Goal: Information Seeking & Learning: Learn about a topic

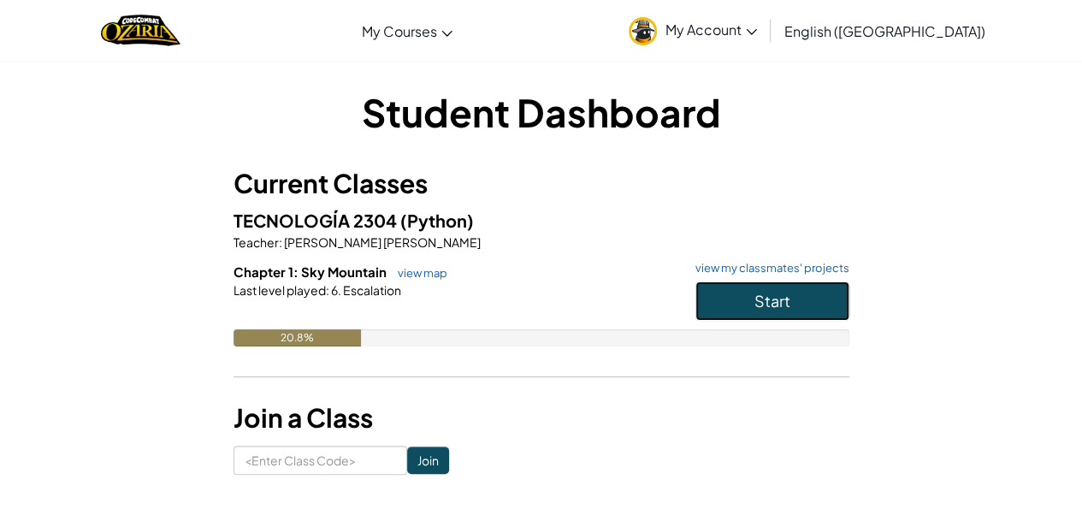
click at [730, 300] on button "Start" at bounding box center [772, 300] width 154 height 39
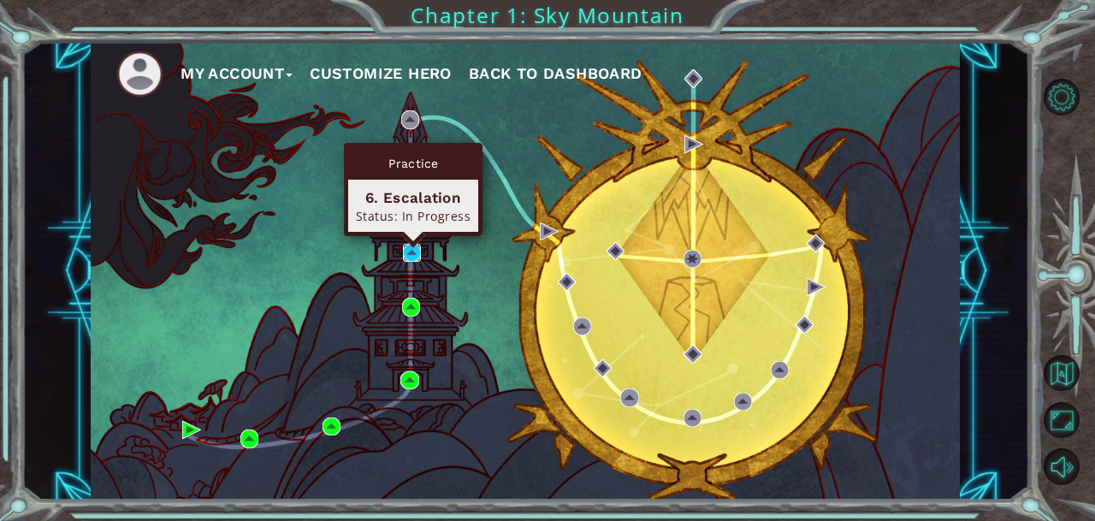
click at [413, 252] on img at bounding box center [412, 253] width 18 height 18
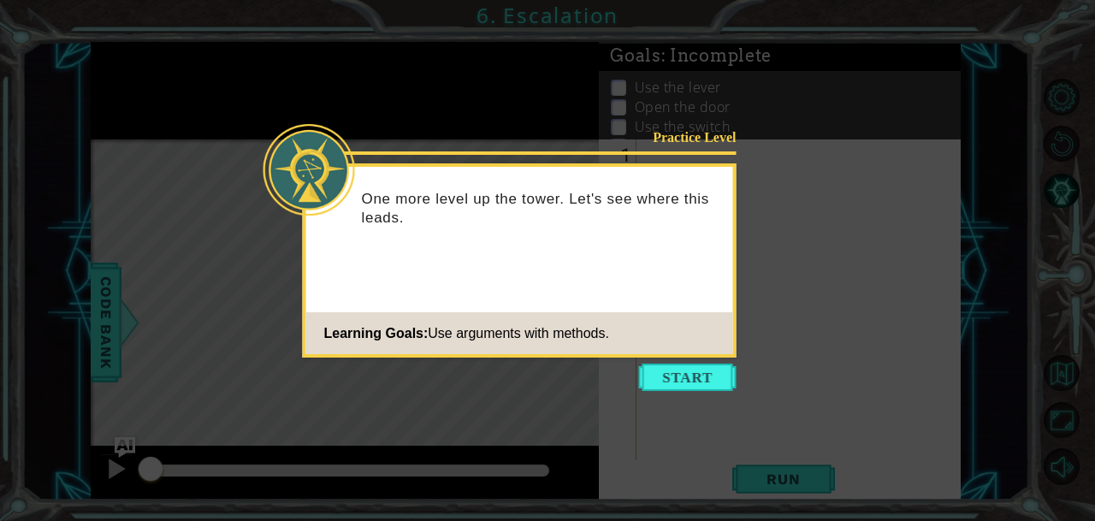
click at [922, 80] on icon at bounding box center [547, 260] width 1095 height 521
click at [688, 381] on button "Start" at bounding box center [688, 377] width 98 height 27
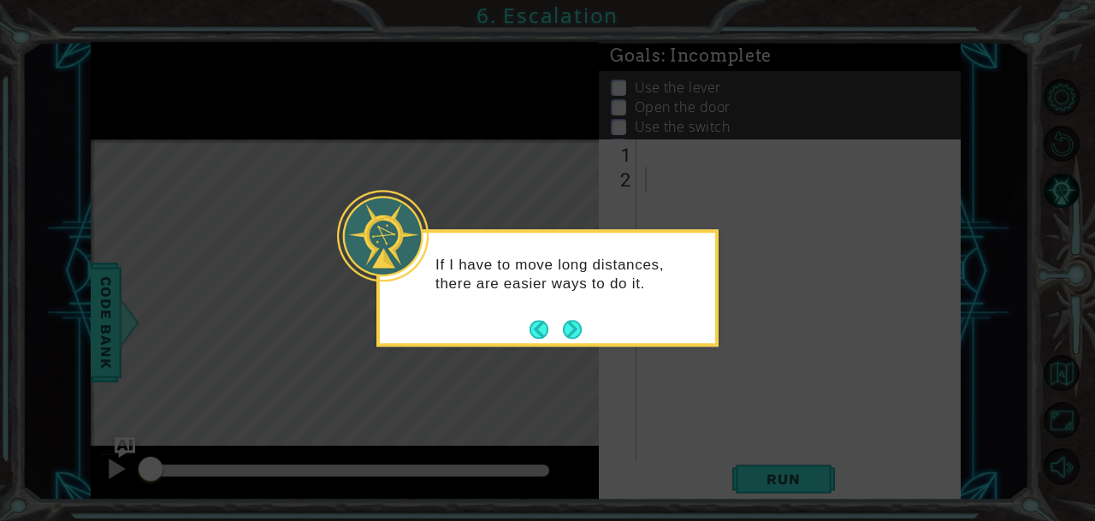
click at [983, 55] on icon at bounding box center [547, 260] width 1095 height 521
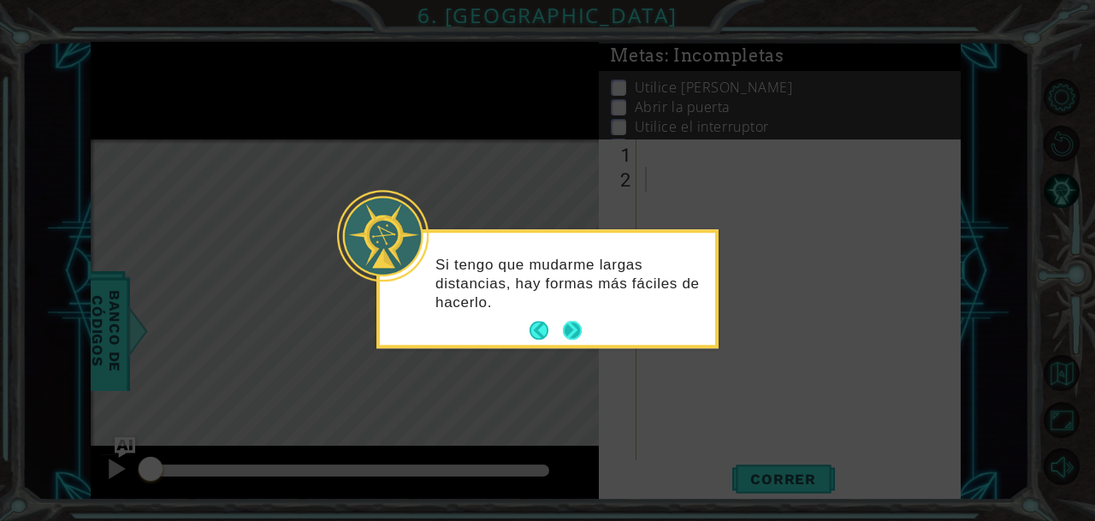
click at [571, 331] on button "Próximo" at bounding box center [572, 331] width 19 height 19
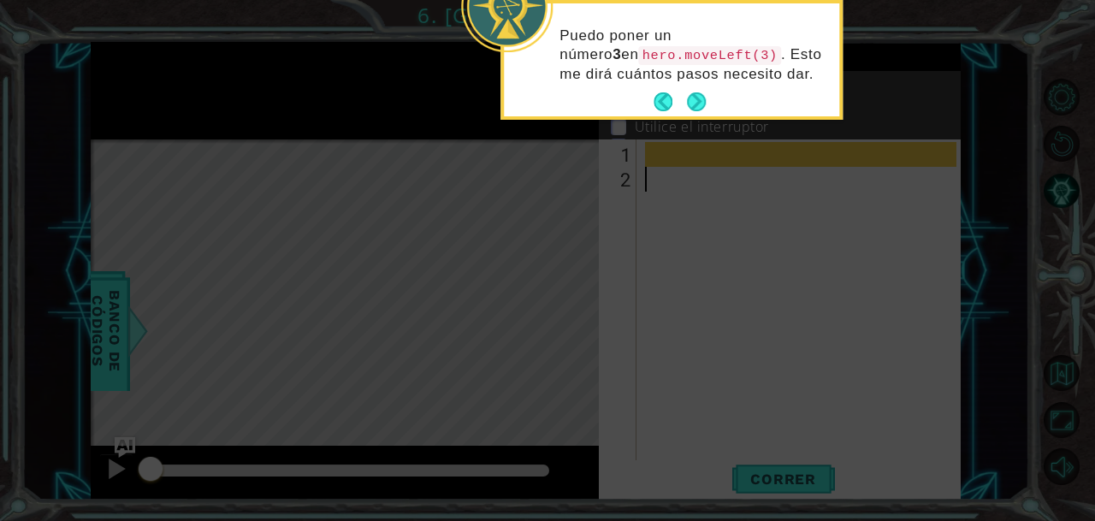
click at [639, 61] on code "hero.moveLeft(3)" at bounding box center [710, 55] width 142 height 19
click at [695, 102] on button "Próximo" at bounding box center [696, 102] width 26 height 26
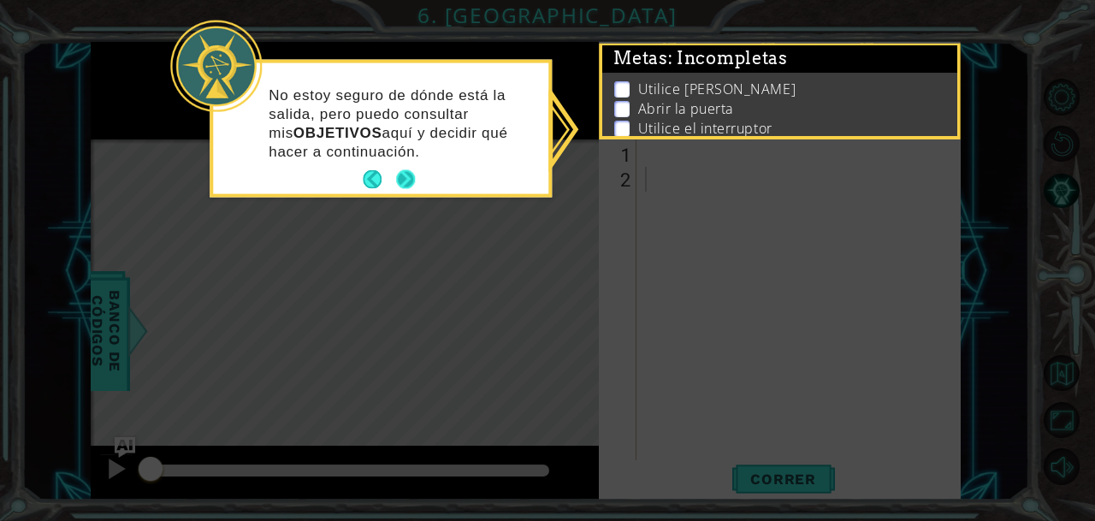
click at [406, 181] on button "Próximo" at bounding box center [405, 179] width 21 height 21
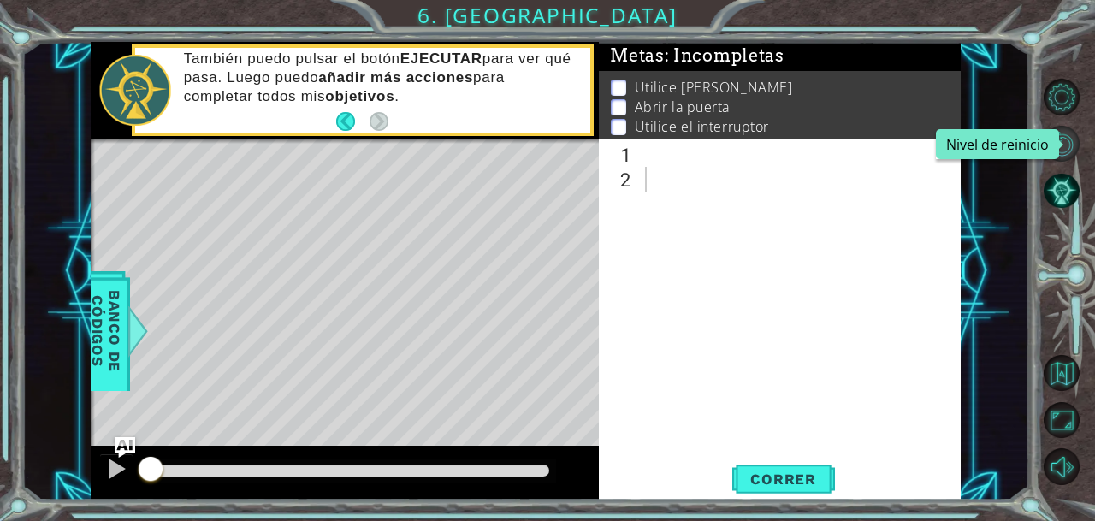
click at [1065, 133] on button "Nivel de reinicio" at bounding box center [1062, 144] width 37 height 37
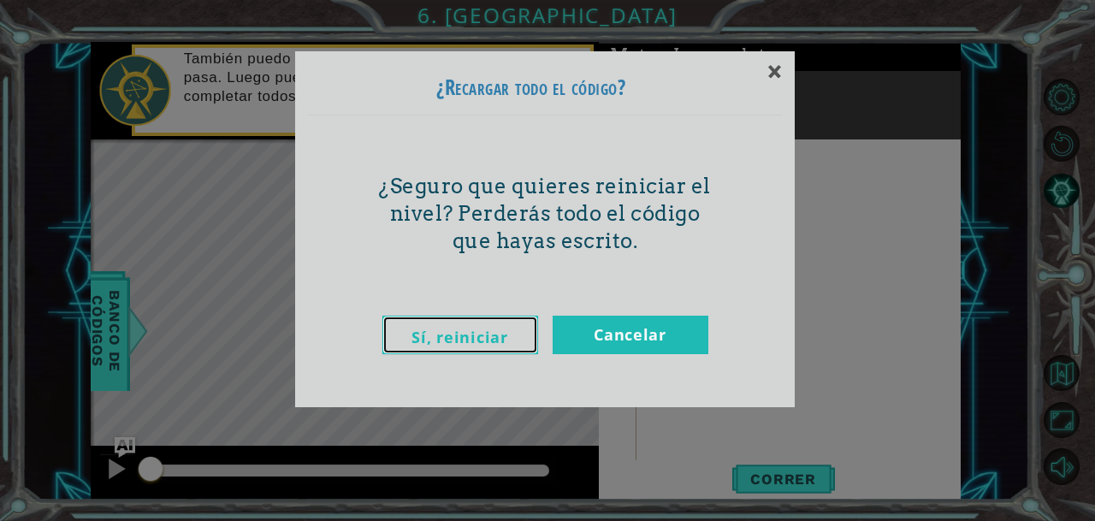
click at [512, 330] on link "Sí, reiniciar" at bounding box center [460, 335] width 156 height 38
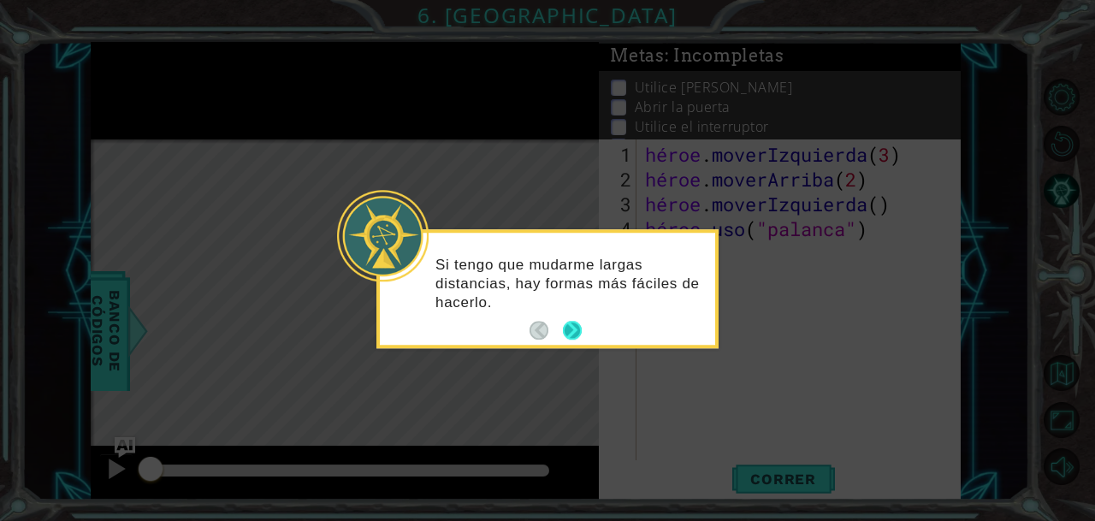
click at [577, 322] on button "Próximo" at bounding box center [572, 331] width 20 height 20
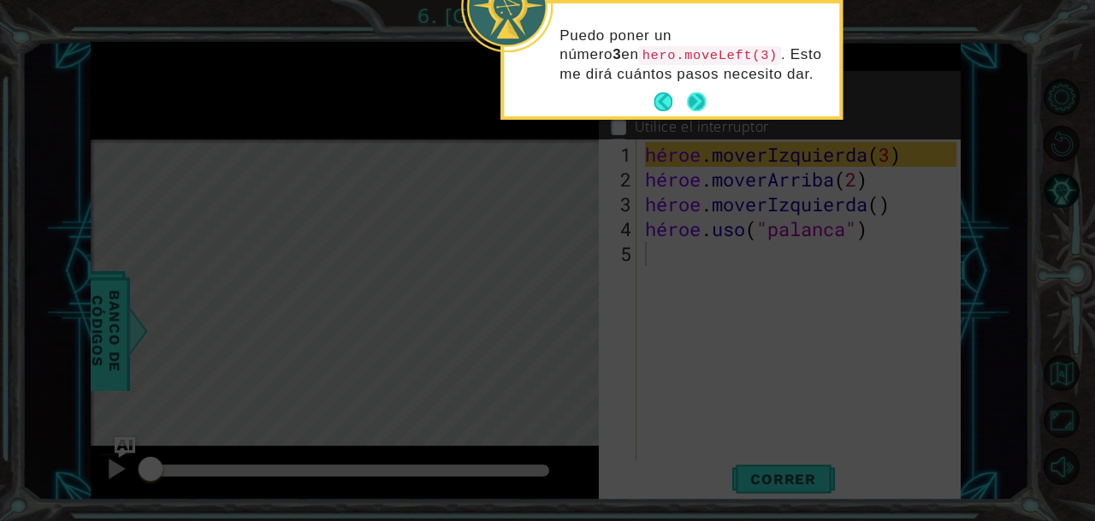
click at [697, 96] on button "Próximo" at bounding box center [696, 102] width 21 height 21
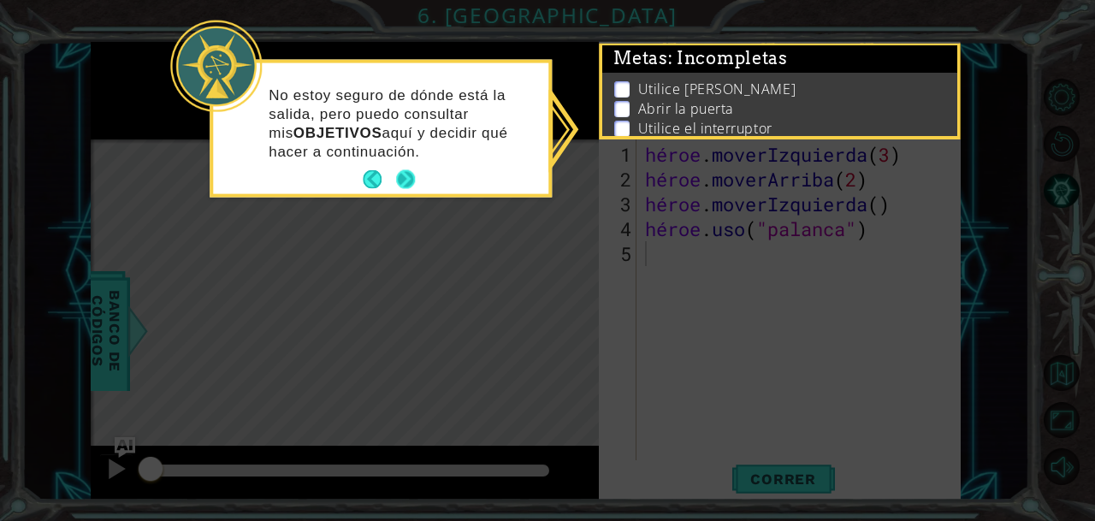
click at [417, 170] on button "Próximo" at bounding box center [405, 180] width 22 height 22
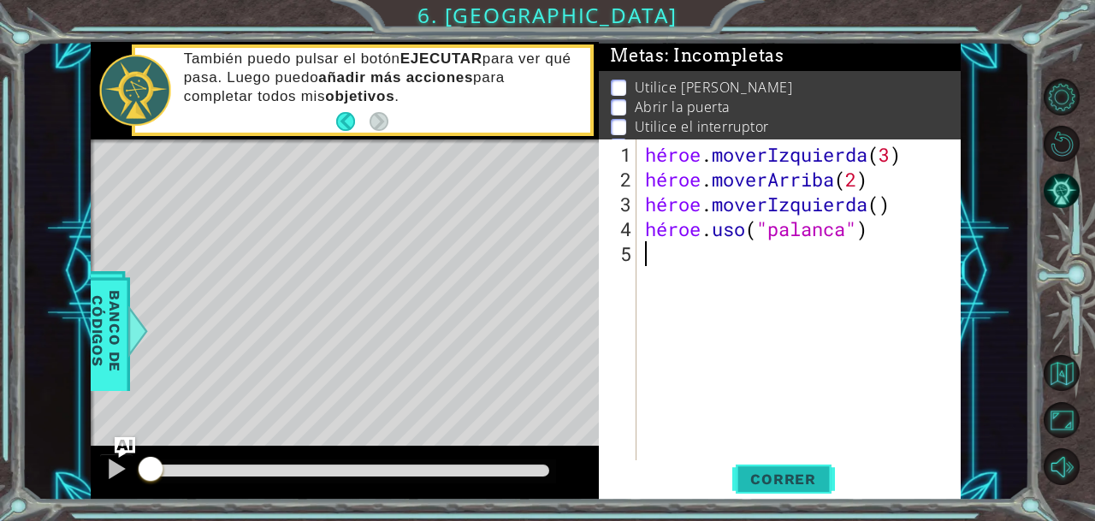
click at [778, 476] on font "Correr" at bounding box center [783, 478] width 66 height 17
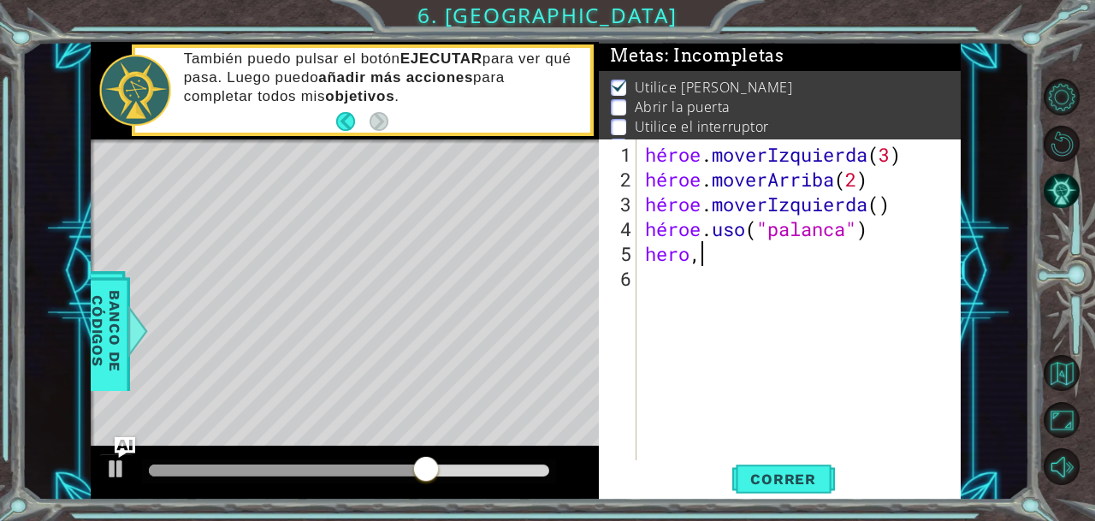
scroll to position [0, 2]
click at [731, 254] on div "héroe . moverIzquierda ( 3 ) héroe . moverArriba ( 2 ) héroe . moverIzquierda (…" at bounding box center [803, 328] width 323 height 372
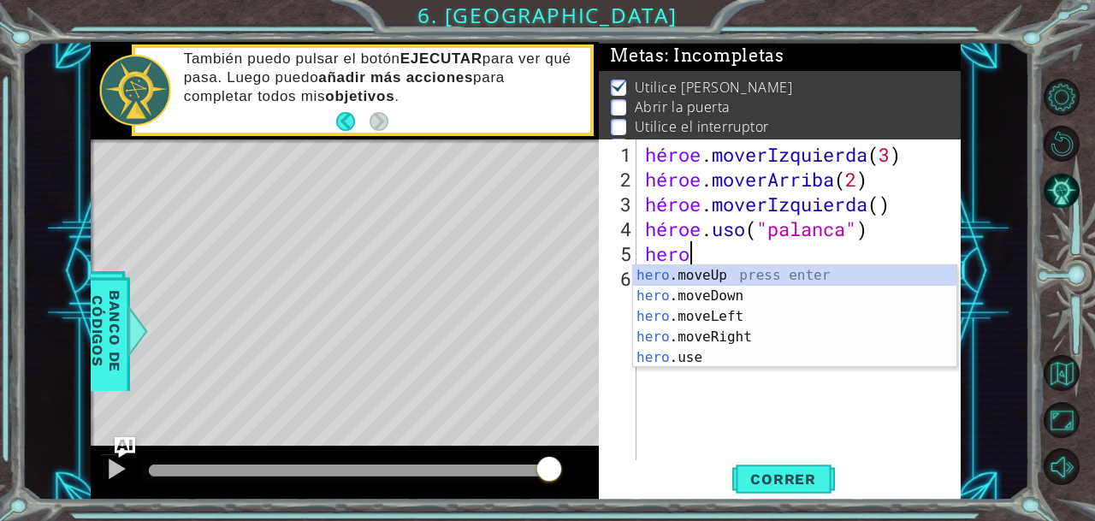
scroll to position [0, 1]
click at [737, 247] on div "héroe . moverIzquierda ( 3 ) héroe . moverArriba ( 2 ) héroe . moverIzquierda (…" at bounding box center [803, 328] width 323 height 372
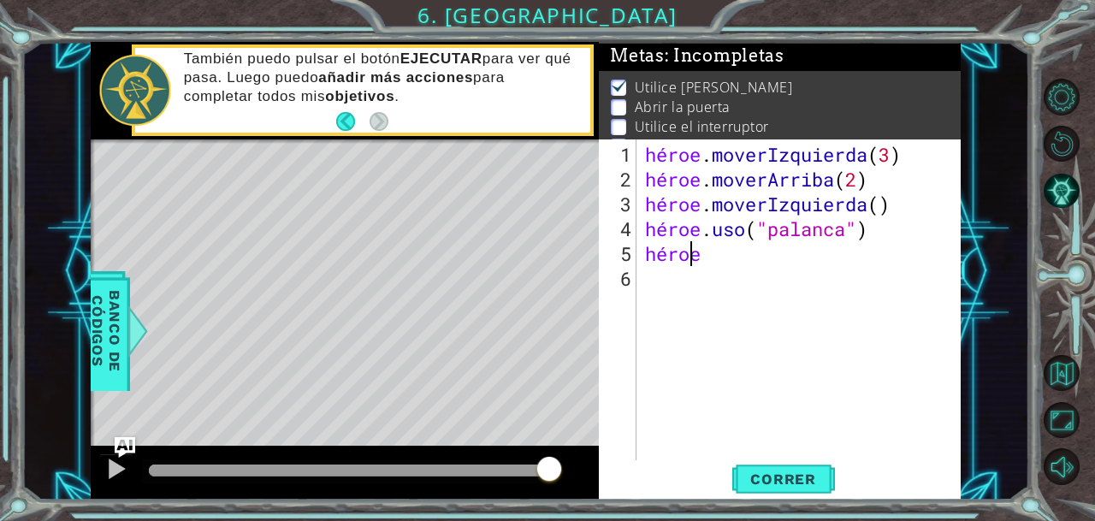
click at [715, 254] on div "héroe . moverIzquierda ( 3 ) héroe . moverArriba ( 2 ) héroe . moverIzquierda (…" at bounding box center [803, 328] width 323 height 372
click at [715, 254] on div "héroe . moverIzquierda ( 3 ) héroe . moverArriba ( 2 ) héroe . moverIzquierda (…" at bounding box center [799, 300] width 315 height 322
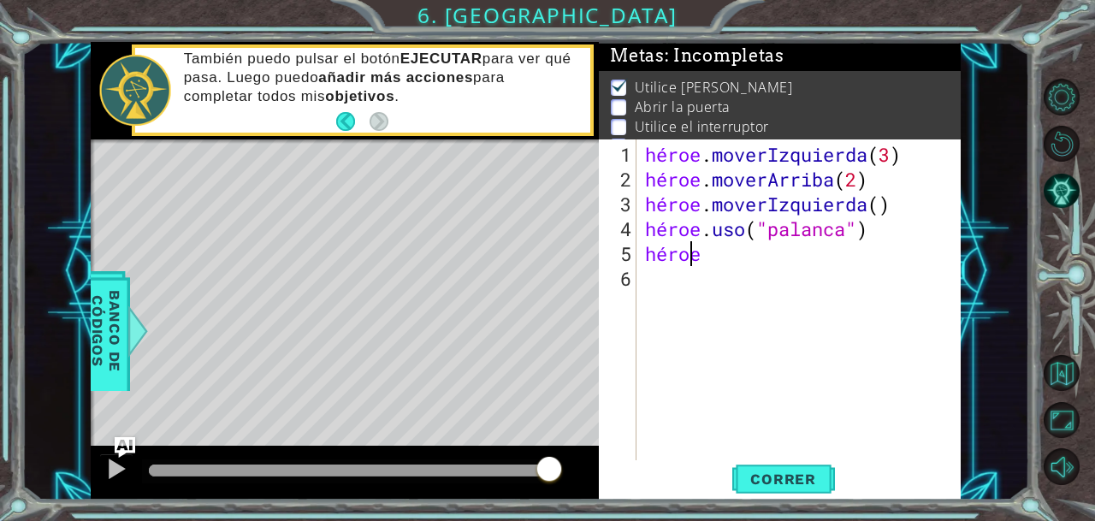
click at [698, 253] on div "héroe . moverIzquierda ( 3 ) héroe . moverArriba ( 2 ) héroe . moverIzquierda (…" at bounding box center [803, 328] width 323 height 372
click at [707, 252] on div "héroe . moverIzquierda ( 3 ) héroe . moverArriba ( 2 ) héroe . moverIzquierda (…" at bounding box center [803, 328] width 323 height 372
click at [703, 260] on div "héroe . moverIzquierda ( 3 ) héroe . moverArriba ( 2 ) héroe . moverIzquierda (…" at bounding box center [803, 328] width 323 height 372
click at [704, 253] on div "héroe . moverIzquierda ( 3 ) héroe . moverArriba ( 2 ) héroe . moverIzquierda (…" at bounding box center [803, 328] width 323 height 372
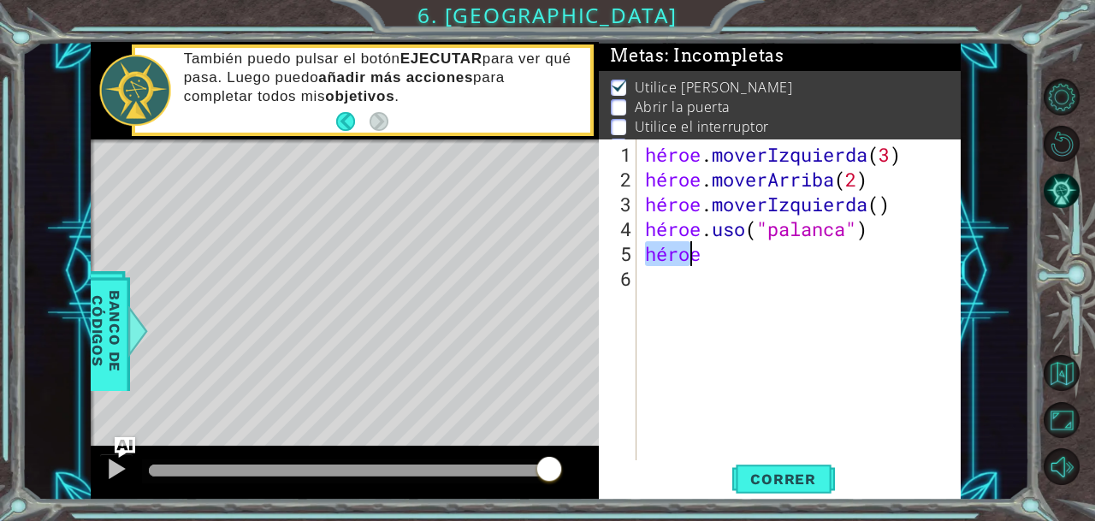
click at [704, 253] on div "héroe . moverIzquierda ( 3 ) héroe . moverArriba ( 2 ) héroe . moverIzquierda (…" at bounding box center [803, 328] width 323 height 372
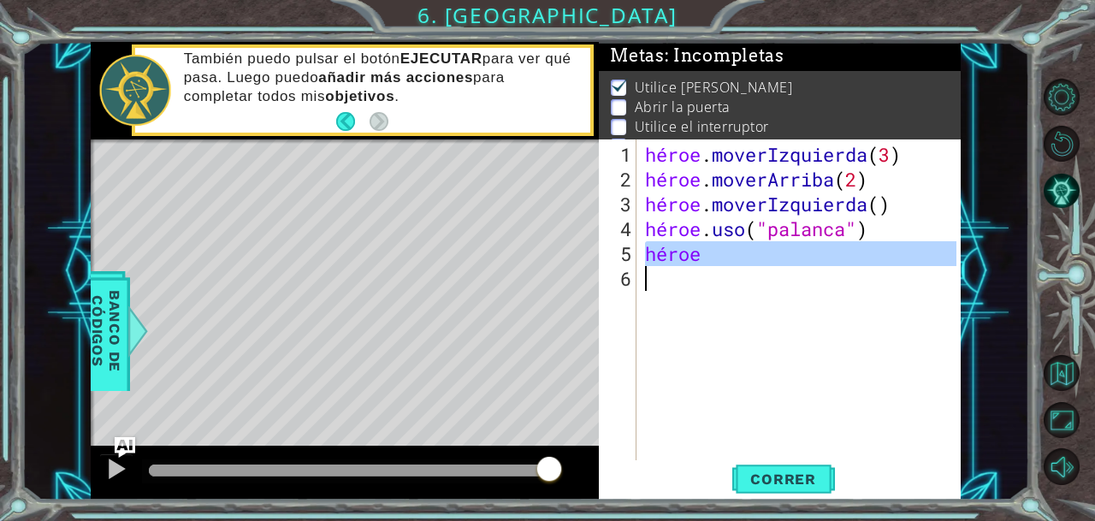
click at [704, 253] on div "héroe . moverIzquierda ( 3 ) héroe . moverArriba ( 2 ) héroe . moverIzquierda (…" at bounding box center [803, 328] width 323 height 372
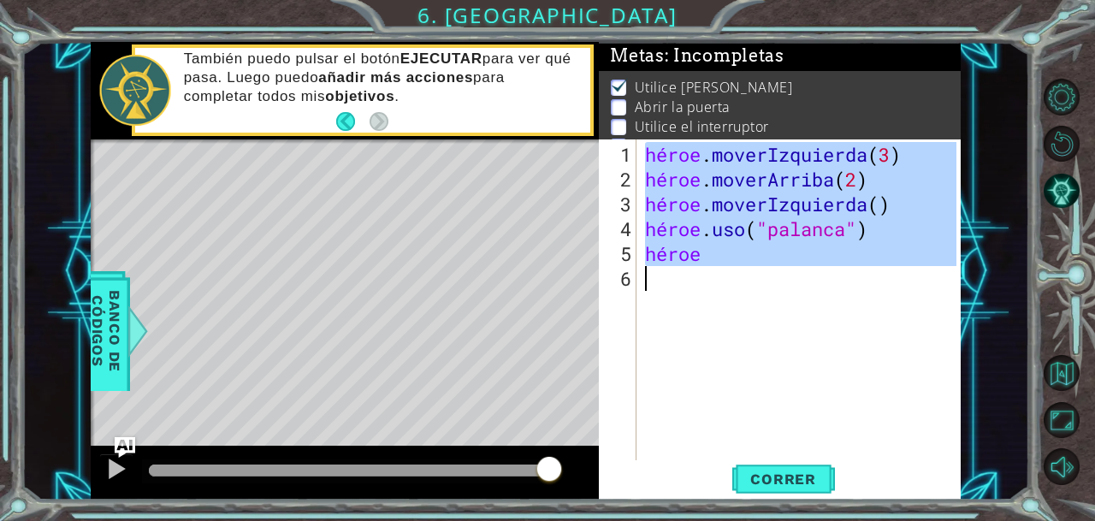
click at [704, 253] on div "héroe . moverIzquierda ( 3 ) héroe . moverArriba ( 2 ) héroe . moverIzquierda (…" at bounding box center [803, 328] width 323 height 372
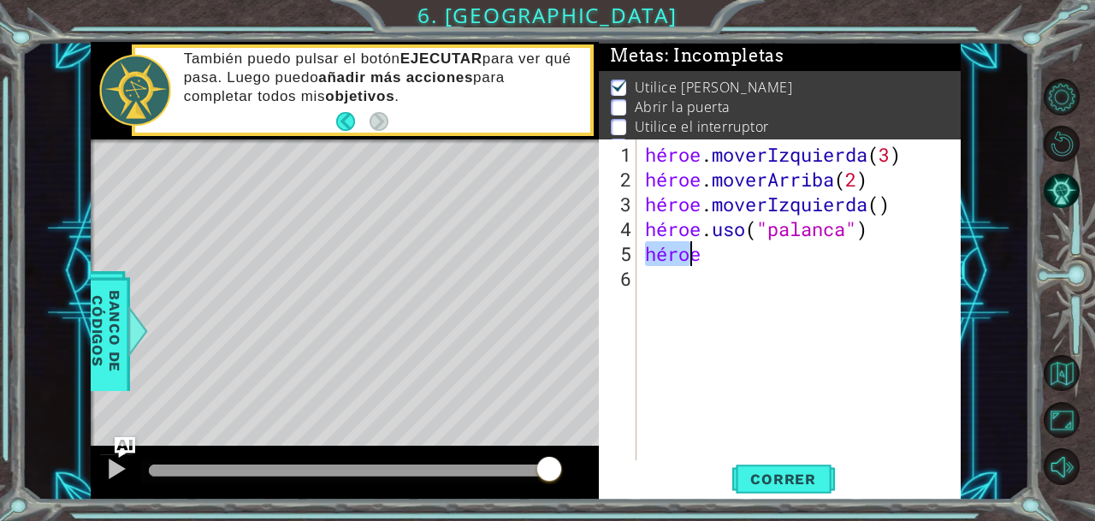
click at [704, 253] on div "héroe . moverIzquierda ( 3 ) héroe . moverArriba ( 2 ) héroe . moverIzquierda (…" at bounding box center [803, 328] width 323 height 372
click at [704, 253] on div "héroe . moverIzquierda ( 3 ) héroe . moverArriba ( 2 ) héroe . moverIzquierda (…" at bounding box center [799, 300] width 315 height 322
click at [699, 256] on div "héroe . moverIzquierda ( 3 ) héroe . moverArriba ( 2 ) héroe . moverIzquierda (…" at bounding box center [803, 328] width 323 height 372
click at [686, 263] on div "héroe . moverIzquierda ( 3 ) héroe . moverArriba ( 2 ) héroe . moverIzquierda (…" at bounding box center [803, 328] width 323 height 372
click at [702, 262] on div "héroe . moverIzquierda ( 3 ) héroe . moverArriba ( 2 ) héroe . moverIzquierda (…" at bounding box center [803, 328] width 323 height 372
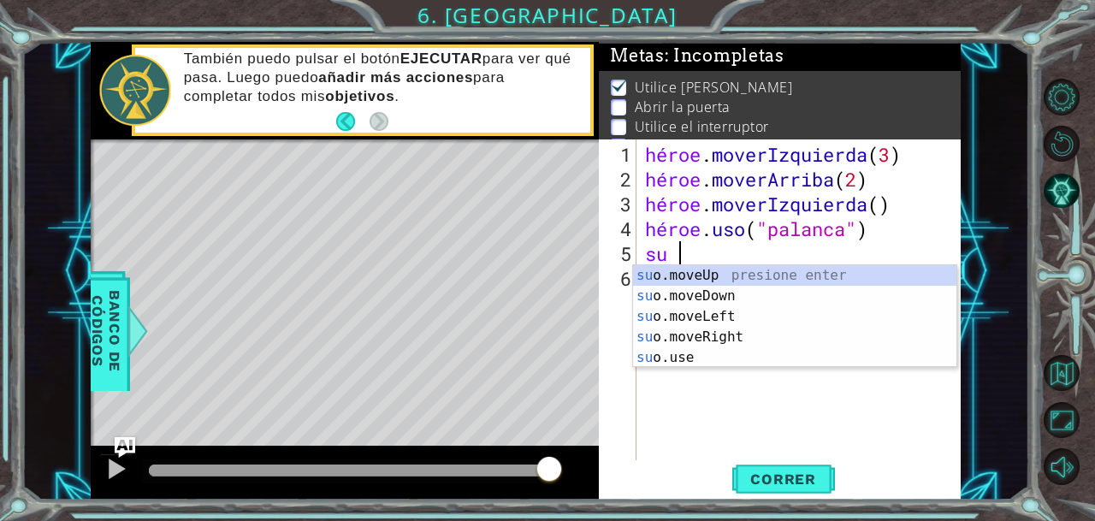
type textarea "h"
type textarea "hero.use("lever")"
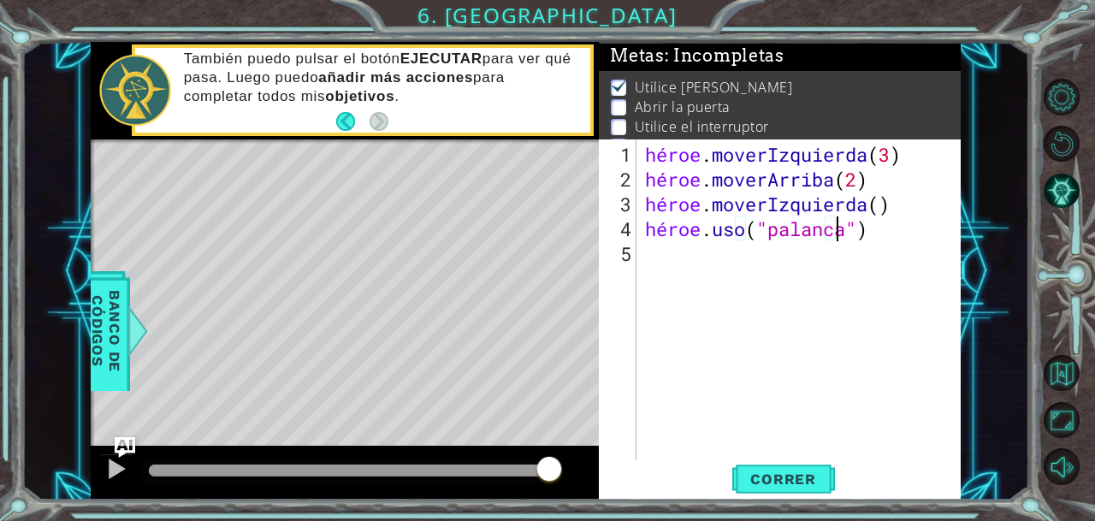
click at [1062, 144] on body "1 [DEMOGRAPHIC_DATA] הההההההההההההההההההההההההההההההה XXXXXXXXXXXXXXXXXXXXXXXXX…" at bounding box center [547, 260] width 1095 height 521
click at [1057, 149] on button "Nivel de reinicio" at bounding box center [1062, 144] width 37 height 37
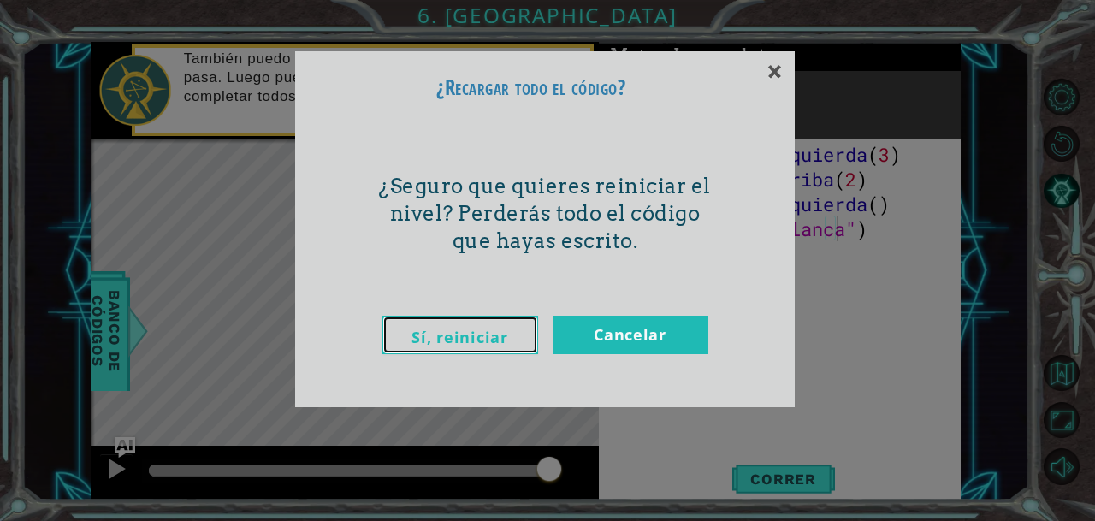
click at [468, 330] on font "Sí, reiniciar" at bounding box center [459, 337] width 96 height 21
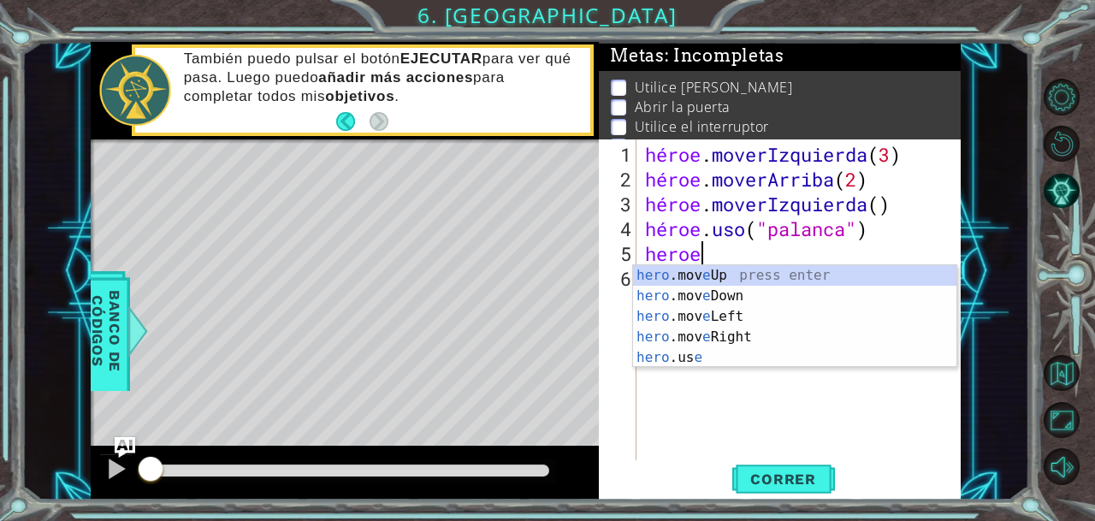
scroll to position [0, 2]
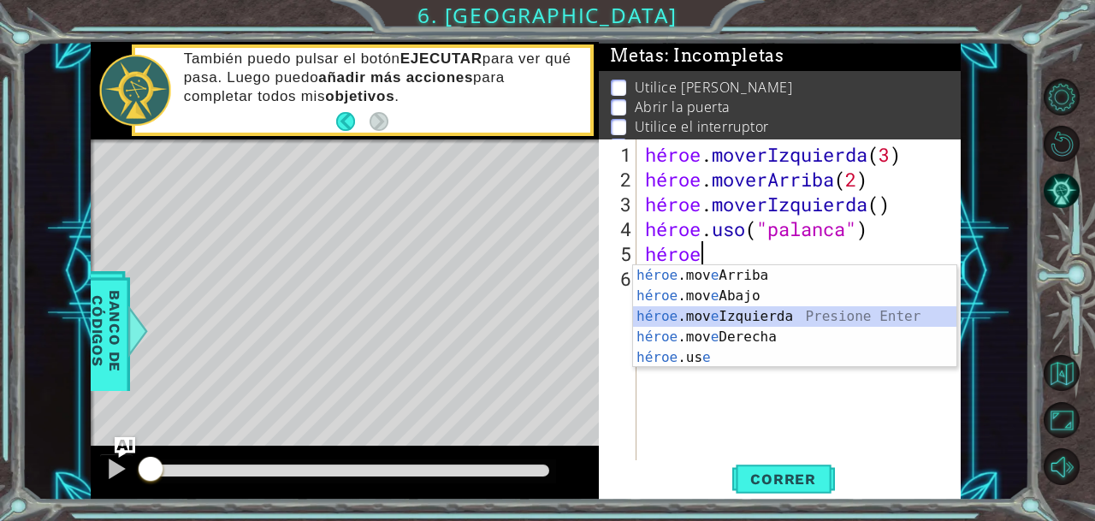
click at [725, 319] on div "héroe .mov e Arriba presiona enter héroe .mov e Abajo Presione Enter héroe .mov…" at bounding box center [795, 337] width 324 height 144
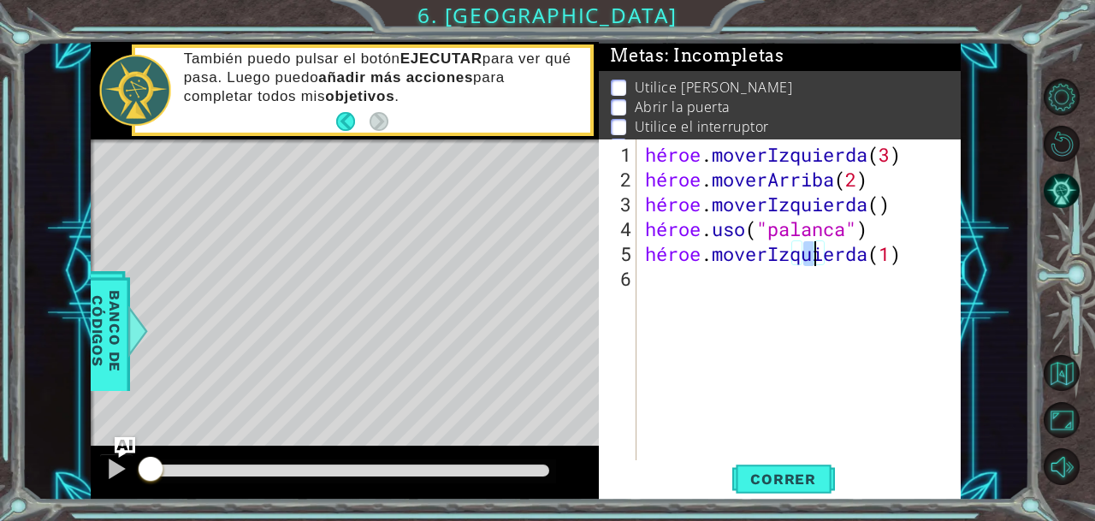
click at [933, 254] on div "héroe . moverIzquierda ( 3 ) héroe . moverArriba ( 2 ) héroe . moverIzquierda (…" at bounding box center [803, 328] width 323 height 372
click at [933, 254] on div "héroe . moverIzquierda ( 3 ) héroe . moverArriba ( 2 ) héroe . moverIzquierda (…" at bounding box center [799, 300] width 315 height 322
click at [123, 407] on div "Mapa de niveles" at bounding box center [486, 391] width 790 height 504
click at [122, 409] on div "Mapa de niveles" at bounding box center [486, 391] width 790 height 504
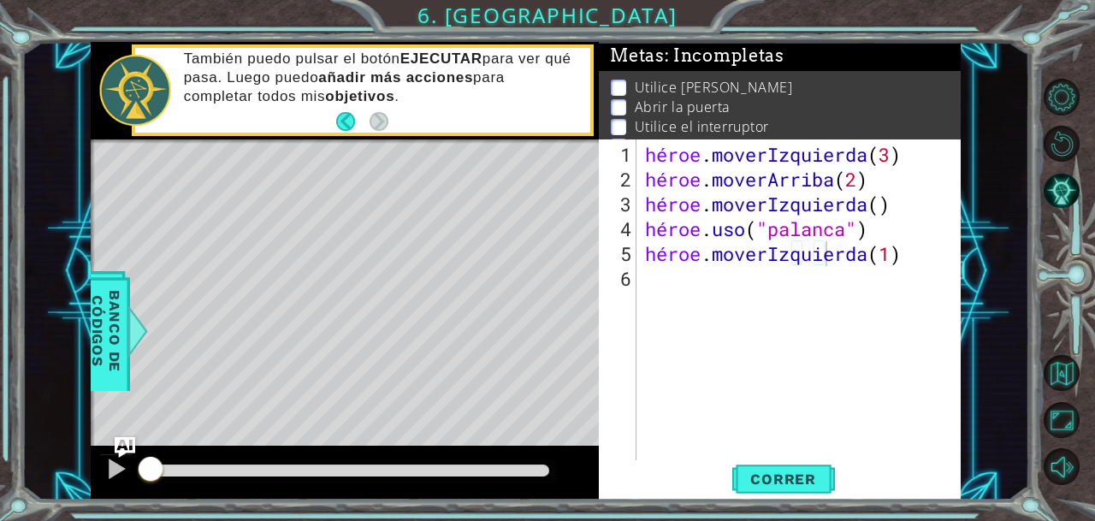
click at [937, 252] on div "héroe . moverIzquierda ( 3 ) héroe . moverArriba ( 2 ) héroe . moverIzquierda (…" at bounding box center [803, 328] width 323 height 372
click at [936, 256] on div "héroe . moverIzquierda ( 3 ) héroe . moverArriba ( 2 ) héroe . moverIzquierda (…" at bounding box center [803, 328] width 323 height 372
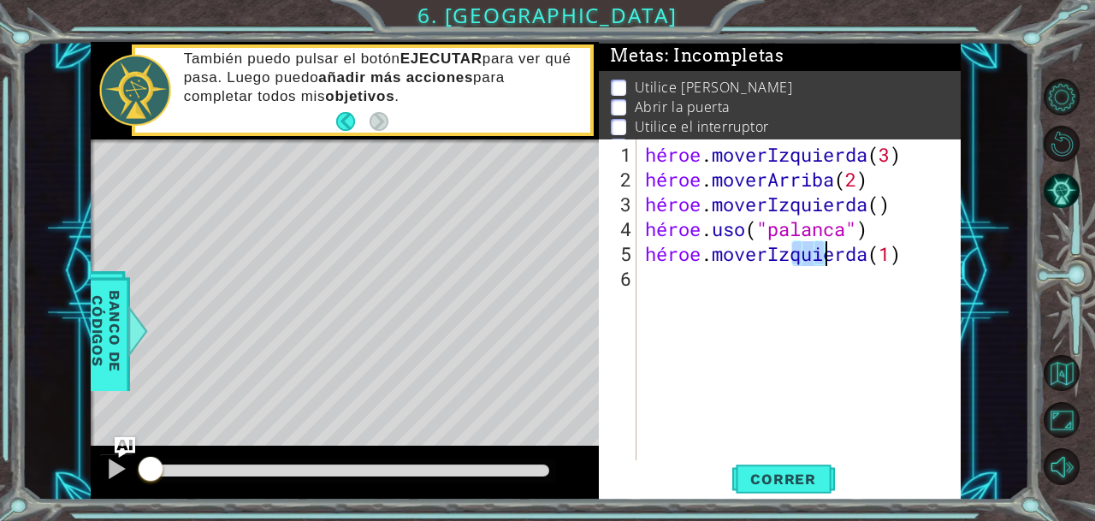
click at [936, 256] on div "héroe . moverIzquierda ( 3 ) héroe . moverArriba ( 2 ) héroe . moverIzquierda (…" at bounding box center [803, 328] width 323 height 372
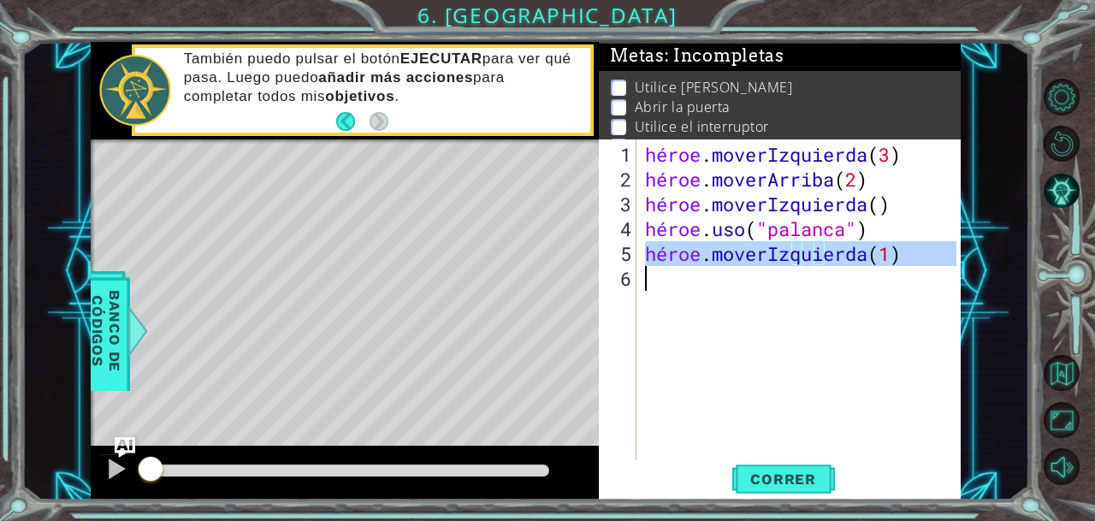
click at [936, 256] on div "héroe . moverIzquierda ( 3 ) héroe . moverArriba ( 2 ) héroe . moverIzquierda (…" at bounding box center [803, 328] width 323 height 372
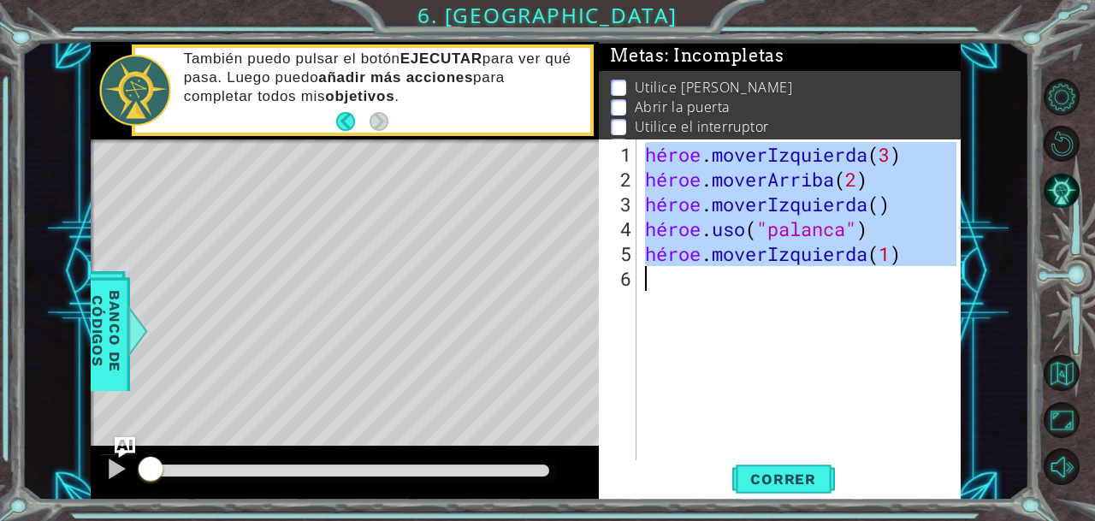
click at [936, 256] on div "héroe . moverIzquierda ( 3 ) héroe . moverArriba ( 2 ) héroe . moverIzquierda (…" at bounding box center [803, 328] width 323 height 372
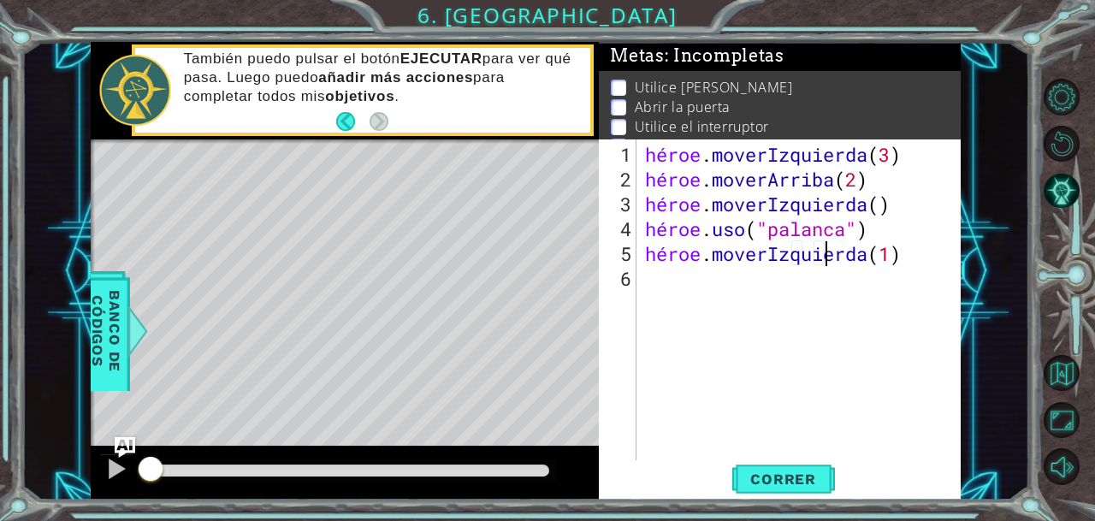
click at [936, 256] on div "héroe . moverIzquierda ( 3 ) héroe . moverArriba ( 2 ) héroe . moverIzquierda (…" at bounding box center [803, 328] width 323 height 372
type textarea "hero.moveLeft(1)"
click at [936, 256] on div "héroe . moverIzquierda ( 3 ) héroe . moverArriba ( 2 ) héroe . moverIzquierda (…" at bounding box center [803, 328] width 323 height 372
drag, startPoint x: 925, startPoint y: 256, endPoint x: 941, endPoint y: 257, distance: 16.3
click at [941, 257] on div "héroe . moverIzquierda ( 3 ) héroe . moverArriba ( 2 ) héroe . moverIzquierda (…" at bounding box center [803, 328] width 323 height 372
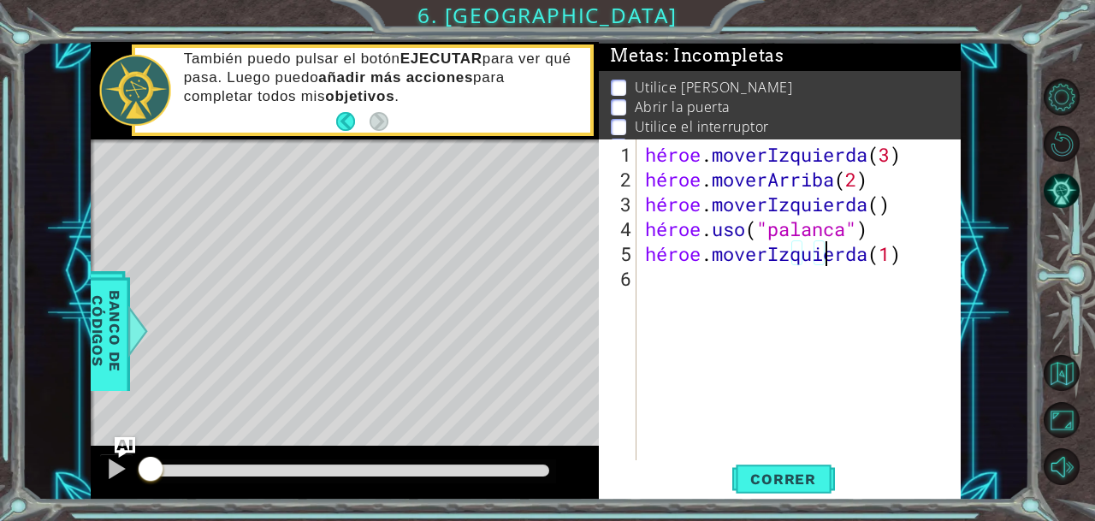
click at [941, 257] on div "héroe . moverIzquierda ( 3 ) héroe . moverArriba ( 2 ) héroe . moverIzquierda (…" at bounding box center [803, 328] width 323 height 372
type textarea "hero.moveLeft(1)"
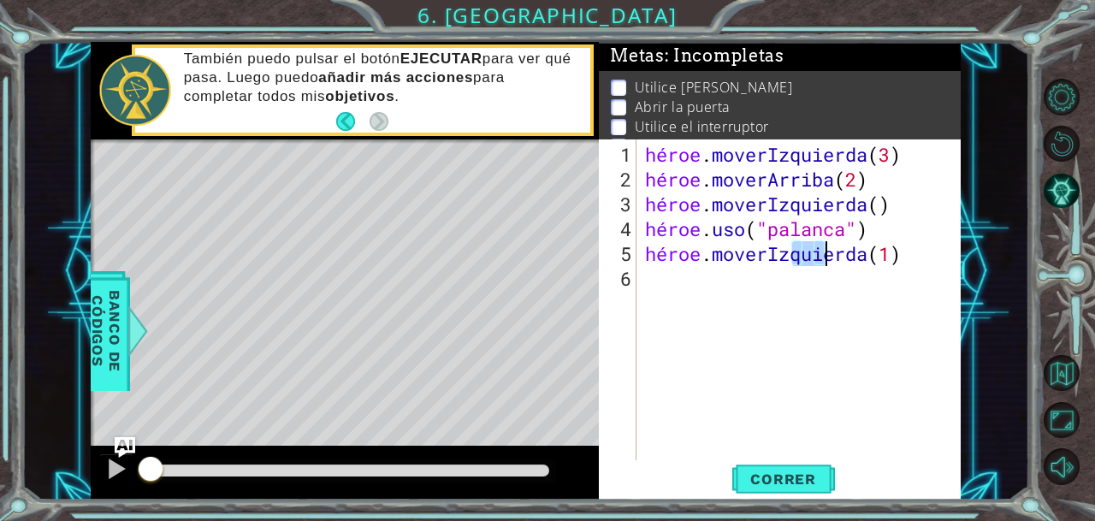
click at [941, 257] on div "héroe . moverIzquierda ( 3 ) héroe . moverArriba ( 2 ) héroe . moverIzquierda (…" at bounding box center [803, 328] width 323 height 372
click at [941, 257] on div "héroe . moverIzquierda ( 3 ) héroe . moverArriba ( 2 ) héroe . moverIzquierda (…" at bounding box center [799, 300] width 315 height 322
click at [647, 281] on div "héroe . moverIzquierda ( 3 ) héroe . moverArriba ( 2 ) héroe . moverIzquierda (…" at bounding box center [803, 328] width 323 height 372
drag, startPoint x: 929, startPoint y: 250, endPoint x: 949, endPoint y: 273, distance: 30.3
click at [949, 273] on div "héroe . moverIzquierda ( 3 ) héroe . moverArriba ( 2 ) héroe . moverIzquierda (…" at bounding box center [803, 328] width 323 height 372
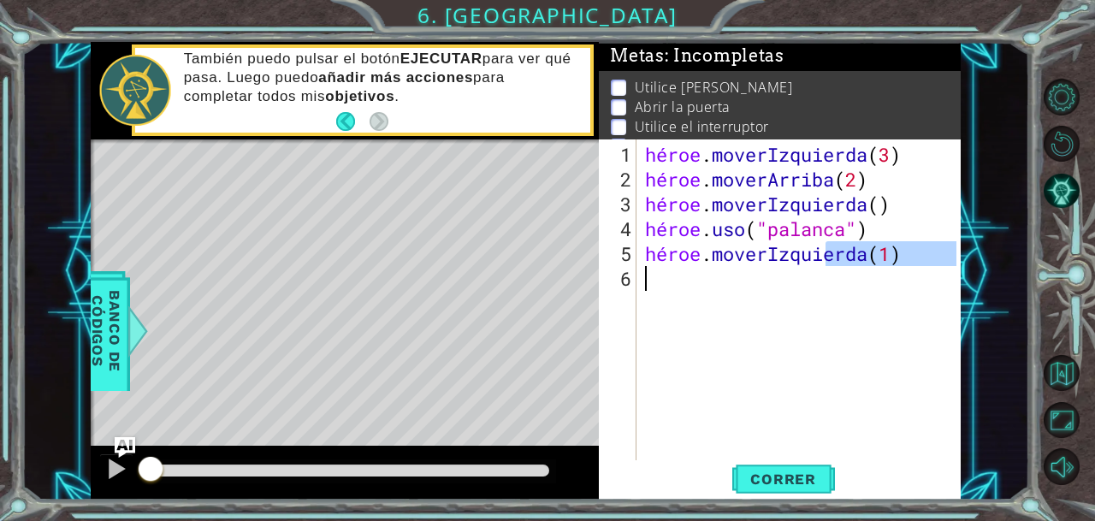
type textarea "hero.moveLeft(1)"
click at [944, 266] on div "héroe . moverIzquierda ( 3 ) héroe . moverArriba ( 2 ) héroe . moverIzquierda (…" at bounding box center [799, 300] width 315 height 322
click at [940, 254] on div "héroe . moverIzquierda ( 3 ) héroe . moverArriba ( 2 ) héroe . moverIzquierda (…" at bounding box center [803, 328] width 323 height 372
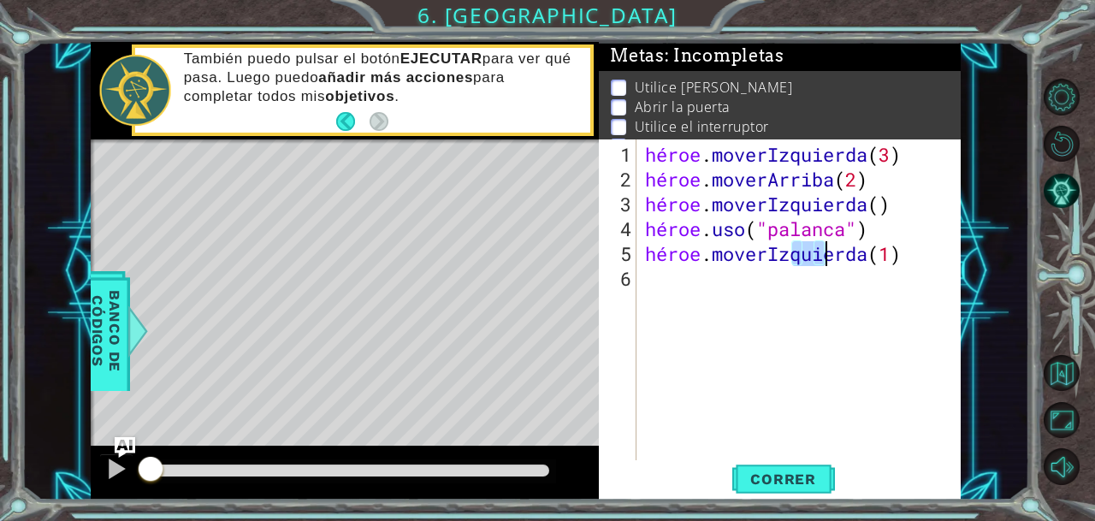
click at [940, 254] on div "héroe . moverIzquierda ( 3 ) héroe . moverArriba ( 2 ) héroe . moverIzquierda (…" at bounding box center [803, 328] width 323 height 372
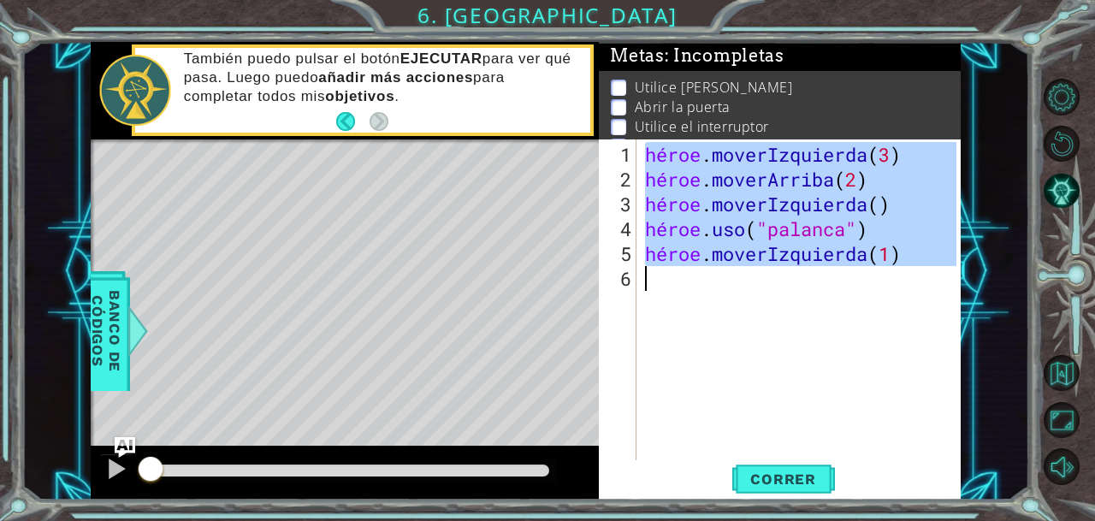
click at [940, 254] on div "héroe . moverIzquierda ( 3 ) héroe . moverArriba ( 2 ) héroe . moverIzquierda (…" at bounding box center [803, 328] width 323 height 372
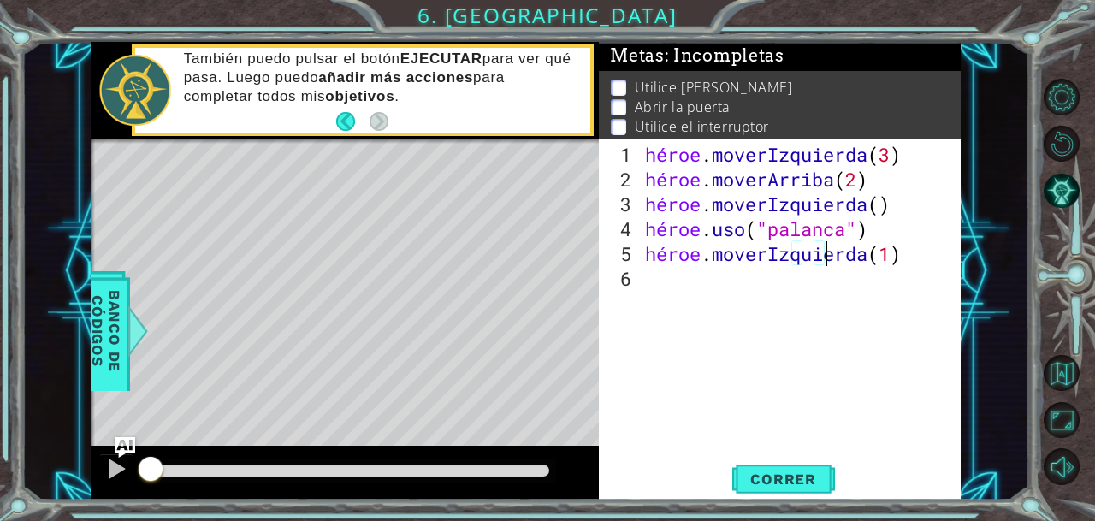
click at [940, 254] on div "héroe . moverIzquierda ( 3 ) héroe . moverArriba ( 2 ) héroe . moverIzquierda (…" at bounding box center [803, 328] width 323 height 372
click at [943, 255] on div "héroe . moverIzquierda ( 3 ) héroe . moverArriba ( 2 ) héroe . moverIzquierda (…" at bounding box center [803, 328] width 323 height 372
drag, startPoint x: 918, startPoint y: 255, endPoint x: 943, endPoint y: 256, distance: 24.8
click at [943, 256] on div "héroe . moverIzquierda ( 3 ) héroe . moverArriba ( 2 ) héroe . moverIzquierda (…" at bounding box center [803, 328] width 323 height 372
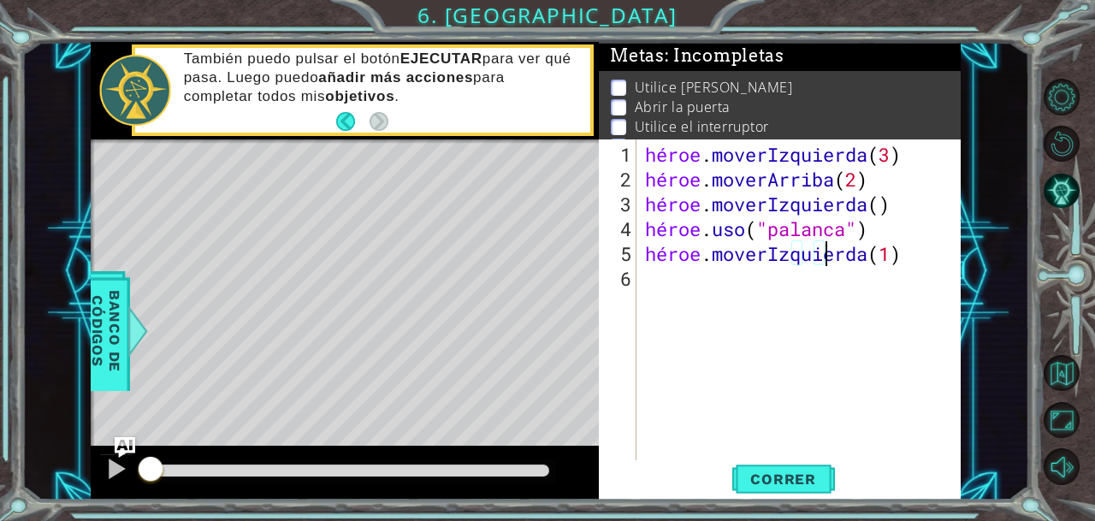
click at [943, 256] on div "héroe . moverIzquierda ( 3 ) héroe . moverArriba ( 2 ) héroe . moverIzquierda (…" at bounding box center [803, 328] width 323 height 372
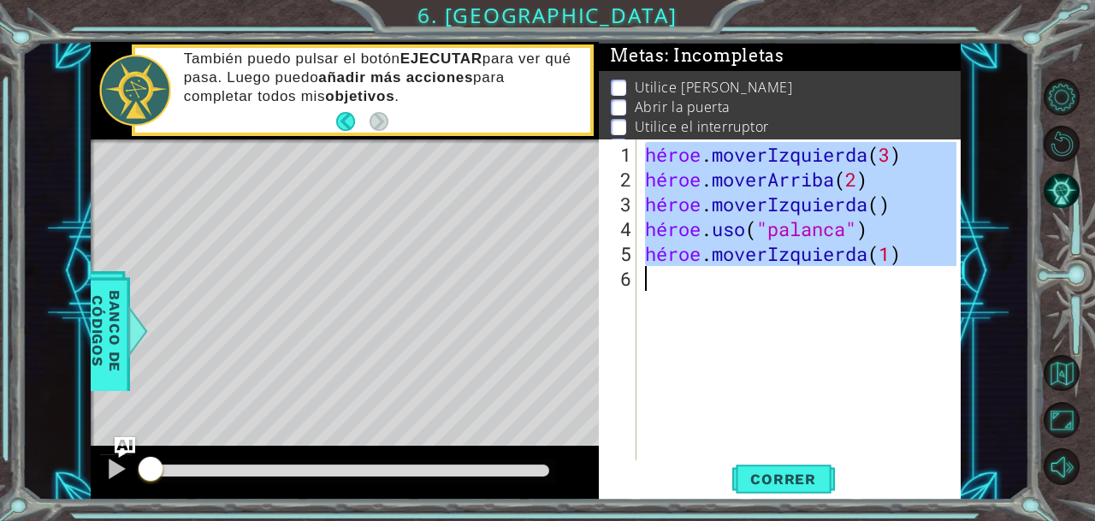
click at [943, 256] on div "héroe . moverIzquierda ( 3 ) héroe . moverArriba ( 2 ) héroe . moverIzquierda (…" at bounding box center [803, 328] width 323 height 372
type textarea "hero.moveLeft(1)"
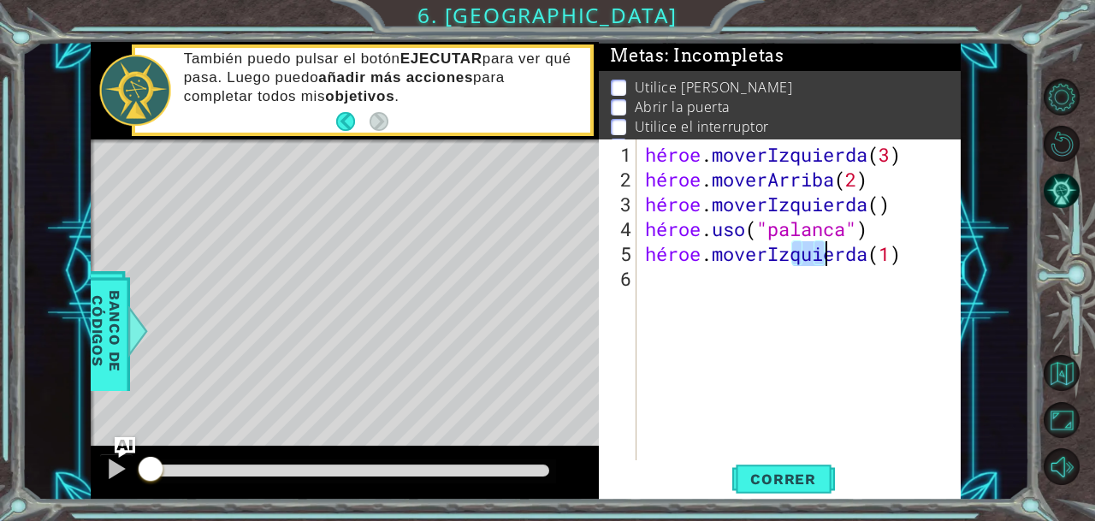
click at [943, 256] on div "héroe . moverIzquierda ( 3 ) héroe . moverArriba ( 2 ) héroe . moverIzquierda (…" at bounding box center [803, 328] width 323 height 372
click at [943, 256] on div "héroe . moverIzquierda ( 3 ) héroe . moverArriba ( 2 ) héroe . moverIzquierda (…" at bounding box center [799, 300] width 315 height 322
click at [644, 276] on div "héroe . moverIzquierda ( 3 ) héroe . moverArriba ( 2 ) héroe . moverIzquierda (…" at bounding box center [803, 328] width 323 height 372
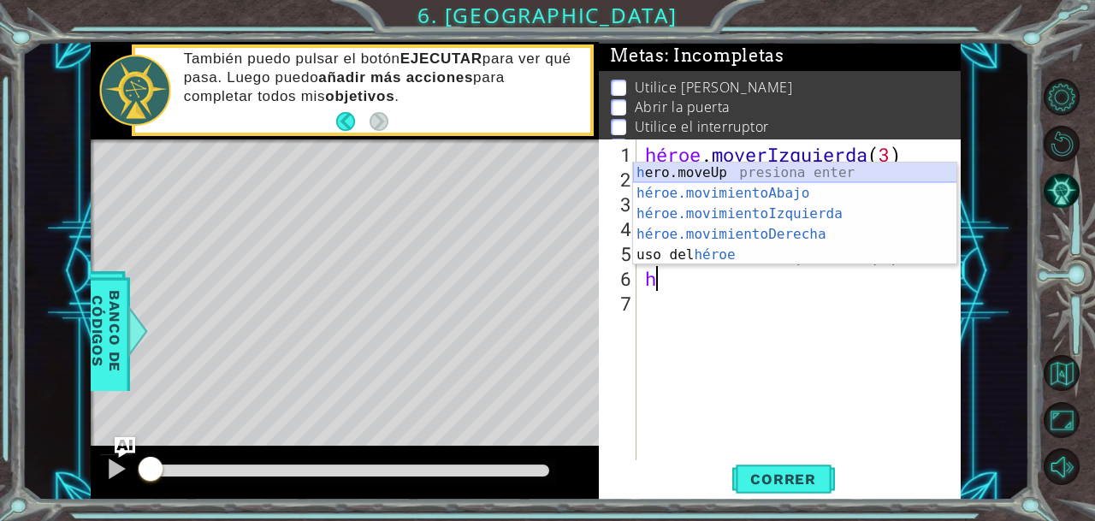
click at [691, 167] on div "h ero.moveUp presiona enter héroe.movimientoAbajo ​ Presione Enter héroe.movimi…" at bounding box center [795, 235] width 324 height 144
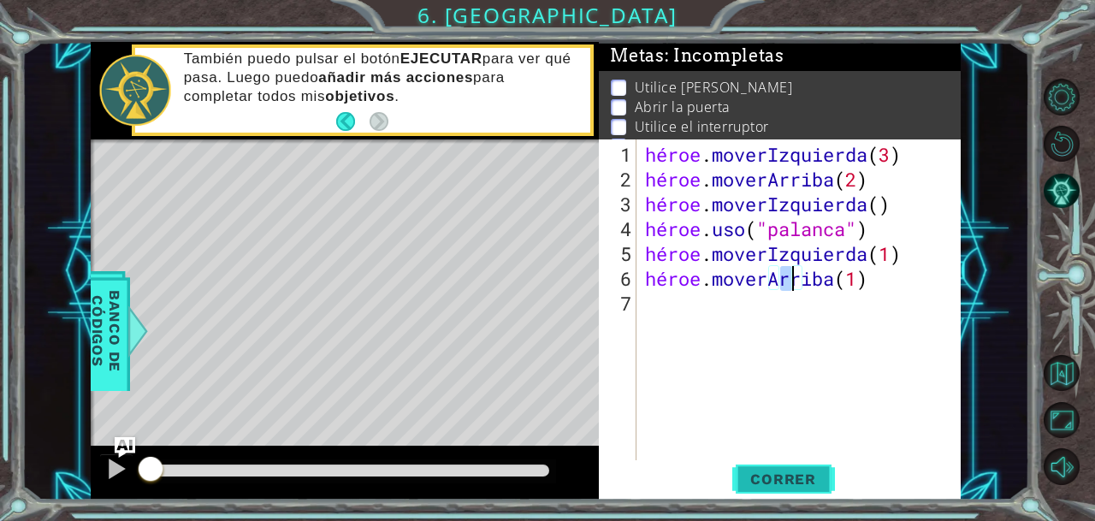
type textarea "hero.moveUp(1)"
click at [778, 478] on font "Correr" at bounding box center [783, 478] width 66 height 17
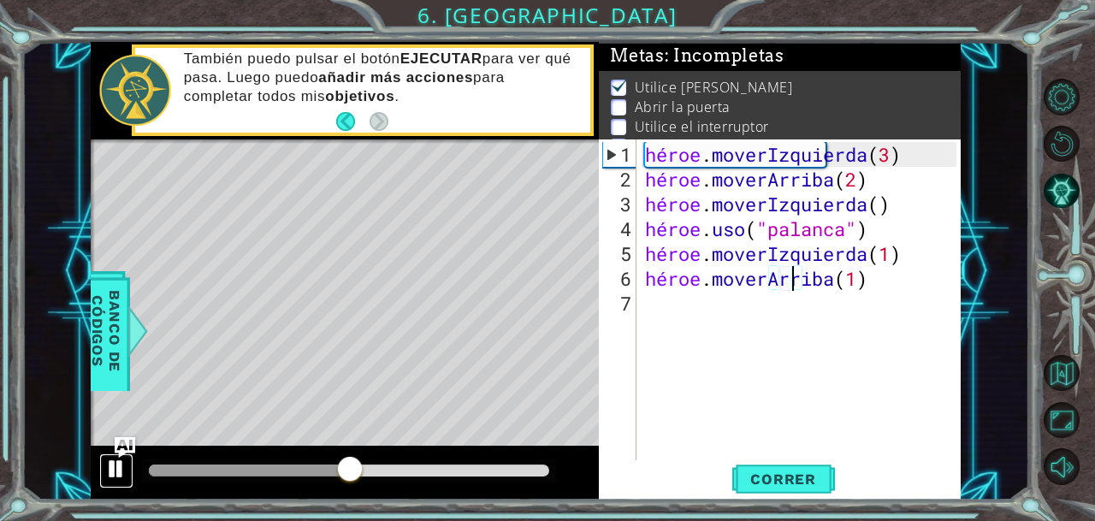
click at [120, 471] on div at bounding box center [116, 469] width 22 height 22
click at [658, 305] on div "héroe . moverIzquierda ( 3 ) héroe . moverArriba ( 2 ) héroe . moverIzquierda (…" at bounding box center [803, 328] width 323 height 372
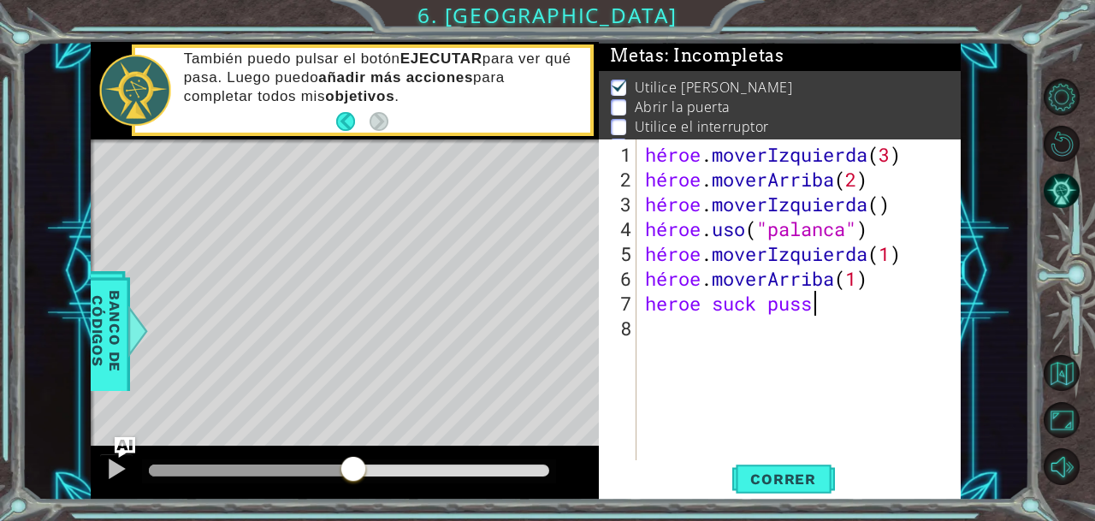
scroll to position [0, 7]
type textarea "heroe suck pussy"
click at [775, 479] on font "Correr" at bounding box center [783, 478] width 66 height 17
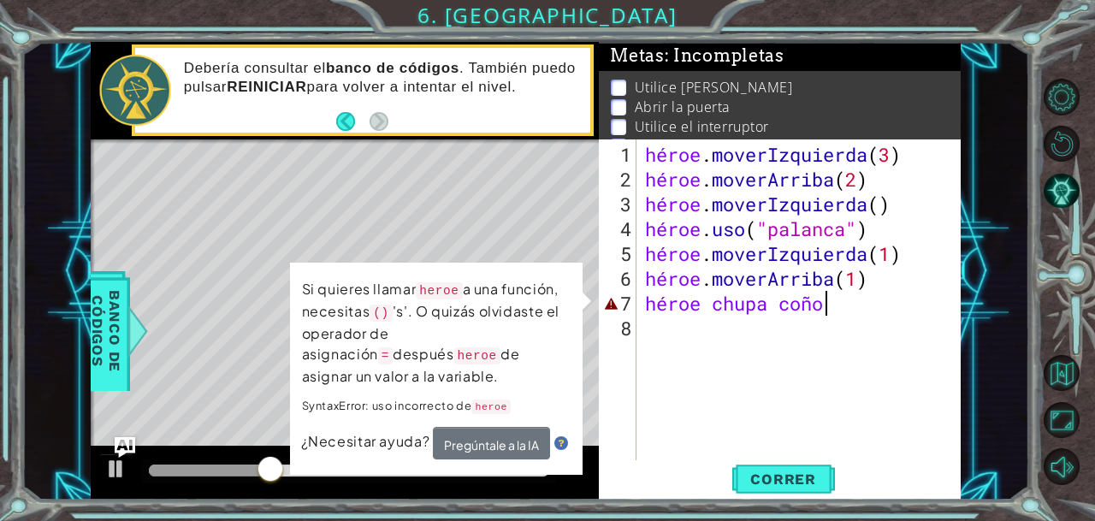
click at [418, 206] on div "Mapa de niveles" at bounding box center [486, 391] width 790 height 504
click at [717, 336] on div "héroe . moverIzquierda ( 3 ) héroe . moverArriba ( 2 ) héroe . moverIzquierda (…" at bounding box center [803, 328] width 323 height 372
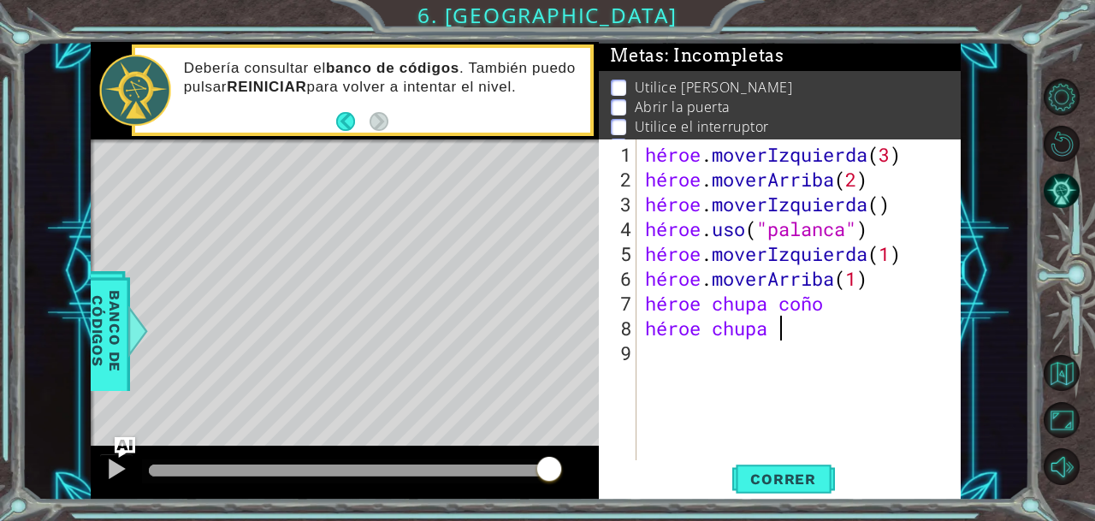
scroll to position [0, 5]
drag, startPoint x: 724, startPoint y: 336, endPoint x: 813, endPoint y: 328, distance: 89.3
click at [813, 328] on div "héroe . moverIzquierda ( 3 ) héroe . moverArriba ( 2 ) héroe . moverIzquierda (…" at bounding box center [803, 328] width 323 height 372
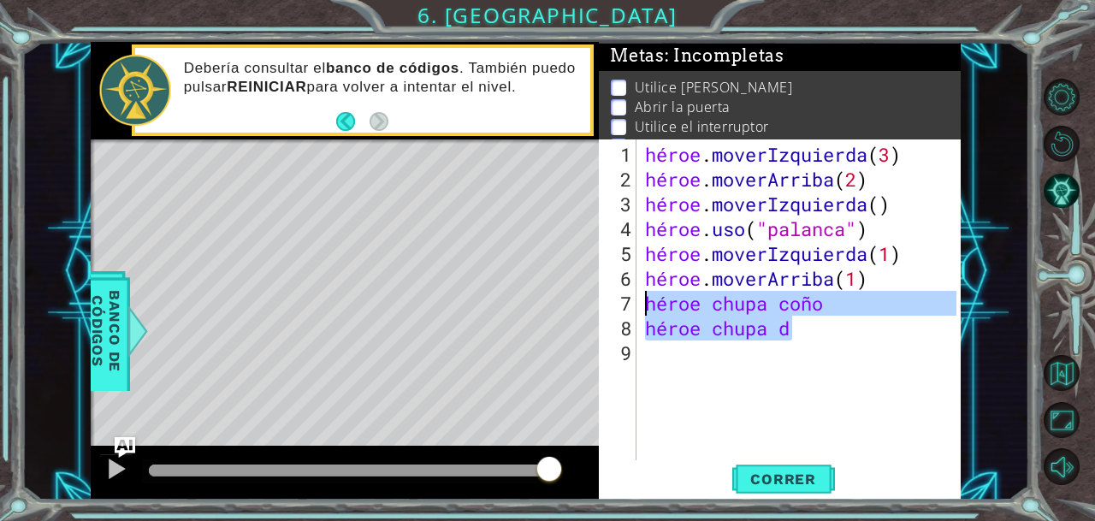
drag, startPoint x: 813, startPoint y: 328, endPoint x: 655, endPoint y: 302, distance: 159.6
click at [655, 302] on div "héroe . moverIzquierda ( 3 ) héroe . moverArriba ( 2 ) héroe . moverIzquierda (…" at bounding box center [803, 328] width 323 height 372
type textarea "heroe suck pussy heroe chupa d"
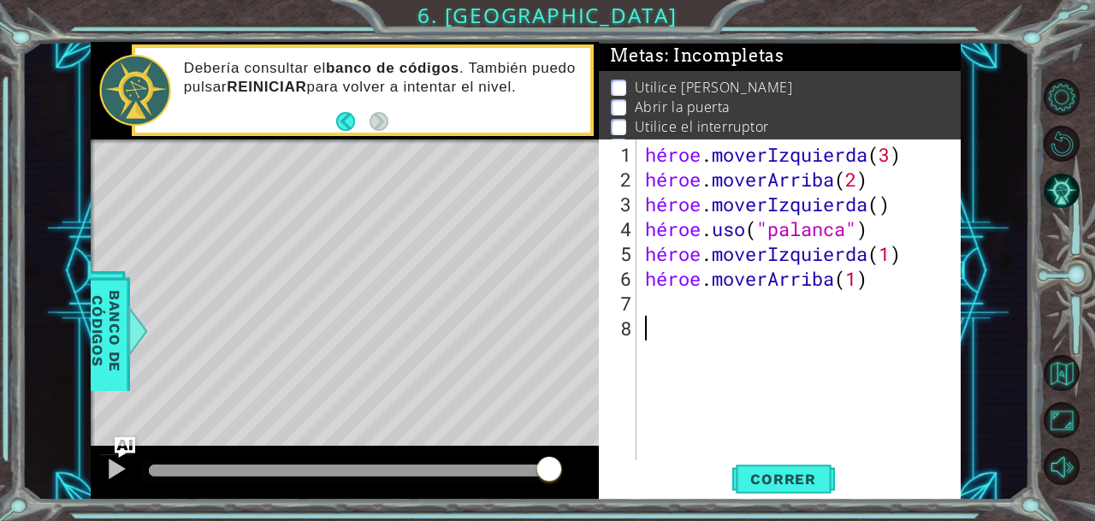
click at [683, 320] on div "héroe . moverIzquierda ( 3 ) héroe . moverArriba ( 2 ) héroe . moverIzquierda (…" at bounding box center [803, 328] width 323 height 372
click at [659, 300] on div "héroe . moverIzquierda ( 3 ) héroe . moverArriba ( 2 ) héroe . moverIzquierda (…" at bounding box center [803, 328] width 323 height 372
type textarea "h"
type textarea "u"
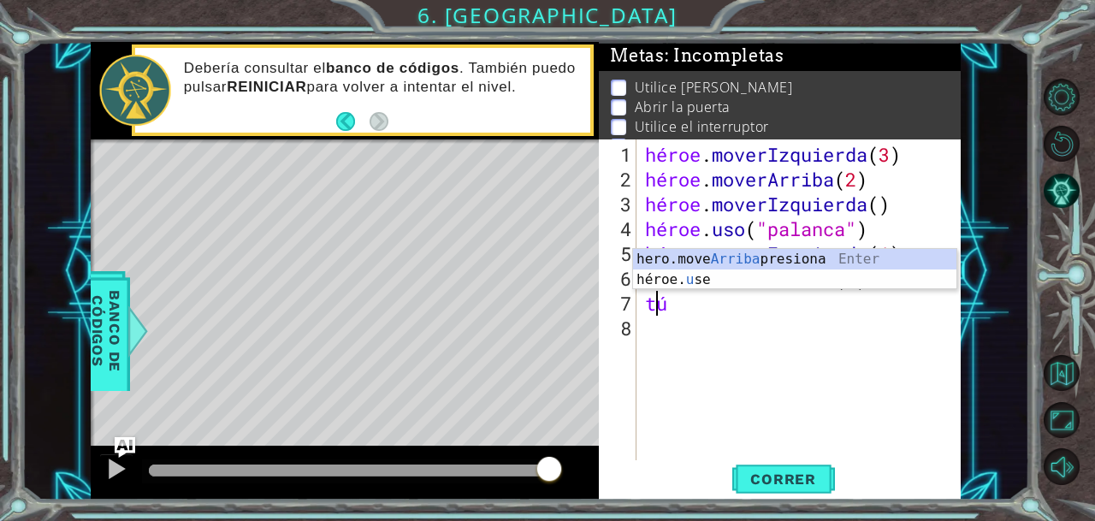
click at [695, 312] on div "héroe . moverIzquierda ( 3 ) héroe . moverArriba ( 2 ) héroe . moverIzquierda (…" at bounding box center [803, 328] width 323 height 372
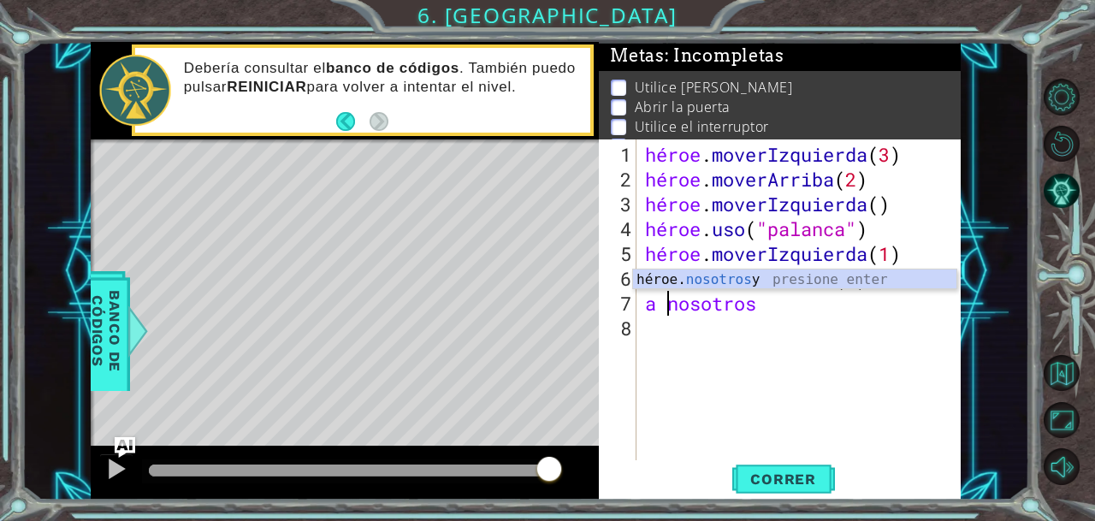
type textarea "u"
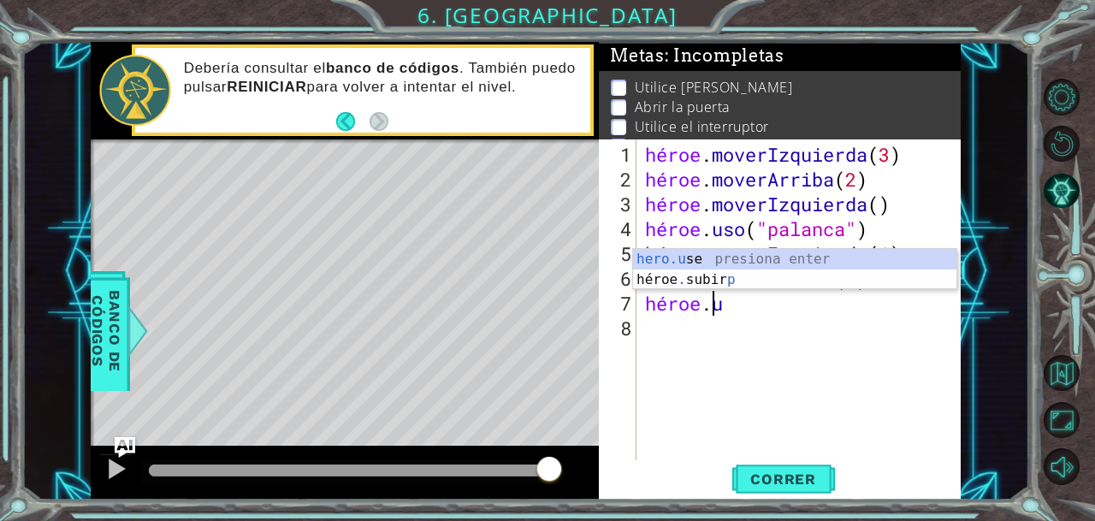
scroll to position [0, 3]
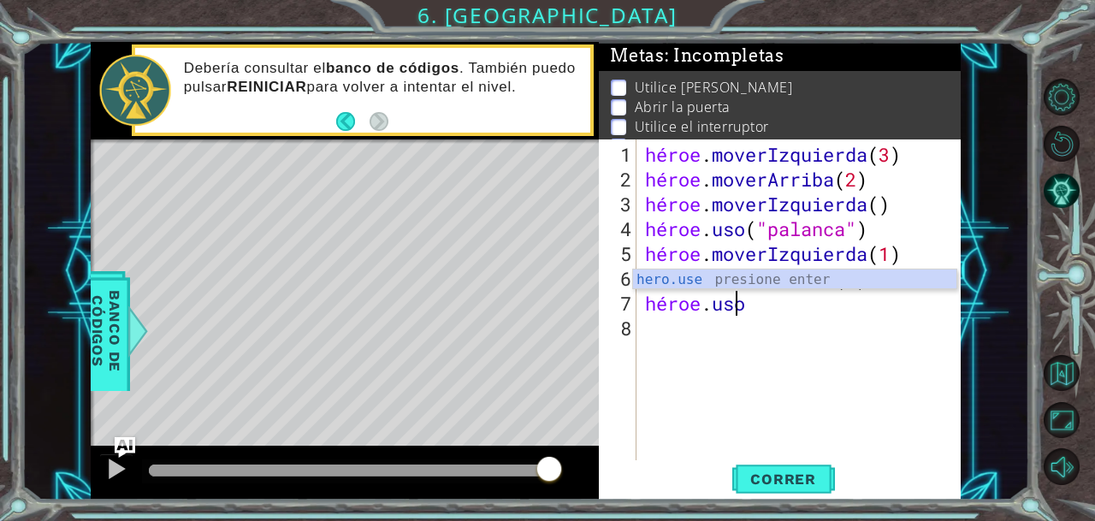
click at [671, 284] on div "hero.use presione enter" at bounding box center [795, 300] width 324 height 62
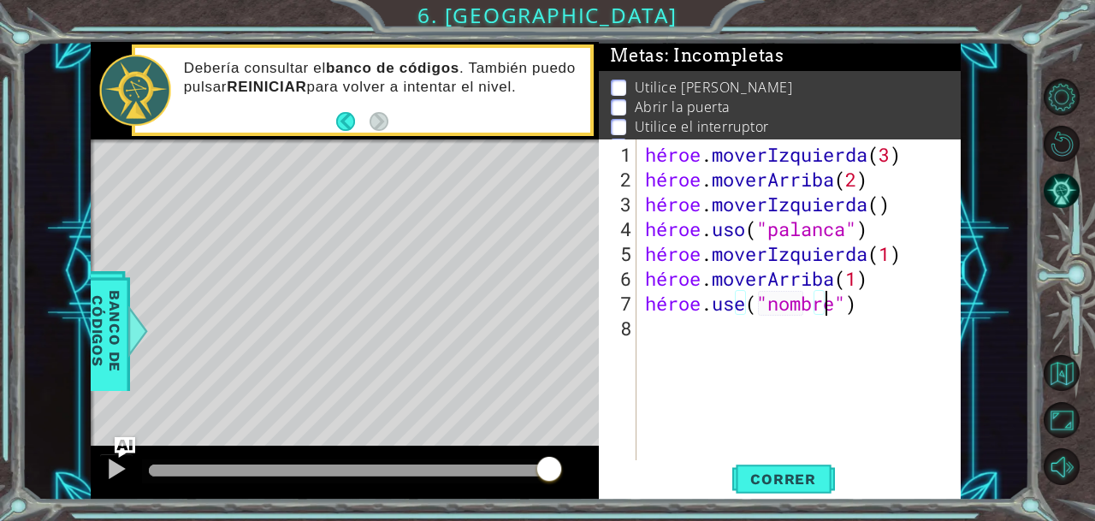
click at [864, 304] on div "héroe . moverIzquierda ( 3 ) héroe . moverArriba ( 2 ) héroe . moverIzquierda (…" at bounding box center [803, 328] width 323 height 372
drag, startPoint x: 872, startPoint y: 305, endPoint x: 842, endPoint y: 306, distance: 30.8
click at [842, 306] on div "héroe . moverIzquierda ( 3 ) héroe . moverArriba ( 2 ) héroe . moverIzquierda (…" at bounding box center [803, 328] width 323 height 372
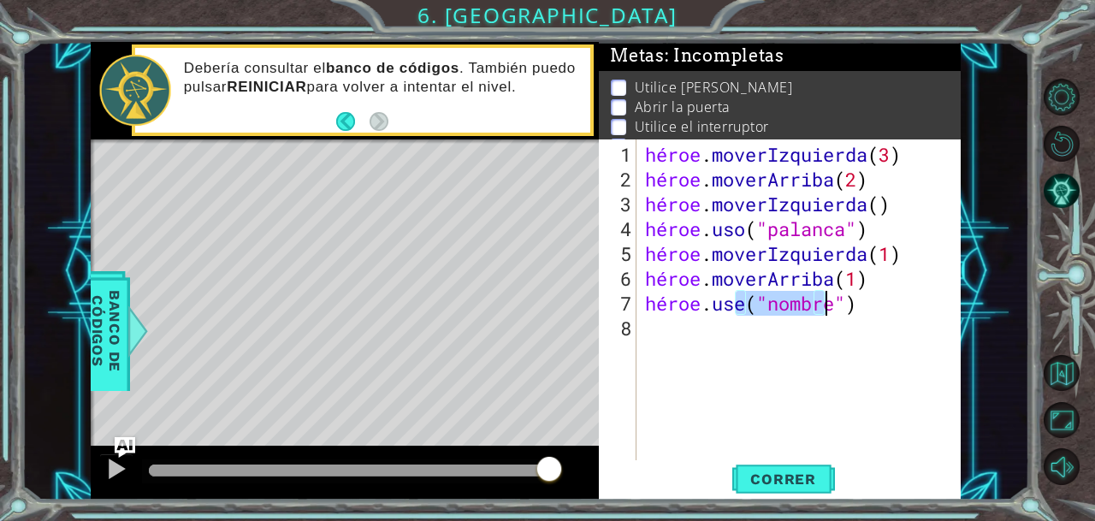
click at [842, 306] on div "héroe . moverIzquierda ( 3 ) héroe . moverArriba ( 2 ) héroe . moverIzquierda (…" at bounding box center [799, 300] width 315 height 322
click at [842, 306] on div "héroe . moverIzquierda ( 3 ) héroe . moverArriba ( 2 ) héroe . moverIzquierda (…" at bounding box center [803, 328] width 323 height 372
type textarea "hero.use("name")puerta"
click at [797, 483] on font "Correr" at bounding box center [783, 478] width 66 height 17
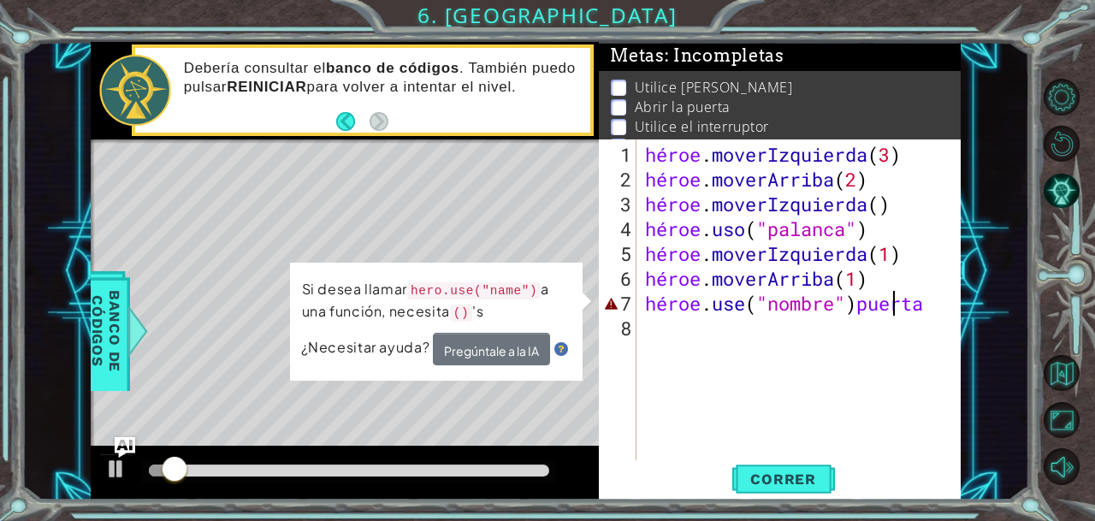
click at [793, 372] on div "héroe . moverIzquierda ( 3 ) héroe . moverArriba ( 2 ) héroe . moverIzquierda (…" at bounding box center [803, 328] width 323 height 372
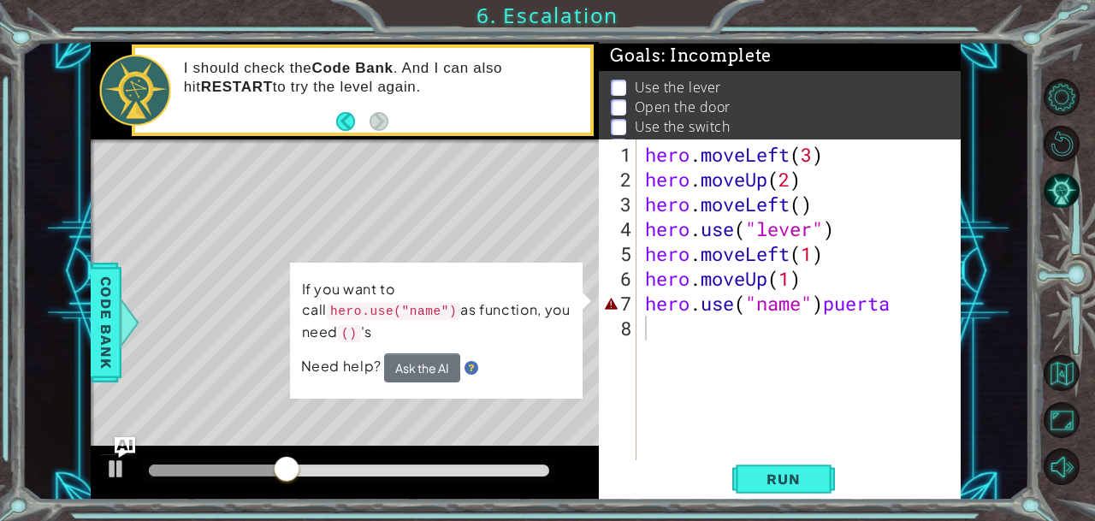
click at [681, 359] on div "hero . moveLeft ( 3 ) hero . moveUp ( 2 ) hero . moveLeft ( ) hero . use ( "lev…" at bounding box center [803, 328] width 323 height 372
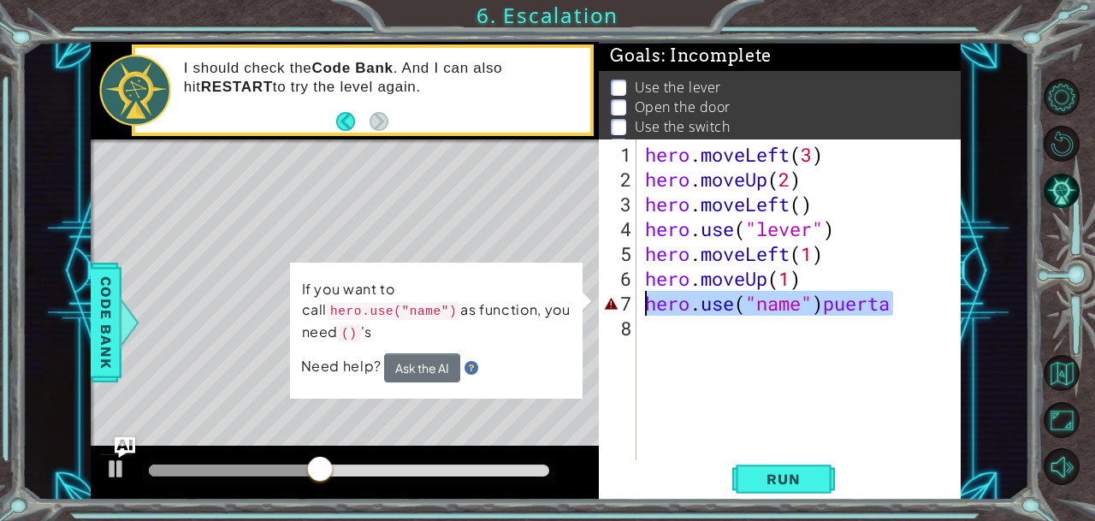
drag, startPoint x: 914, startPoint y: 291, endPoint x: 641, endPoint y: 304, distance: 274.0
click at [641, 304] on div "1 2 3 4 5 6 7 8 hero . moveLeft ( 3 ) hero . moveUp ( 2 ) hero . moveLeft ( ) h…" at bounding box center [778, 300] width 358 height 322
type textarea "hero.use("name")puerta"
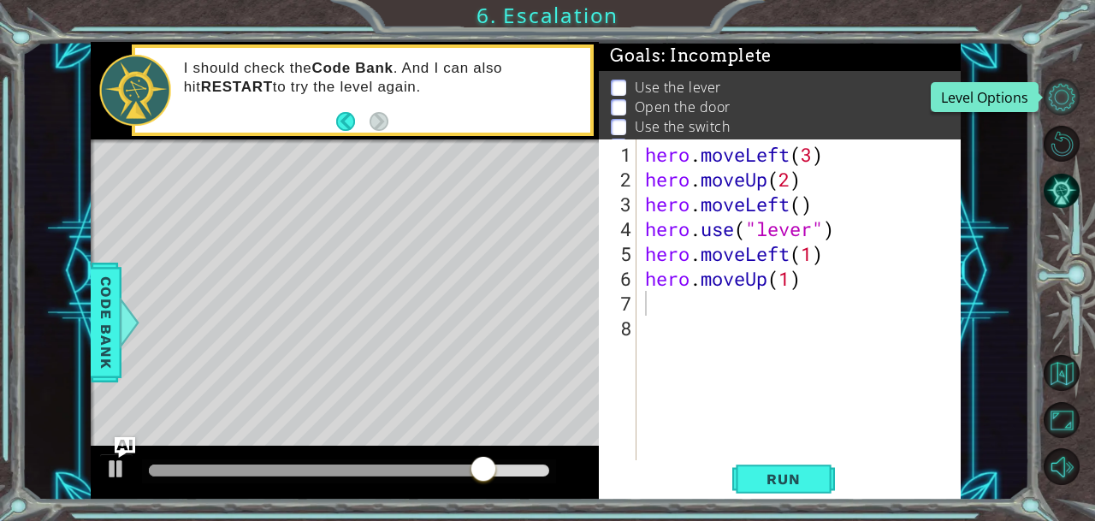
click at [1057, 104] on button "Level Options" at bounding box center [1062, 97] width 37 height 37
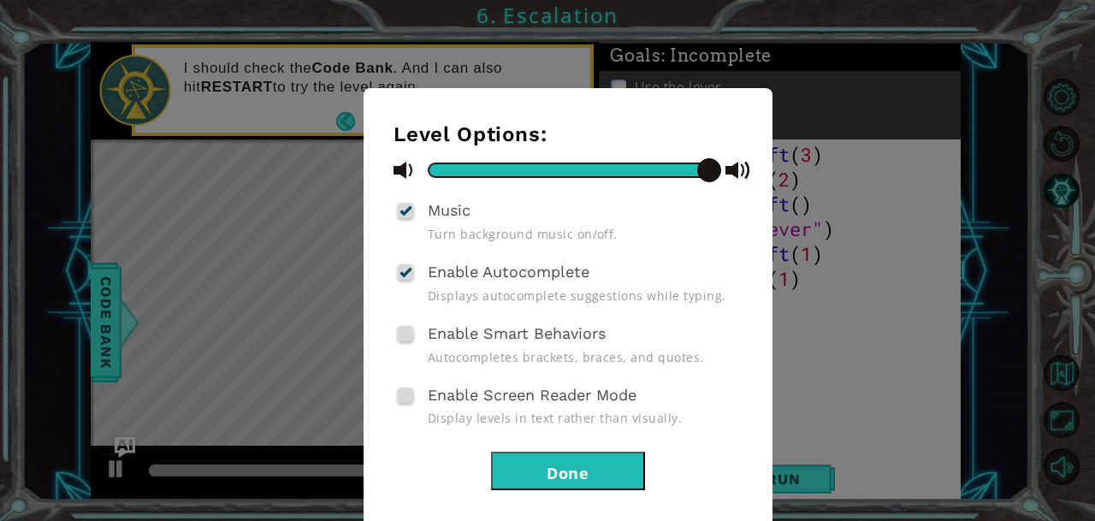
scroll to position [57, 0]
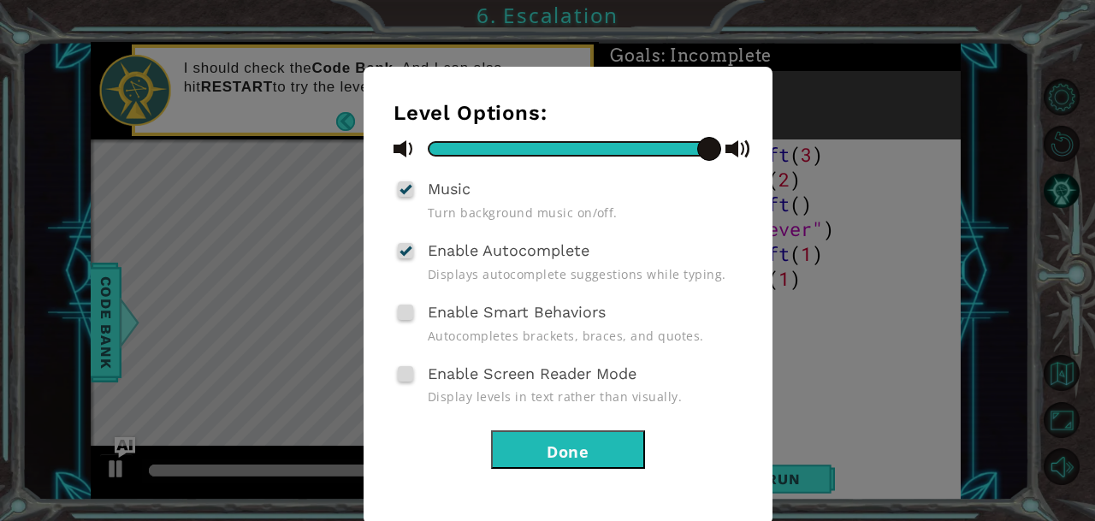
click at [588, 449] on button "Done" at bounding box center [568, 449] width 154 height 38
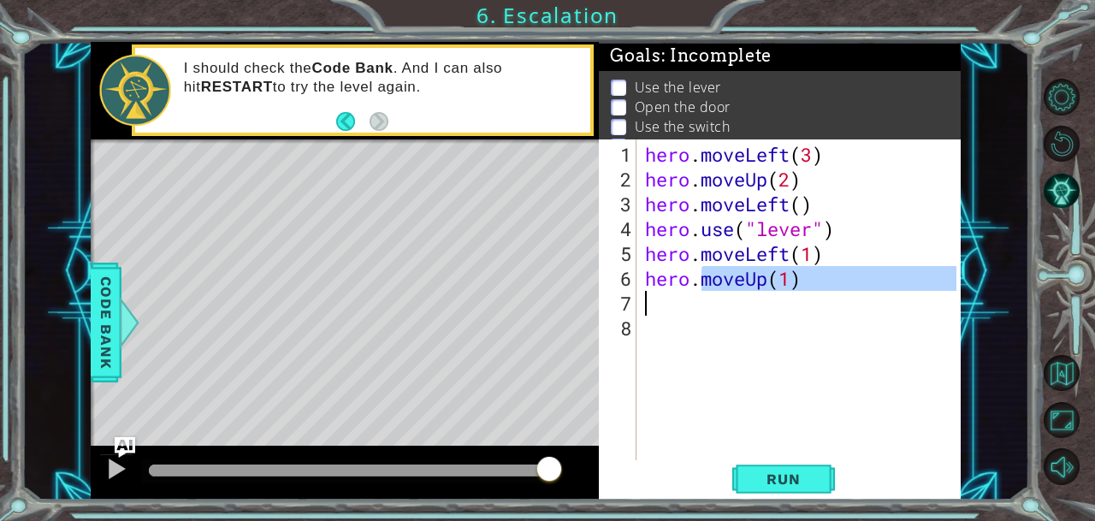
drag, startPoint x: 707, startPoint y: 283, endPoint x: 677, endPoint y: 307, distance: 38.3
click at [677, 307] on div "hero . moveLeft ( 3 ) hero . moveUp ( 2 ) hero . moveLeft ( ) hero . use ( "lev…" at bounding box center [803, 328] width 323 height 372
type textarea "hero.moveUp(1)"
click at [677, 307] on div "hero . moveLeft ( 3 ) hero . moveUp ( 2 ) hero . moveLeft ( ) hero . use ( "lev…" at bounding box center [799, 300] width 315 height 322
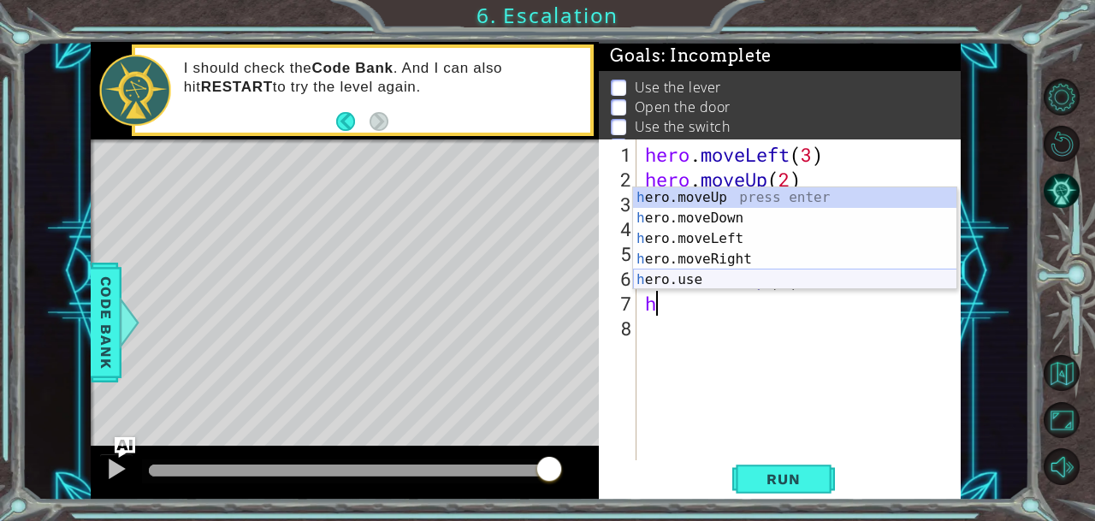
click at [693, 282] on div "h ero.moveUp press enter h ero.moveDown press enter h ero.moveLeft press enter …" at bounding box center [795, 259] width 324 height 144
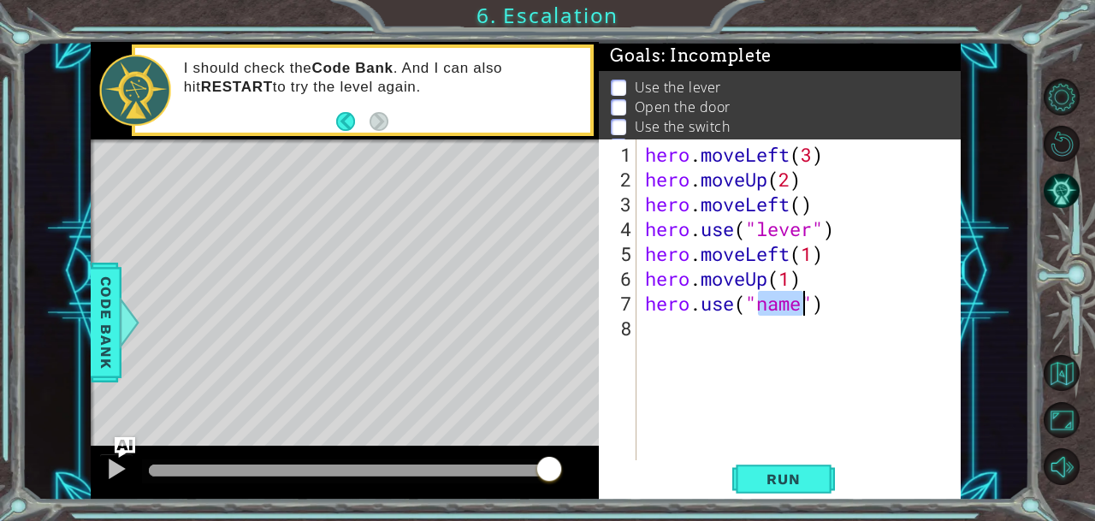
click at [788, 307] on div "hero . moveLeft ( 3 ) hero . moveUp ( 2 ) hero . moveLeft ( ) hero . use ( "lev…" at bounding box center [799, 300] width 315 height 322
click at [772, 307] on div "hero . moveLeft ( 3 ) hero . moveUp ( 2 ) hero . moveLeft ( ) hero . use ( "lev…" at bounding box center [803, 328] width 323 height 372
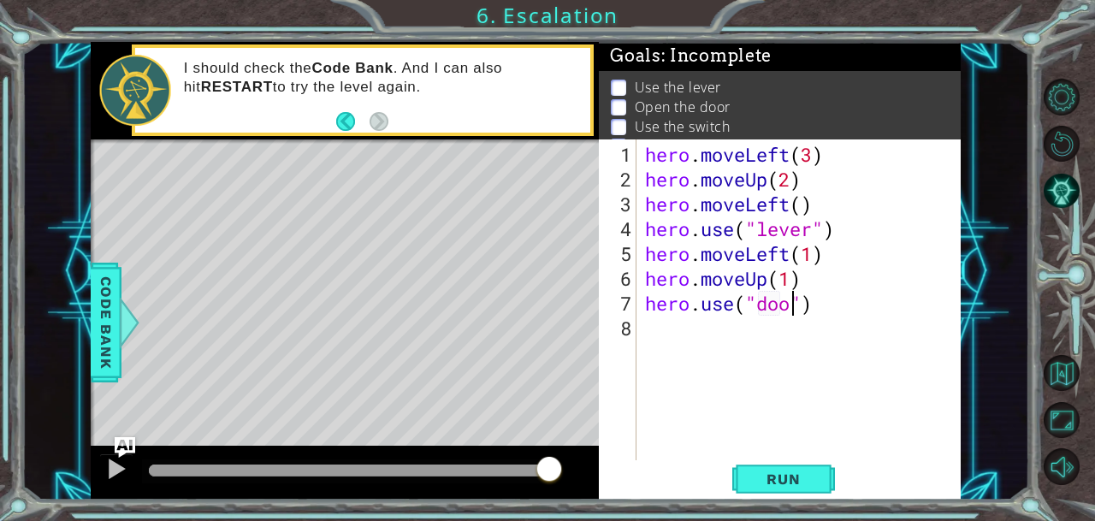
type textarea "hero.use("door")"
click at [648, 334] on div "hero . moveLeft ( 3 ) hero . moveUp ( 2 ) hero . moveLeft ( ) hero . use ( "lev…" at bounding box center [803, 328] width 323 height 372
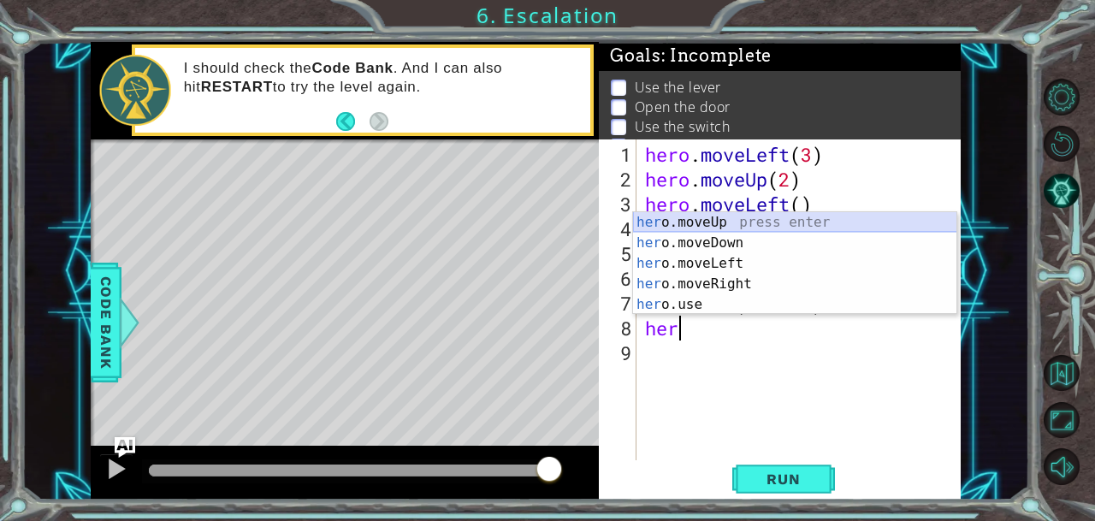
click at [695, 226] on div "her o.moveUp press enter her o.moveDown press enter her o.moveLeft press enter …" at bounding box center [795, 284] width 324 height 144
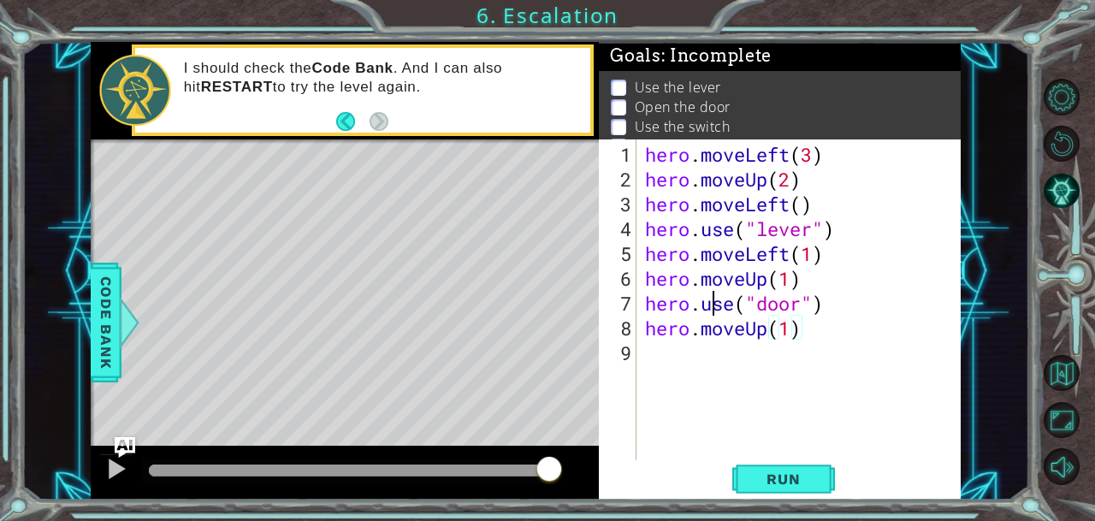
click at [712, 308] on div "hero . moveLeft ( 3 ) hero . moveUp ( 2 ) hero . moveLeft ( ) hero . use ( "lev…" at bounding box center [803, 328] width 323 height 372
type textarea "hero.use("door")"
click at [664, 362] on div "hero . moveLeft ( 3 ) hero . moveUp ( 2 ) hero . moveLeft ( ) hero . use ( "lev…" at bounding box center [803, 328] width 323 height 372
click at [773, 480] on span "Run" at bounding box center [783, 478] width 68 height 17
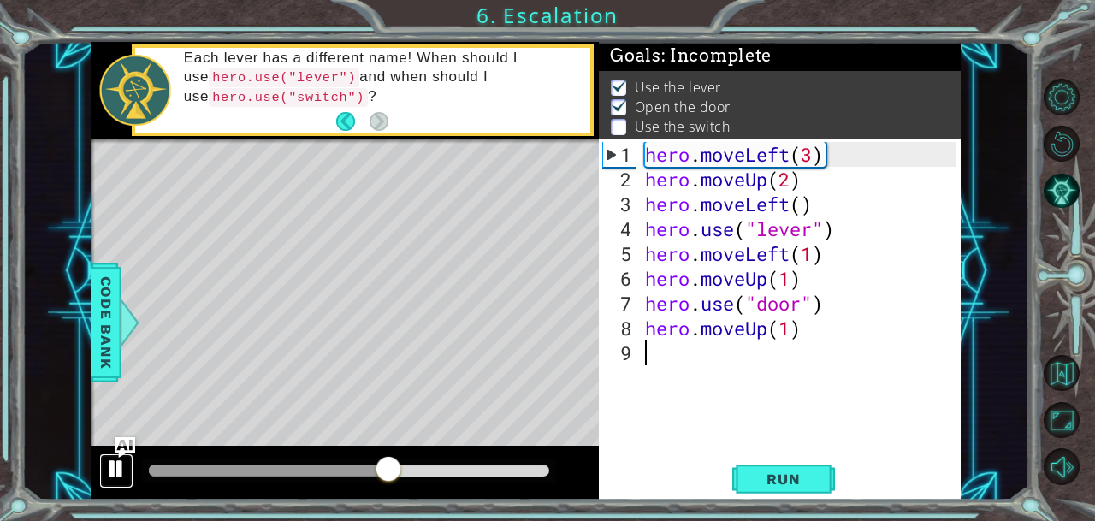
click at [116, 464] on div at bounding box center [116, 469] width 22 height 22
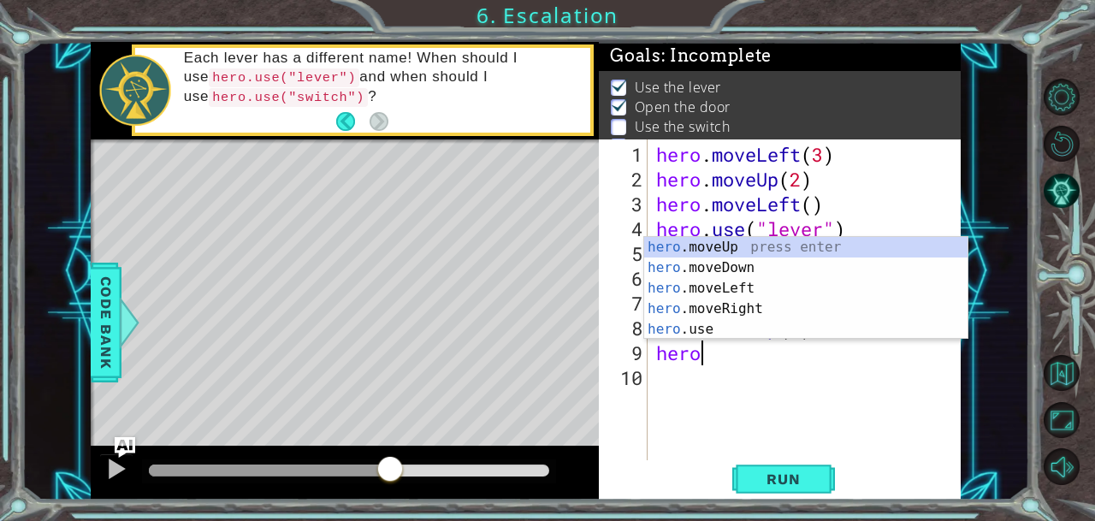
scroll to position [0, 1]
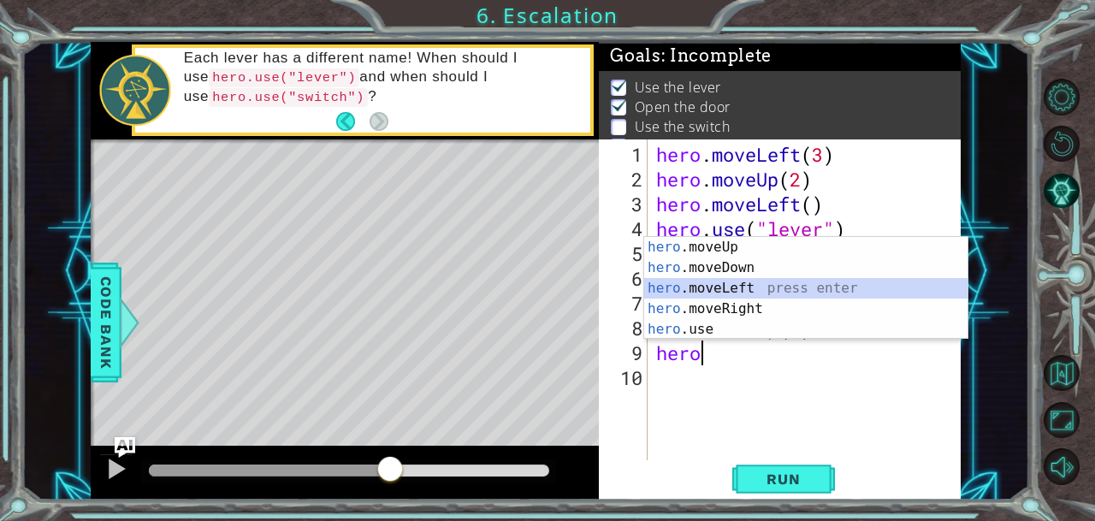
click at [751, 278] on div "hero .moveUp press enter hero .moveDown press enter hero .moveLeft press enter …" at bounding box center [806, 309] width 324 height 144
type textarea "hero.moveLeft(1)"
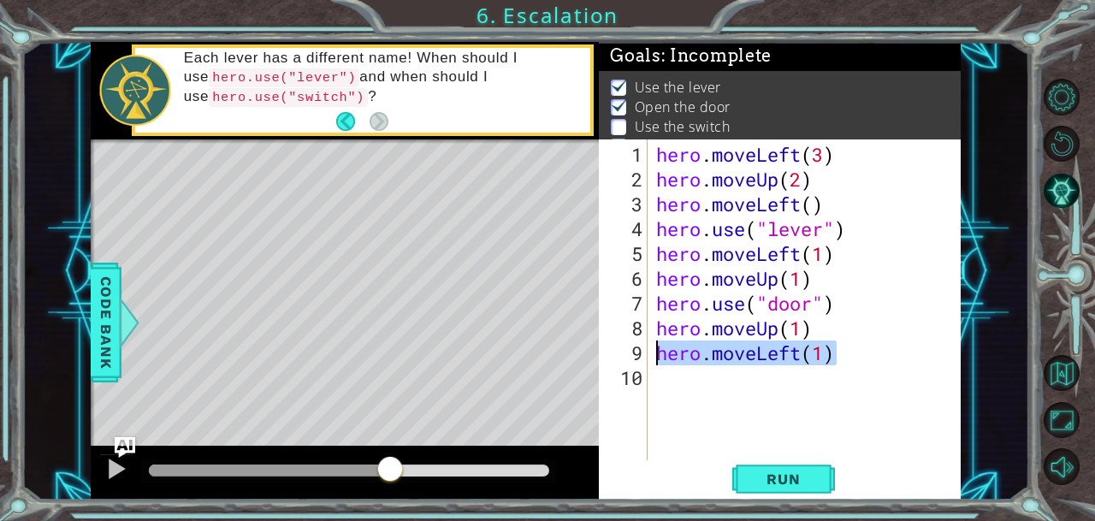
drag, startPoint x: 843, startPoint y: 353, endPoint x: 654, endPoint y: 353, distance: 189.9
click at [654, 353] on div "hero . moveLeft ( 3 ) hero . moveUp ( 2 ) hero . moveLeft ( ) hero . use ( "lev…" at bounding box center [809, 328] width 313 height 372
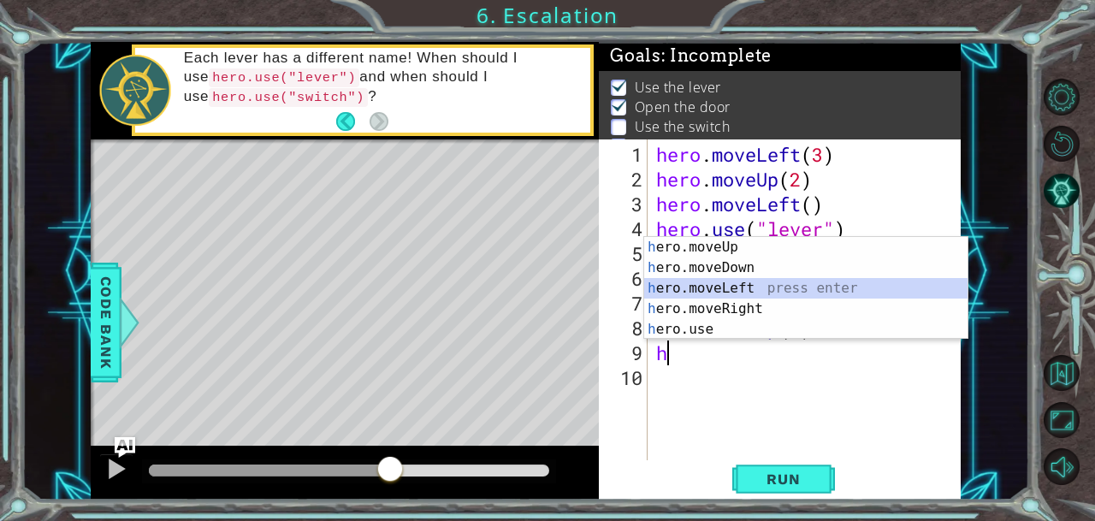
click at [745, 288] on div "h ero.moveUp press enter h ero.moveDown press enter h ero.moveLeft press enter …" at bounding box center [806, 309] width 324 height 144
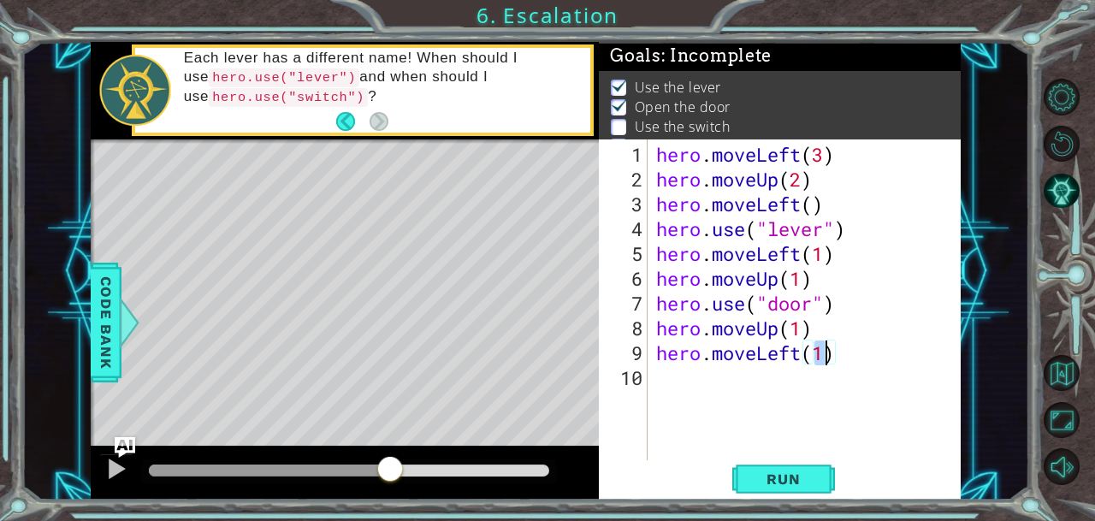
type textarea "hero.moveLeft(2)"
click at [660, 379] on div "hero . moveLeft ( 3 ) hero . moveUp ( 2 ) hero . moveLeft ( ) hero . use ( "lev…" at bounding box center [809, 328] width 313 height 372
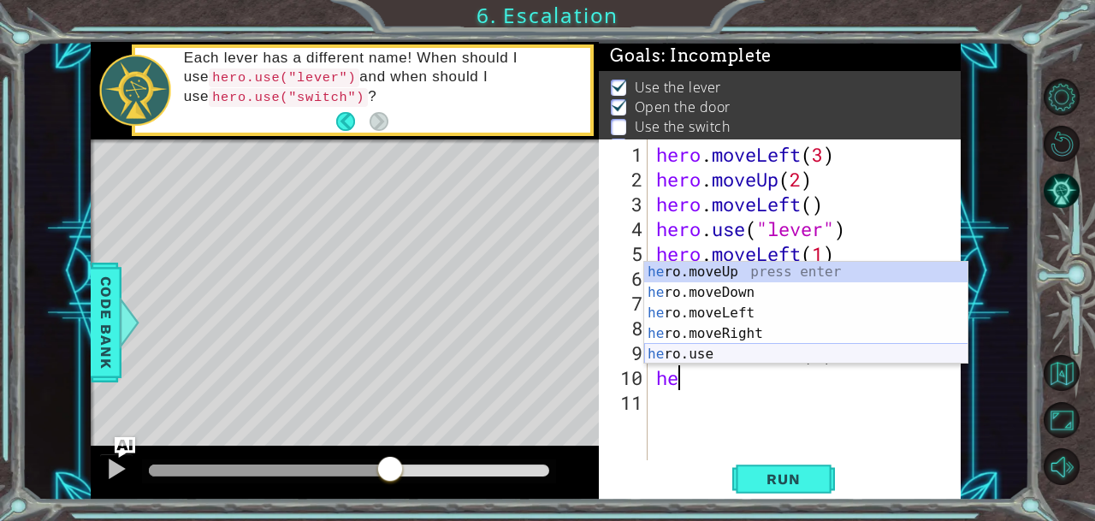
click at [687, 355] on div "he ro.moveUp press enter he ro.moveDown press enter he ro.moveLeft press enter …" at bounding box center [806, 334] width 324 height 144
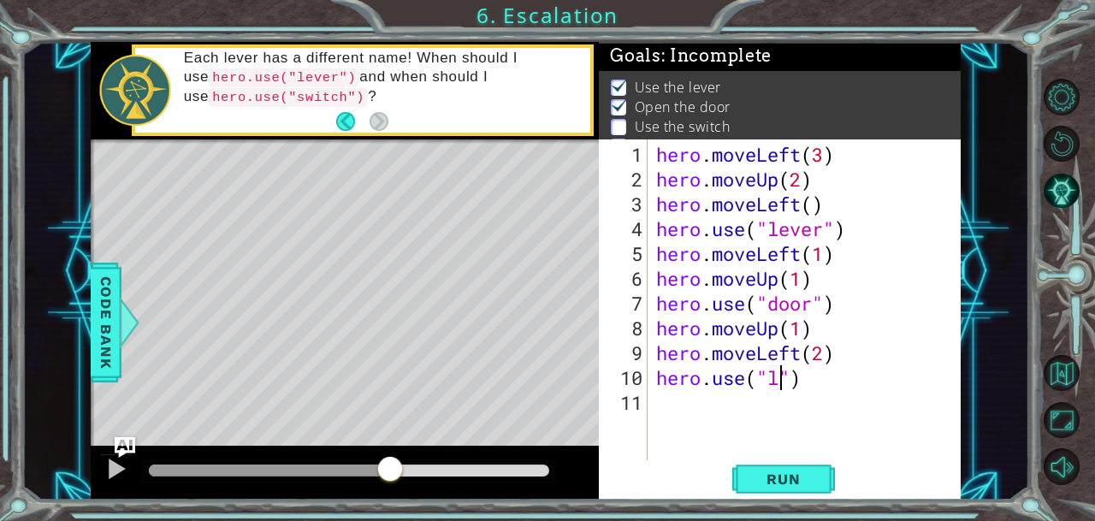
scroll to position [0, 5]
type textarea "hero.use("lever")"
click at [660, 414] on div "hero . moveLeft ( 3 ) hero . moveUp ( 2 ) hero . moveLeft ( ) hero . use ( "lev…" at bounding box center [809, 328] width 313 height 372
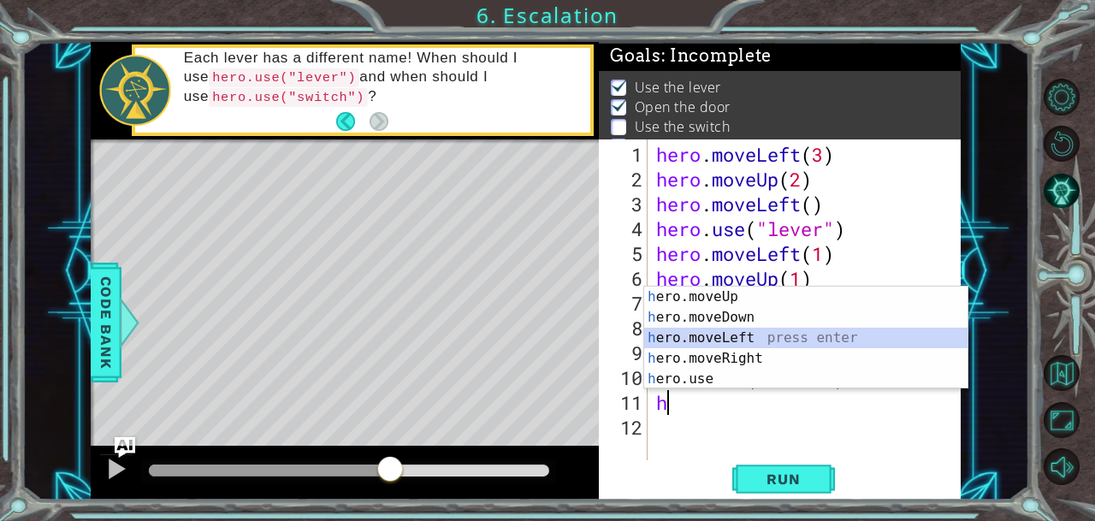
click at [737, 343] on div "h ero.moveUp press enter h ero.moveDown press enter h ero.moveLeft press enter …" at bounding box center [806, 359] width 324 height 144
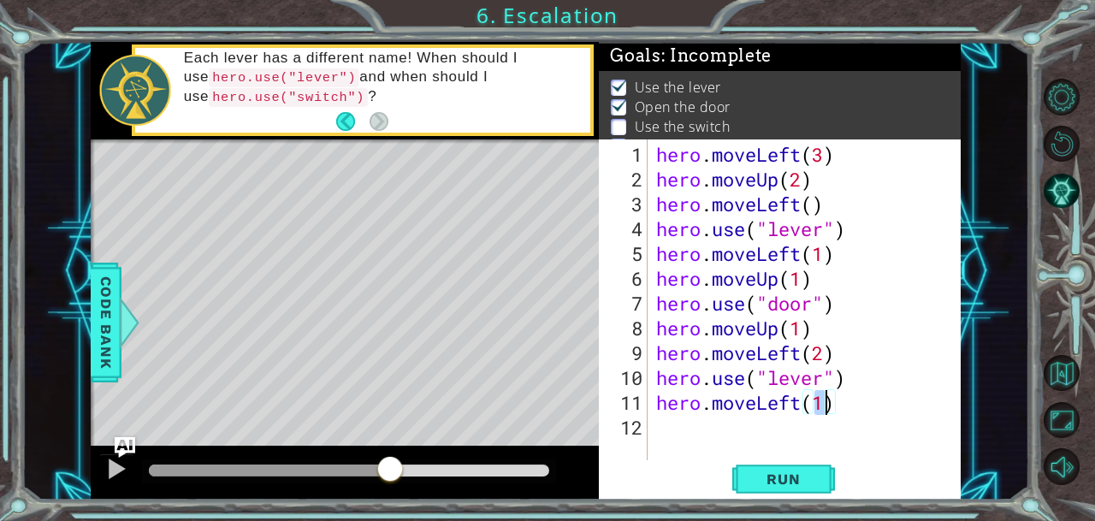
type textarea "hero.moveLeft(3)"
click at [660, 429] on div "hero . moveLeft ( 3 ) hero . moveUp ( 2 ) hero . moveLeft ( ) hero . use ( "lev…" at bounding box center [809, 328] width 313 height 372
click at [693, 307] on div "hero . moveLeft ( 3 ) hero . moveUp ( 2 ) hero . moveLeft ( ) hero . use ( "lev…" at bounding box center [809, 328] width 313 height 372
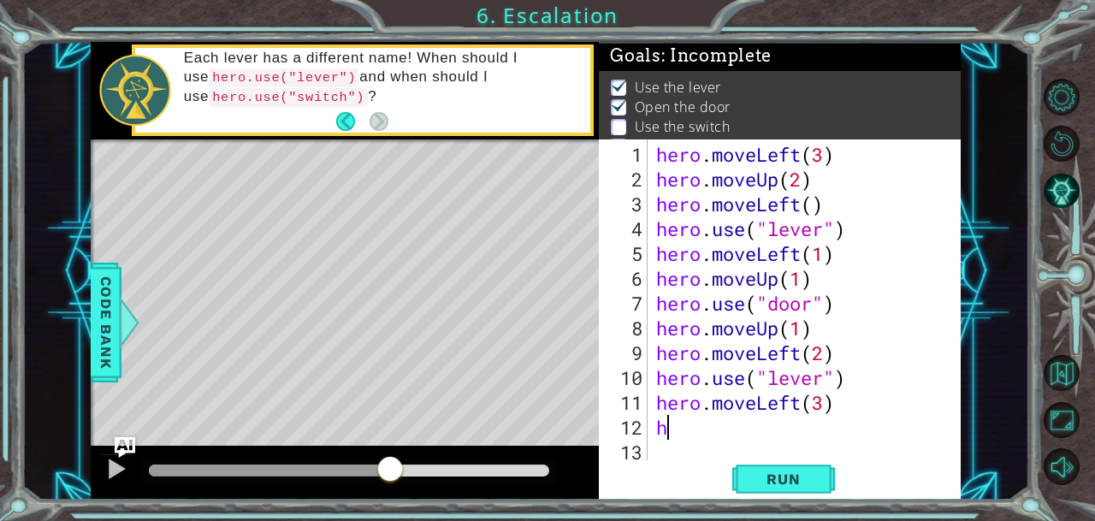
click at [677, 434] on div "hero . moveLeft ( 3 ) hero . moveUp ( 2 ) hero . moveLeft ( ) hero . use ( "lev…" at bounding box center [809, 328] width 313 height 372
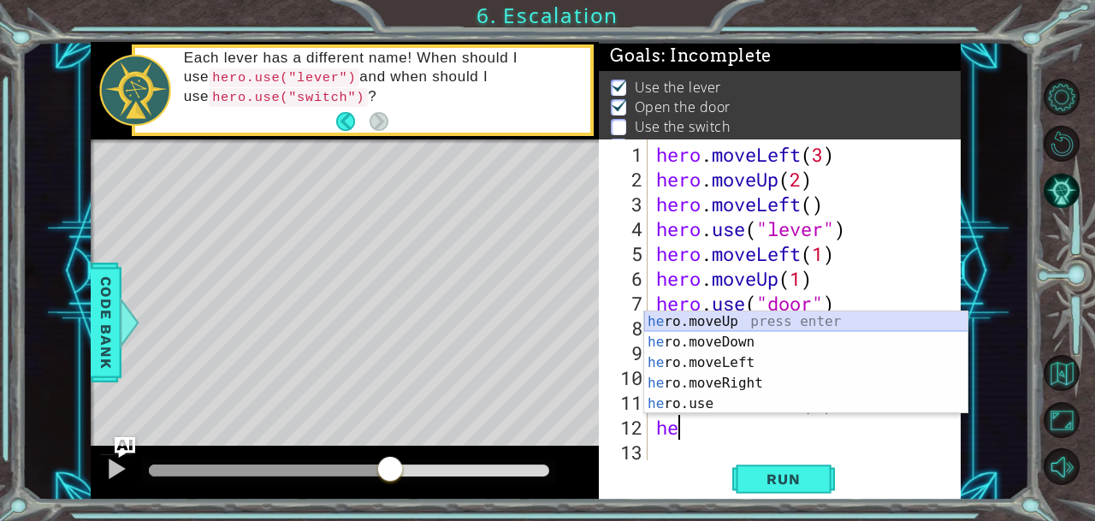
click at [707, 319] on div "he ro.moveUp press enter he ro.moveDown press enter he ro.moveLeft press enter …" at bounding box center [806, 383] width 324 height 144
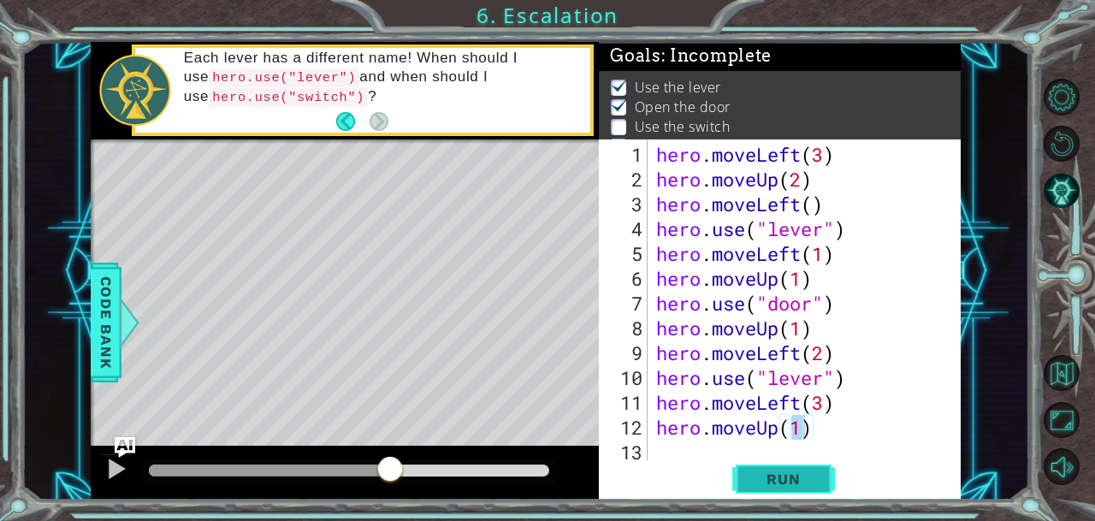
click at [778, 486] on span "Run" at bounding box center [783, 478] width 68 height 17
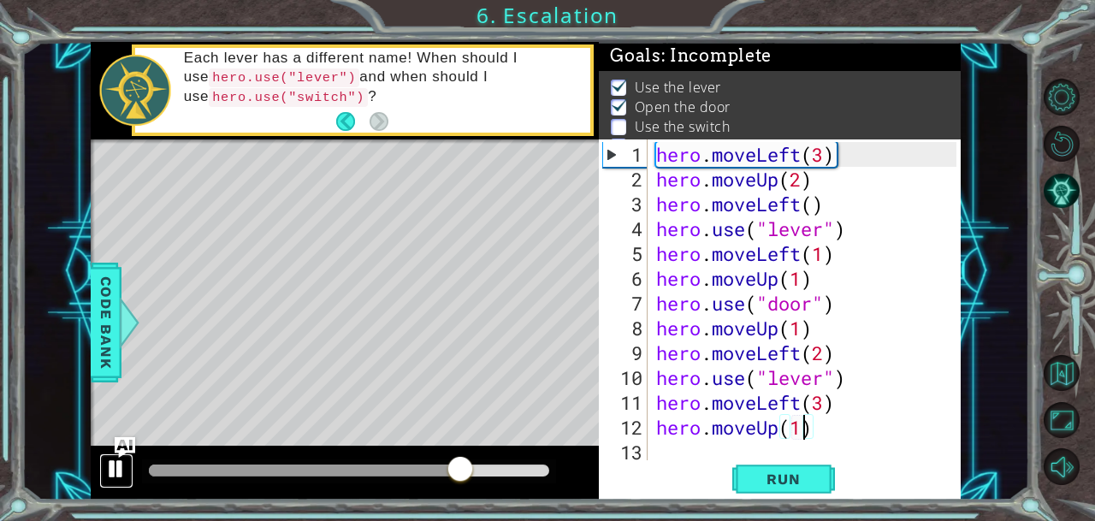
click at [109, 464] on div at bounding box center [116, 469] width 22 height 22
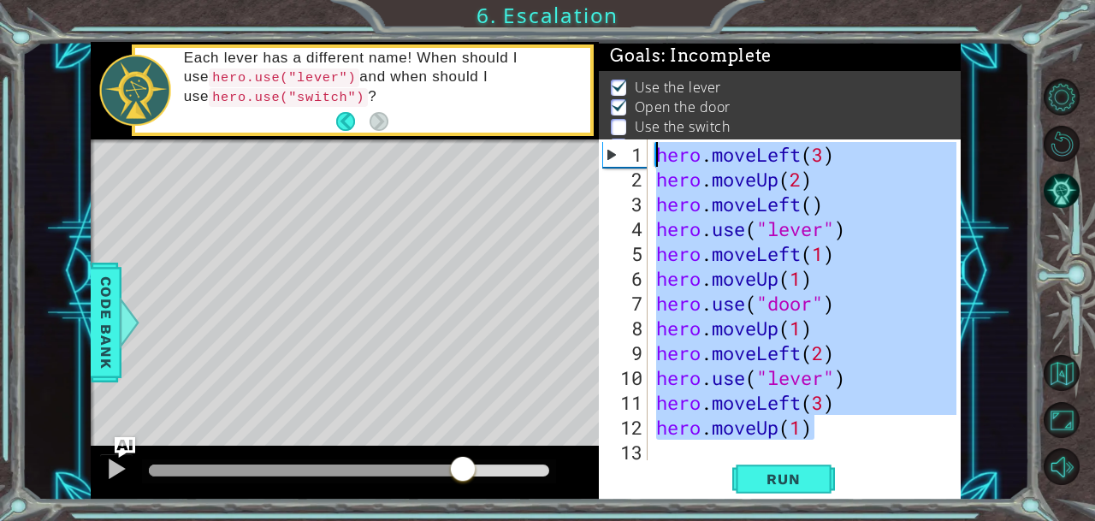
drag, startPoint x: 857, startPoint y: 435, endPoint x: 641, endPoint y: 100, distance: 399.1
click at [641, 100] on div "Goals : Incomplete Use the lever Open the door Use the switch Get to the exit h…" at bounding box center [779, 271] width 361 height 458
type textarea "hero.moveLeft(3) hero.moveUp(2)"
click at [1057, 141] on button "Restart Level" at bounding box center [1062, 144] width 37 height 37
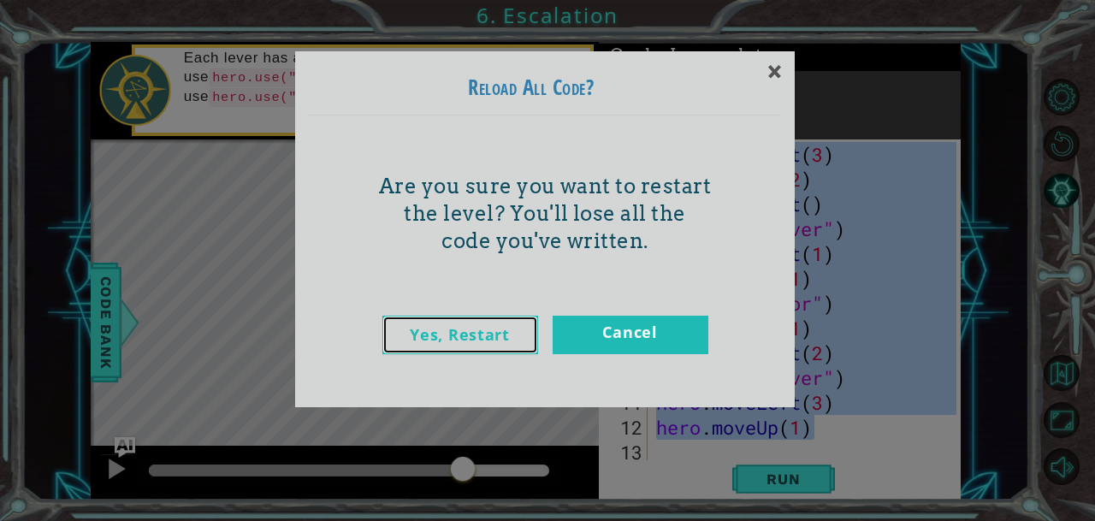
click at [474, 348] on link "Yes, Restart" at bounding box center [460, 335] width 156 height 38
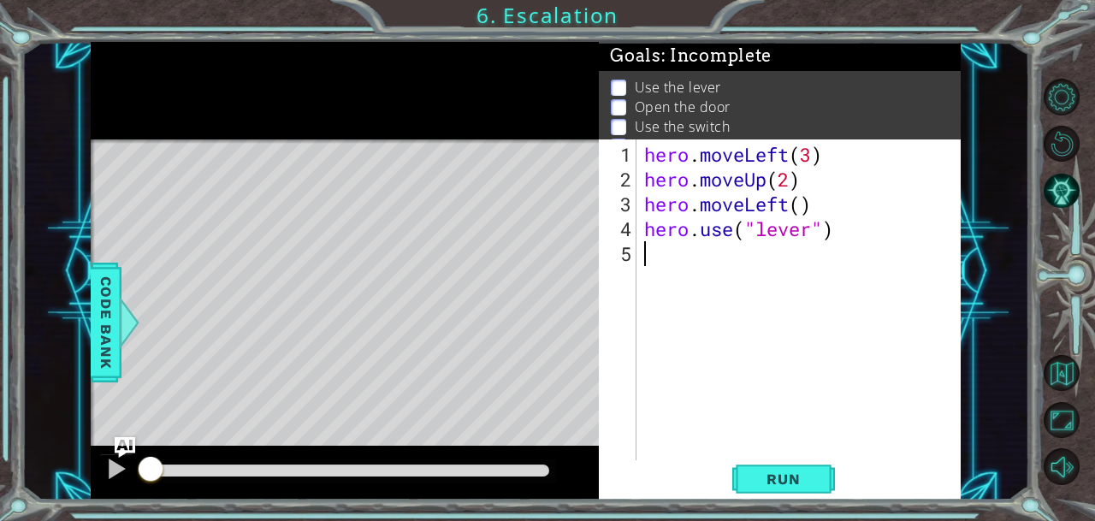
click at [809, 158] on div "hero . moveLeft ( 3 ) hero . moveUp ( 2 ) hero . moveLeft ( ) hero . use ( "lev…" at bounding box center [803, 328] width 324 height 372
drag, startPoint x: 789, startPoint y: 152, endPoint x: 754, endPoint y: 157, distance: 34.5
click at [754, 157] on div "hero . moveLeft ( 2 ) hero . moveUp ( 2 ) hero . moveLeft ( ) hero . use ( "lev…" at bounding box center [803, 328] width 324 height 372
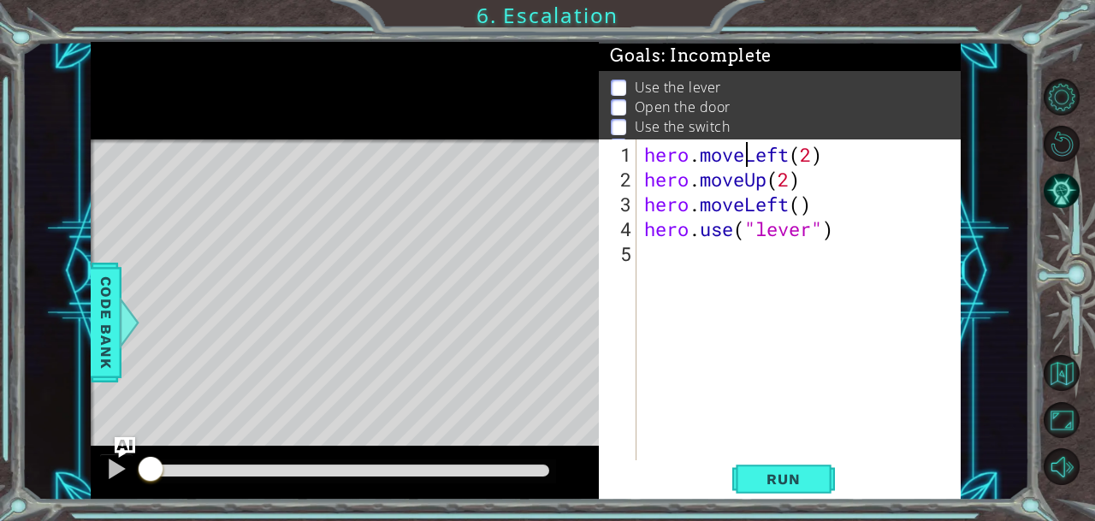
click at [747, 155] on div "hero . moveLeft ( 2 ) hero . moveUp ( 2 ) hero . moveLeft ( ) hero . use ( "lev…" at bounding box center [803, 328] width 324 height 372
drag, startPoint x: 747, startPoint y: 155, endPoint x: 771, endPoint y: 157, distance: 24.0
click at [771, 157] on div "hero . moveLeft ( 2 ) hero . moveUp ( 2 ) hero . moveLeft ( ) hero . use ( "lev…" at bounding box center [803, 328] width 324 height 372
click at [845, 177] on div "hero . moveLeft ( 2 ) hero . moveUp ( 2 ) hero . moveLeft ( ) hero . use ( "lev…" at bounding box center [803, 328] width 324 height 372
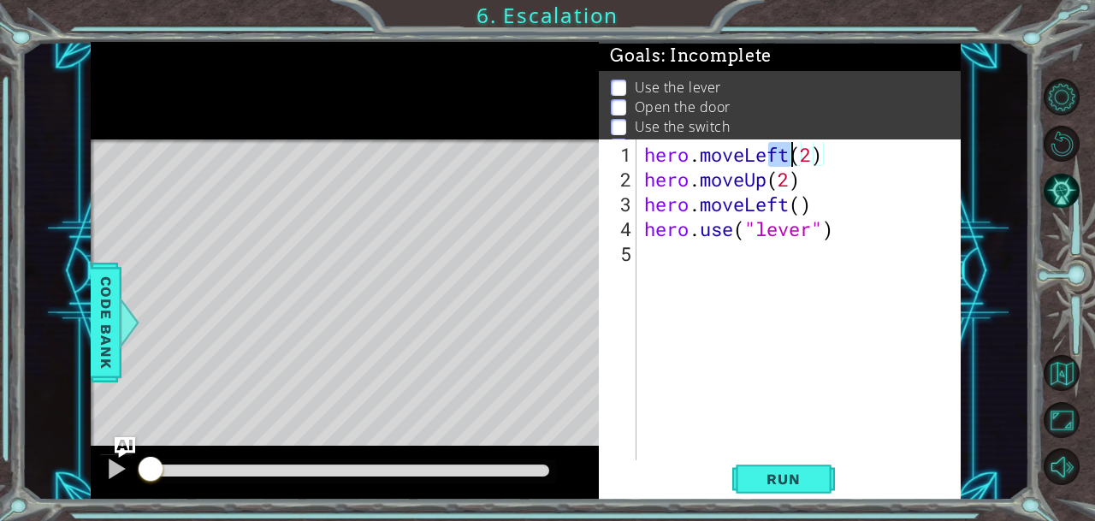
drag, startPoint x: 769, startPoint y: 151, endPoint x: 789, endPoint y: 151, distance: 19.7
click at [789, 151] on div "hero . moveLeft ( 2 ) hero . moveUp ( 2 ) hero . moveLeft ( ) hero . use ( "lev…" at bounding box center [803, 328] width 324 height 372
click at [789, 151] on div "hero . moveLeft ( 2 ) hero . moveUp ( 2 ) hero . moveLeft ( ) hero . use ( "lev…" at bounding box center [799, 300] width 316 height 322
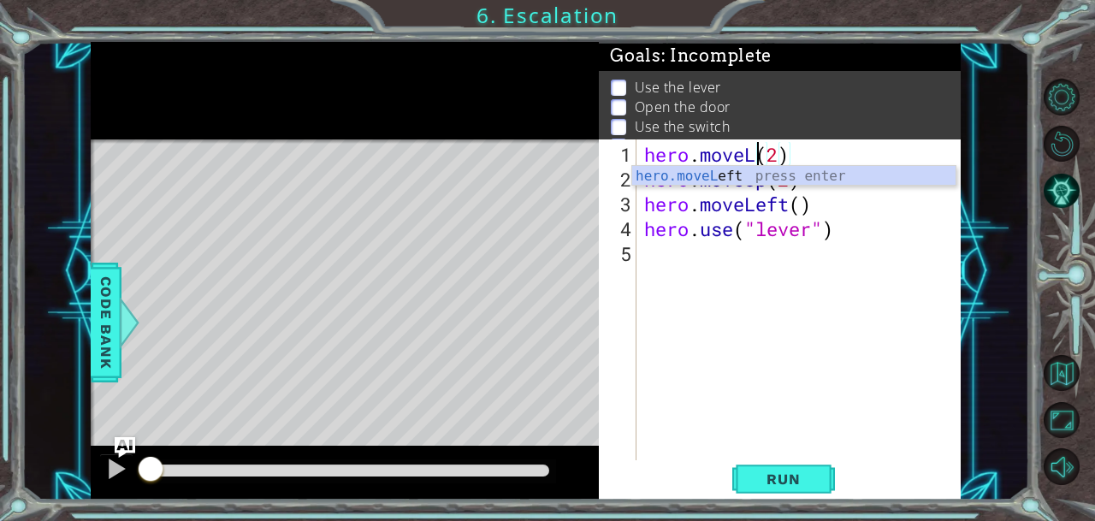
scroll to position [0, 5]
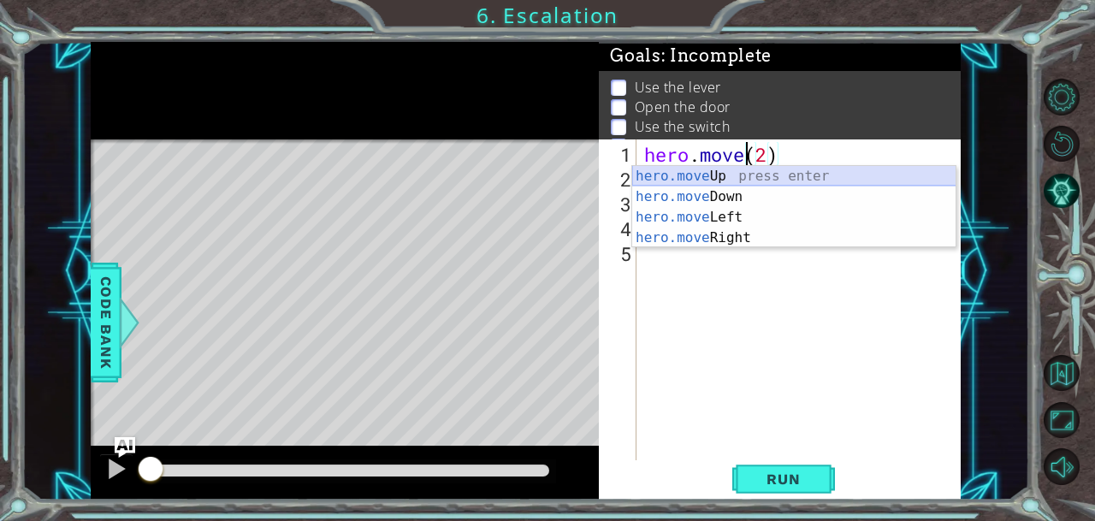
click at [739, 175] on div "hero.move Up press enter hero.move Down press enter hero.move Left press enter …" at bounding box center [794, 227] width 324 height 123
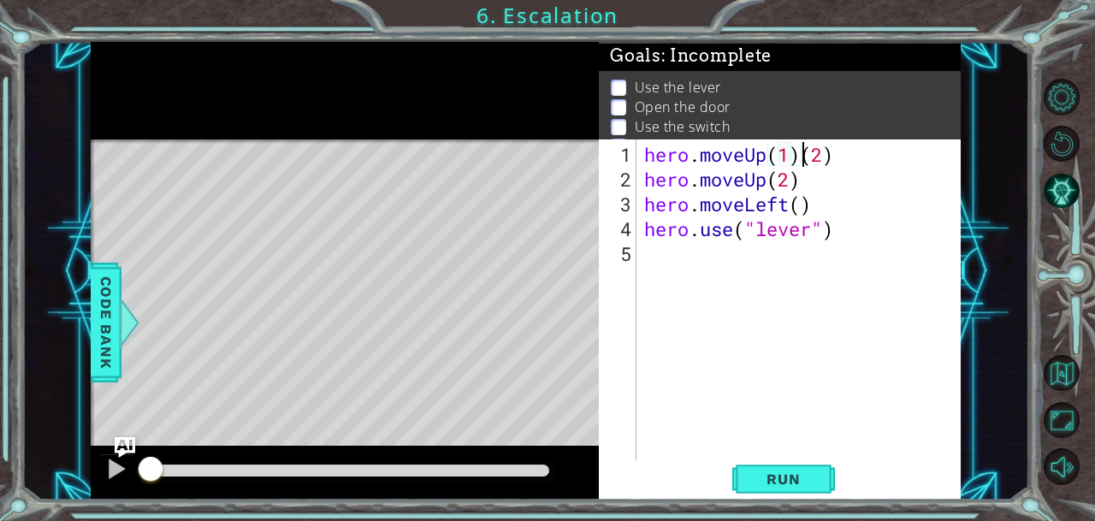
click at [799, 157] on div "hero . moveUp ( 1 ) ( 2 ) hero . moveUp ( 2 ) hero . moveLeft ( ) hero . use ( …" at bounding box center [803, 328] width 324 height 372
type textarea "hero.moveUp(2)"
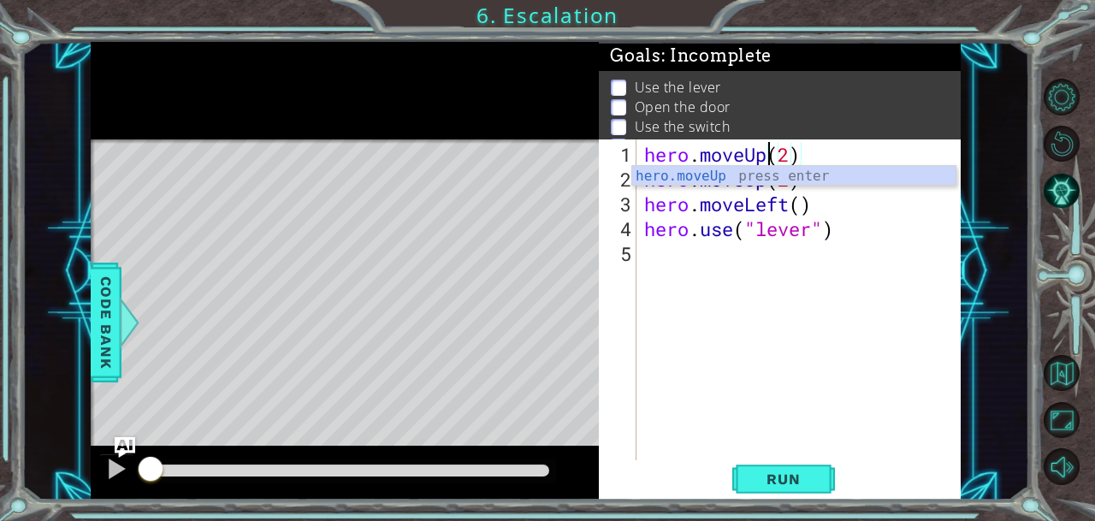
click at [823, 156] on div "hero . moveUp ( 2 ) hero . moveUp ( 2 ) hero . moveLeft ( ) hero . use ( "lever…" at bounding box center [803, 328] width 324 height 372
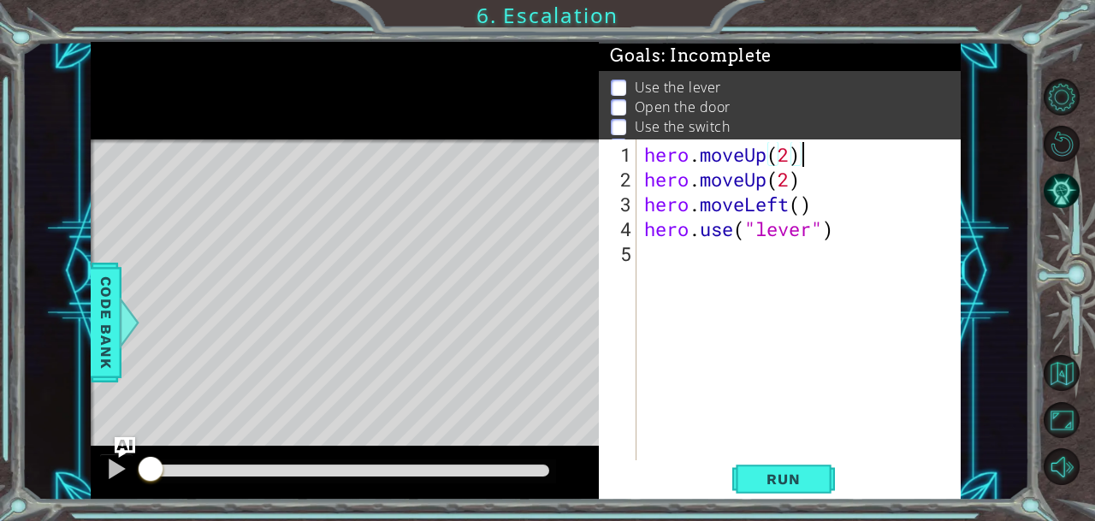
scroll to position [0, 0]
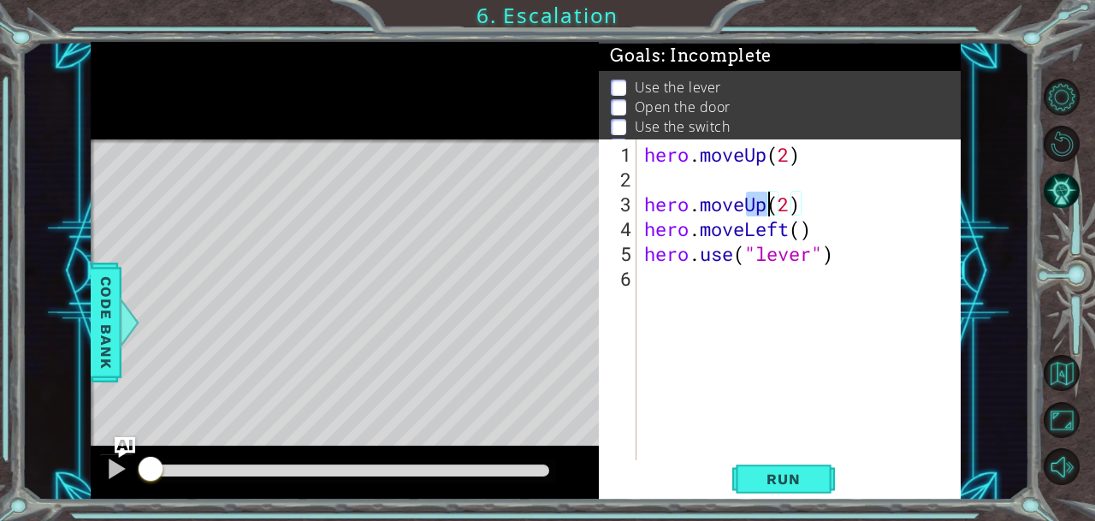
drag, startPoint x: 742, startPoint y: 203, endPoint x: 766, endPoint y: 204, distance: 24.9
click at [766, 204] on div "hero . moveUp ( 2 ) hero . moveUp ( 2 ) hero . moveLeft ( ) hero . use ( "lever…" at bounding box center [803, 328] width 324 height 372
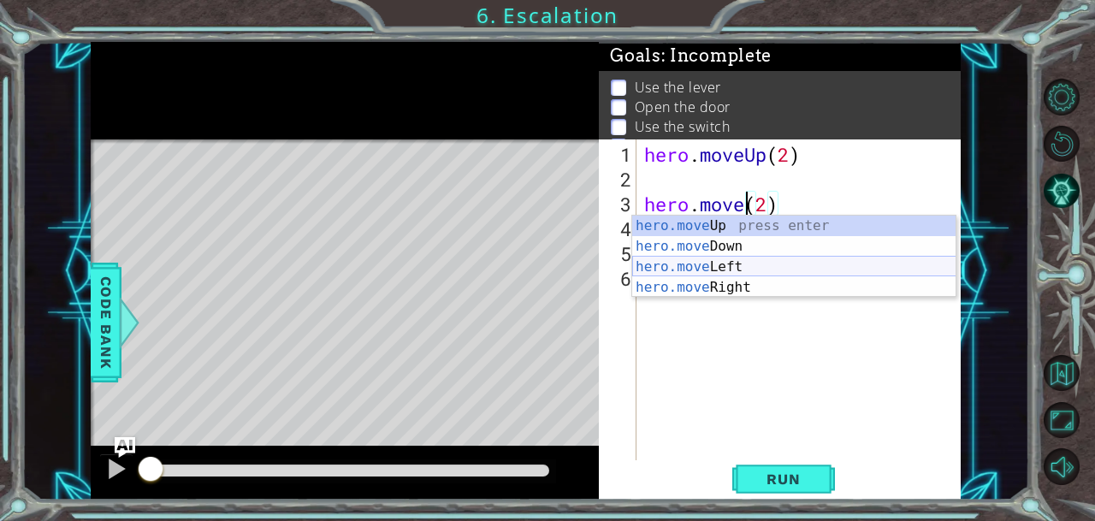
click at [737, 263] on div "hero.move Up press enter hero.move Down press enter hero.move Left press enter …" at bounding box center [794, 277] width 324 height 123
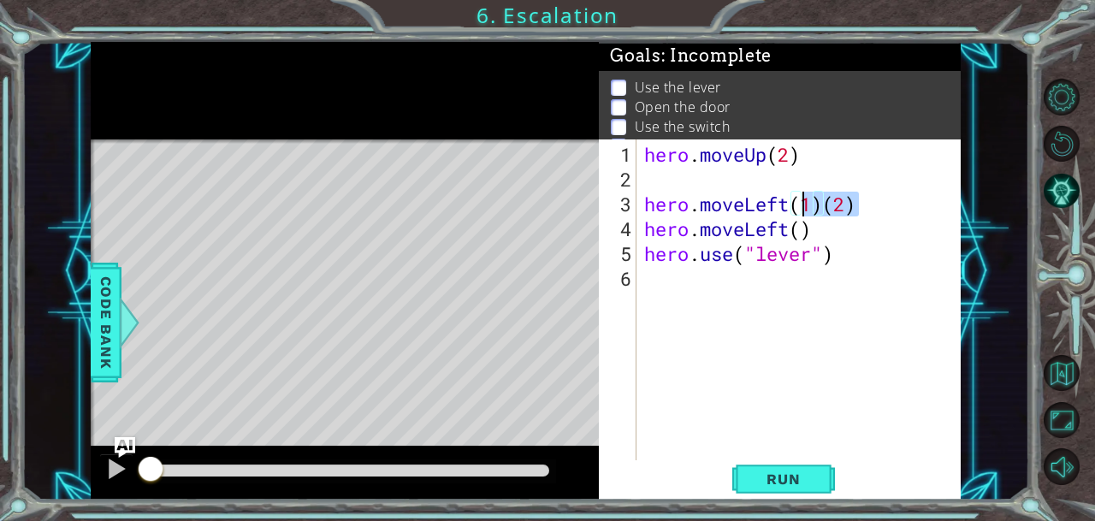
drag, startPoint x: 872, startPoint y: 206, endPoint x: 809, endPoint y: 208, distance: 62.5
click at [809, 208] on div "hero . moveUp ( 2 ) hero . moveLeft ( 1 ) ( 2 ) hero . moveLeft ( ) hero . use …" at bounding box center [803, 328] width 324 height 372
click at [807, 207] on div "hero . moveUp ( 2 ) hero . moveLeft ( 1 ) ( 2 ) hero . moveLeft ( ) hero . use …" at bounding box center [803, 328] width 324 height 372
drag, startPoint x: 871, startPoint y: 205, endPoint x: 828, endPoint y: 204, distance: 42.8
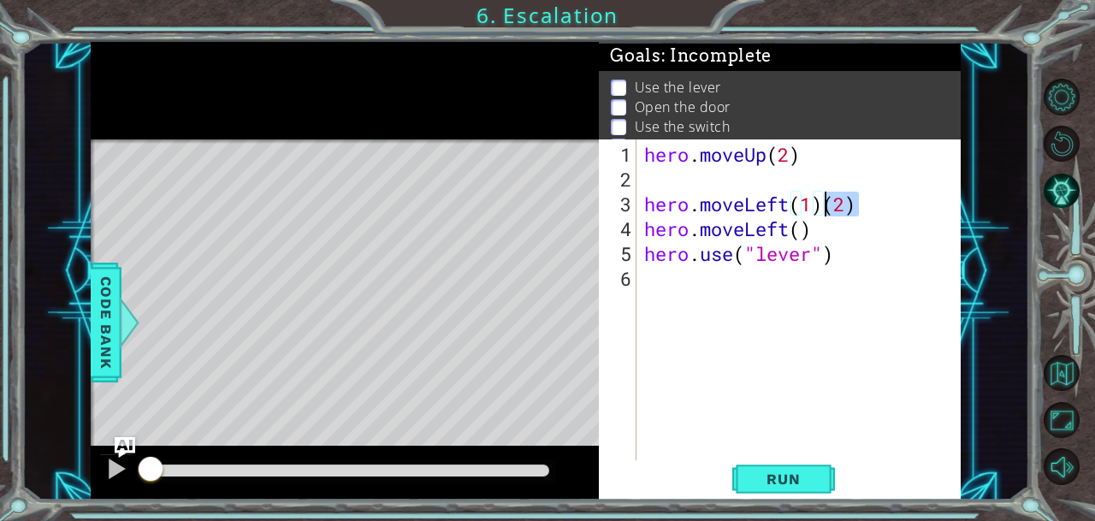
click at [828, 204] on div "hero . moveUp ( 2 ) hero . moveLeft ( 1 ) ( 2 ) hero . moveLeft ( ) hero . use …" at bounding box center [803, 328] width 324 height 372
click at [814, 205] on div "hero . moveUp ( 2 ) hero . moveLeft ( 1 ) hero . moveLeft ( ) hero . use ( "lev…" at bounding box center [803, 328] width 324 height 372
type textarea "hero.moveLeft()"
drag, startPoint x: 820, startPoint y: 234, endPoint x: 648, endPoint y: 230, distance: 172.8
click at [648, 230] on div "hero . moveUp ( 2 ) hero . moveLeft ( ) hero . moveLeft ( ) hero . use ( "lever…" at bounding box center [803, 328] width 324 height 372
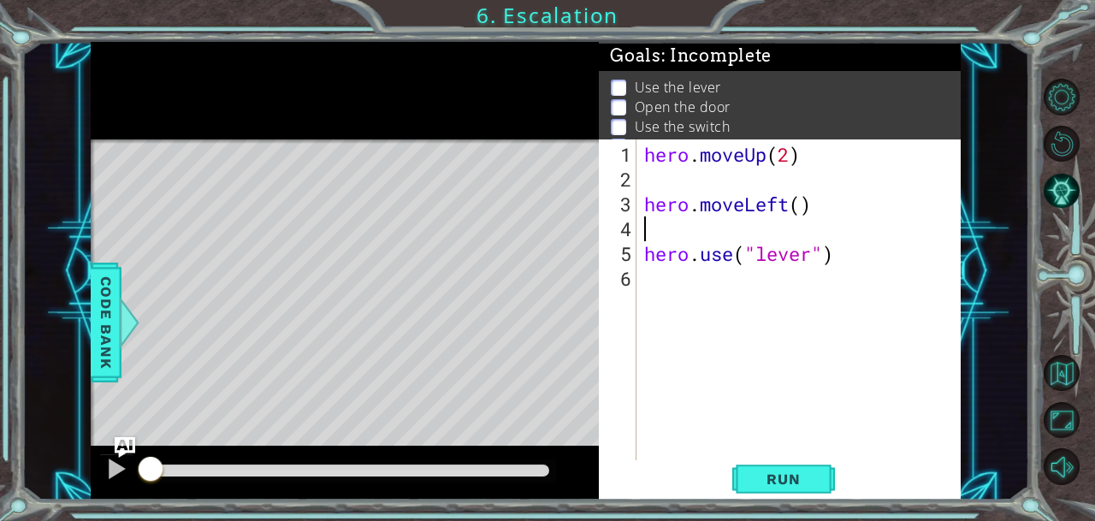
type textarea "hero.moveLeft()"
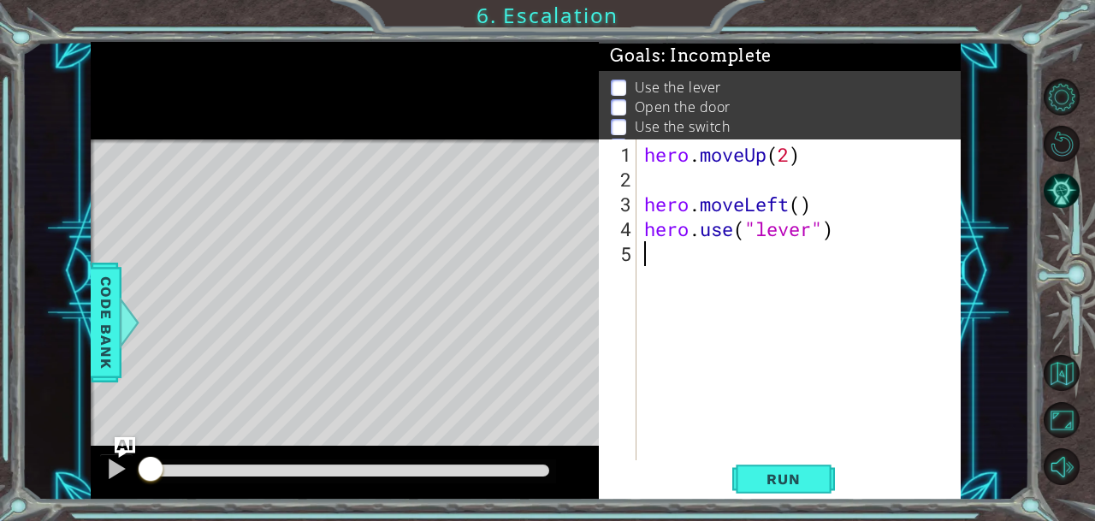
click at [679, 257] on div "hero . moveUp ( 2 ) hero . moveLeft ( ) hero . use ( "lever" )" at bounding box center [803, 328] width 324 height 372
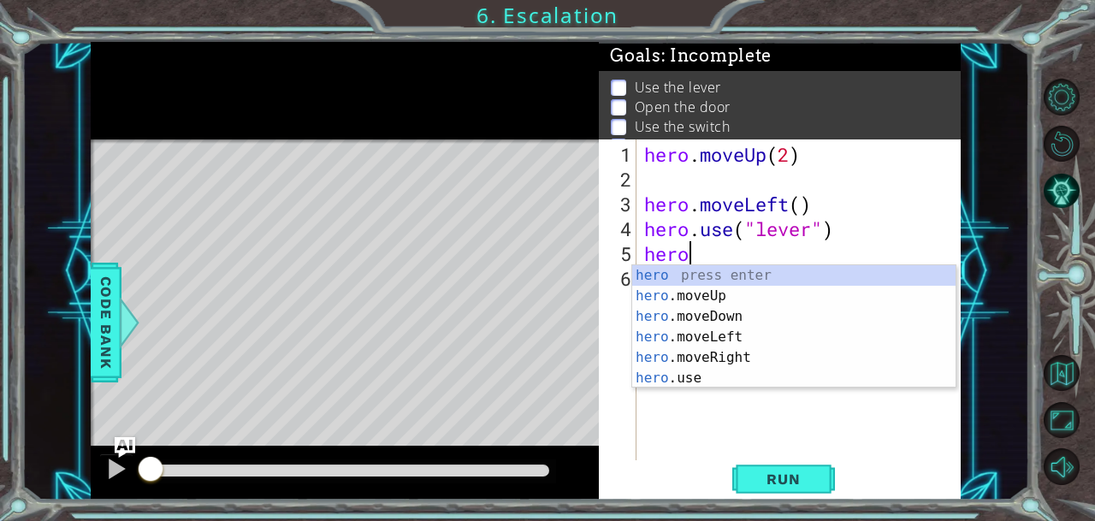
scroll to position [0, 2]
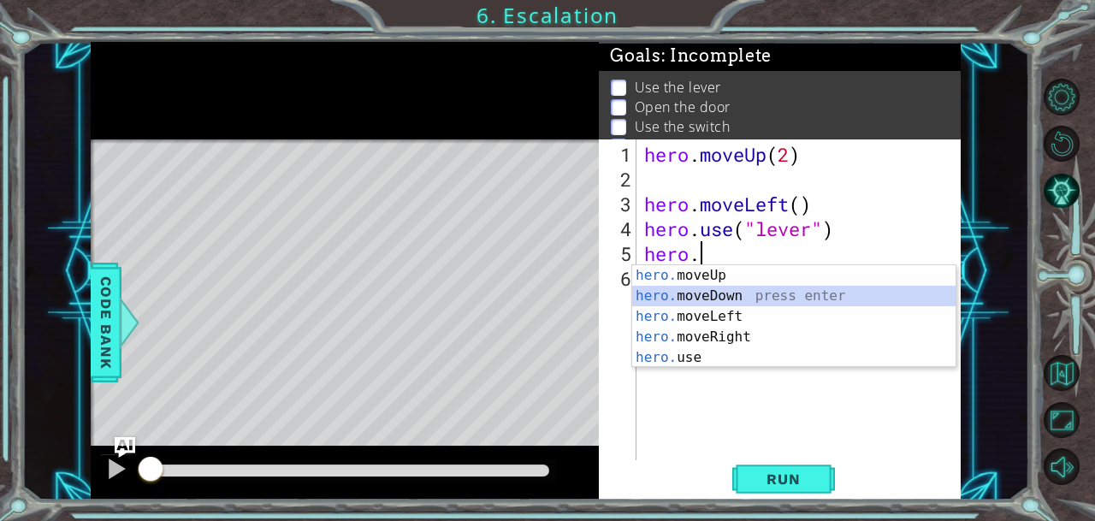
click at [702, 290] on div "hero. moveUp press enter hero. moveDown press enter hero. moveLeft press enter …" at bounding box center [794, 337] width 324 height 144
type textarea "hero.moveDown(1)"
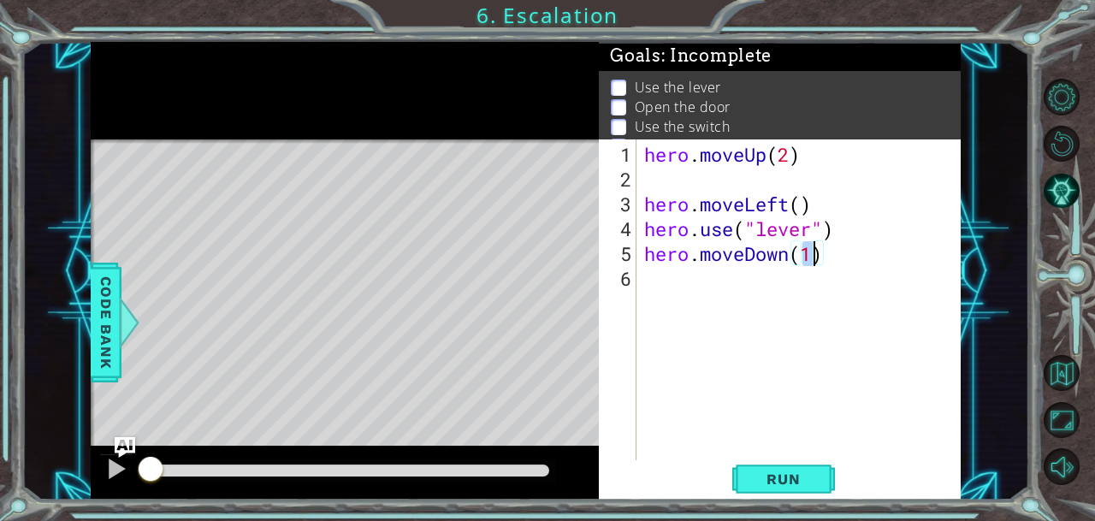
click at [647, 284] on div "hero . moveUp ( 2 ) hero . moveLeft ( ) hero . use ( "lever" ) hero . moveDown …" at bounding box center [803, 328] width 324 height 372
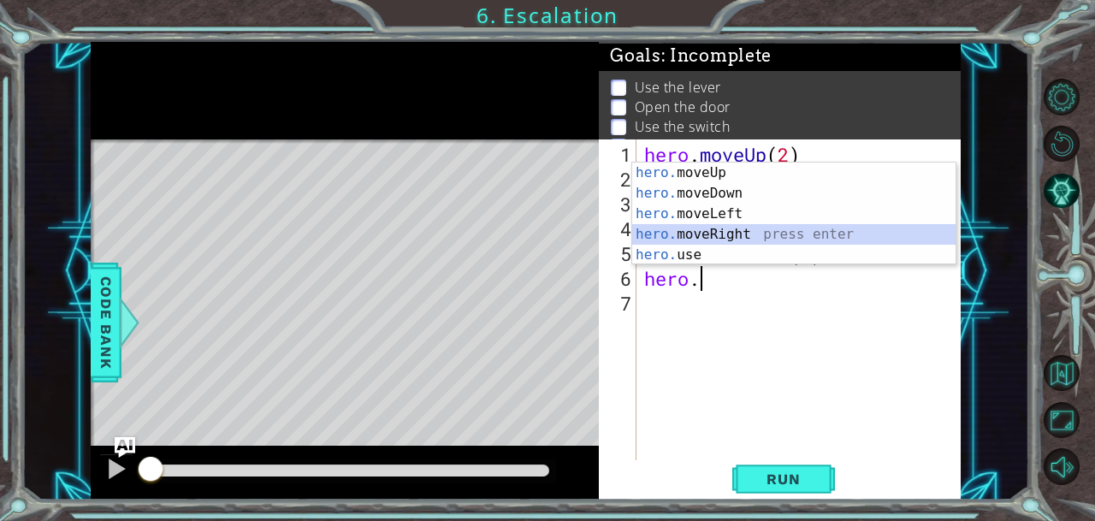
click at [669, 239] on div "hero. moveUp press enter hero. moveDown press enter hero. moveLeft press enter …" at bounding box center [794, 235] width 324 height 144
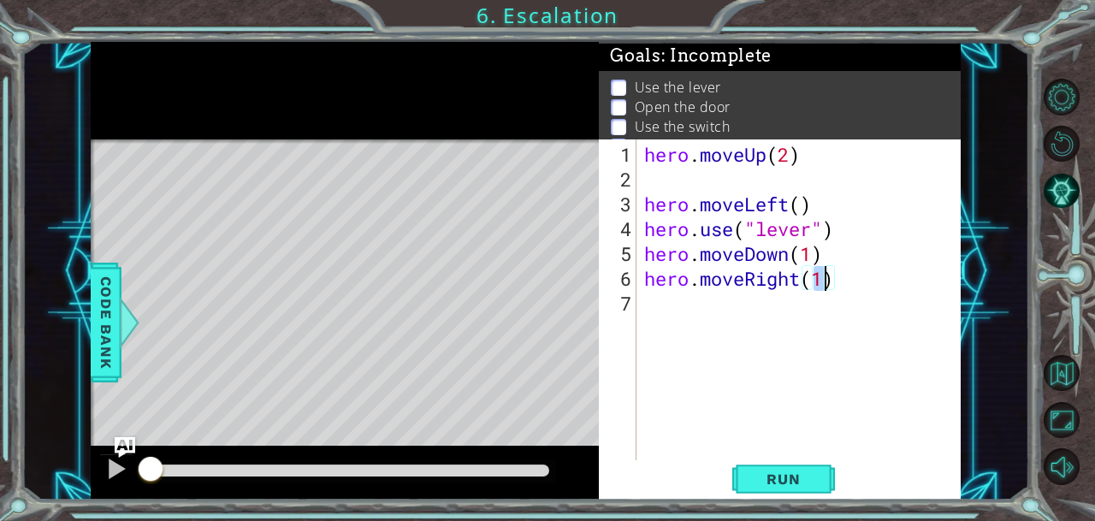
type textarea "hero.moveRight(2)"
click at [648, 314] on div "hero . moveUp ( 2 ) hero . moveLeft ( ) hero . use ( "lever" ) hero . moveDown …" at bounding box center [803, 328] width 324 height 372
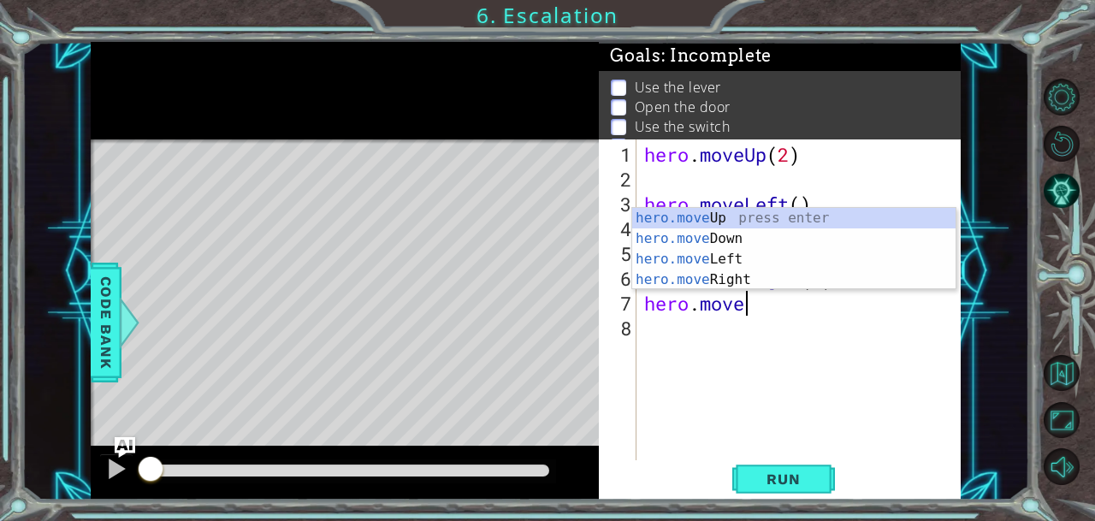
scroll to position [0, 3]
click at [717, 222] on div "hero.move Up press enter hero.move Down press enter hero.move Left press enter …" at bounding box center [794, 269] width 324 height 123
type textarea "hero.moveUp(1)"
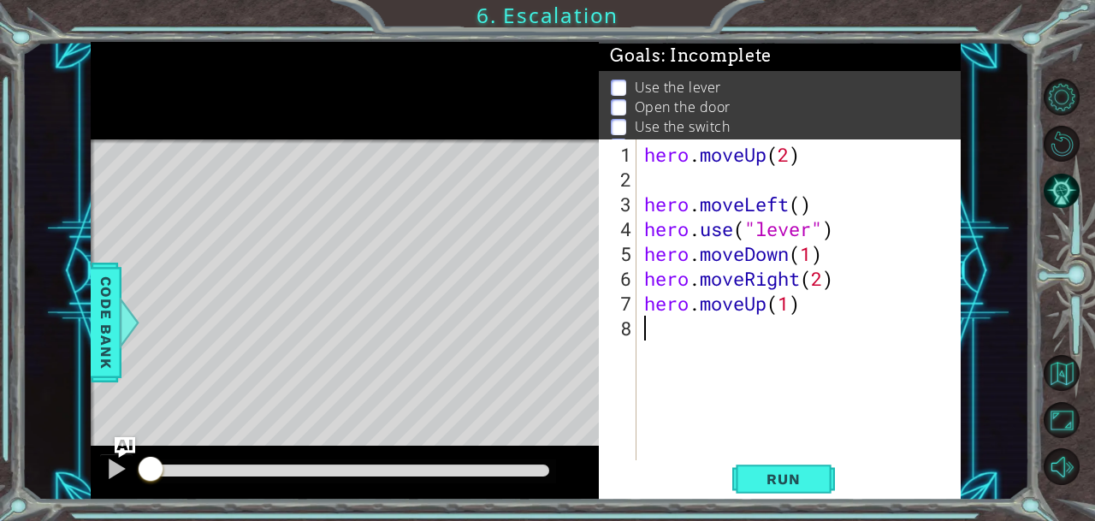
click at [643, 328] on div "hero . moveUp ( 2 ) hero . moveLeft ( ) hero . use ( "lever" ) hero . moveDown …" at bounding box center [803, 328] width 324 height 372
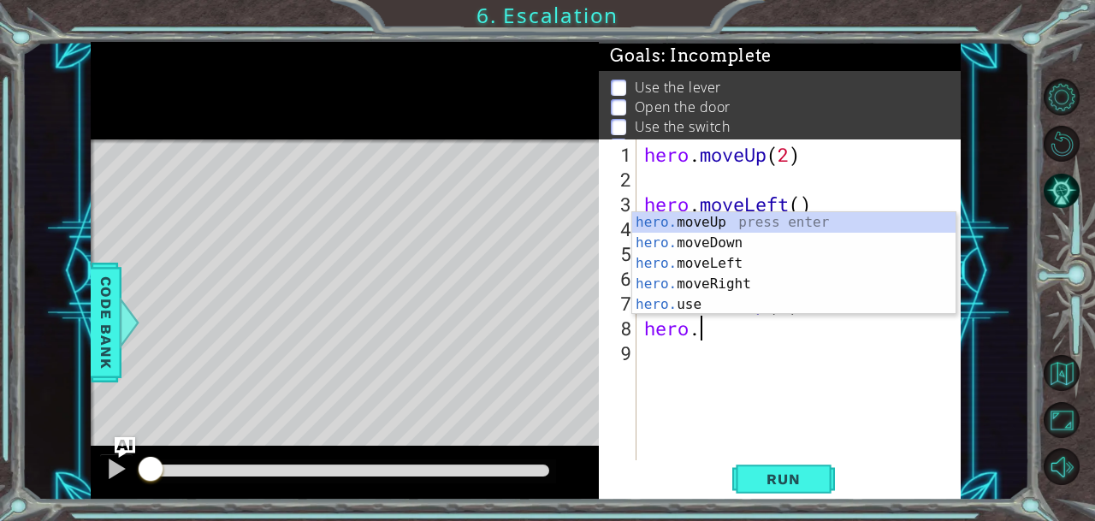
scroll to position [0, 2]
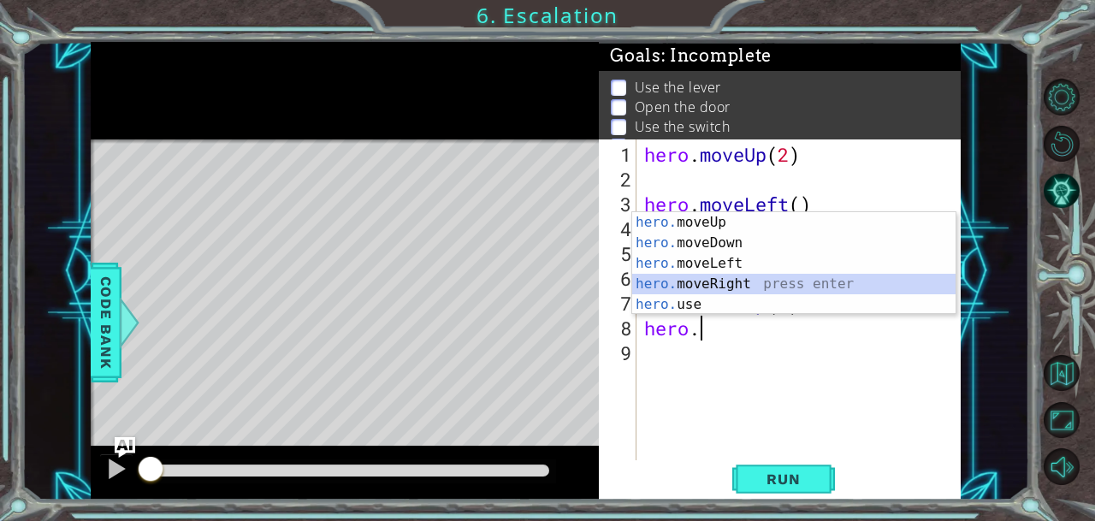
click at [719, 280] on div "hero. moveUp press enter hero. moveDown press enter hero. moveLeft press enter …" at bounding box center [794, 284] width 324 height 144
type textarea "hero.moveRight(1)"
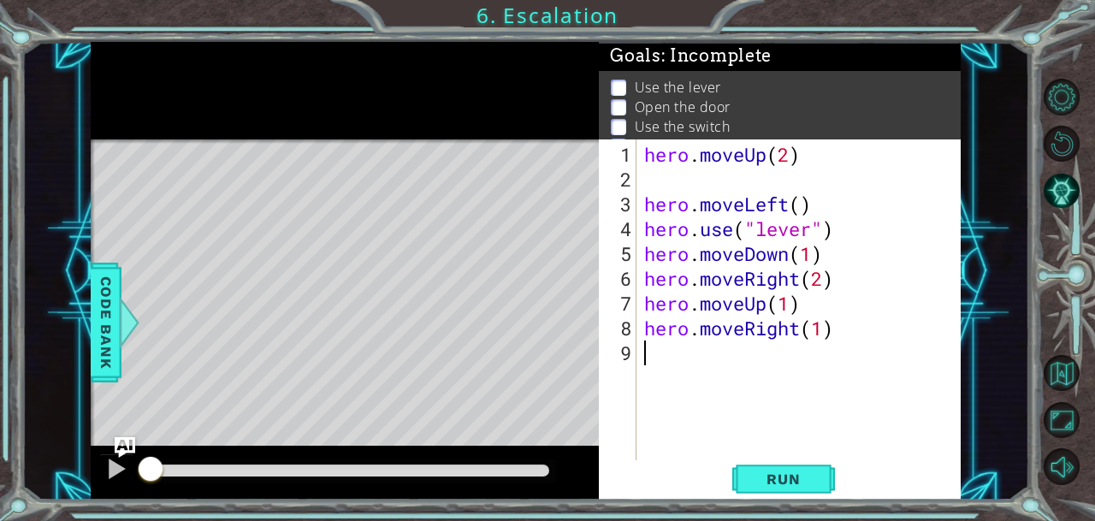
click at [642, 359] on div "hero . moveUp ( 2 ) hero . moveLeft ( ) hero . use ( "lever" ) hero . moveDown …" at bounding box center [803, 328] width 324 height 372
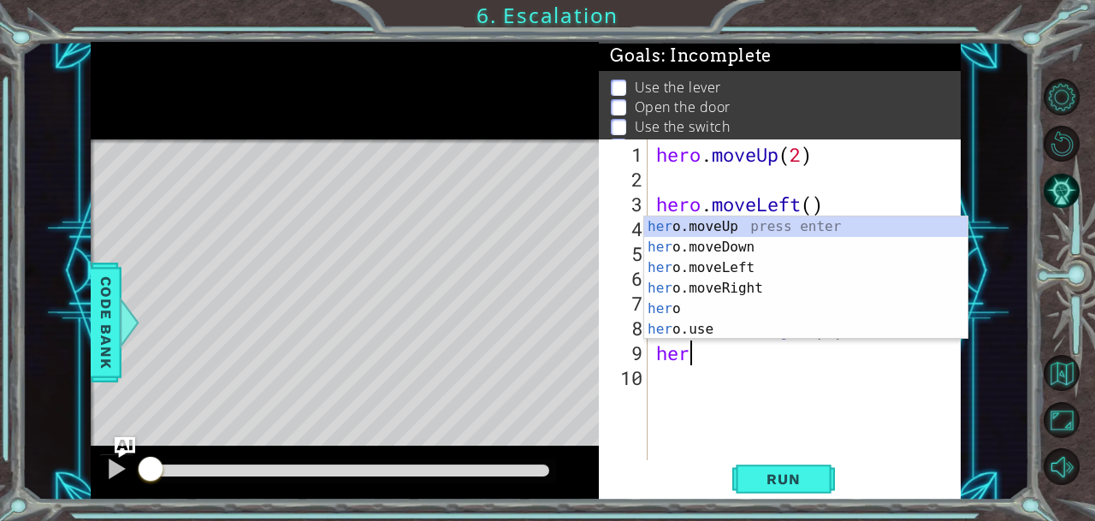
scroll to position [0, 1]
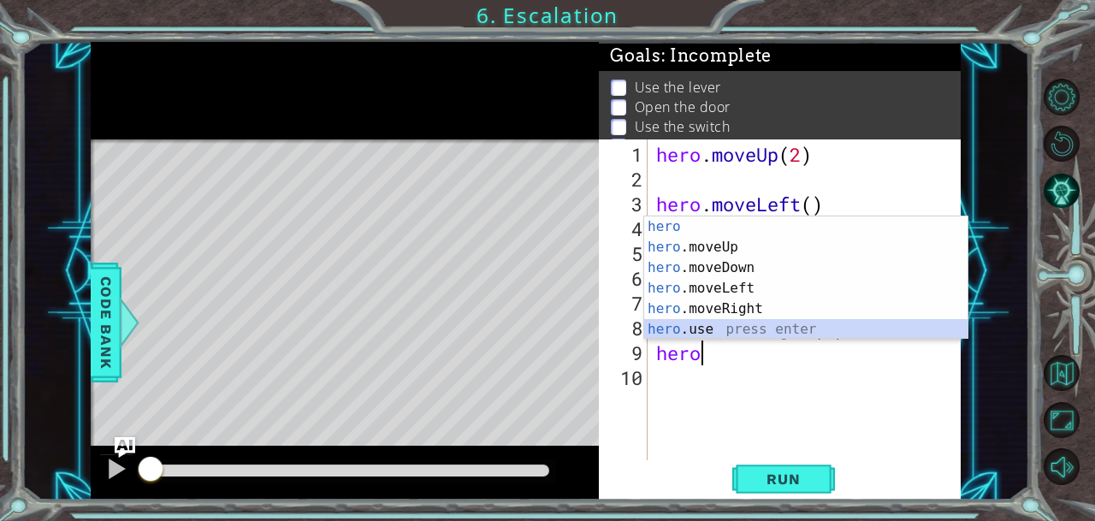
click at [700, 334] on div "hero press enter hero .moveUp press enter hero .moveDown press enter hero .move…" at bounding box center [806, 298] width 324 height 164
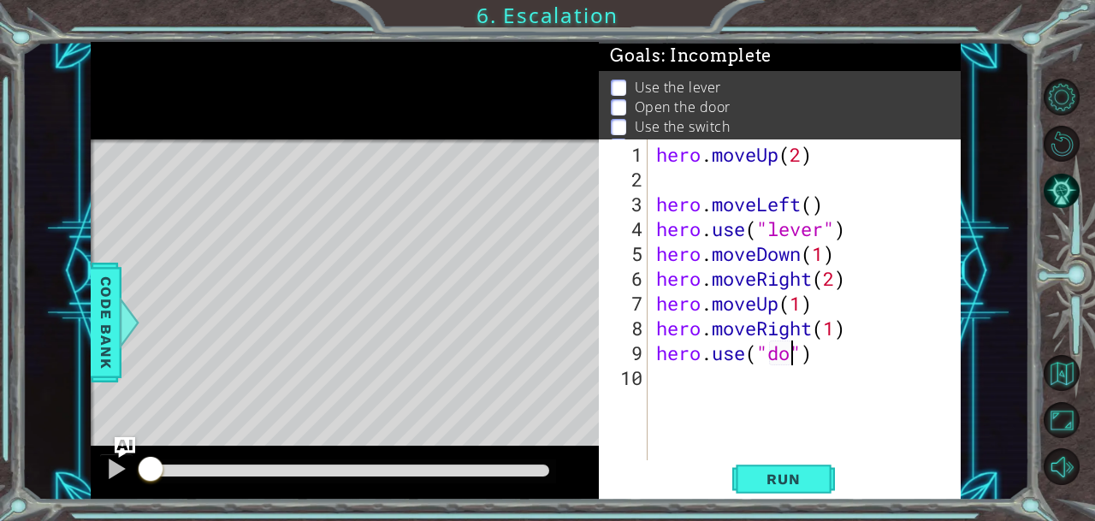
scroll to position [0, 7]
type textarea "hero.use("door")"
click at [659, 383] on div "hero . moveUp ( 2 ) hero . moveLeft ( ) hero . use ( "lever" ) hero . moveDown …" at bounding box center [809, 328] width 313 height 372
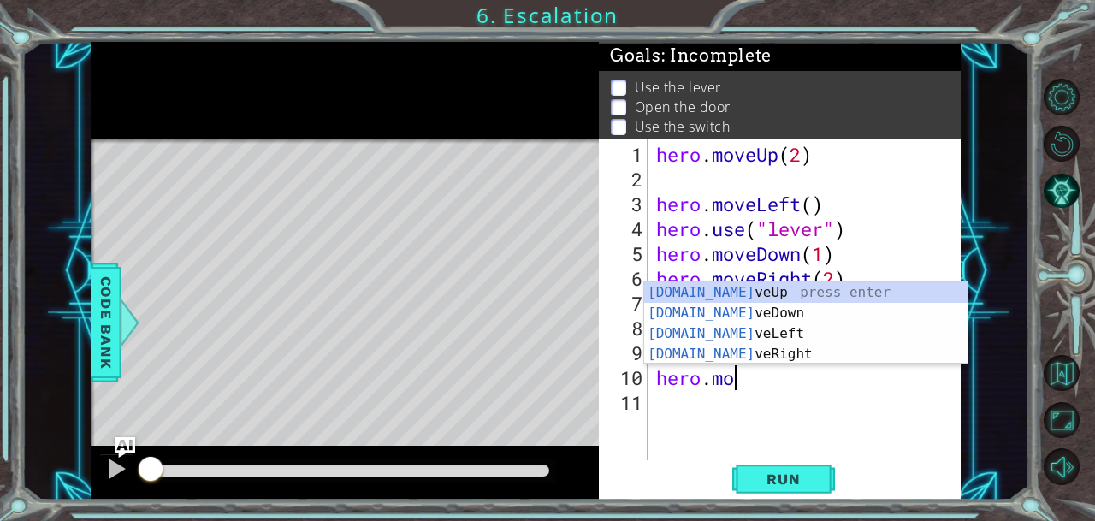
scroll to position [0, 3]
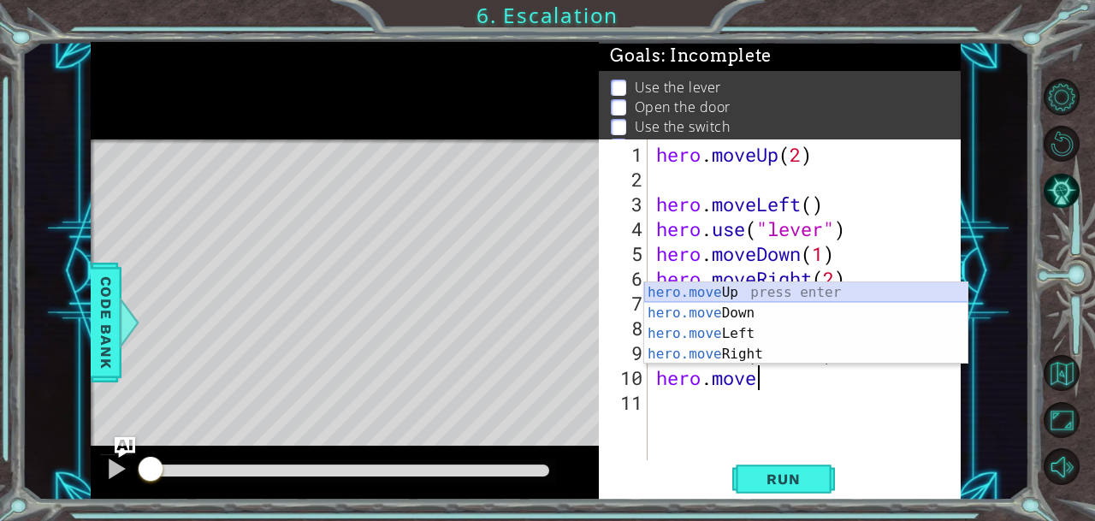
click at [674, 292] on div "hero.move Up press enter hero.move Down press enter hero.move Left press enter …" at bounding box center [806, 343] width 324 height 123
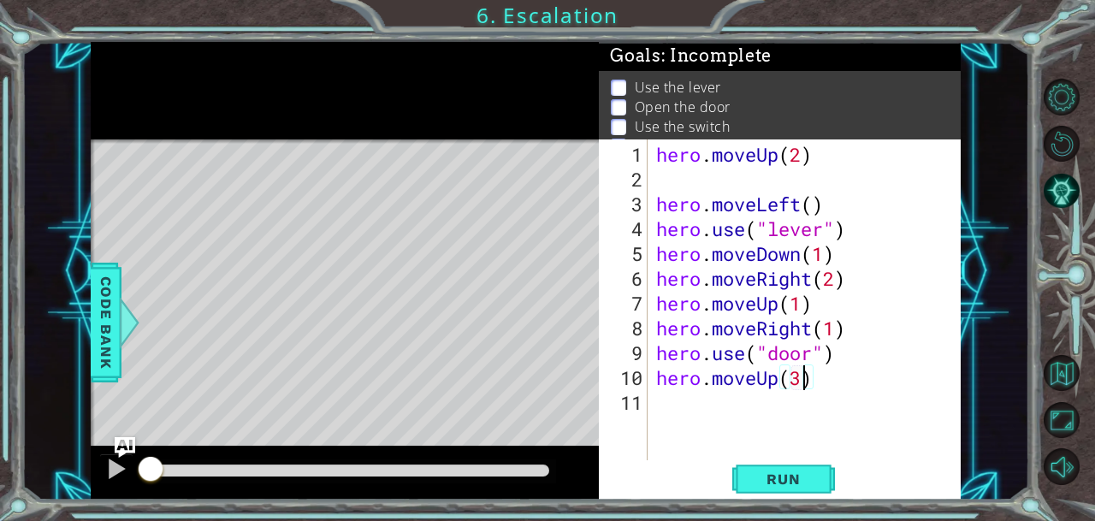
scroll to position [0, 6]
type textarea "hero.moveUp(2)"
click at [660, 402] on div "hero . moveUp ( 2 ) hero . moveLeft ( ) hero . use ( "lever" ) hero . moveDown …" at bounding box center [809, 328] width 313 height 372
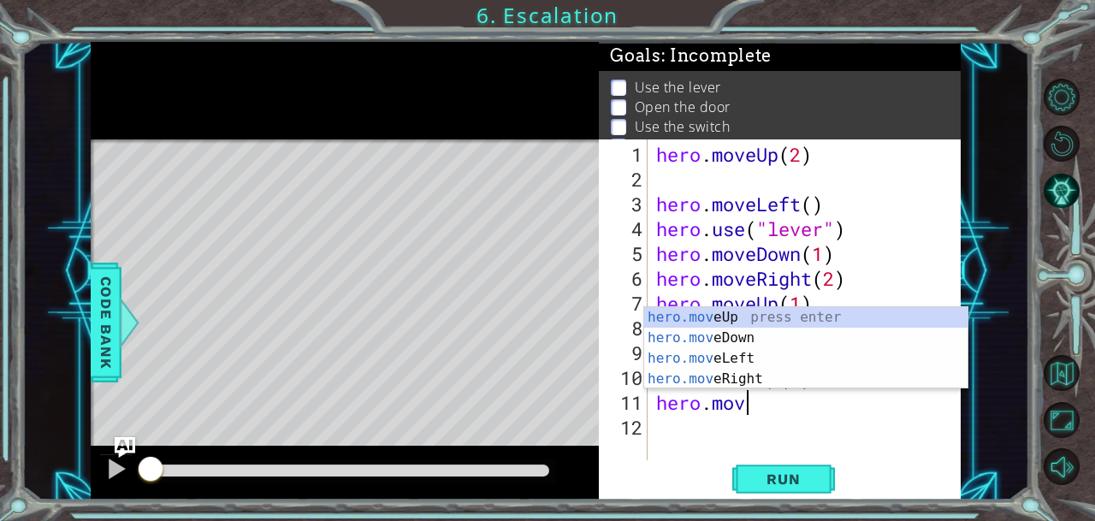
scroll to position [0, 3]
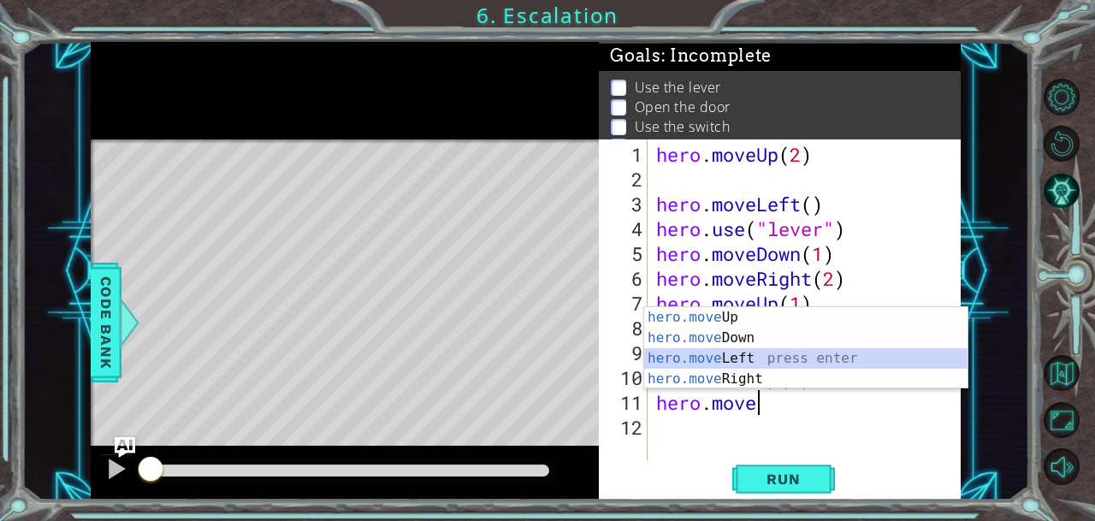
click at [683, 349] on div "hero.move Up press enter hero.move Down press enter hero.move Left press enter …" at bounding box center [806, 368] width 324 height 123
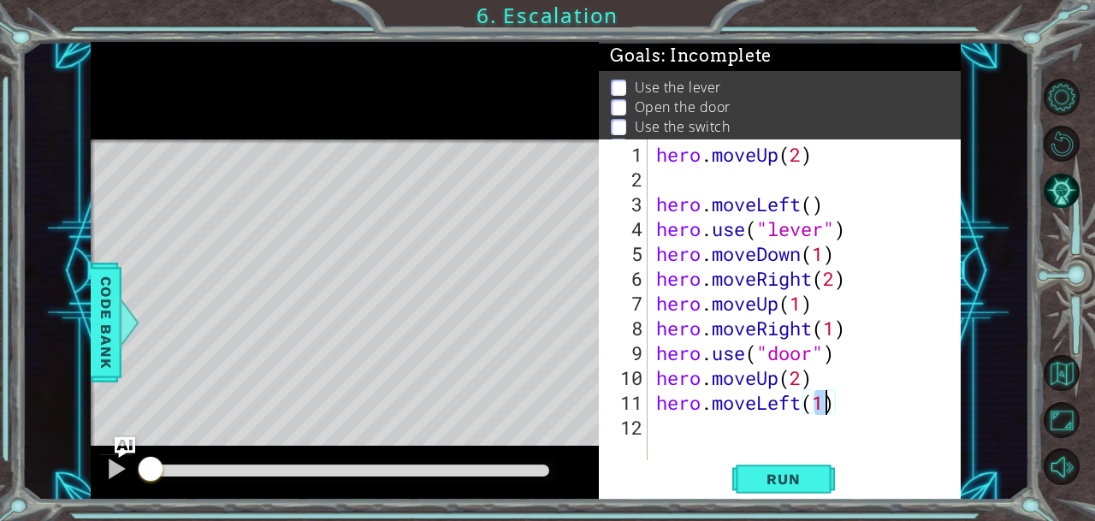
scroll to position [0, 7]
type textarea "hero.moveLeft(3)"
click at [766, 476] on span "Run" at bounding box center [783, 478] width 68 height 17
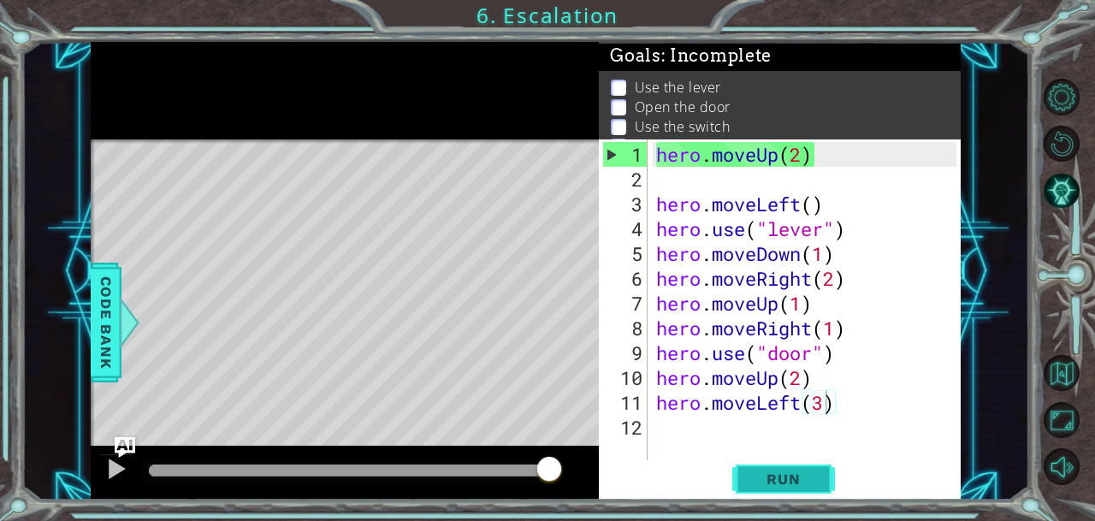
click at [766, 476] on span "Run" at bounding box center [783, 478] width 68 height 17
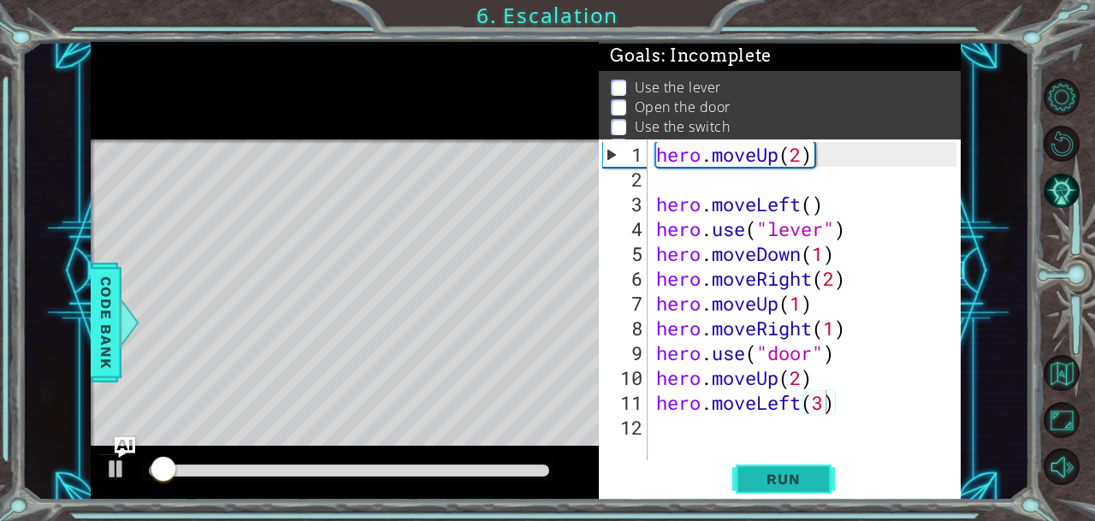
click at [766, 476] on span "Run" at bounding box center [783, 478] width 68 height 17
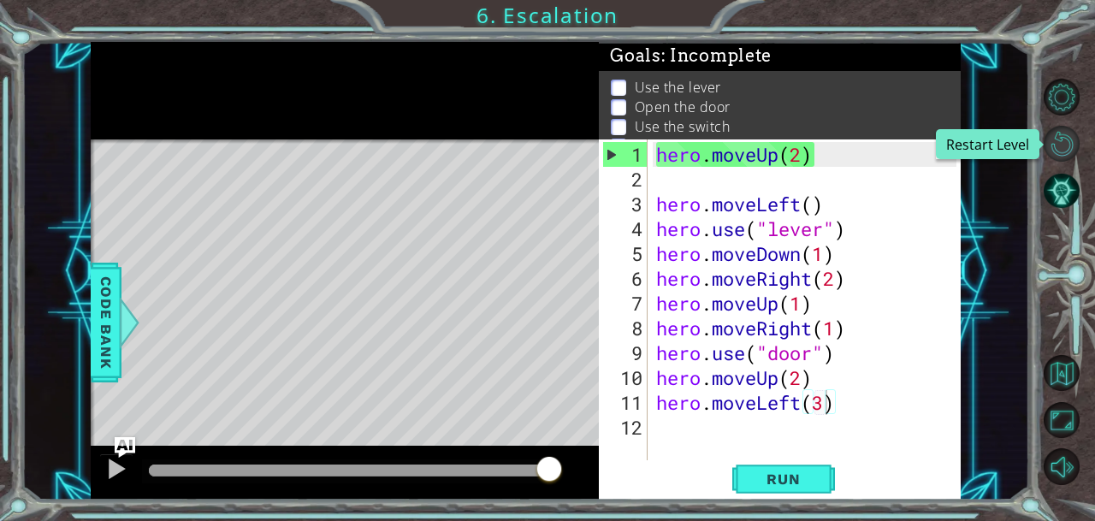
click at [1066, 143] on button "Restart Level" at bounding box center [1062, 144] width 37 height 37
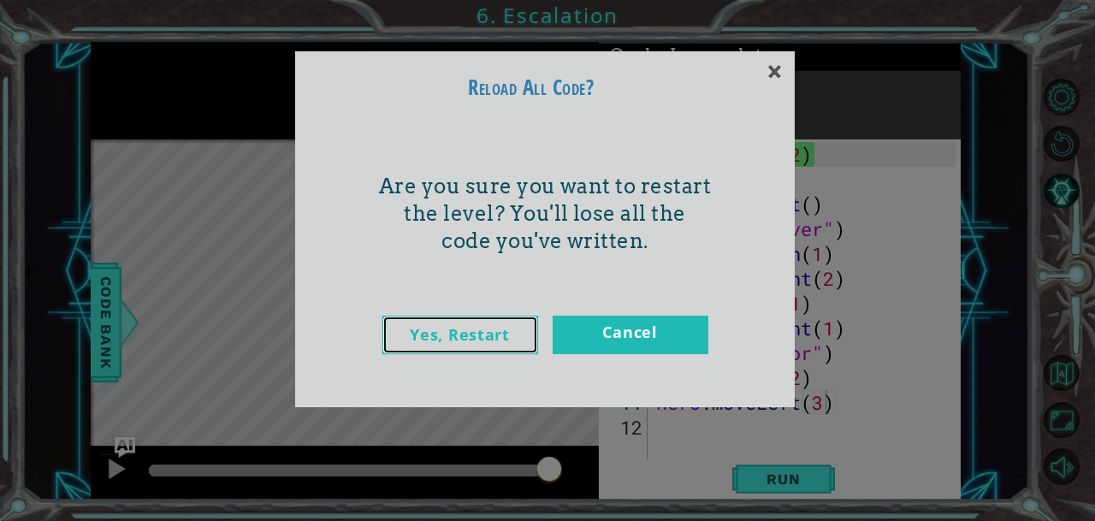
click at [500, 350] on link "Yes, Restart" at bounding box center [460, 335] width 156 height 38
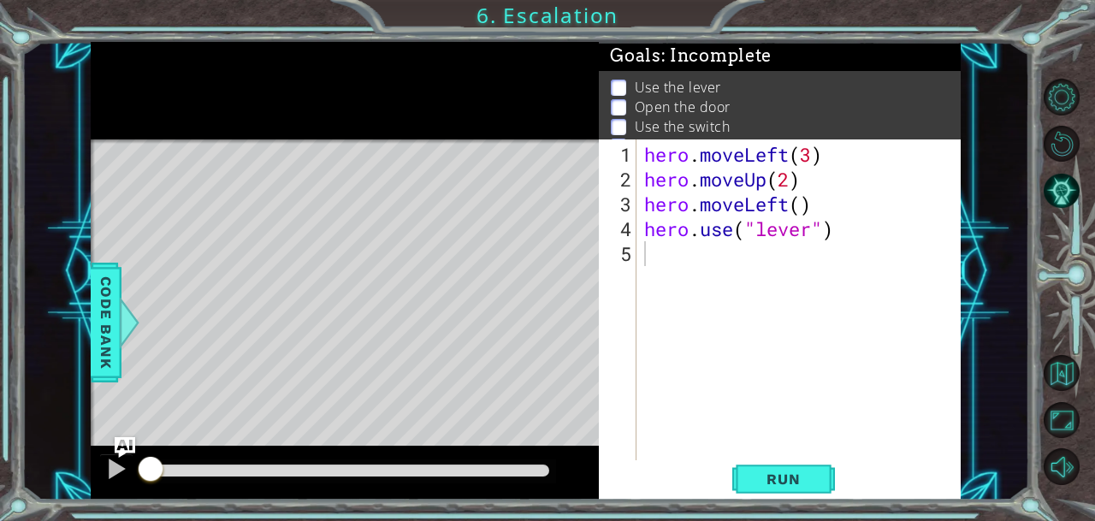
scroll to position [0, 0]
click at [782, 466] on button "Run" at bounding box center [783, 478] width 103 height 36
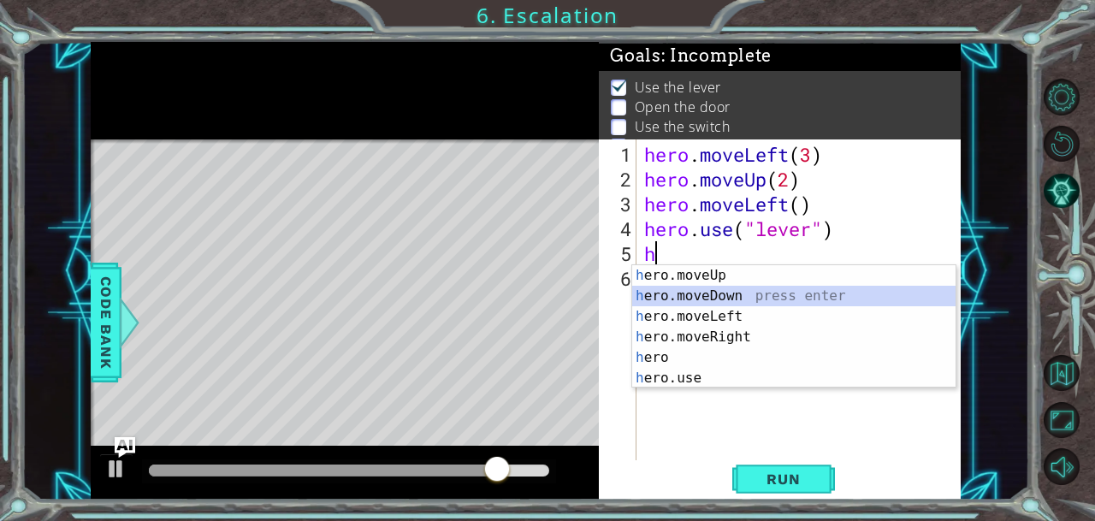
click at [676, 290] on div "h ero.moveUp press enter h ero.moveDown press enter h ero.moveLeft press enter …" at bounding box center [794, 347] width 324 height 164
type textarea "hero.moveDown(1)"
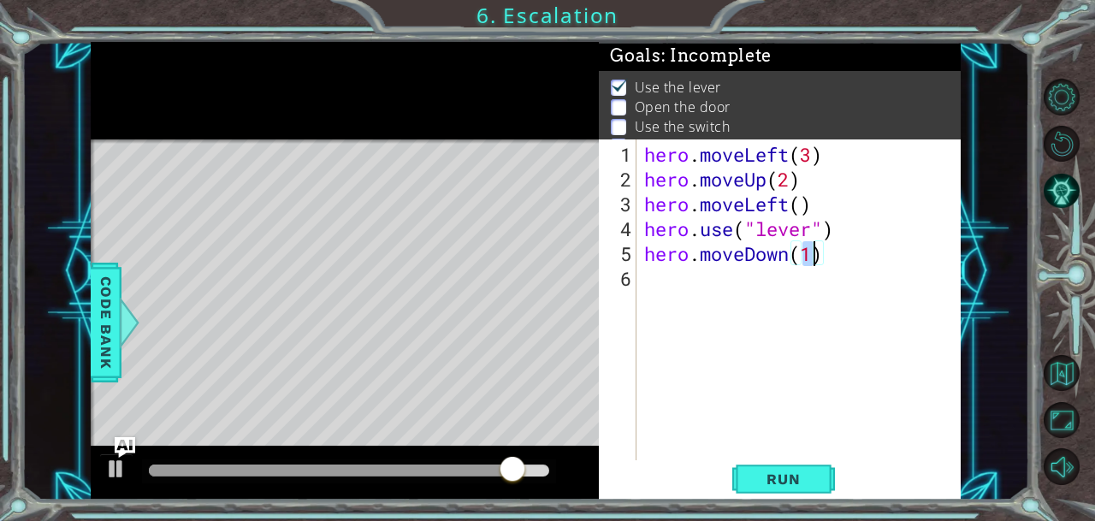
click at [725, 278] on div "hero . moveLeft ( 3 ) hero . moveUp ( 2 ) hero . moveLeft ( ) hero . use ( "lev…" at bounding box center [803, 328] width 324 height 372
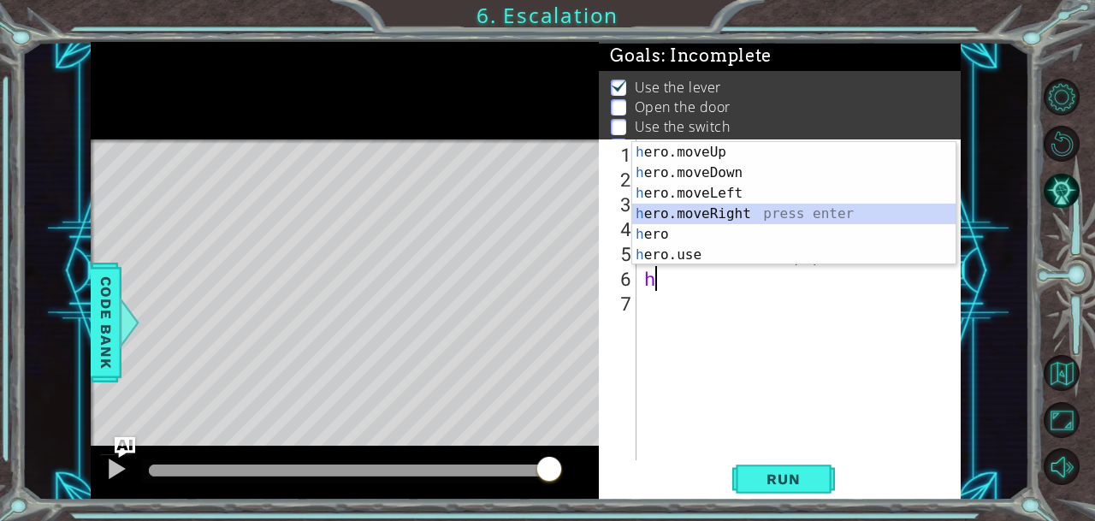
click at [697, 208] on div "h ero.moveUp press enter h ero.moveDown press enter h ero.moveLeft press enter …" at bounding box center [794, 224] width 324 height 164
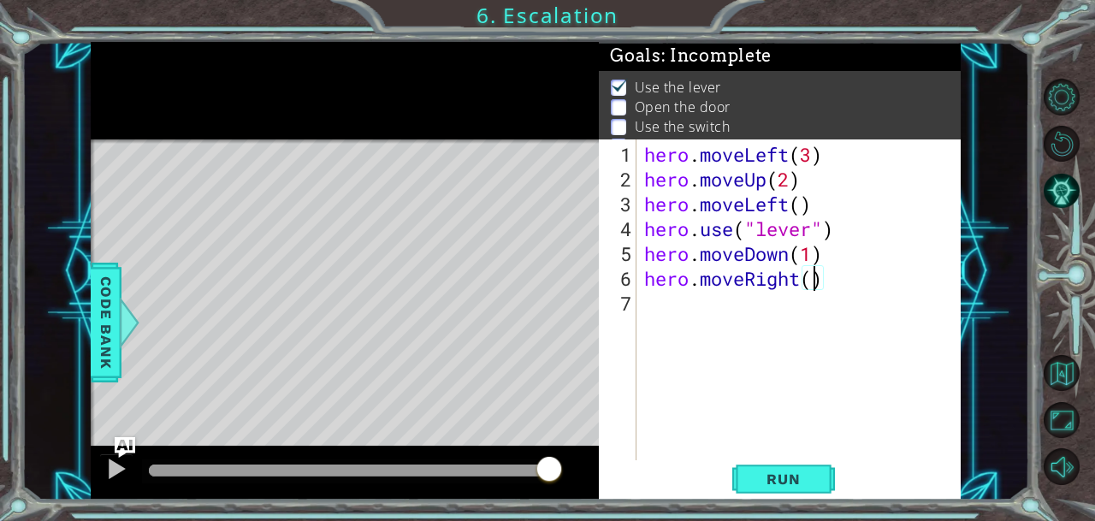
type textarea "hero.moveRight(2)"
click at [676, 308] on div "hero . moveLeft ( 3 ) hero . moveUp ( 2 ) hero . moveLeft ( ) hero . use ( "lev…" at bounding box center [803, 328] width 324 height 372
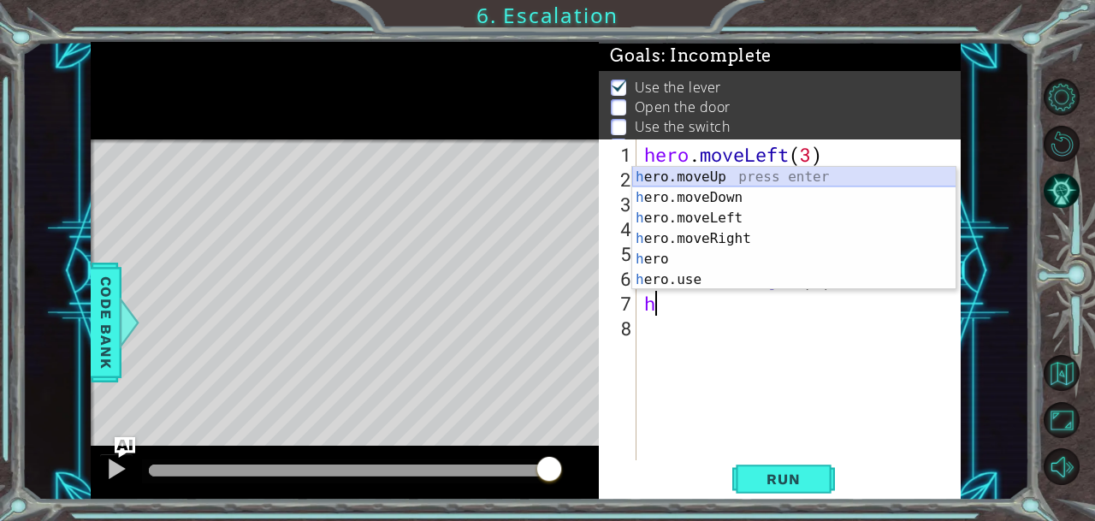
click at [702, 179] on div "h ero.moveUp press enter h ero.moveDown press enter h ero.moveLeft press enter …" at bounding box center [794, 249] width 324 height 164
type textarea "hero.moveUp(1)"
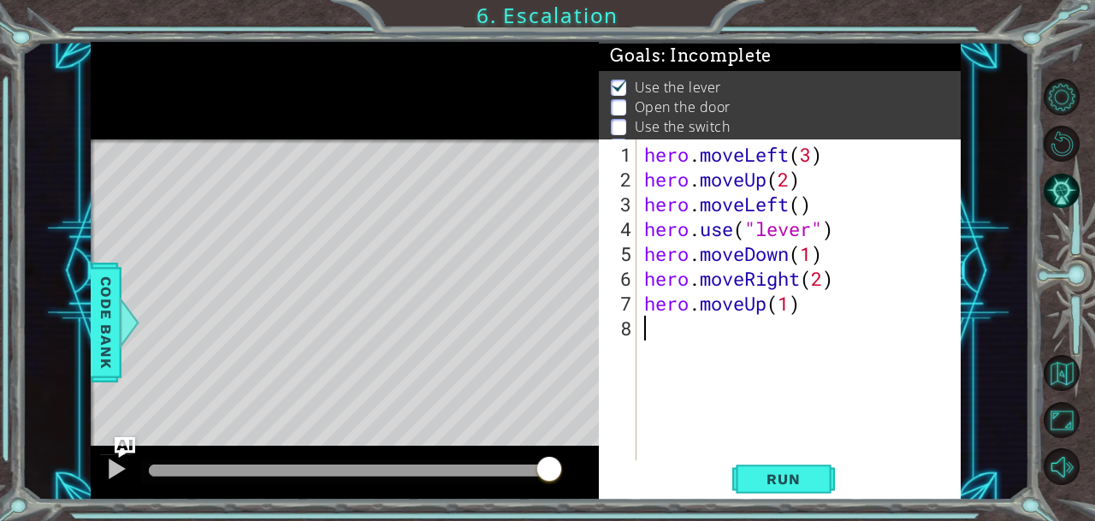
click at [664, 345] on div "hero . moveLeft ( 3 ) hero . moveUp ( 2 ) hero . moveLeft ( ) hero . use ( "lev…" at bounding box center [803, 328] width 324 height 372
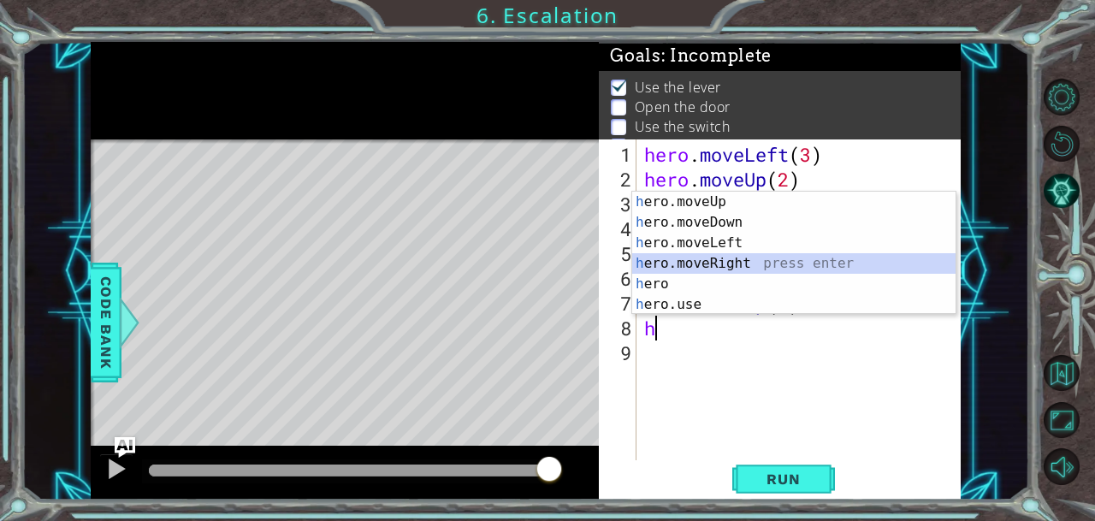
click at [713, 254] on div "h ero.moveUp press enter h ero.moveDown press enter h ero.moveLeft press enter …" at bounding box center [794, 274] width 324 height 164
type textarea "hero.moveRight(1)"
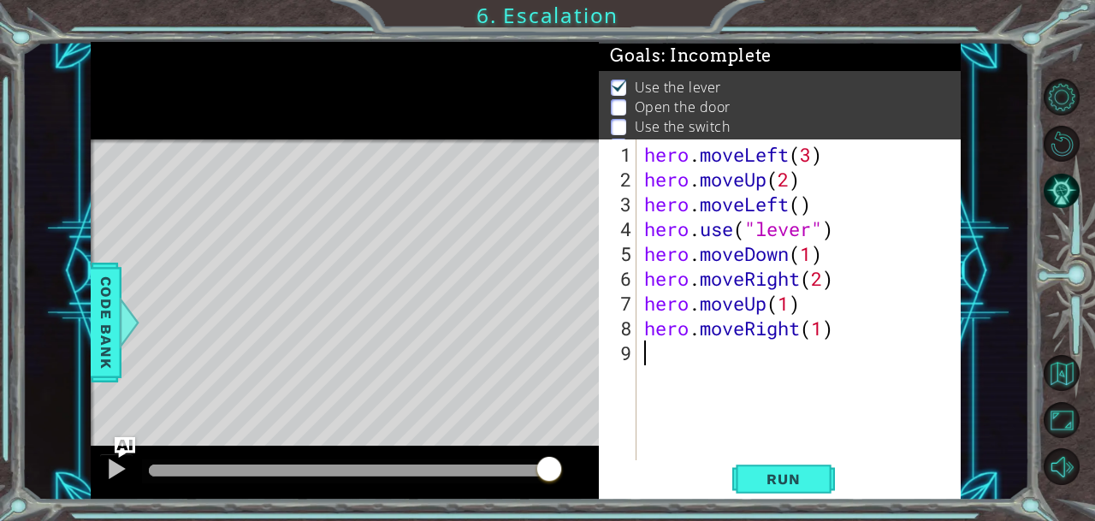
click at [708, 369] on div "hero . moveLeft ( 3 ) hero . moveUp ( 2 ) hero . moveLeft ( ) hero . use ( "lev…" at bounding box center [803, 328] width 324 height 372
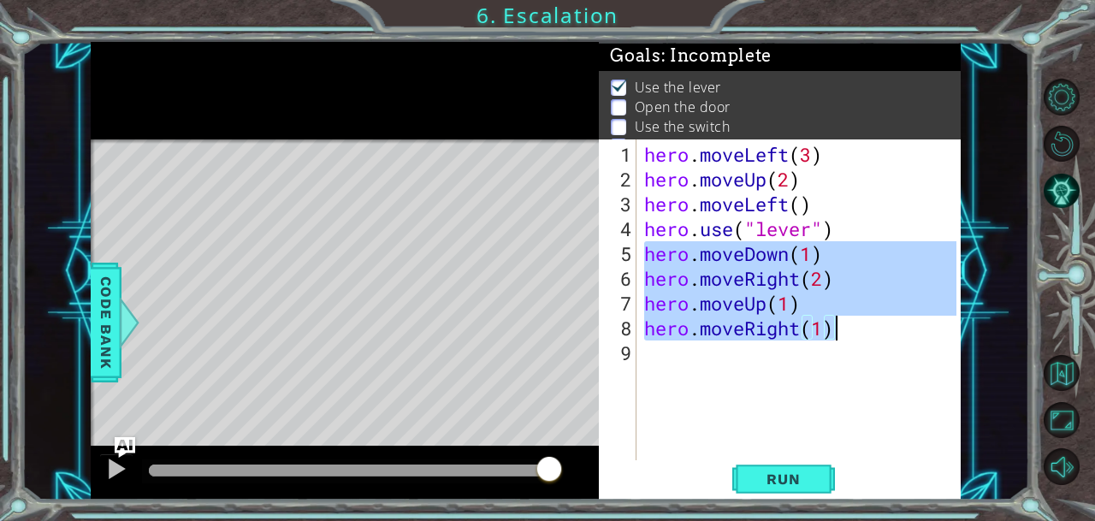
drag, startPoint x: 643, startPoint y: 251, endPoint x: 845, endPoint y: 322, distance: 214.0
click at [845, 322] on div "hero . moveLeft ( 3 ) hero . moveUp ( 2 ) hero . moveLeft ( ) hero . use ( "lev…" at bounding box center [803, 328] width 324 height 372
type textarea "hero.moveUp(1) hero.moveRight(1)"
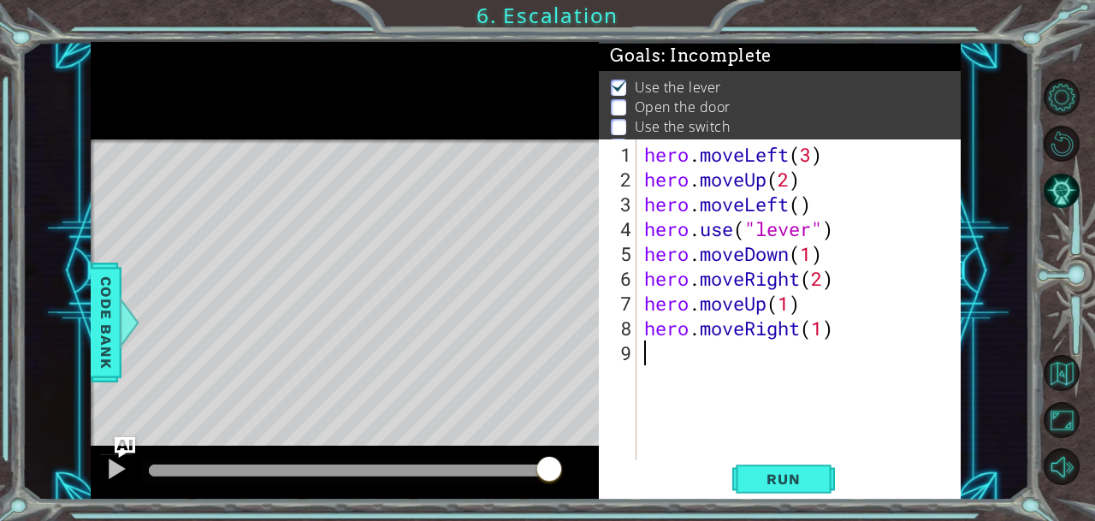
click at [799, 370] on div "hero . moveLeft ( 3 ) hero . moveUp ( 2 ) hero . moveLeft ( ) hero . use ( "lev…" at bounding box center [803, 328] width 324 height 372
click at [781, 477] on span "Run" at bounding box center [783, 478] width 68 height 17
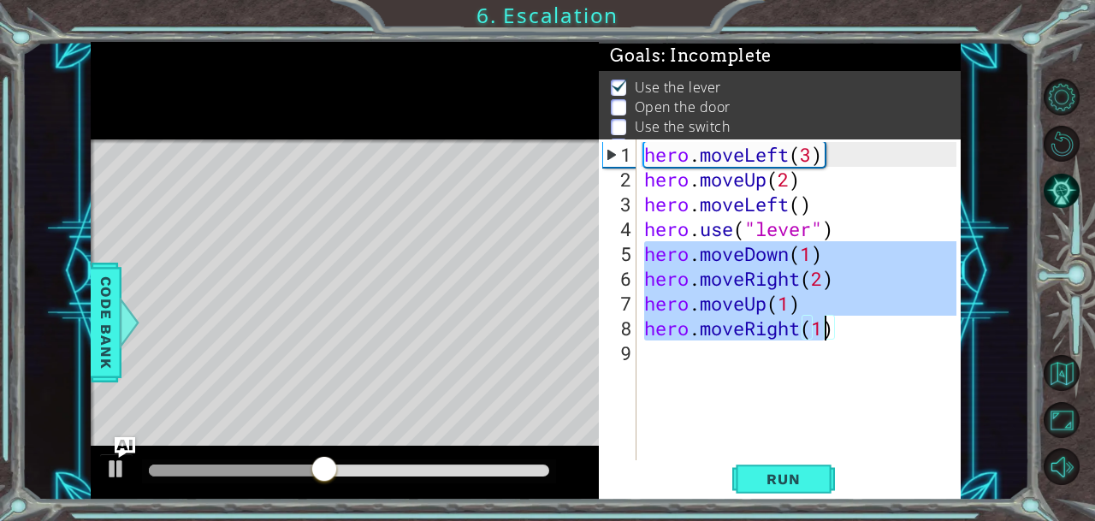
drag, startPoint x: 648, startPoint y: 251, endPoint x: 833, endPoint y: 332, distance: 201.5
click at [833, 332] on div "hero . moveLeft ( 3 ) hero . moveUp ( 2 ) hero . moveLeft ( ) hero . use ( "lev…" at bounding box center [803, 328] width 324 height 372
type textarea "hero.moveUp(1) hero.moveRight(1)"
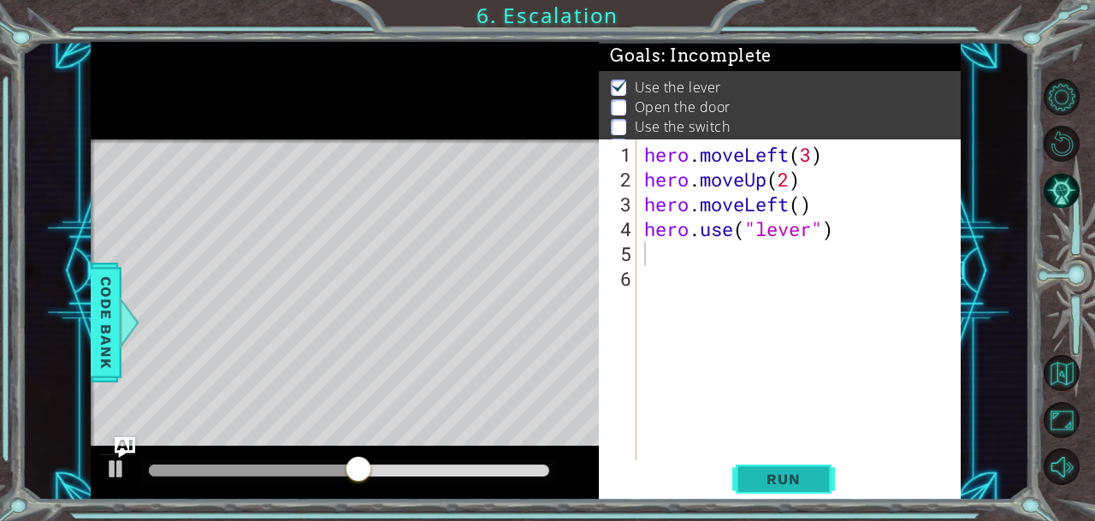
click at [756, 482] on span "Run" at bounding box center [783, 478] width 68 height 17
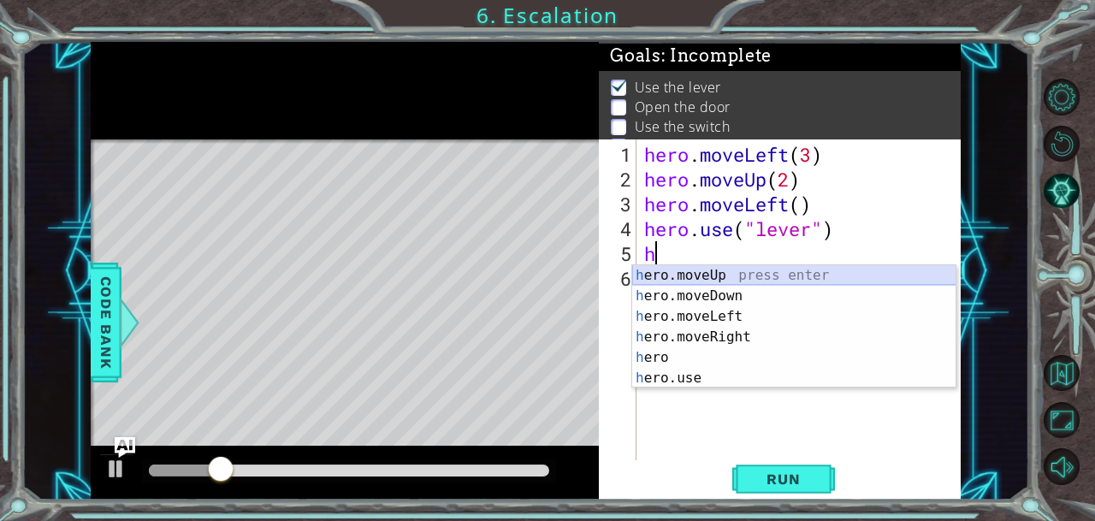
click at [725, 269] on div "h ero.moveUp press enter h ero.moveDown press enter h ero.moveLeft press enter …" at bounding box center [794, 347] width 324 height 164
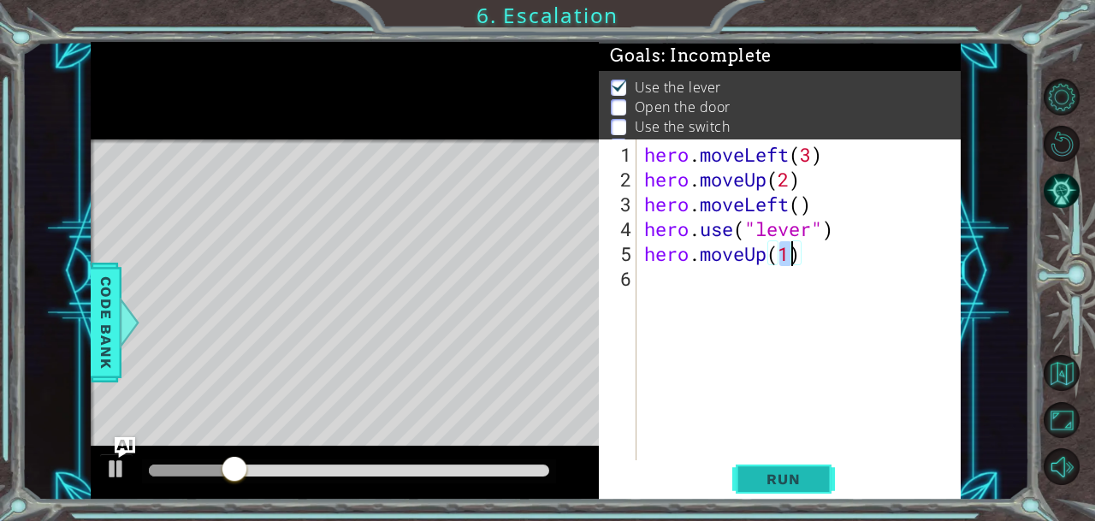
type textarea "hero.moveUp(1)"
click at [778, 487] on span "Run" at bounding box center [783, 478] width 68 height 17
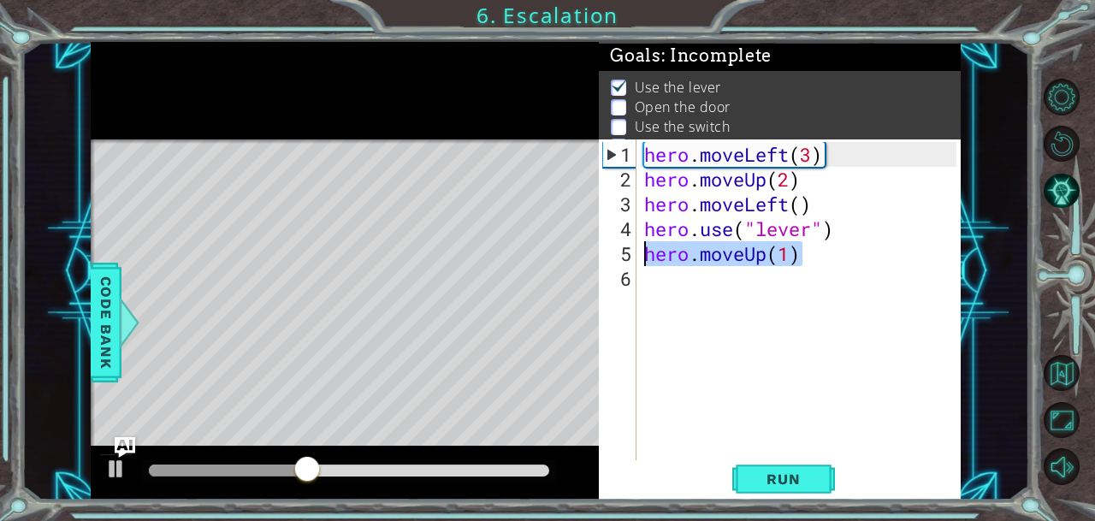
drag, startPoint x: 804, startPoint y: 251, endPoint x: 645, endPoint y: 249, distance: 159.1
click at [645, 249] on div "hero . moveLeft ( 3 ) hero . moveUp ( 2 ) hero . moveLeft ( ) hero . use ( "lev…" at bounding box center [803, 328] width 324 height 372
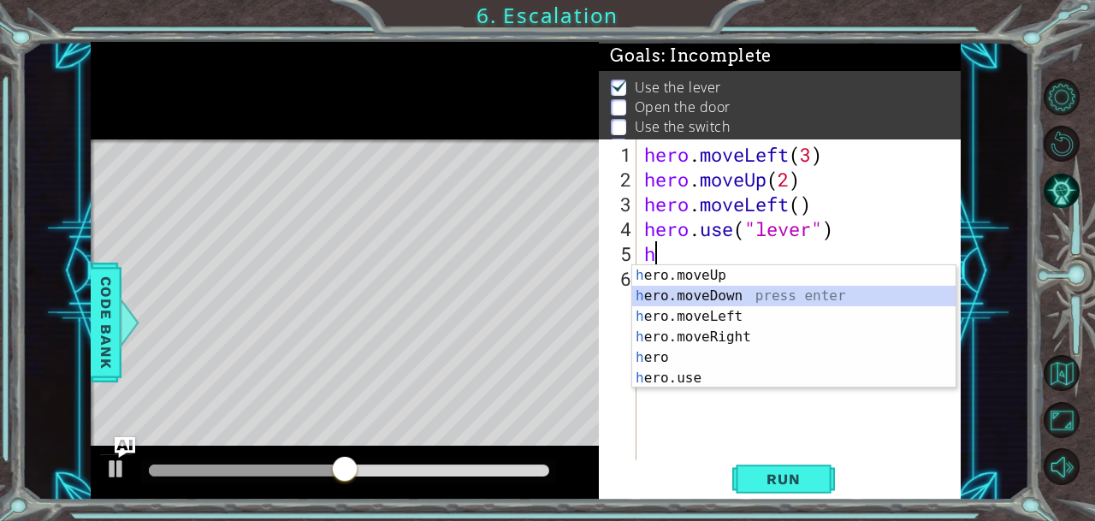
click at [688, 295] on div "h ero.moveUp press enter h ero.moveDown press enter h ero.moveLeft press enter …" at bounding box center [794, 347] width 324 height 164
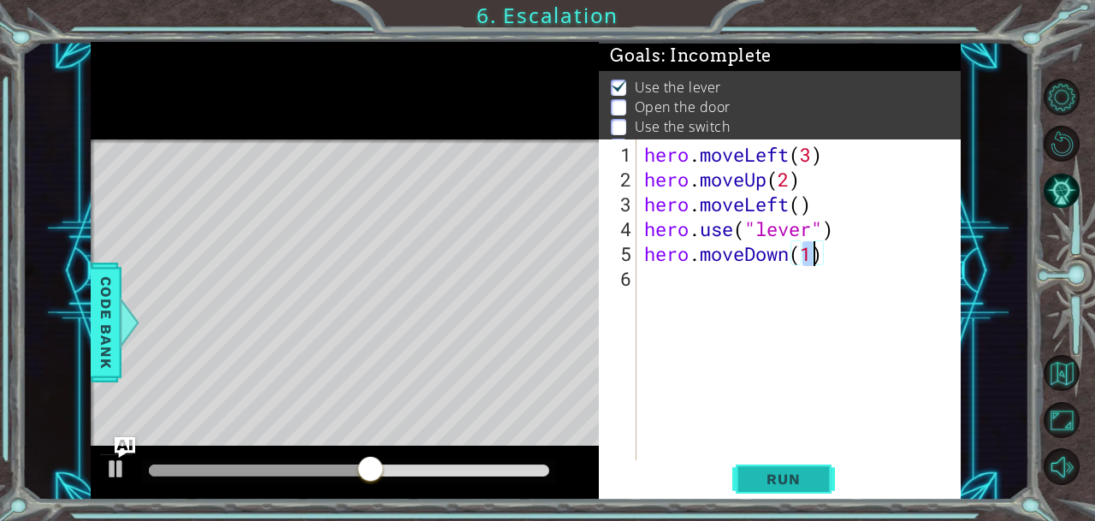
type textarea "hero.moveDown(1)"
click at [774, 475] on span "Run" at bounding box center [783, 478] width 68 height 17
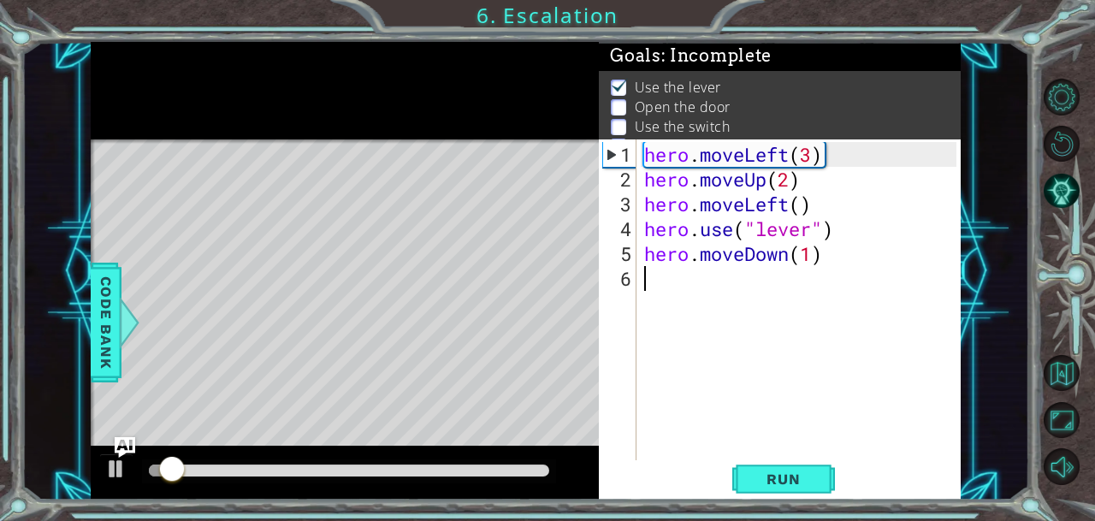
click at [683, 281] on div "hero . moveLeft ( 3 ) hero . moveUp ( 2 ) hero . moveLeft ( ) hero . use ( "lev…" at bounding box center [803, 328] width 324 height 372
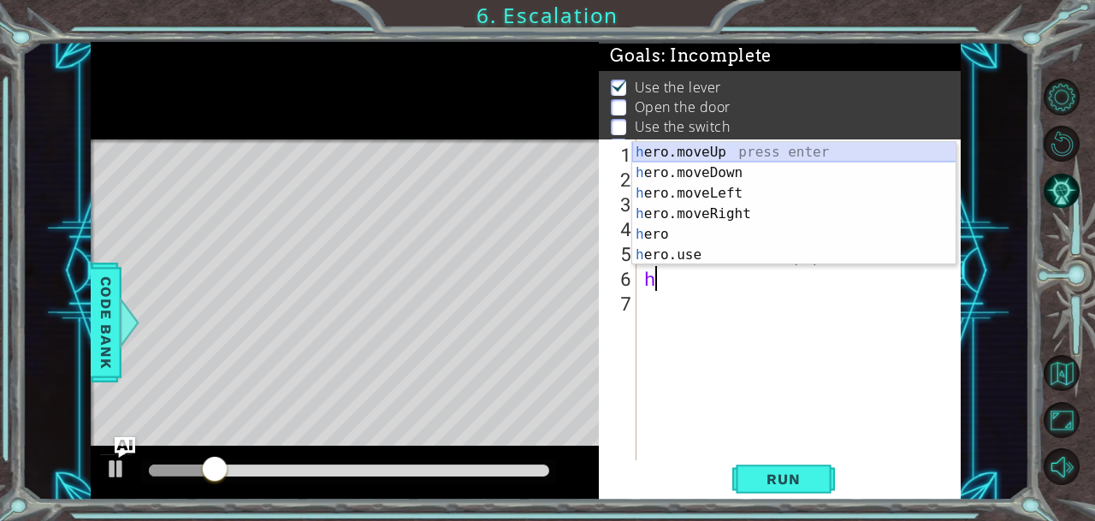
click at [736, 147] on div "h ero.moveUp press enter h ero.moveDown press enter h ero.moveLeft press enter …" at bounding box center [794, 224] width 324 height 164
type textarea "hero.moveUp(1)"
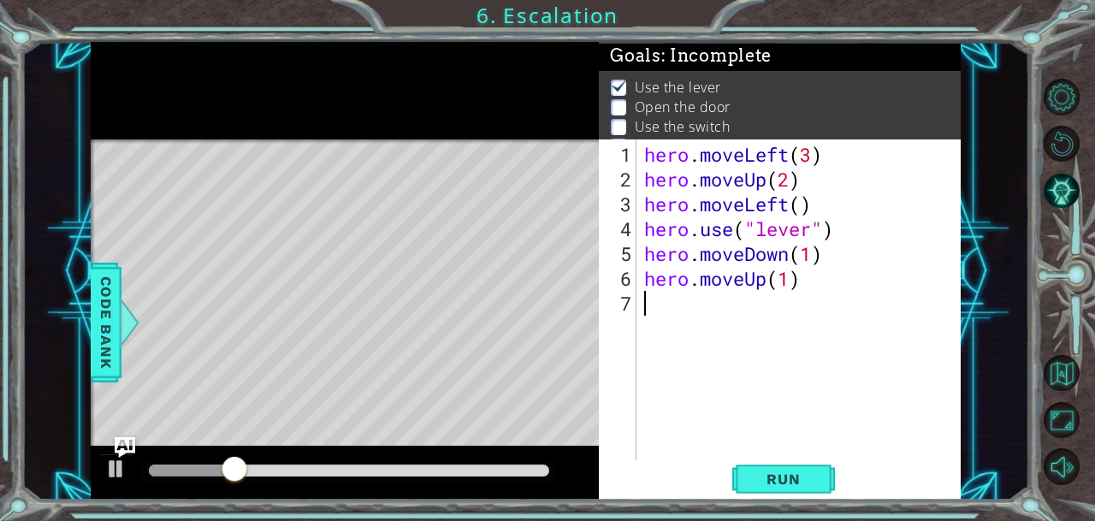
click at [665, 322] on div "hero . moveLeft ( 3 ) hero . moveUp ( 2 ) hero . moveLeft ( ) hero . use ( "lev…" at bounding box center [803, 328] width 324 height 372
click at [761, 476] on span "Run" at bounding box center [783, 478] width 68 height 17
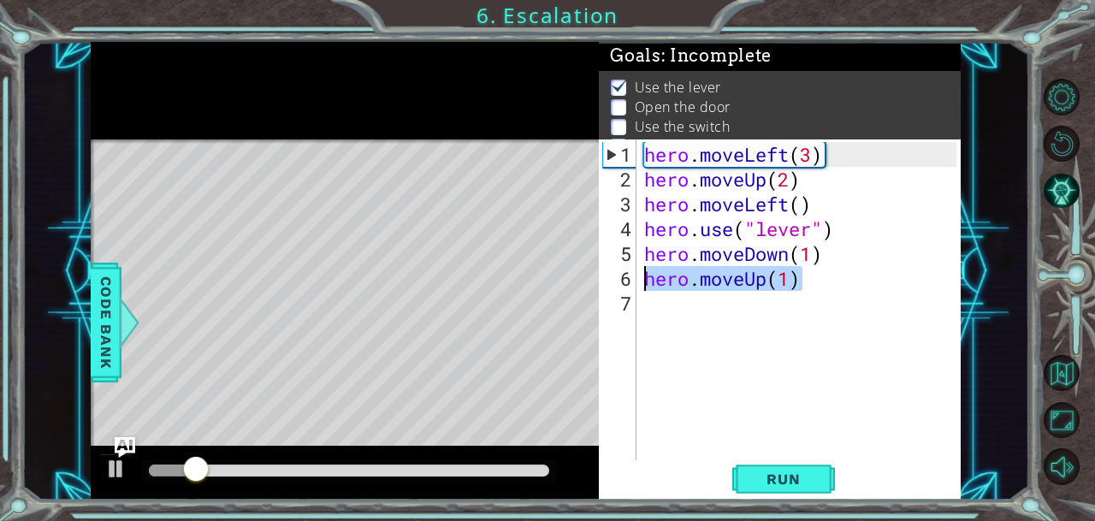
drag, startPoint x: 816, startPoint y: 280, endPoint x: 645, endPoint y: 285, distance: 171.2
click at [645, 285] on div "hero . moveLeft ( 3 ) hero . moveUp ( 2 ) hero . moveLeft ( ) hero . use ( "lev…" at bounding box center [803, 328] width 324 height 372
type textarea "hero.moveUp(1)"
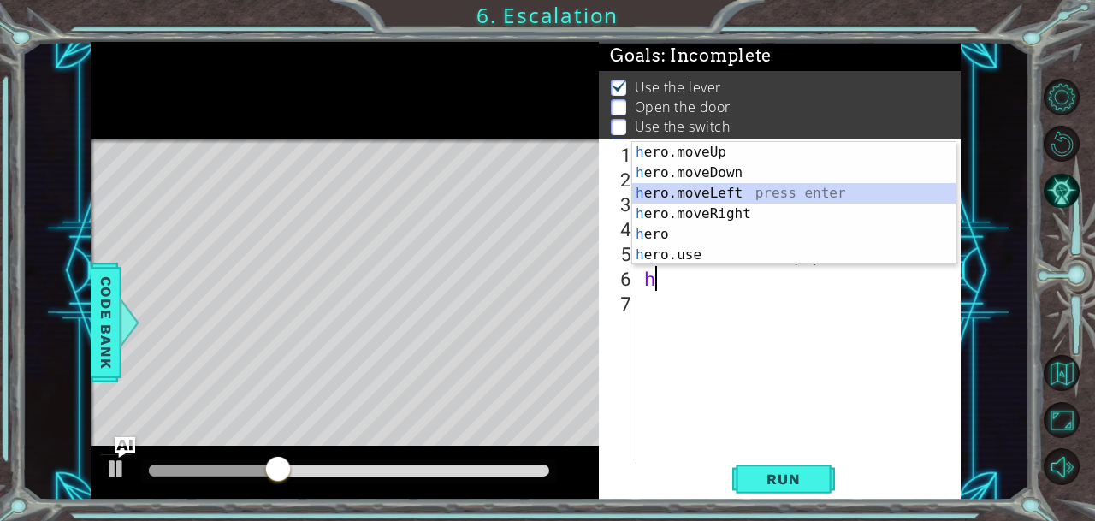
click at [724, 198] on div "h ero.moveUp press enter h ero.moveDown press enter h ero.moveLeft press enter …" at bounding box center [794, 224] width 324 height 164
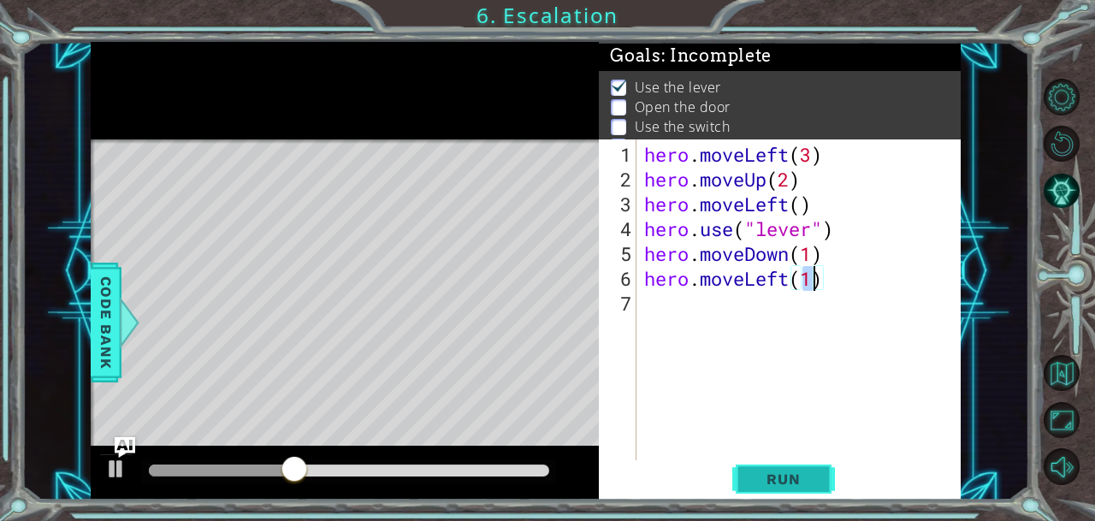
type textarea "hero.moveLeft(1)"
click at [784, 478] on span "Run" at bounding box center [783, 478] width 68 height 17
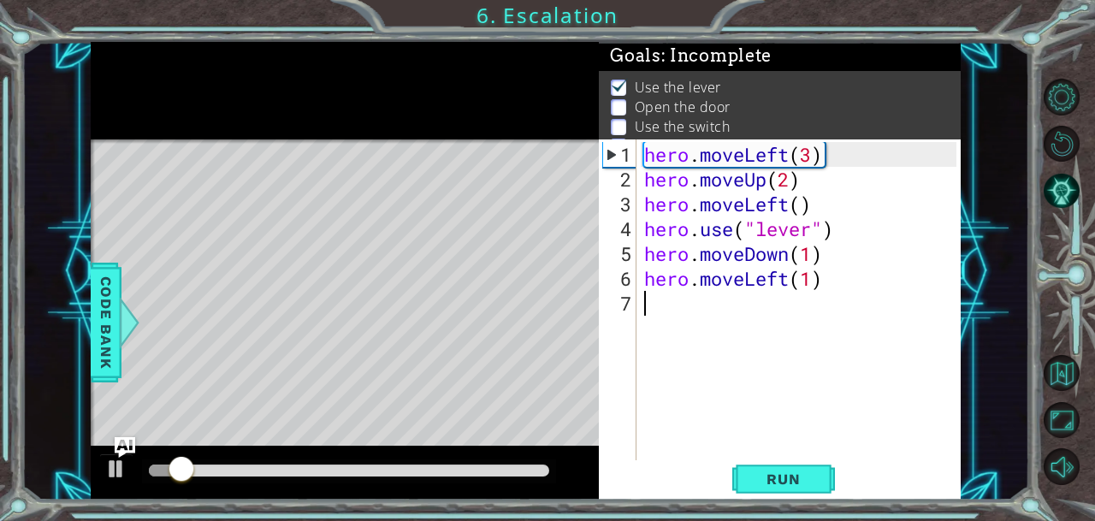
click at [660, 305] on div "hero . moveLeft ( 3 ) hero . moveUp ( 2 ) hero . moveLeft ( ) hero . use ( "lev…" at bounding box center [803, 328] width 324 height 372
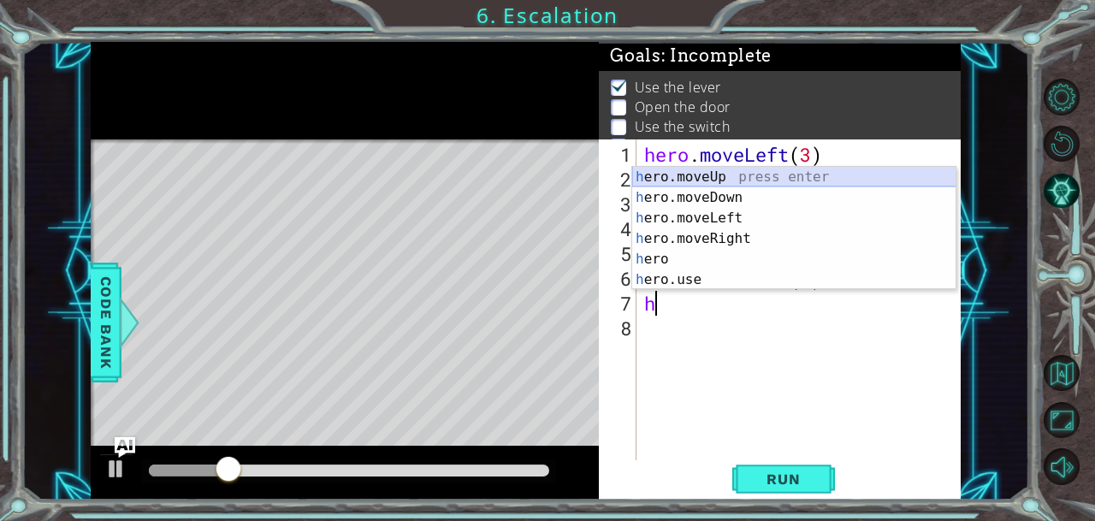
click at [727, 179] on div "h ero.moveUp press enter h ero.moveDown press enter h ero.moveLeft press enter …" at bounding box center [794, 249] width 324 height 164
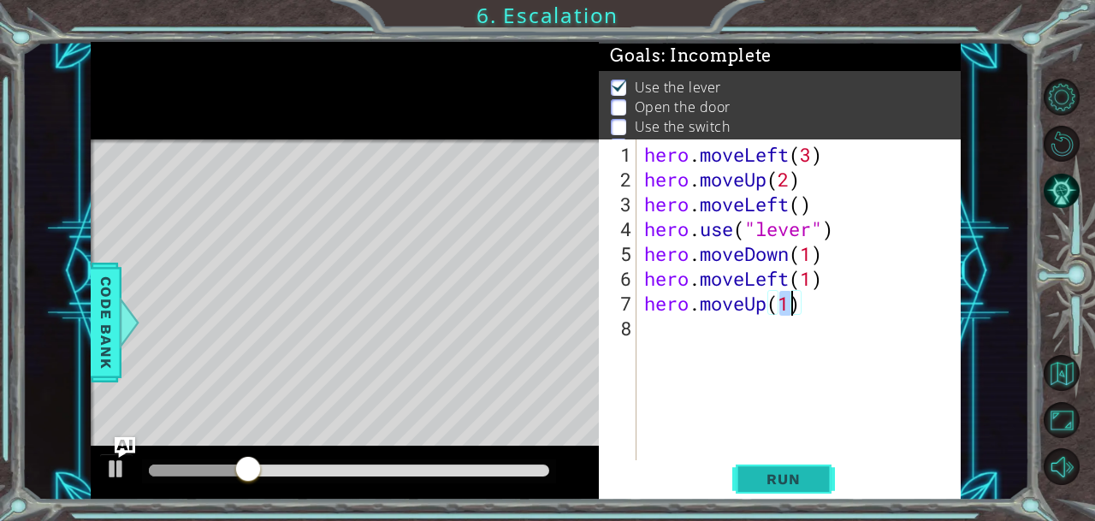
type textarea "hero.moveUp(1)"
click at [763, 483] on span "Run" at bounding box center [783, 478] width 68 height 17
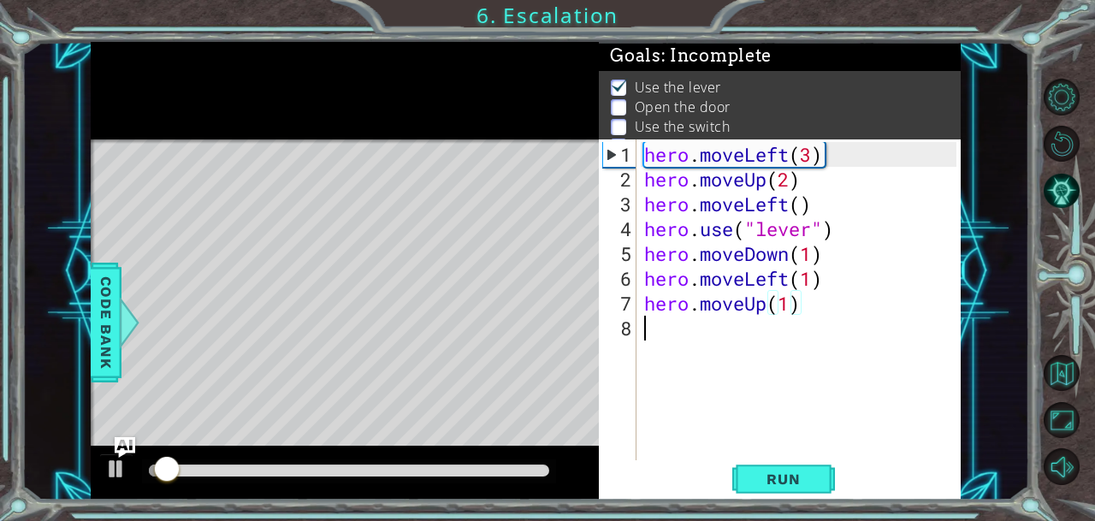
click at [662, 333] on div "hero . moveLeft ( 3 ) hero . moveUp ( 2 ) hero . moveLeft ( ) hero . use ( "lev…" at bounding box center [803, 328] width 324 height 372
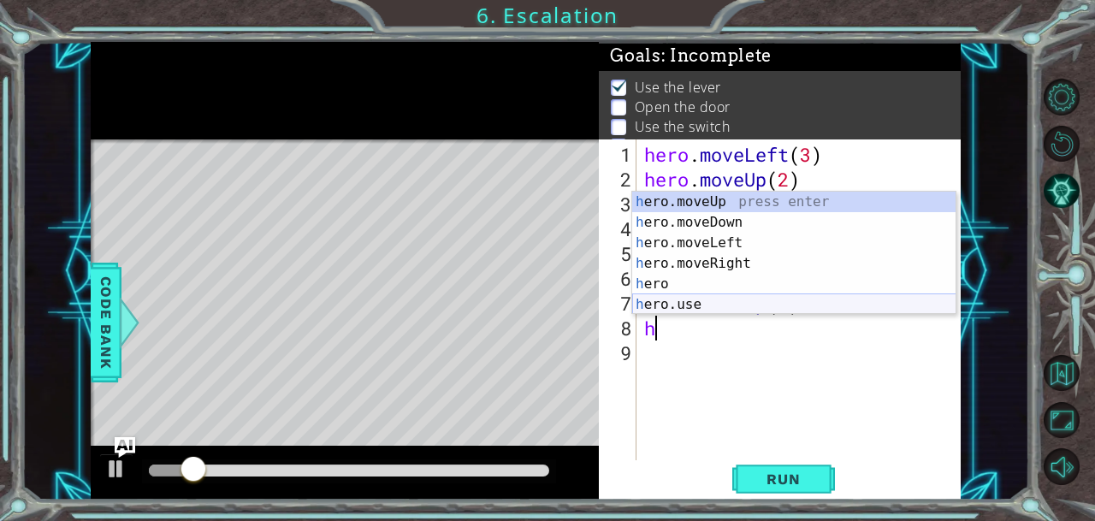
click at [683, 301] on div "h ero.moveUp press enter h ero.moveDown press enter h ero.moveLeft press enter …" at bounding box center [794, 274] width 324 height 164
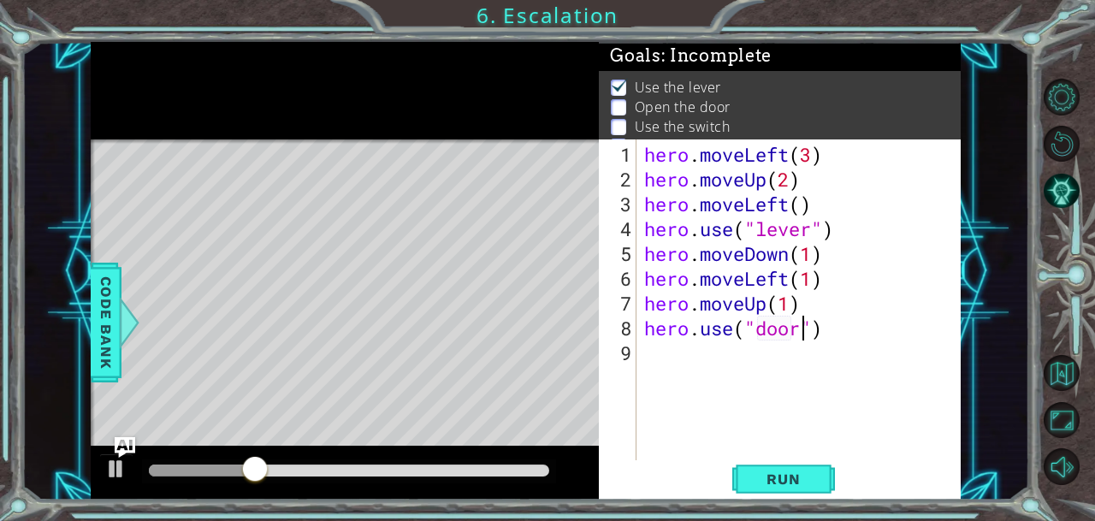
scroll to position [0, 7]
type textarea "hero.use("door")"
click at [758, 479] on span "Run" at bounding box center [783, 478] width 68 height 17
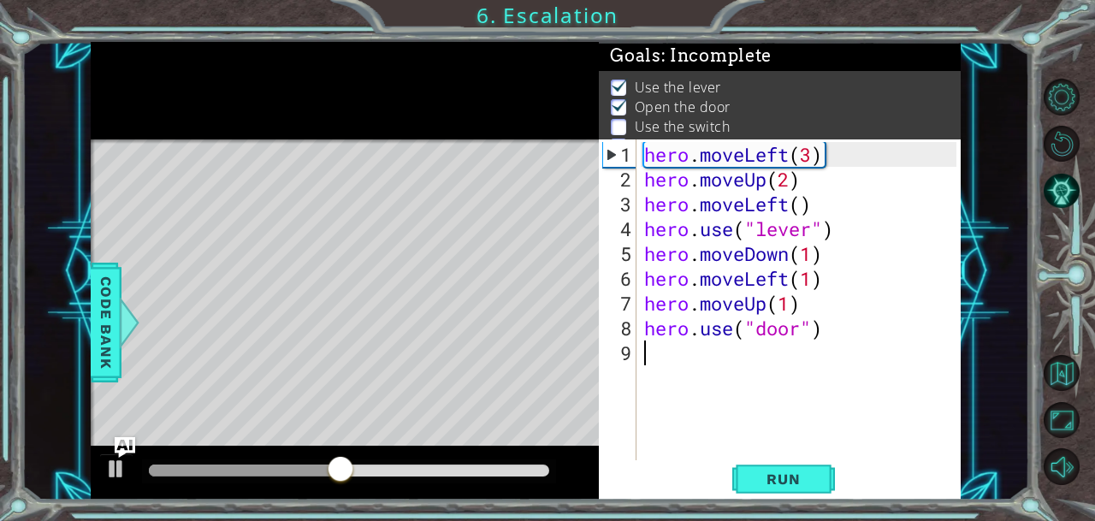
click at [662, 364] on div "hero . moveLeft ( 3 ) hero . moveUp ( 2 ) hero . moveLeft ( ) hero . use ( "lev…" at bounding box center [803, 328] width 324 height 372
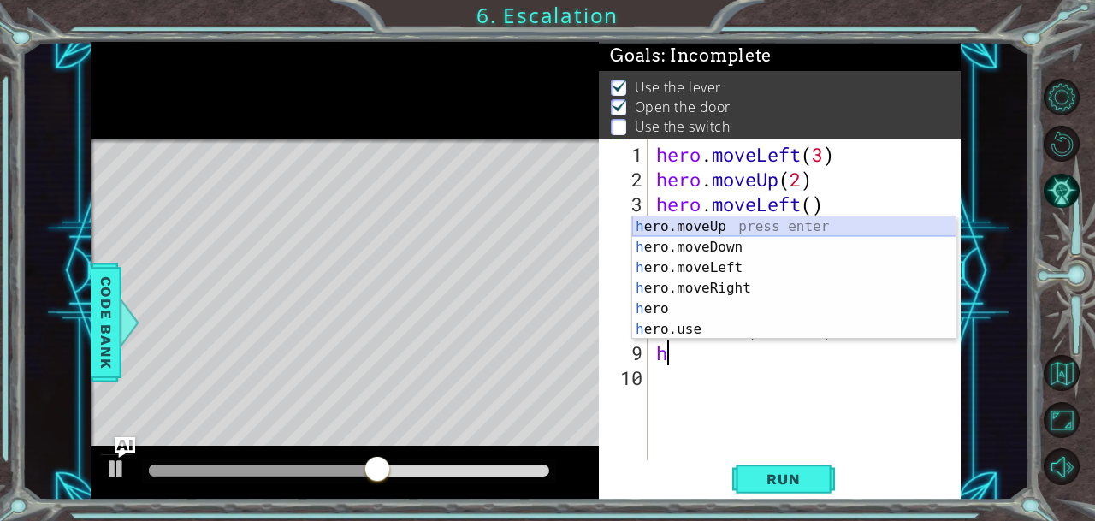
click at [737, 227] on div "h ero.moveUp press enter h ero.moveDown press enter h ero.moveLeft press enter …" at bounding box center [794, 298] width 324 height 164
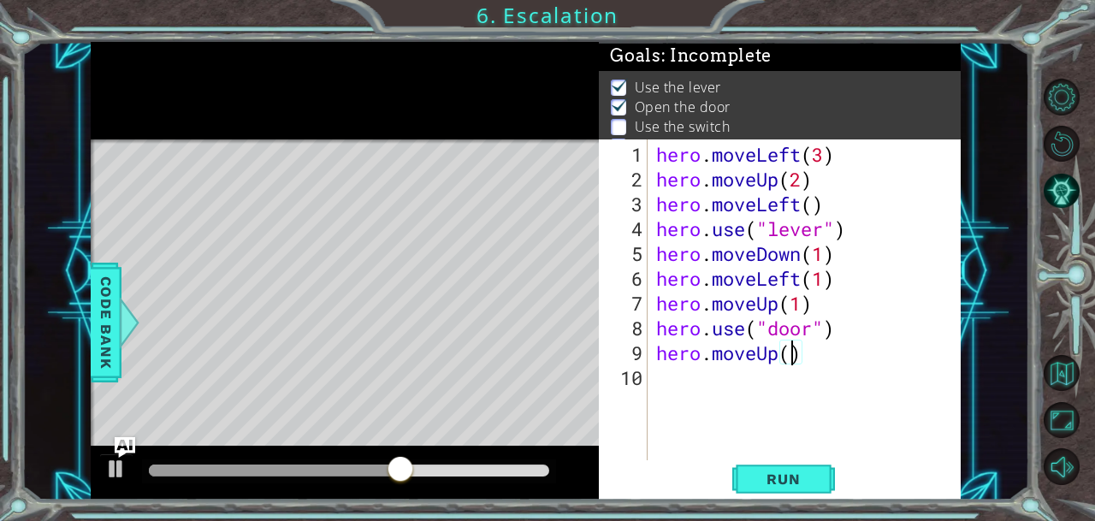
type textarea "hero.moveUp(2)"
click at [852, 365] on div "hero . moveLeft ( 3 ) hero . moveUp ( 2 ) hero . moveLeft ( ) hero . use ( "lev…" at bounding box center [809, 328] width 313 height 372
click at [748, 483] on button "Run" at bounding box center [783, 478] width 103 height 36
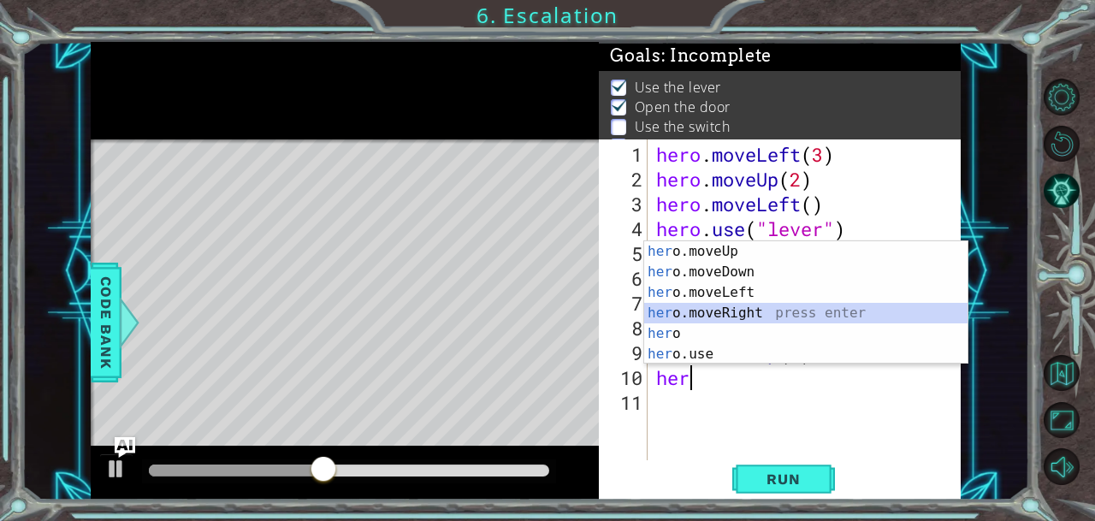
click at [736, 311] on div "her o.moveUp press enter her o.moveDown press enter her o.moveLeft press enter …" at bounding box center [806, 323] width 324 height 164
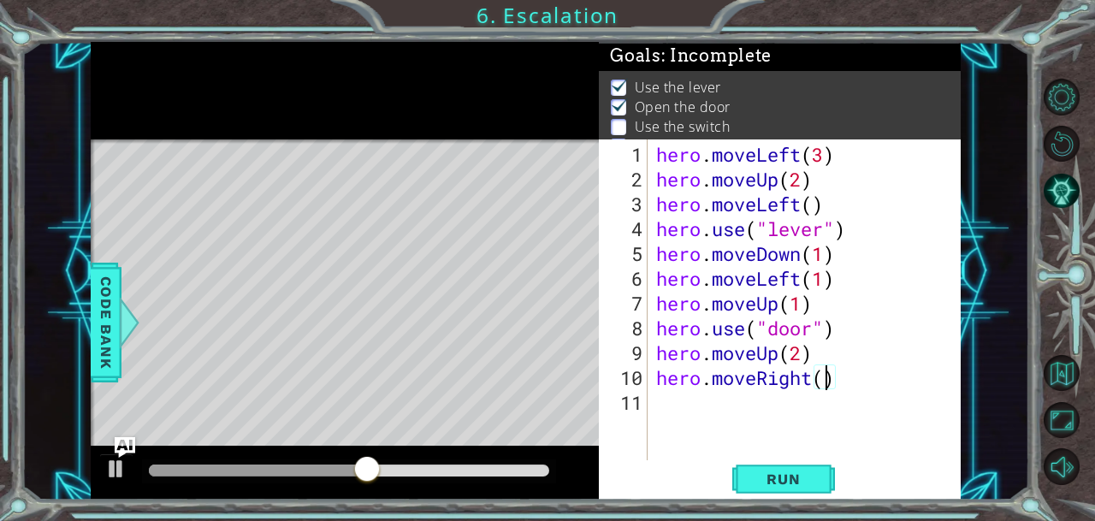
scroll to position [0, 7]
type textarea "hero.moveRight(2)"
click at [795, 476] on span "Run" at bounding box center [783, 478] width 68 height 17
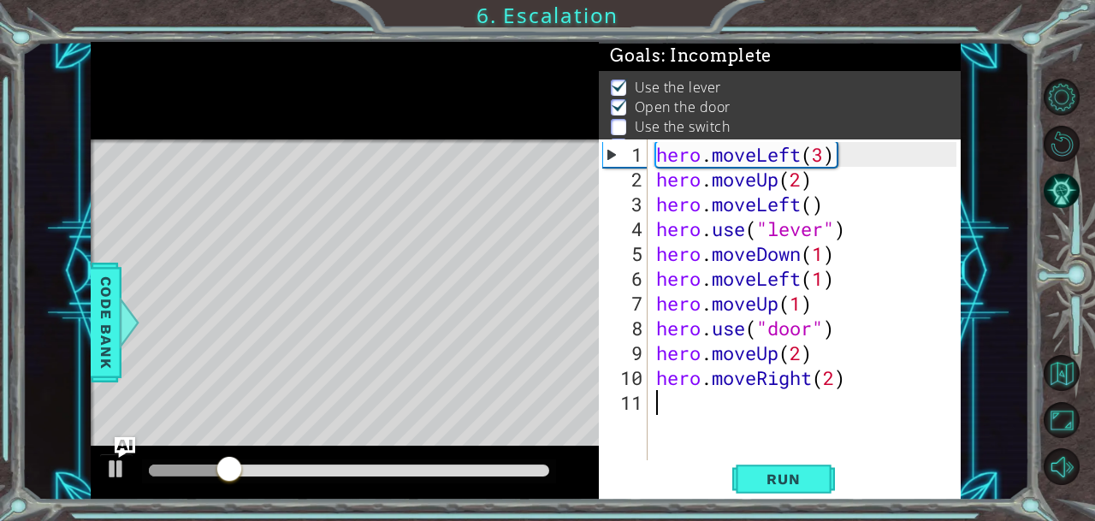
click at [683, 413] on div "hero . moveLeft ( 3 ) hero . moveUp ( 2 ) hero . moveLeft ( ) hero . use ( "lev…" at bounding box center [809, 328] width 313 height 372
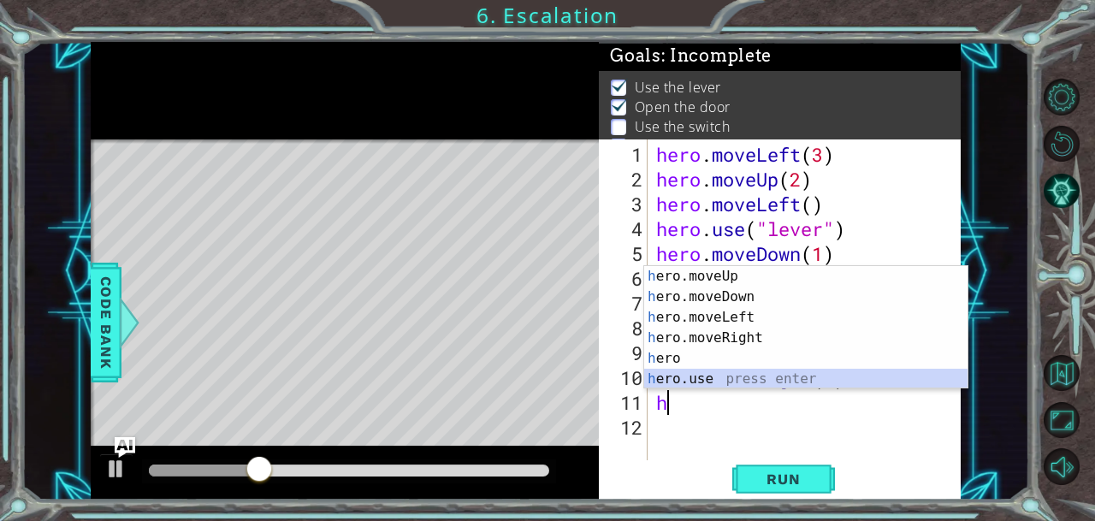
click at [708, 374] on div "h ero.moveUp press enter h ero.moveDown press enter h ero.moveLeft press enter …" at bounding box center [806, 348] width 324 height 164
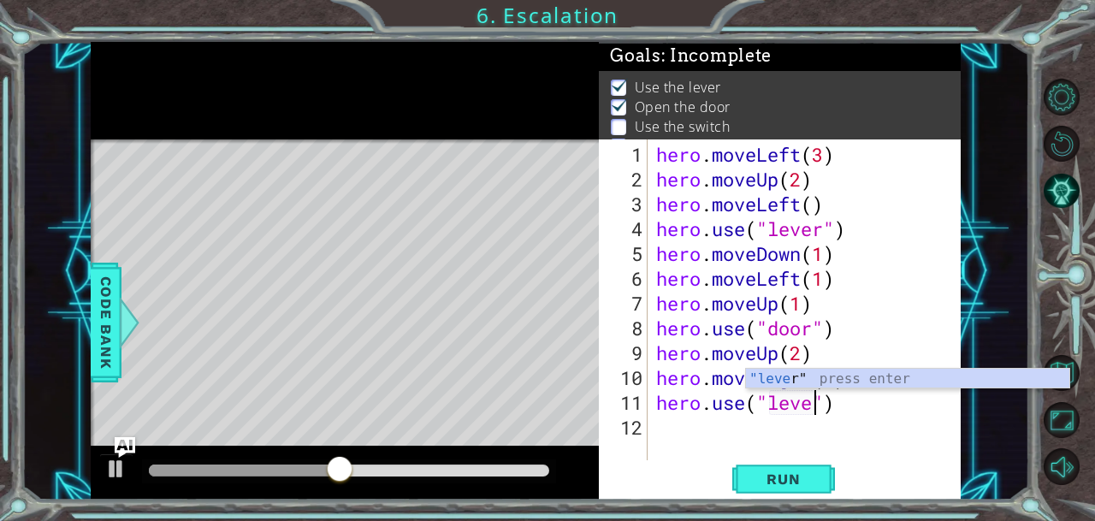
scroll to position [0, 8]
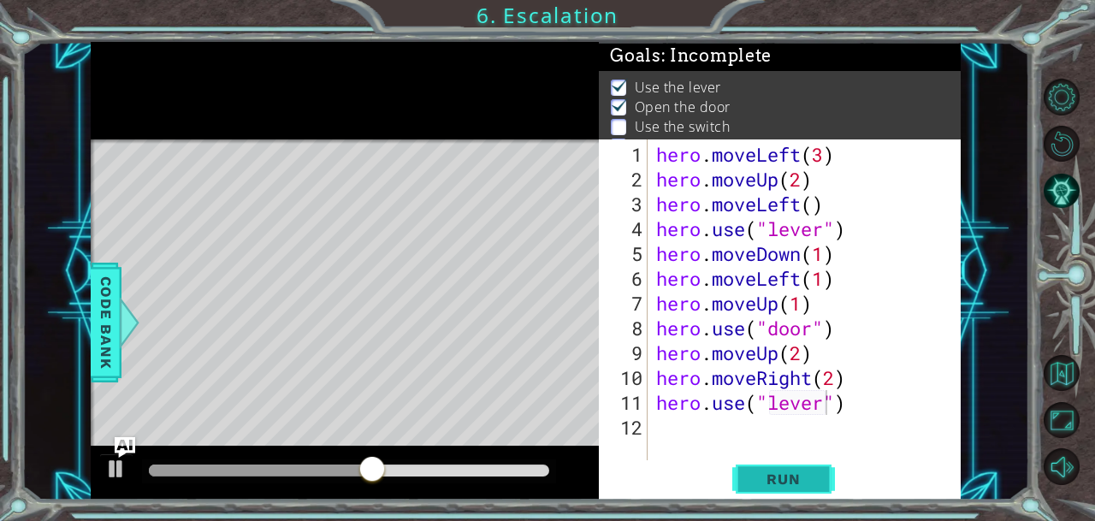
click at [775, 480] on span "Run" at bounding box center [783, 478] width 68 height 17
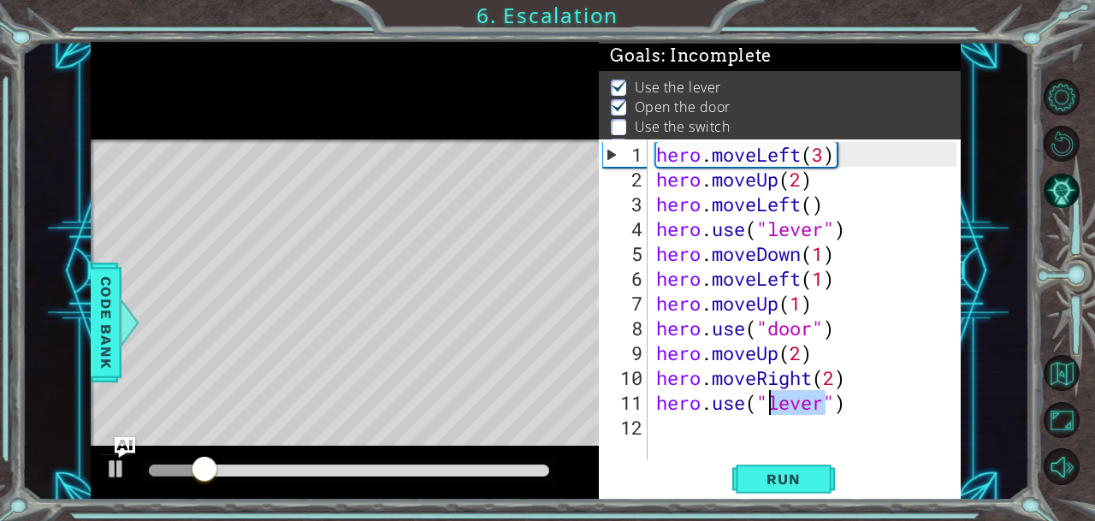
drag, startPoint x: 824, startPoint y: 404, endPoint x: 769, endPoint y: 405, distance: 54.8
click at [769, 405] on div "hero . moveLeft ( 3 ) hero . moveUp ( 2 ) hero . moveLeft ( ) hero . use ( "lev…" at bounding box center [809, 328] width 313 height 372
drag, startPoint x: 448, startPoint y: 465, endPoint x: 373, endPoint y: 450, distance: 76.8
click at [373, 450] on div at bounding box center [345, 473] width 508 height 55
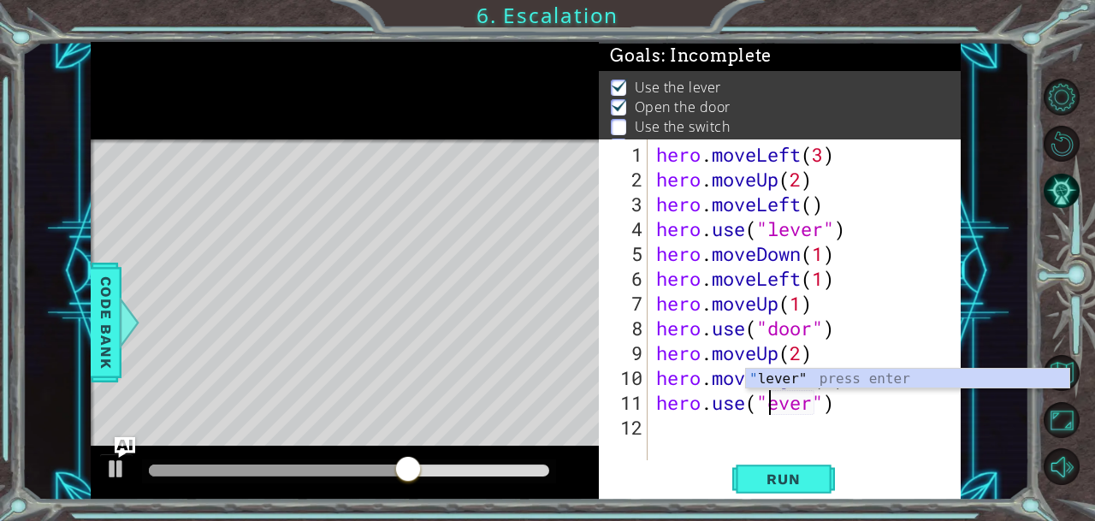
scroll to position [0, 7]
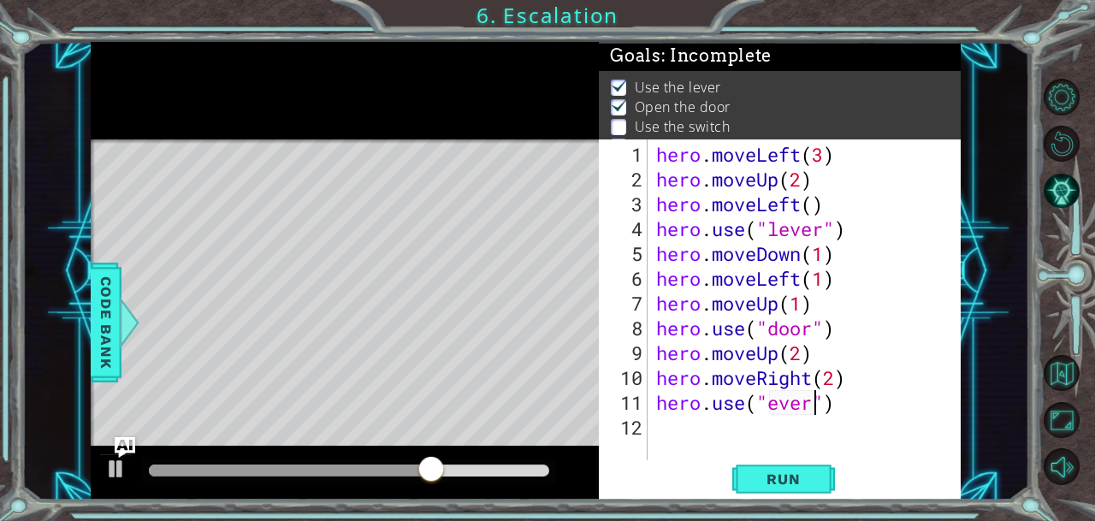
click at [813, 406] on div "hero . moveLeft ( 3 ) hero . moveUp ( 2 ) hero . moveLeft ( ) hero . use ( "lev…" at bounding box center [809, 328] width 313 height 372
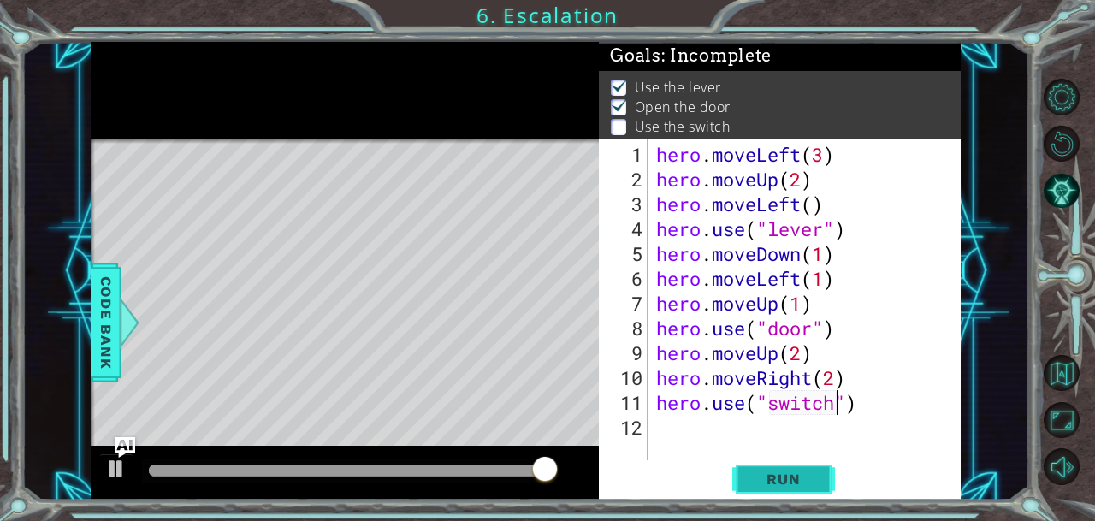
type textarea "hero.use("switch")"
click at [794, 493] on button "Run" at bounding box center [783, 478] width 103 height 36
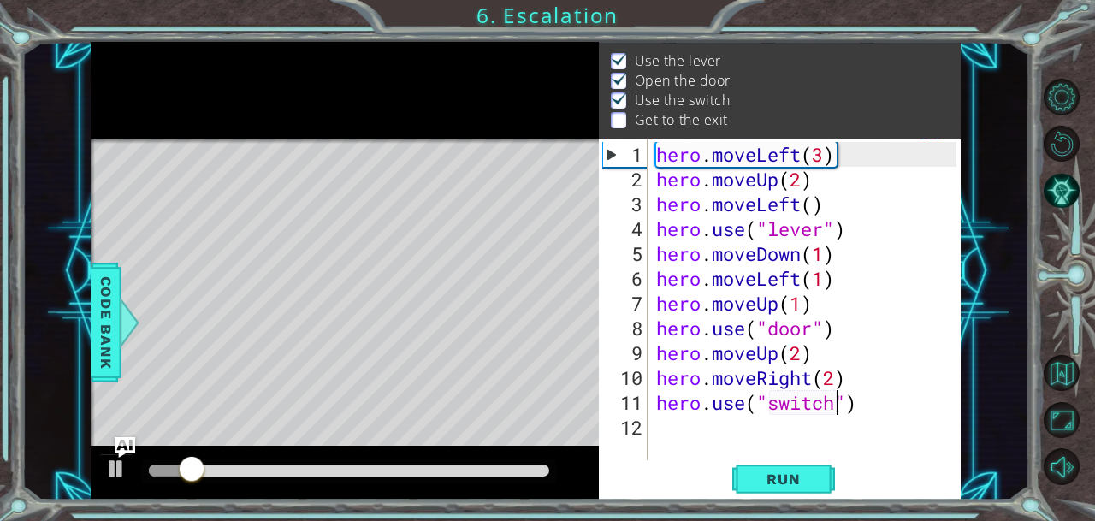
scroll to position [48, 0]
click at [673, 435] on div "hero . moveLeft ( 3 ) hero . moveUp ( 2 ) hero . moveLeft ( ) hero . use ( "lev…" at bounding box center [809, 328] width 313 height 372
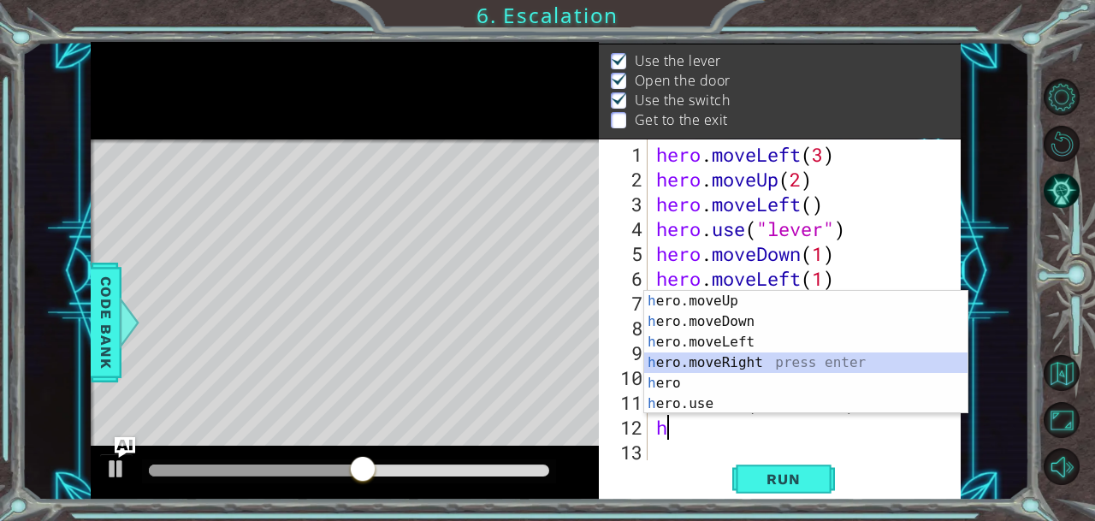
click at [716, 355] on div "h ero.moveUp press enter h ero.moveDown press enter h ero.moveLeft press enter …" at bounding box center [806, 373] width 324 height 164
type textarea "hero.moveRight(1)"
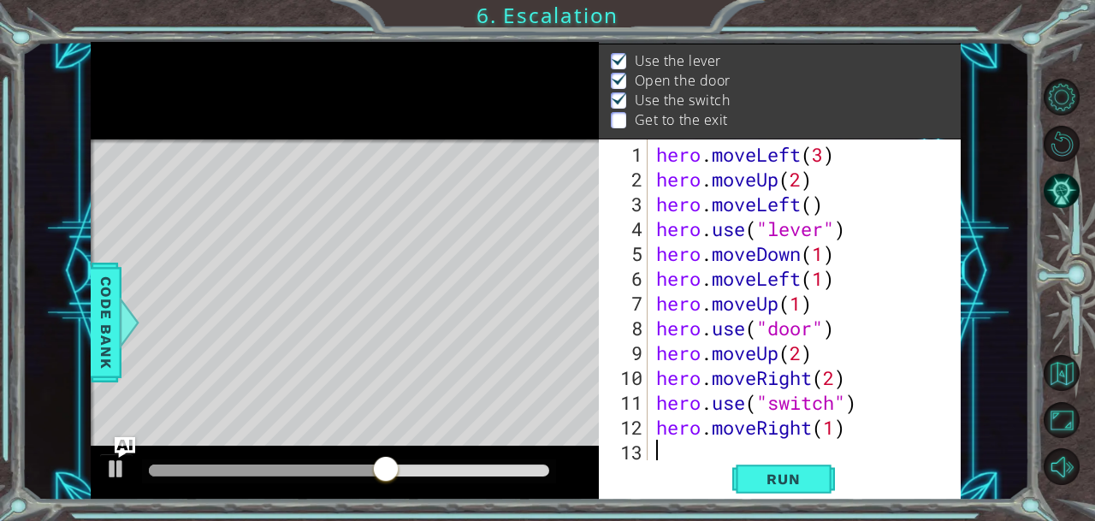
click at [659, 458] on div "hero . moveLeft ( 3 ) hero . moveUp ( 2 ) hero . moveLeft ( ) hero . use ( "lev…" at bounding box center [809, 328] width 313 height 372
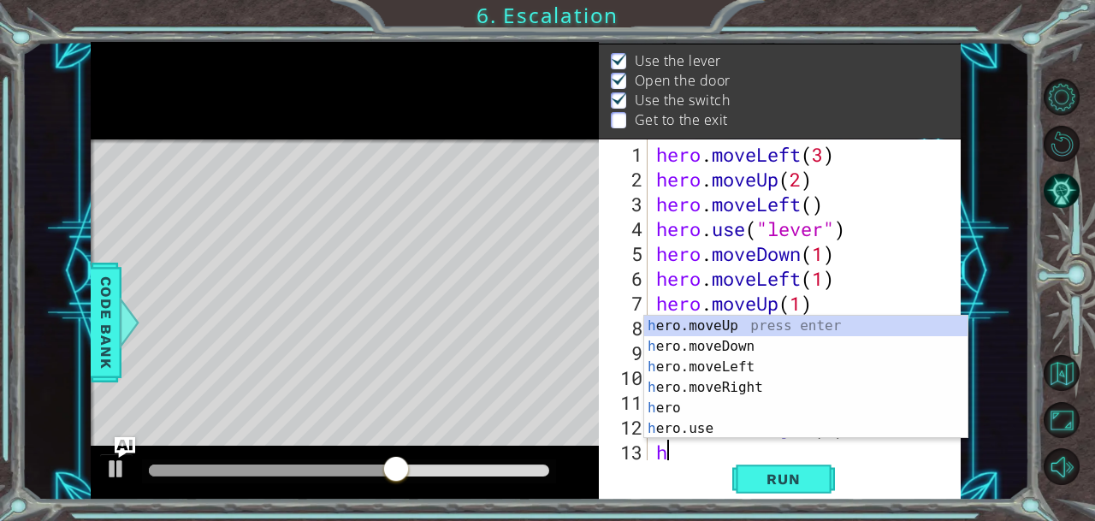
scroll to position [24, 0]
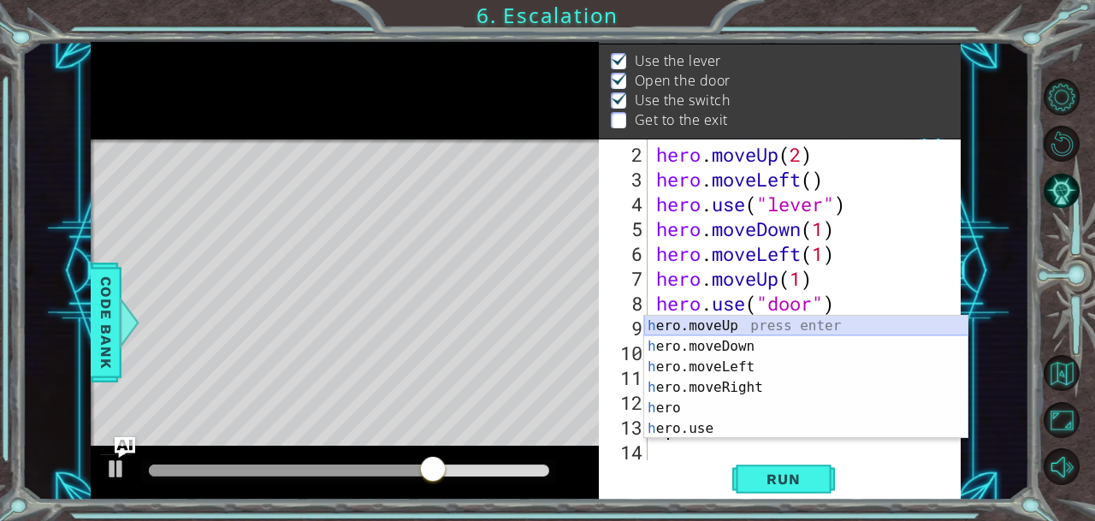
click at [741, 326] on div "h ero.moveUp press enter h ero.moveDown press enter h ero.moveLeft press enter …" at bounding box center [806, 398] width 324 height 164
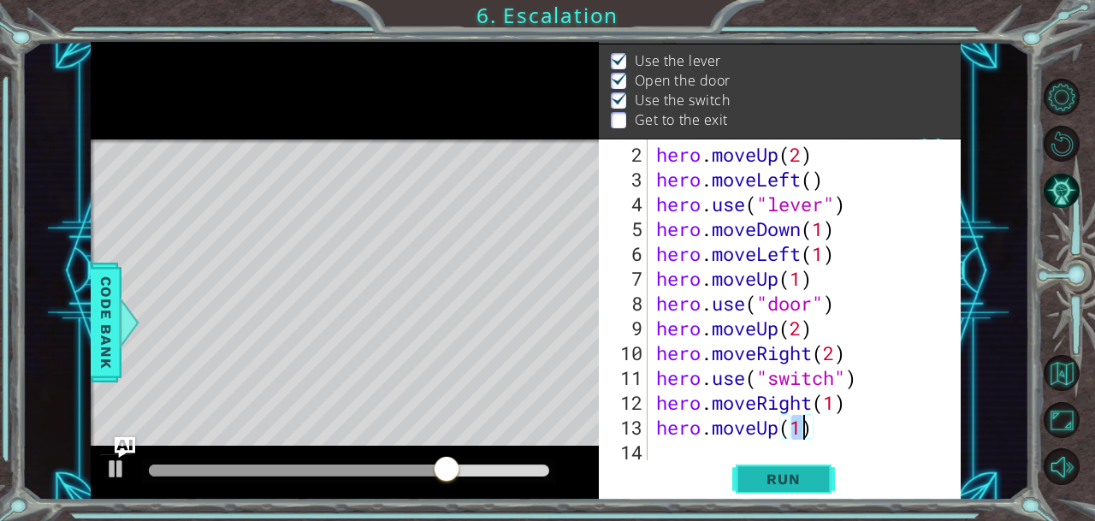
type textarea "hero.moveUp(1)"
click at [770, 493] on button "Run" at bounding box center [783, 478] width 103 height 36
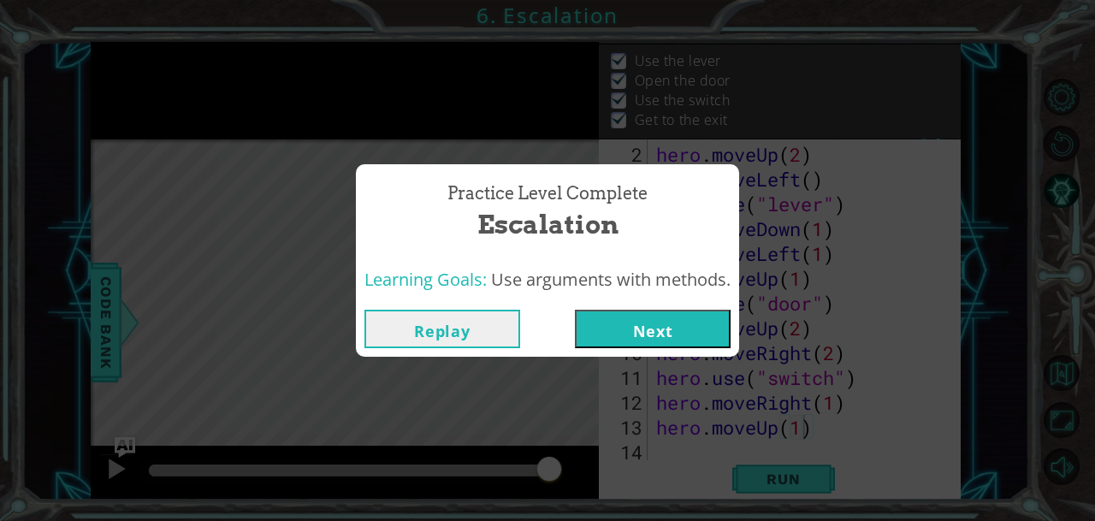
click at [663, 326] on button "Next" at bounding box center [653, 329] width 156 height 38
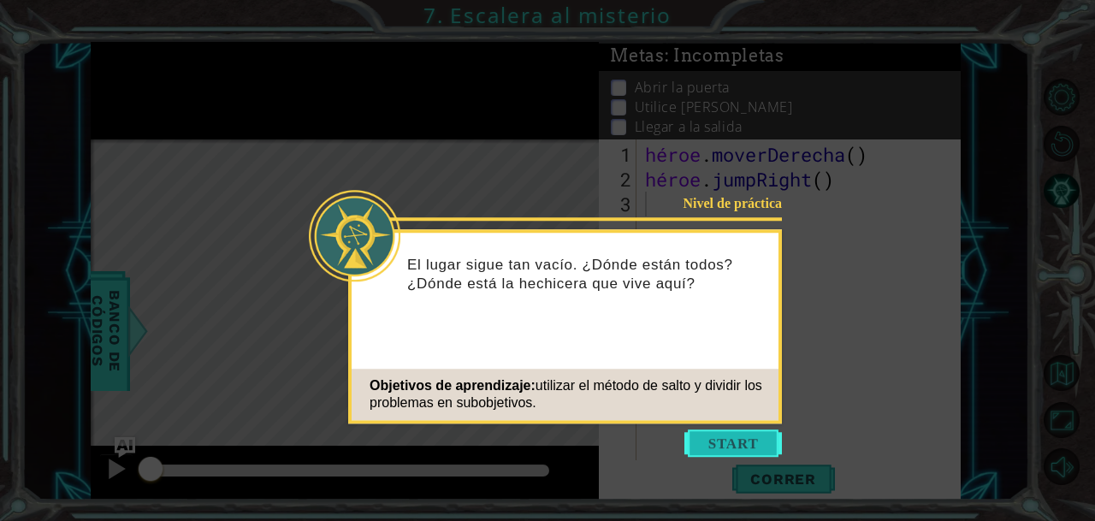
click at [724, 442] on button "Comenzar" at bounding box center [733, 442] width 98 height 27
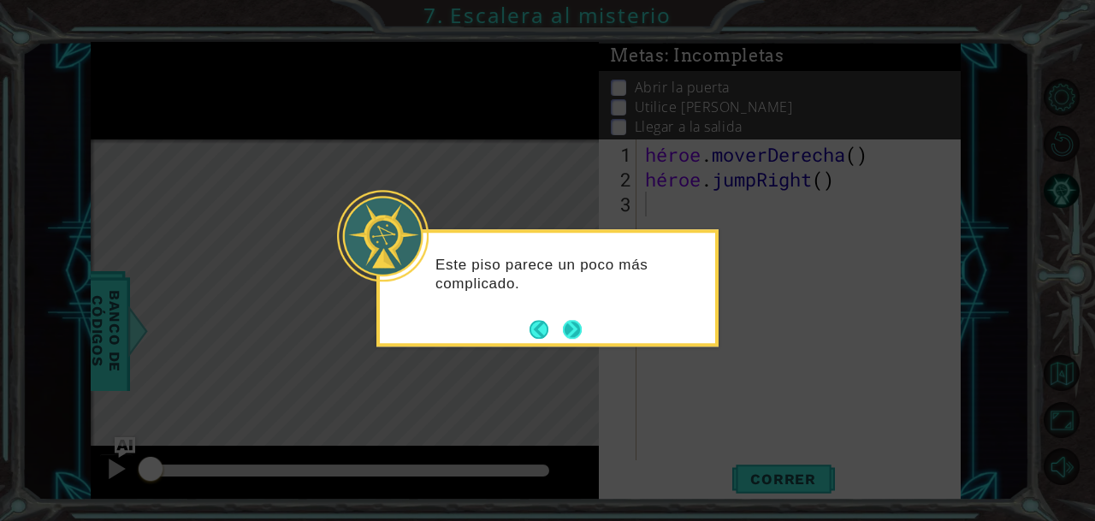
click at [575, 331] on button "Próximo" at bounding box center [572, 329] width 21 height 21
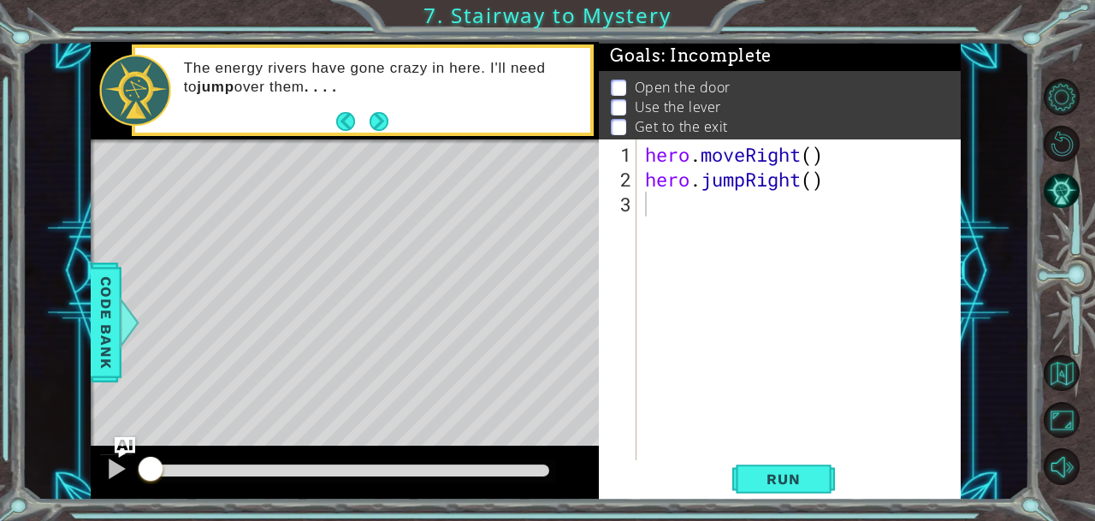
click at [1081, 339] on div at bounding box center [1070, 282] width 50 height 136
click at [811, 158] on div "hero . moveRight ( ) hero . jumpRight ( )" at bounding box center [803, 328] width 323 height 372
click at [811, 180] on div "hero . moveRight ( 1 ) hero . jumpRight ( )" at bounding box center [803, 328] width 323 height 372
type textarea "hero.jumpRight(1)"
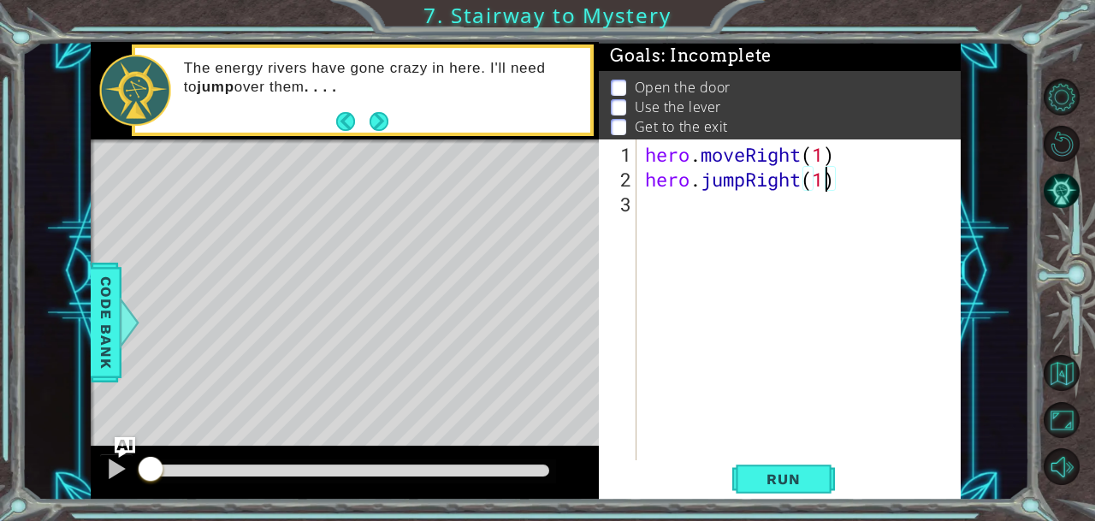
click at [662, 204] on div "hero . moveRight ( 1 ) hero . jumpRight ( 1 )" at bounding box center [803, 328] width 323 height 372
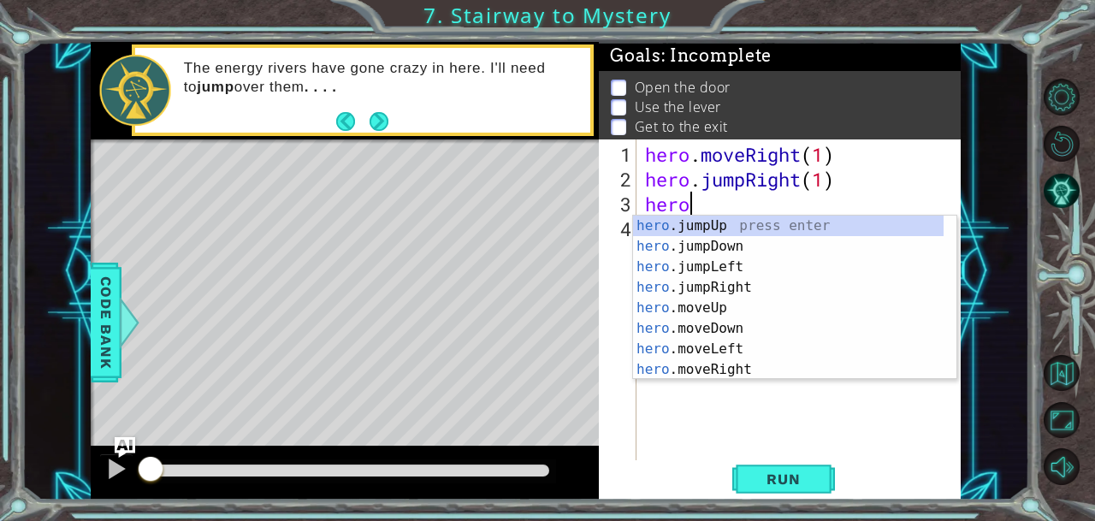
scroll to position [0, 1]
click at [685, 311] on div "hero .jumpUp press enter hero .jumpDown press enter hero .jumpLeft press enter …" at bounding box center [788, 318] width 311 height 205
type textarea "hero.moveUp(1)"
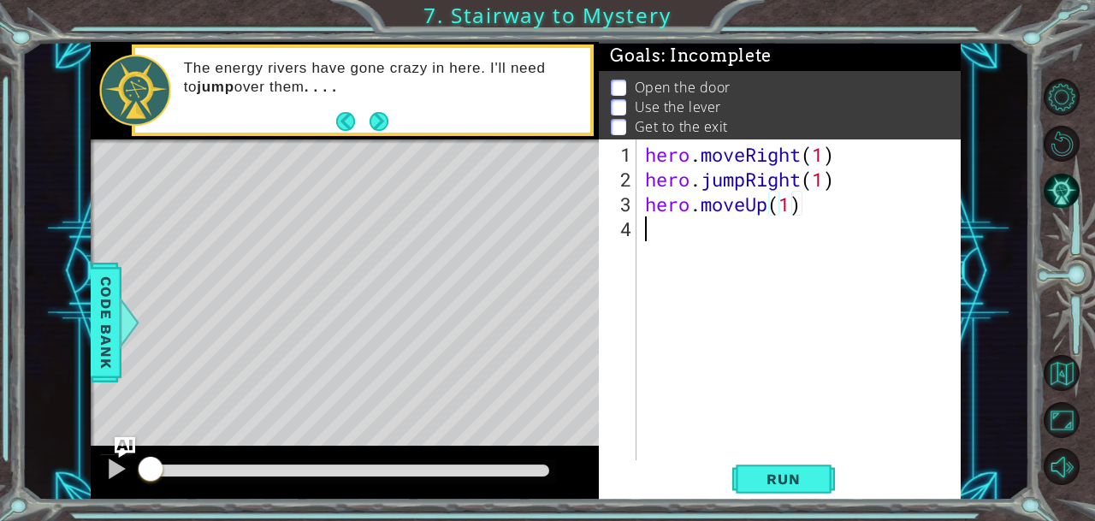
click at [651, 223] on div "hero . moveRight ( 1 ) hero . jumpRight ( 1 ) hero . moveUp ( 1 )" at bounding box center [803, 328] width 323 height 372
type textarea "h"
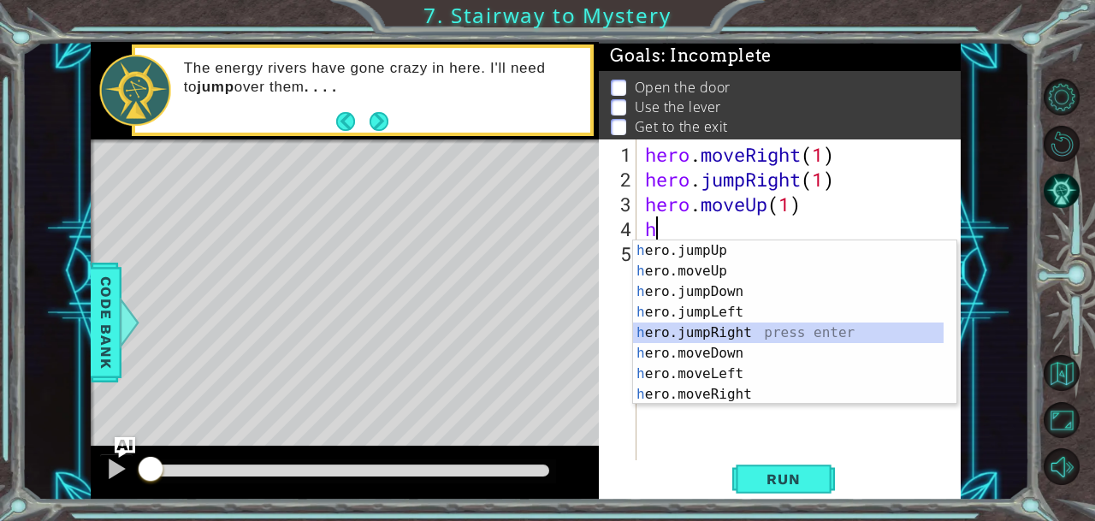
click at [682, 328] on div "h ero.jumpUp press enter h ero.moveUp press enter h ero.jumpDown press enter h …" at bounding box center [788, 342] width 311 height 205
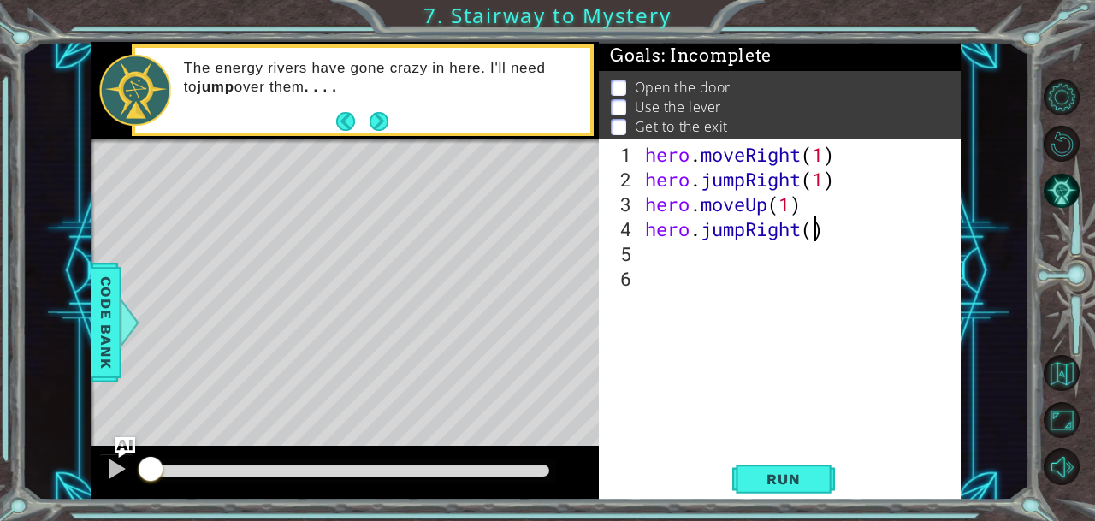
click at [813, 232] on div "hero . moveRight ( 1 ) hero . jumpRight ( 1 ) hero . moveUp ( 1 ) hero . jumpRi…" at bounding box center [803, 328] width 323 height 372
type textarea "hero.jumpRight(1)"
click at [657, 261] on div "hero . moveRight ( 1 ) hero . jumpRight ( 1 ) hero . moveUp ( 1 ) hero . jumpRi…" at bounding box center [803, 328] width 323 height 372
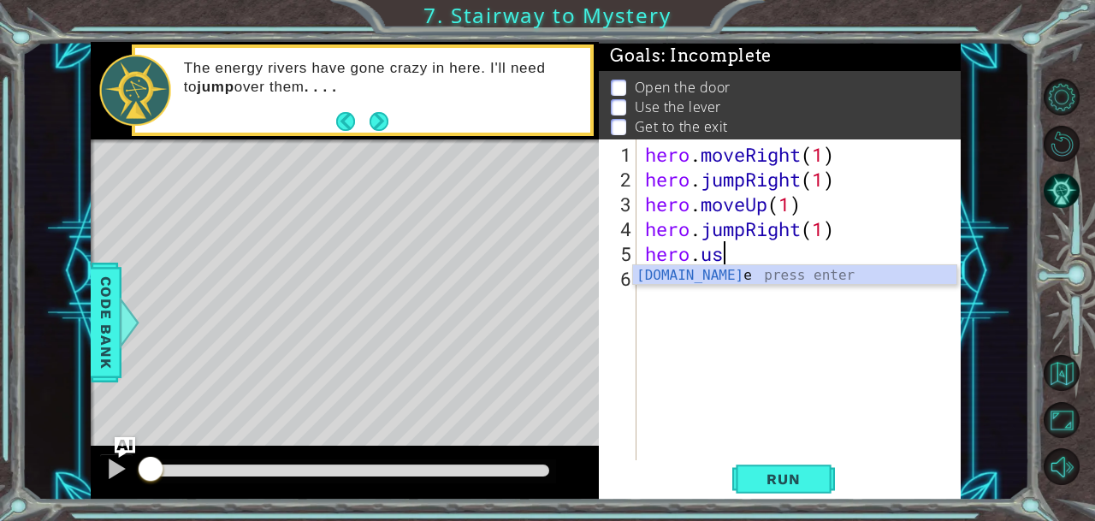
scroll to position [0, 3]
click at [707, 275] on div "hero.use press enter" at bounding box center [795, 296] width 324 height 62
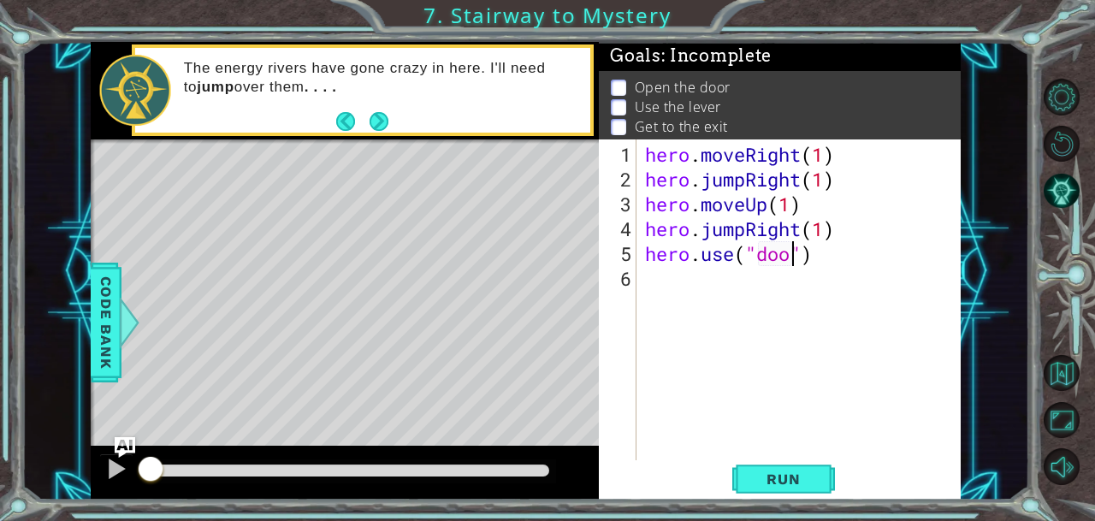
type textarea "hero.use("door")"
click at [652, 273] on div "hero . moveRight ( 1 ) hero . jumpRight ( 1 ) hero . moveUp ( 1 ) hero . jumpRi…" at bounding box center [803, 328] width 323 height 372
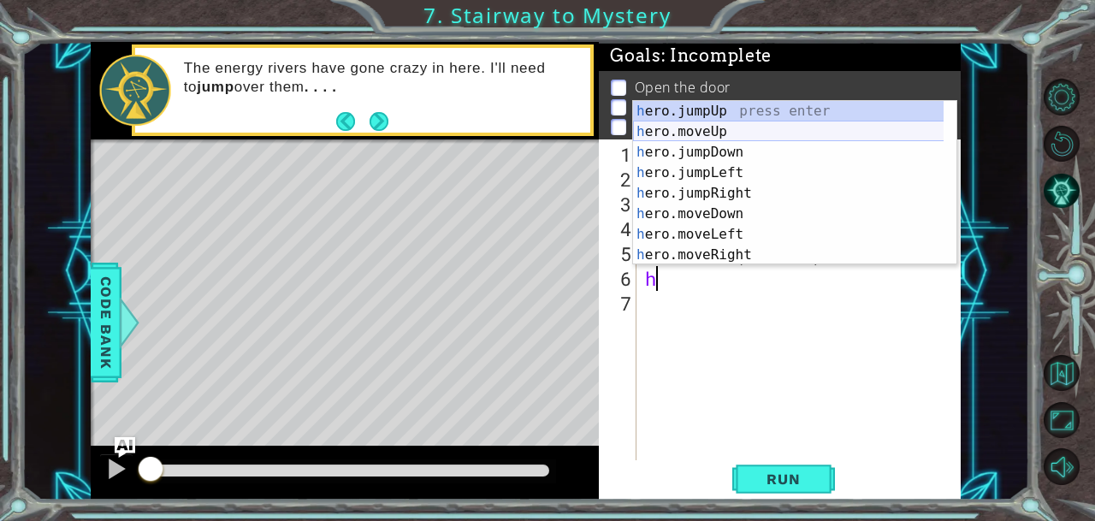
click at [686, 132] on div "h ero.jumpUp press enter h ero.moveUp press enter h ero.jumpDown press enter h …" at bounding box center [788, 203] width 311 height 205
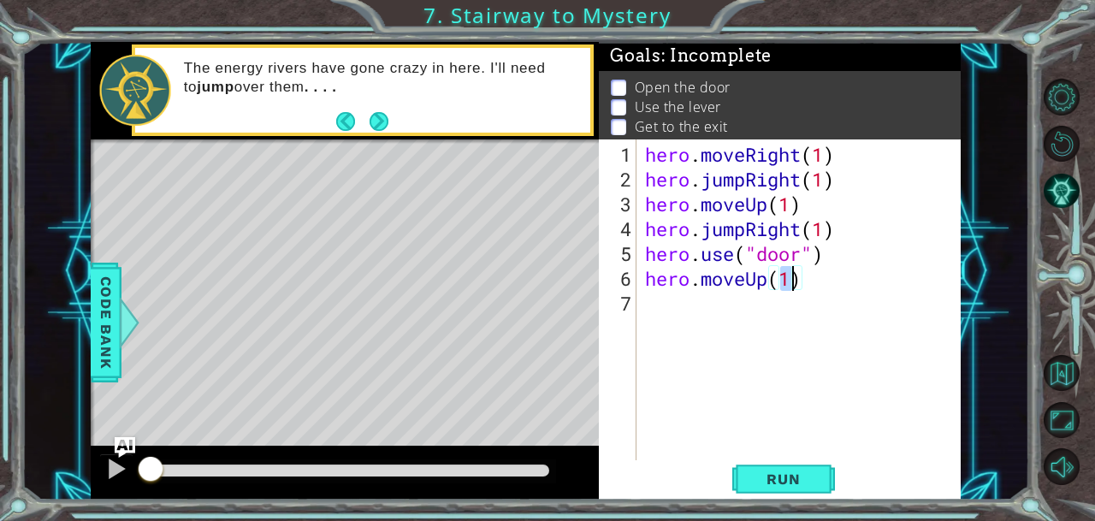
type textarea "hero.moveUp(2)"
click at [661, 311] on div "hero . moveRight ( 1 ) hero . jumpRight ( 1 ) hero . moveUp ( 1 ) hero . jumpRi…" at bounding box center [803, 328] width 323 height 372
type textarea "h"
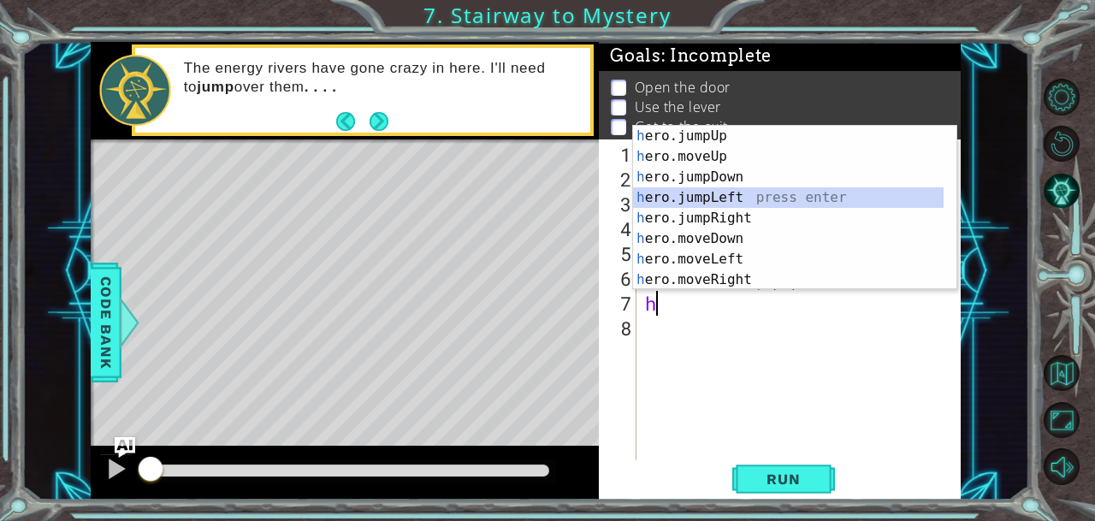
click at [693, 196] on div "h ero.jumpUp press enter h ero.moveUp press enter h ero.jumpDown press enter h …" at bounding box center [788, 228] width 311 height 205
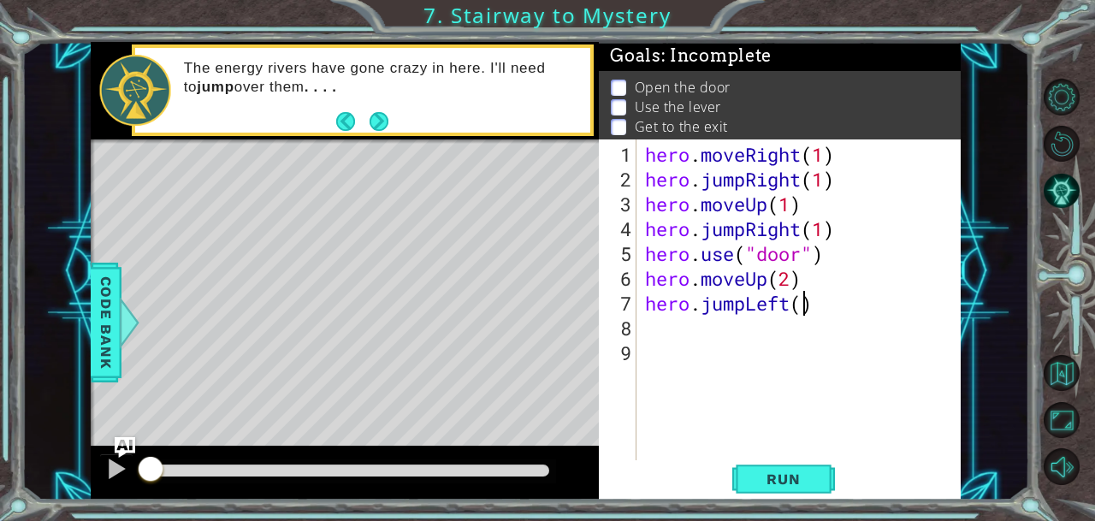
click at [801, 307] on div "hero . moveRight ( 1 ) hero . jumpRight ( 1 ) hero . moveUp ( 1 ) hero . jumpRi…" at bounding box center [803, 328] width 323 height 372
type textarea "hero.jumpLeft(1)"
click at [676, 333] on div "hero . moveRight ( 1 ) hero . jumpRight ( 1 ) hero . moveUp ( 1 ) hero . jumpRi…" at bounding box center [803, 328] width 323 height 372
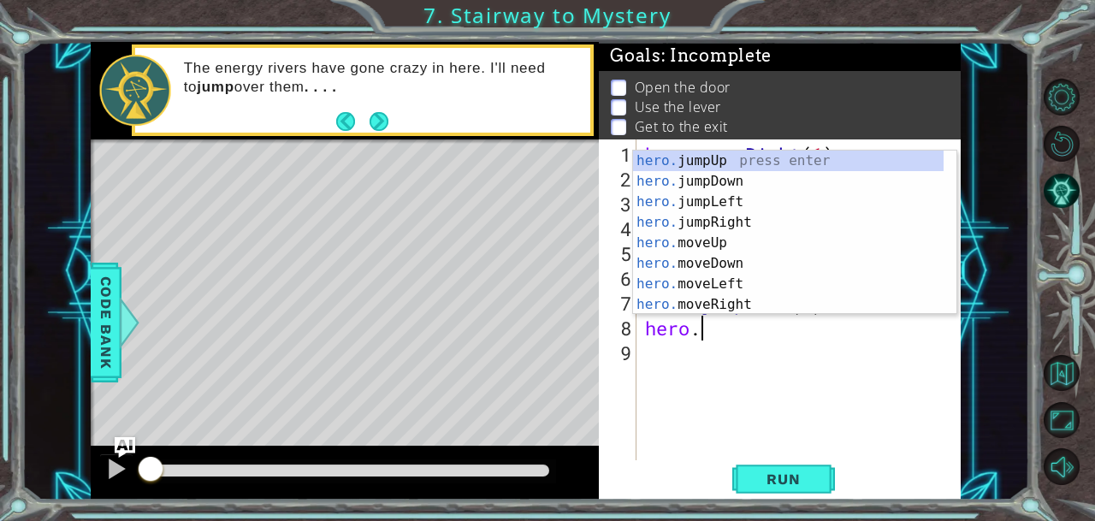
scroll to position [0, 2]
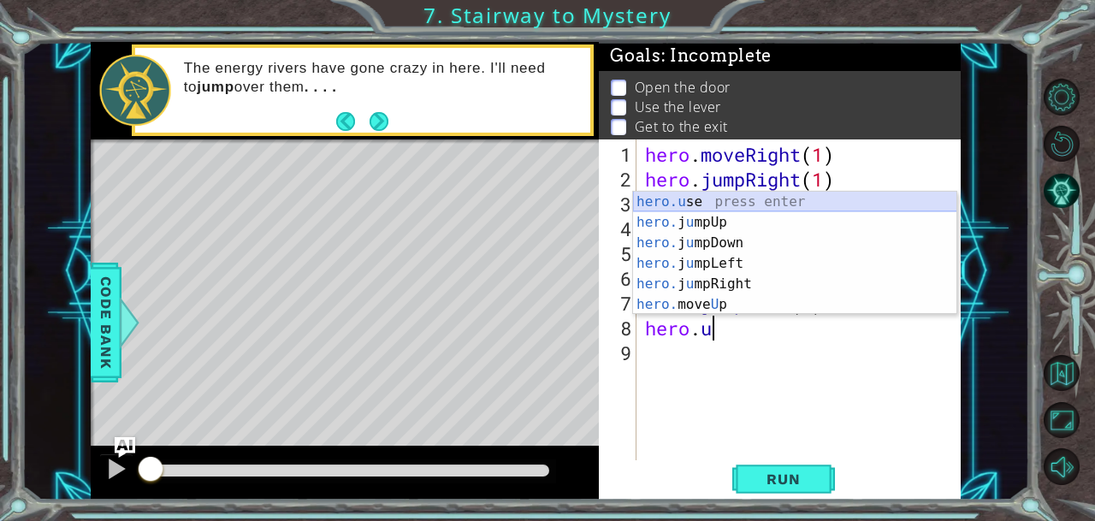
click at [677, 204] on div "hero.u se press enter hero. j u mpUp press enter hero. j u mpDown press enter h…" at bounding box center [795, 274] width 324 height 164
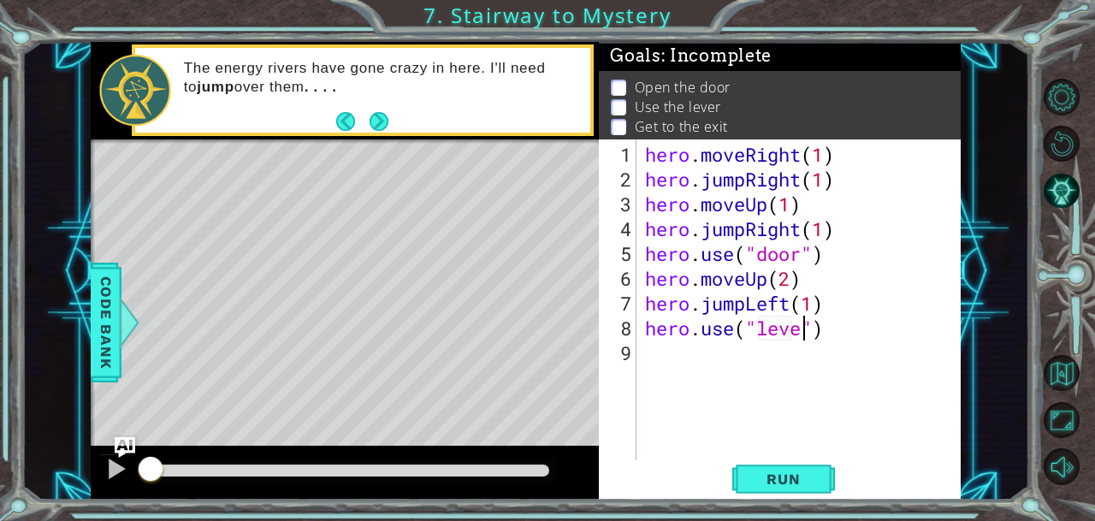
type textarea "hero.use("lever")"
click at [635, 352] on div "9" at bounding box center [619, 352] width 34 height 25
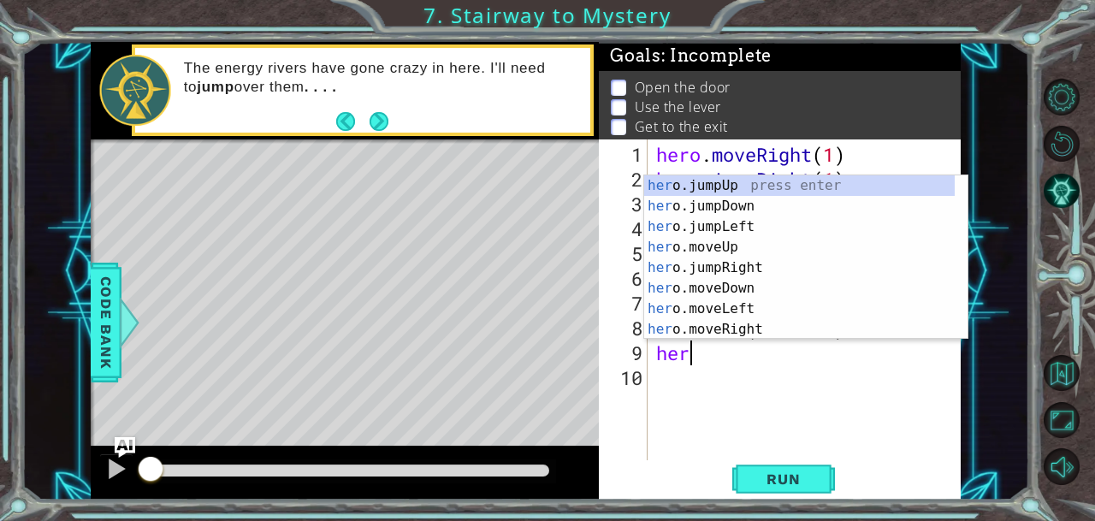
scroll to position [0, 0]
type textarea "hero."
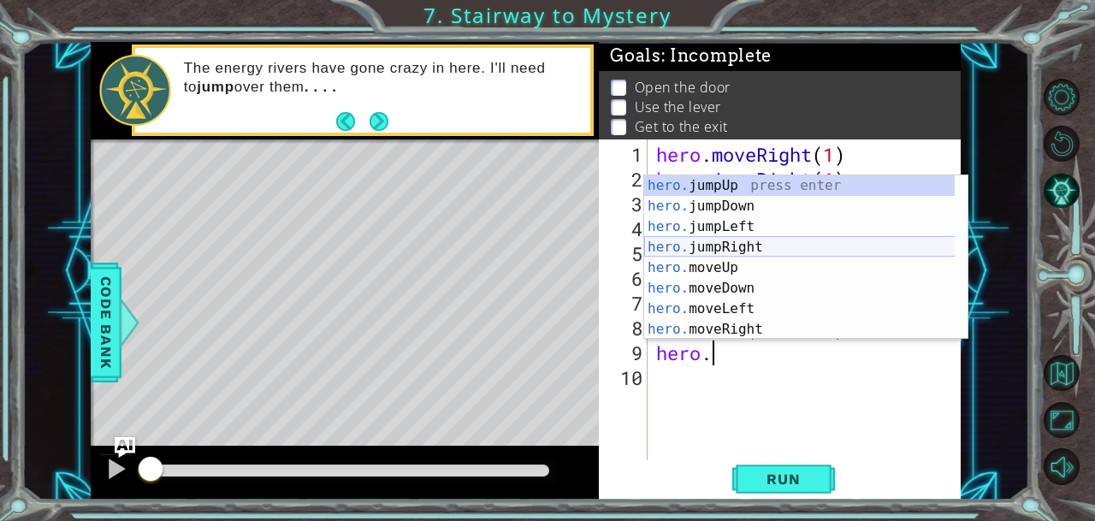
click at [720, 243] on div "hero. jumpUp press enter hero. jumpDown press enter hero. jumpLeft press enter …" at bounding box center [799, 277] width 311 height 205
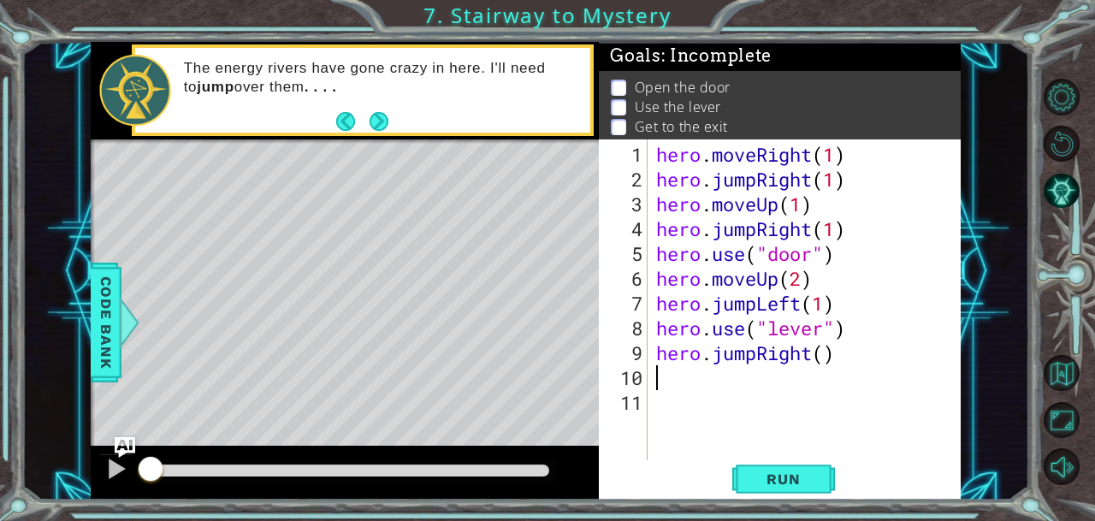
scroll to position [0, 0]
click at [821, 355] on div "hero . moveRight ( 1 ) hero . jumpRight ( 1 ) hero . moveUp ( 1 ) hero . jumpRi…" at bounding box center [809, 328] width 313 height 372
type textarea "hero.jumpRight(2)"
click at [654, 376] on div "hero . moveRight ( 1 ) hero . jumpRight ( 1 ) hero . moveUp ( 1 ) hero . jumpRi…" at bounding box center [809, 328] width 313 height 372
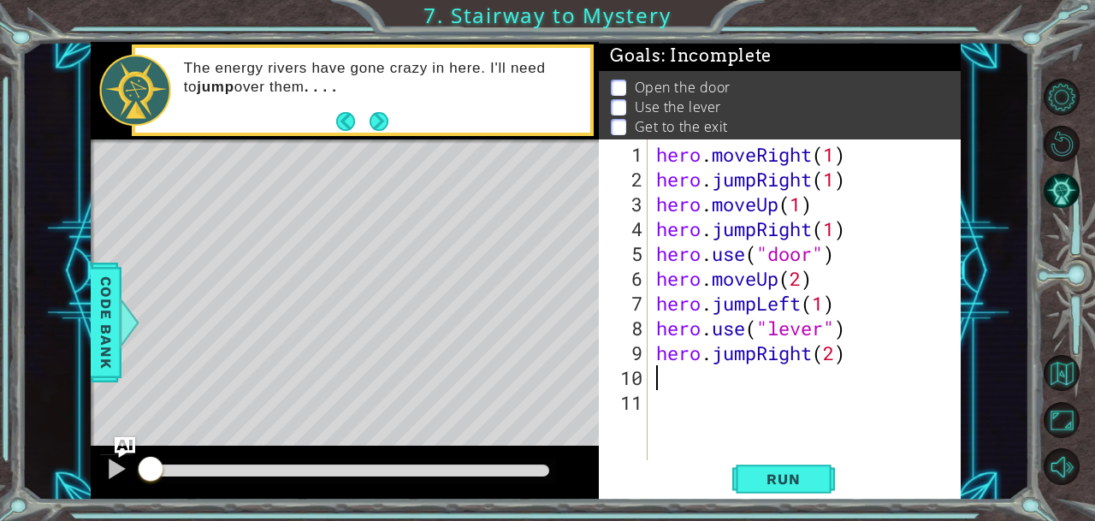
scroll to position [0, 0]
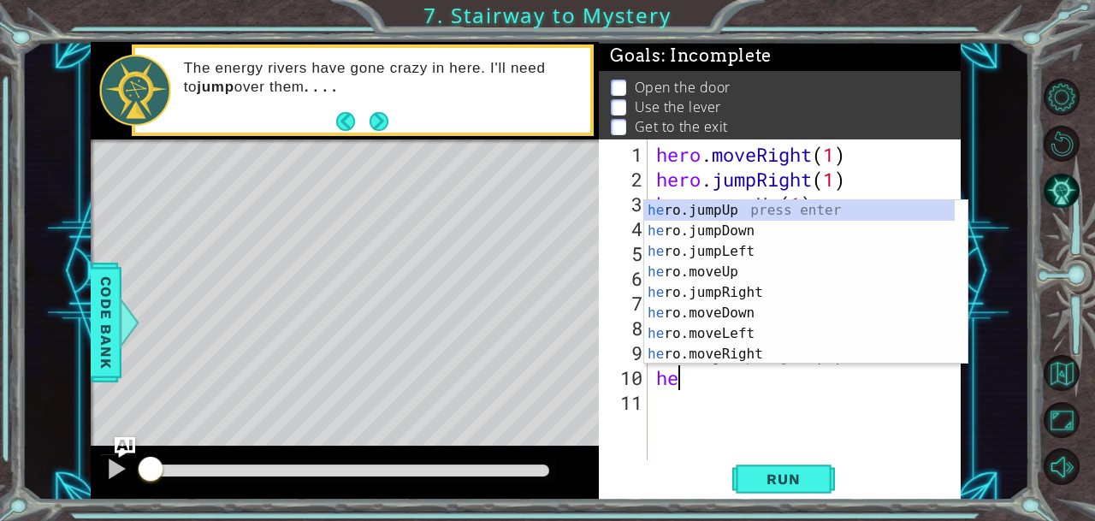
type textarea "her"
click at [709, 251] on div "her o.jumpUp press enter her o.jumpDown press enter her o.jumpLeft press enter …" at bounding box center [799, 302] width 311 height 205
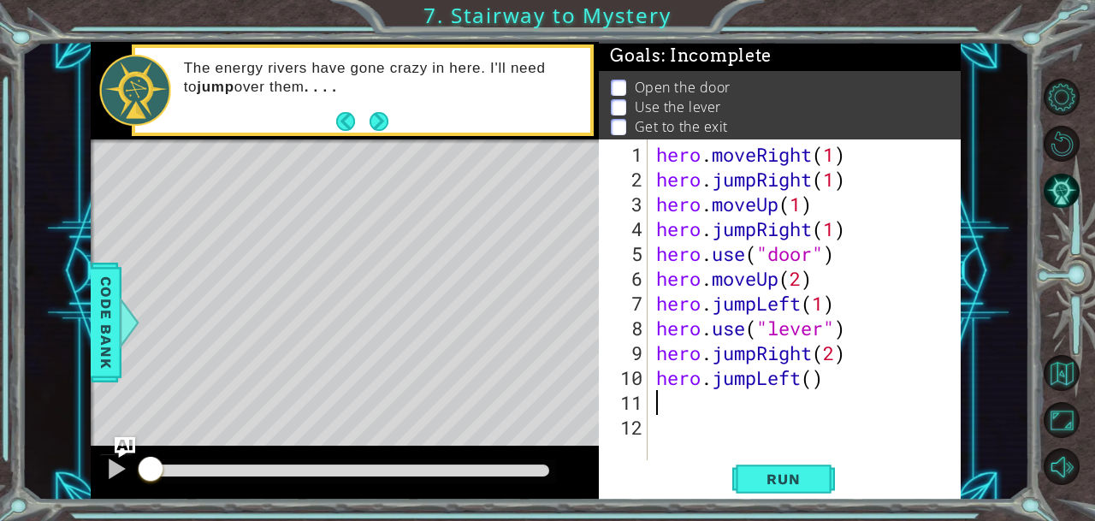
click at [811, 384] on div "hero . moveRight ( 1 ) hero . jumpRight ( 1 ) hero . moveUp ( 1 ) hero . jumpRi…" at bounding box center [809, 328] width 313 height 372
click at [782, 483] on span "Run" at bounding box center [783, 478] width 68 height 17
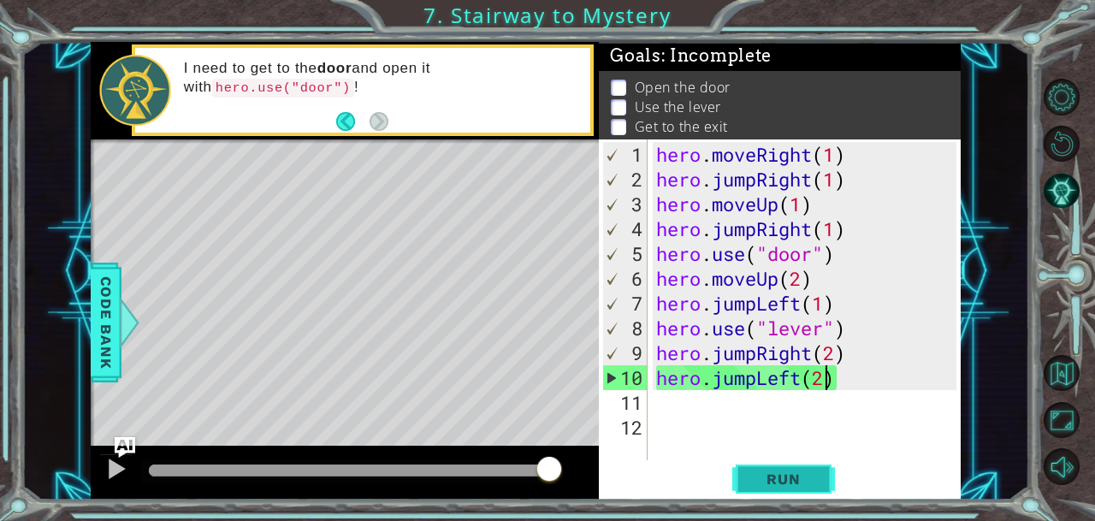
click at [782, 483] on span "Run" at bounding box center [783, 478] width 68 height 17
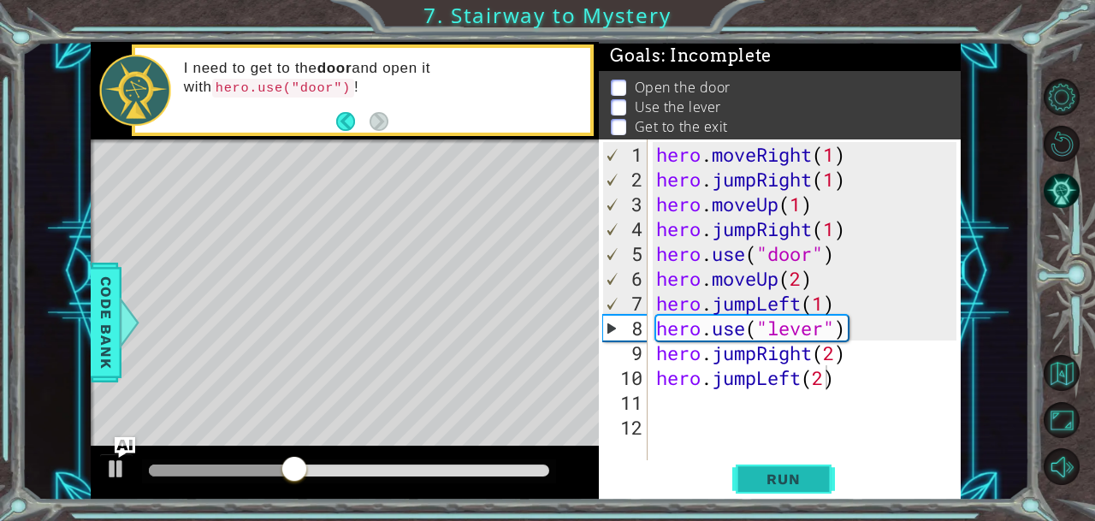
click at [782, 483] on span "Run" at bounding box center [783, 478] width 68 height 17
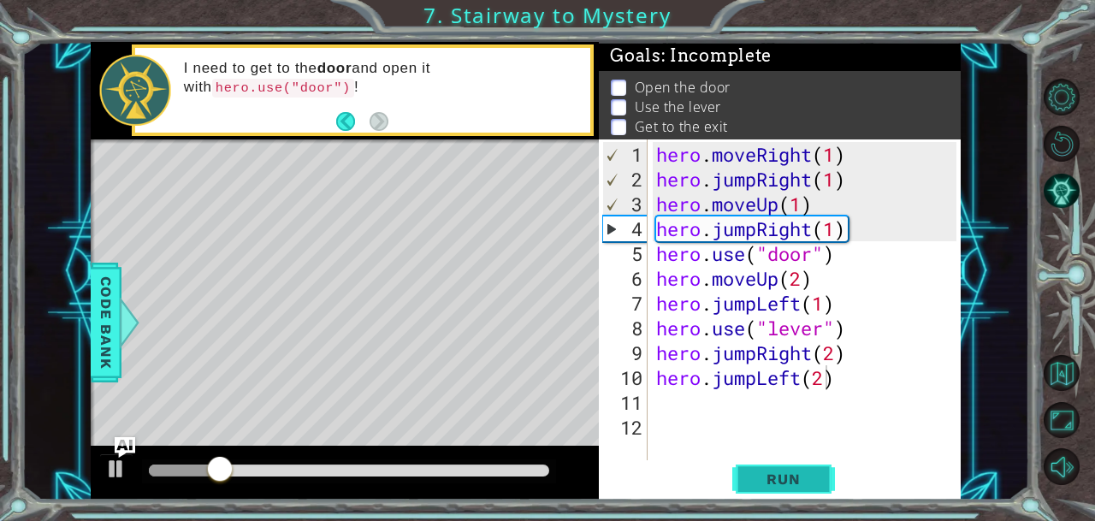
click at [782, 483] on span "Run" at bounding box center [783, 478] width 68 height 17
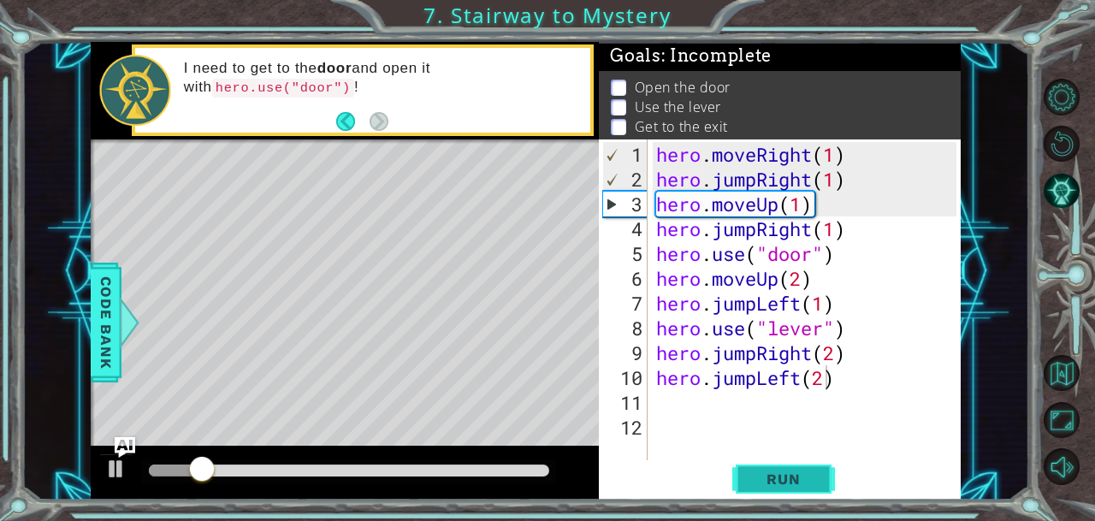
click at [782, 483] on span "Run" at bounding box center [783, 478] width 68 height 17
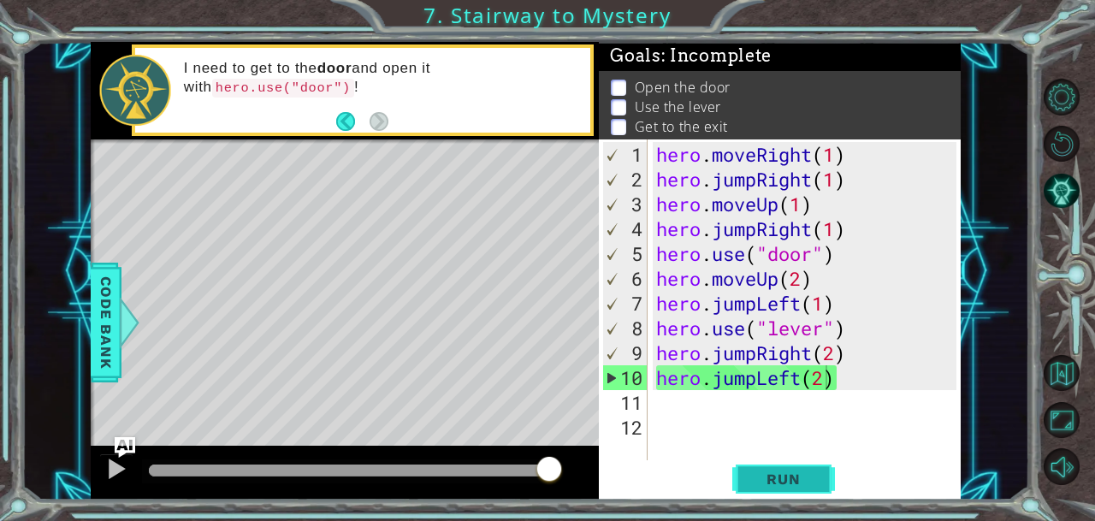
click at [770, 485] on span "Run" at bounding box center [783, 478] width 68 height 17
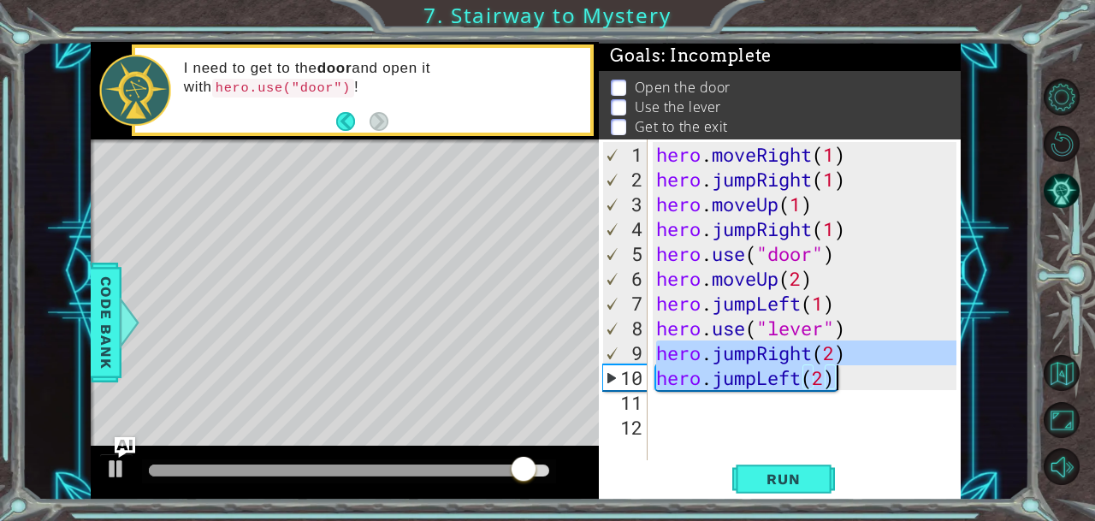
drag, startPoint x: 659, startPoint y: 354, endPoint x: 864, endPoint y: 382, distance: 207.2
click at [864, 382] on div "hero . moveRight ( 1 ) hero . jumpRight ( 1 ) hero . moveUp ( 1 ) hero . jumpRi…" at bounding box center [809, 328] width 313 height 372
type textarea "hero.jumpRight(2) hero.jumpLeft(2)"
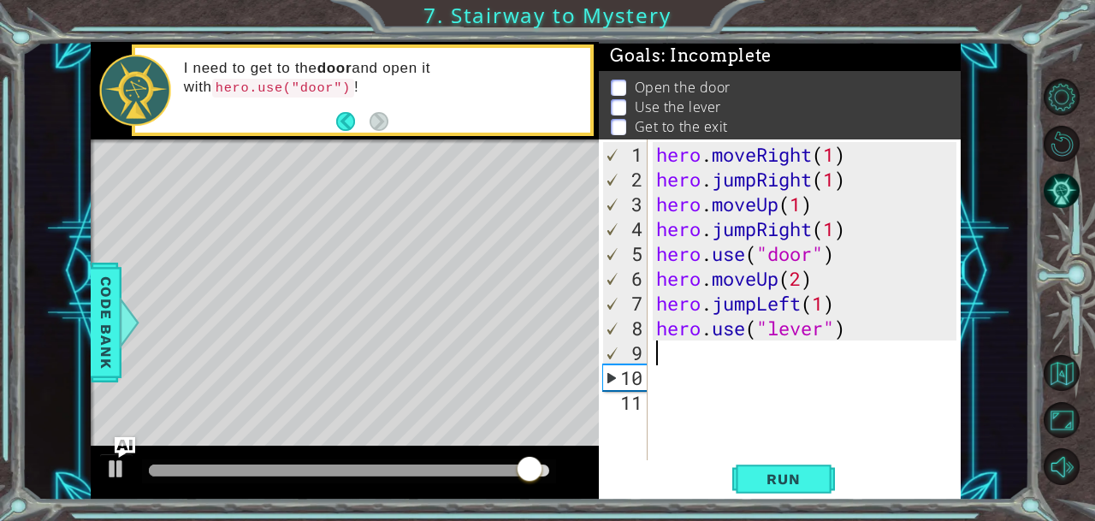
scroll to position [0, 0]
click at [766, 480] on span "Run" at bounding box center [783, 478] width 68 height 17
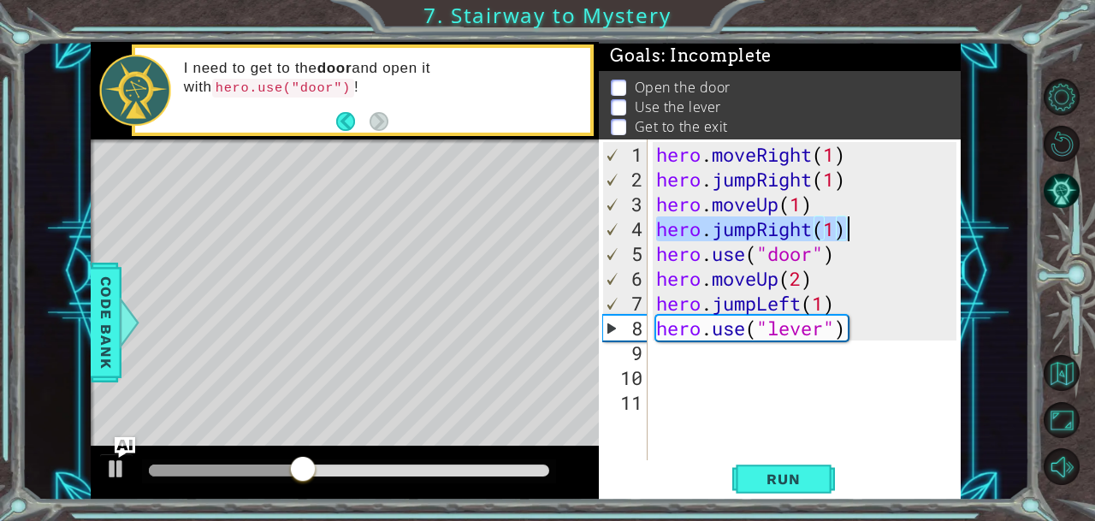
drag, startPoint x: 657, startPoint y: 224, endPoint x: 859, endPoint y: 230, distance: 202.0
click at [859, 230] on div "hero . moveRight ( 1 ) hero . jumpRight ( 1 ) hero . moveUp ( 1 ) hero . jumpRi…" at bounding box center [809, 328] width 313 height 372
type textarea "hero.jumpRight(1)"
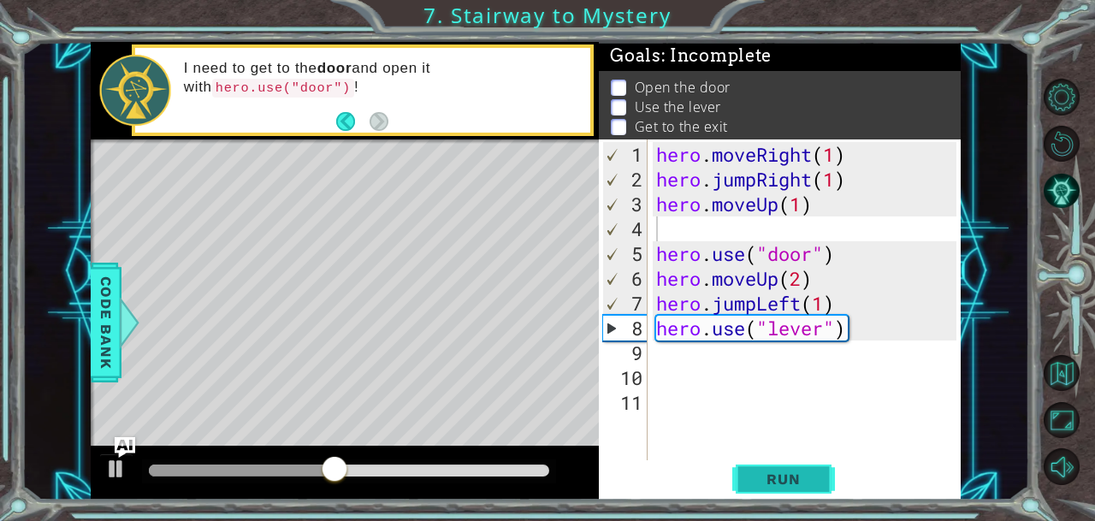
click at [759, 478] on span "Run" at bounding box center [783, 478] width 68 height 17
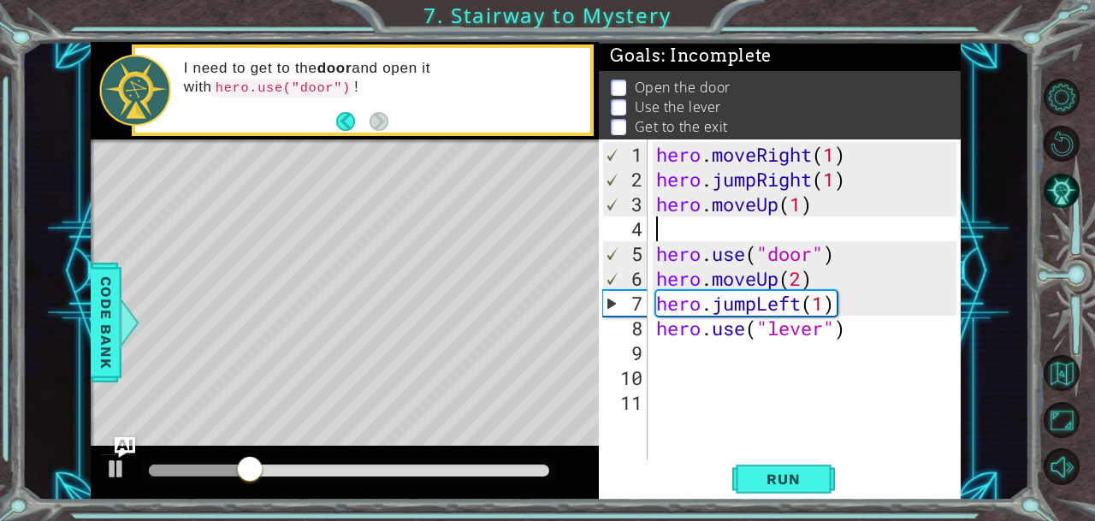
click at [656, 280] on div "hero . moveRight ( 1 ) hero . jumpRight ( 1 ) hero . moveUp ( 1 ) hero . use ( …" at bounding box center [809, 328] width 313 height 372
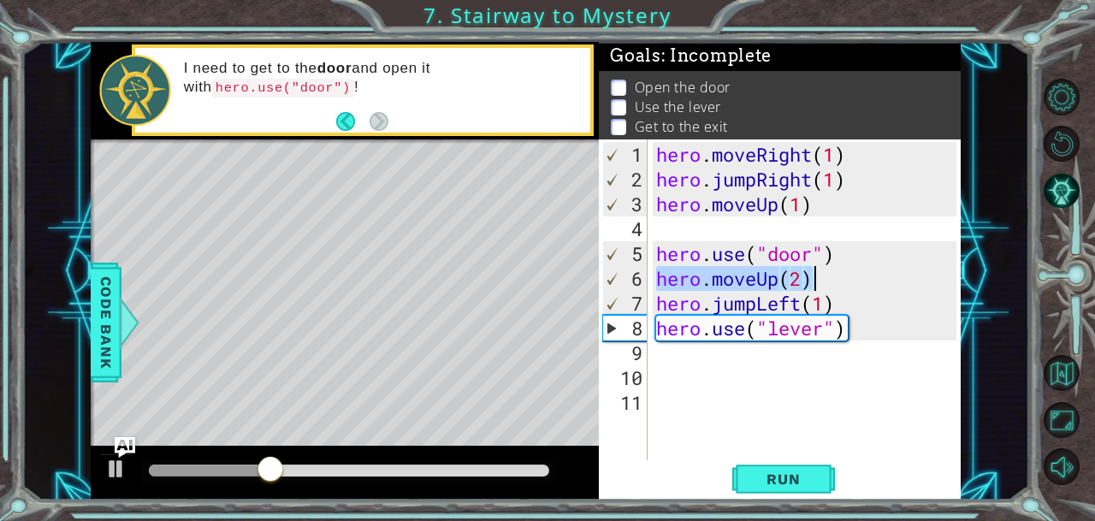
drag, startPoint x: 656, startPoint y: 280, endPoint x: 826, endPoint y: 278, distance: 170.2
click at [826, 278] on div "hero . moveRight ( 1 ) hero . jumpRight ( 1 ) hero . moveUp ( 1 ) hero . use ( …" at bounding box center [809, 328] width 313 height 372
click at [659, 278] on div "hero . moveRight ( 1 ) hero . jumpRight ( 1 ) hero . moveUp ( 1 ) hero . use ( …" at bounding box center [805, 300] width 305 height 322
click at [659, 278] on div "hero . moveRight ( 1 ) hero . jumpRight ( 1 ) hero . moveUp ( 1 ) hero . use ( …" at bounding box center [809, 328] width 313 height 372
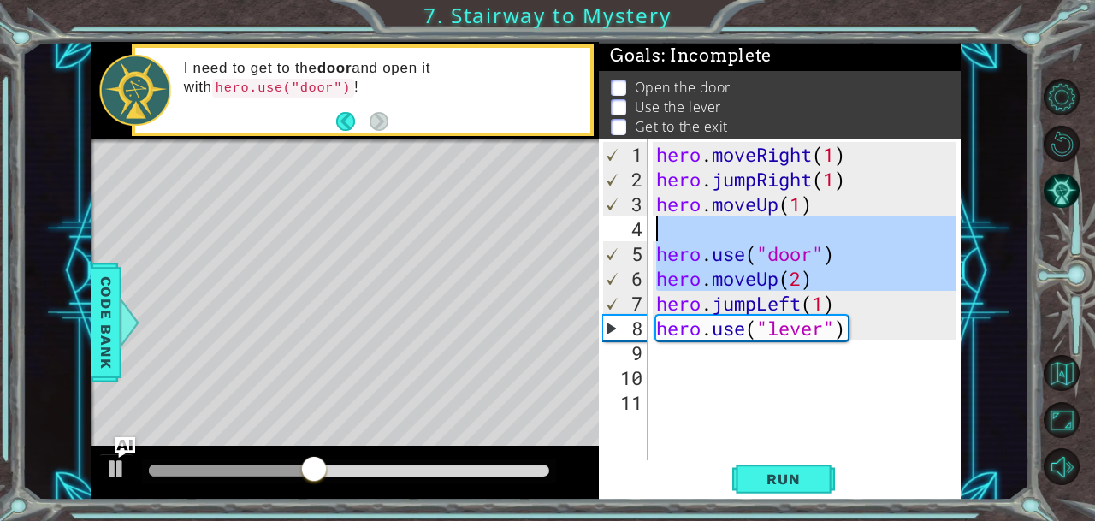
drag, startPoint x: 659, startPoint y: 278, endPoint x: 659, endPoint y: 226, distance: 52.2
click at [659, 226] on div "hero . moveRight ( 1 ) hero . jumpRight ( 1 ) hero . moveUp ( 1 ) hero . use ( …" at bounding box center [809, 328] width 313 height 372
type textarea "hero.use("door")"
click at [659, 226] on div "hero . moveRight ( 1 ) hero . jumpRight ( 1 ) hero . moveUp ( 1 ) hero . use ( …" at bounding box center [805, 300] width 305 height 322
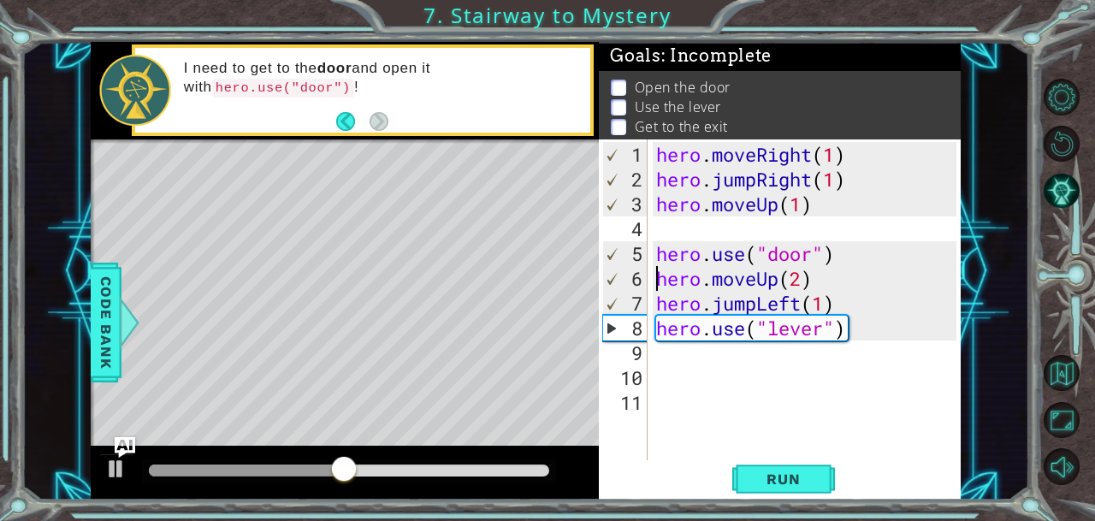
click at [654, 280] on div "hero . moveRight ( 1 ) hero . jumpRight ( 1 ) hero . moveUp ( 1 ) hero . use ( …" at bounding box center [809, 328] width 313 height 372
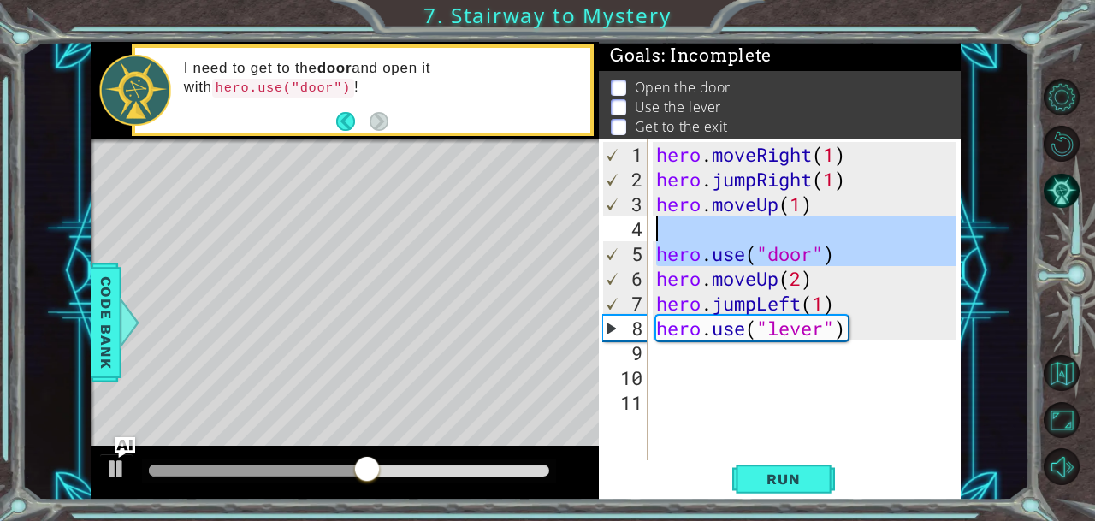
drag, startPoint x: 654, startPoint y: 280, endPoint x: 656, endPoint y: 227, distance: 53.1
click at [656, 227] on div "hero . moveRight ( 1 ) hero . jumpRight ( 1 ) hero . moveUp ( 1 ) hero . use ( …" at bounding box center [809, 328] width 313 height 372
type textarea "hero.use("door")"
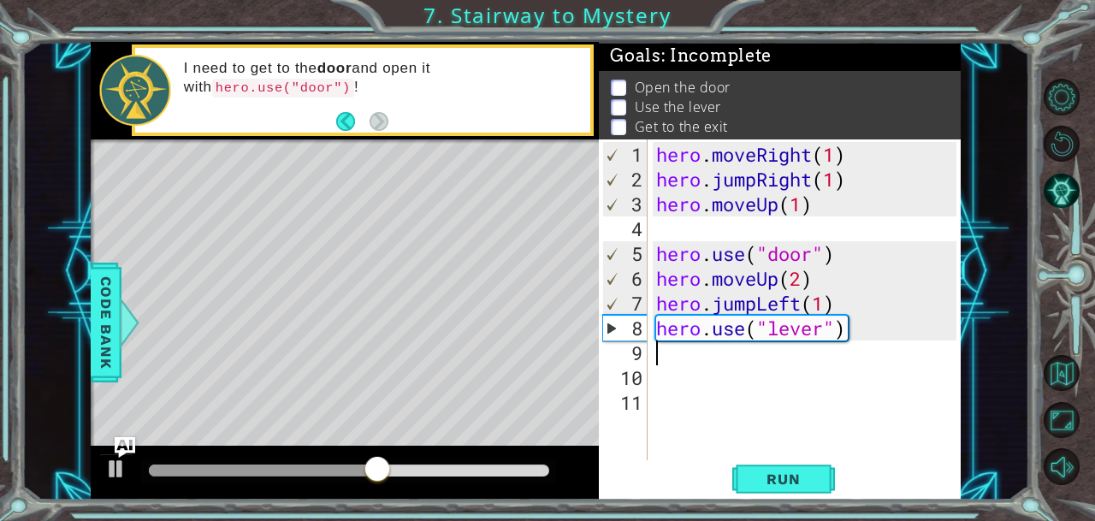
click at [684, 350] on div "hero . moveRight ( 1 ) hero . jumpRight ( 1 ) hero . moveUp ( 1 ) hero . use ( …" at bounding box center [809, 328] width 313 height 372
drag, startPoint x: 833, startPoint y: 278, endPoint x: 655, endPoint y: 276, distance: 177.9
click at [655, 276] on div "hero . moveRight ( 1 ) hero . jumpRight ( 1 ) hero . moveUp ( 1 ) hero . use ( …" at bounding box center [809, 328] width 313 height 372
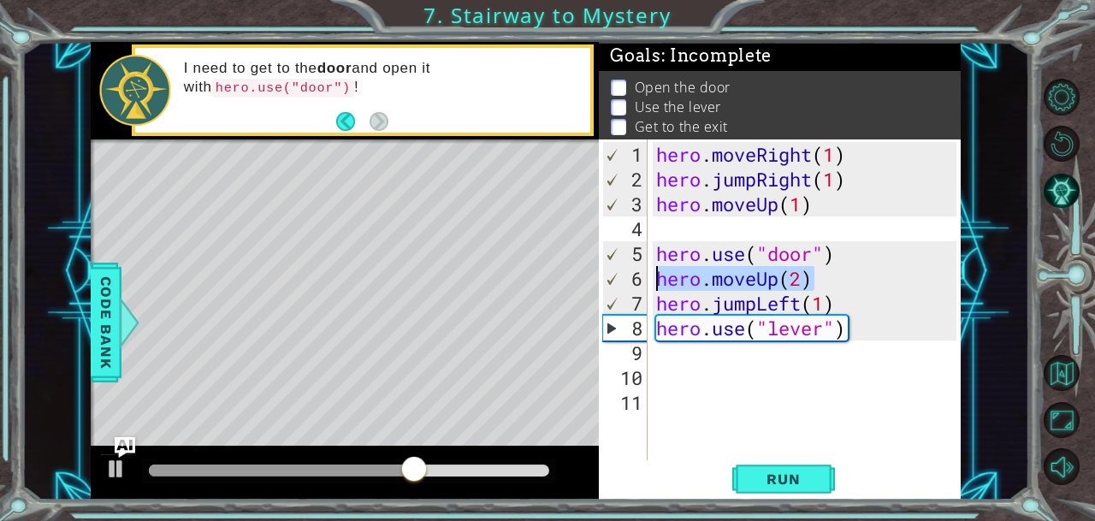
type textarea "hero.use("door")"
type textarea "hero.moveUp(2)"
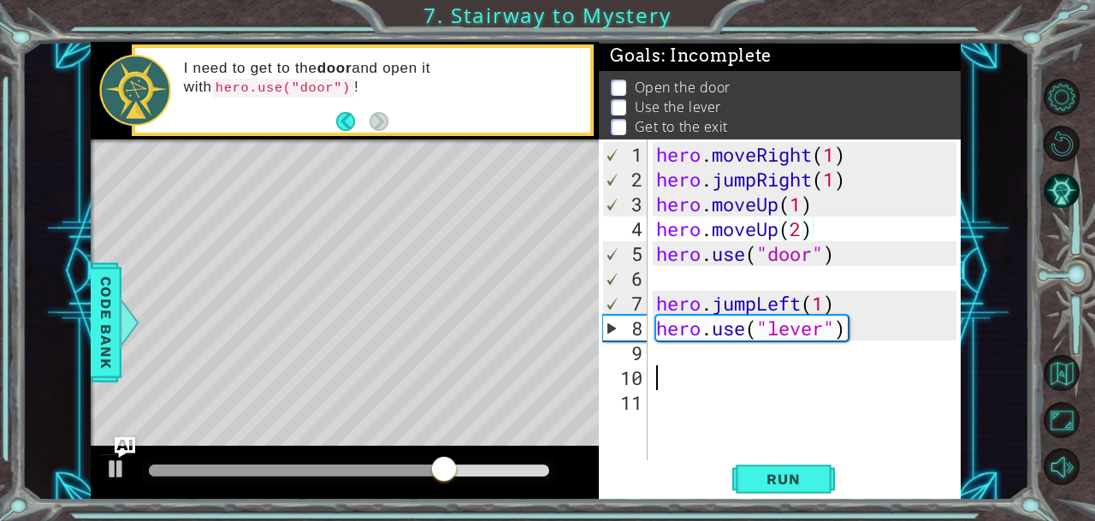
click at [667, 370] on div "hero . moveRight ( 1 ) hero . jumpRight ( 1 ) hero . moveUp ( 1 ) hero . moveUp…" at bounding box center [809, 328] width 313 height 372
click at [761, 476] on span "Run" at bounding box center [783, 478] width 68 height 17
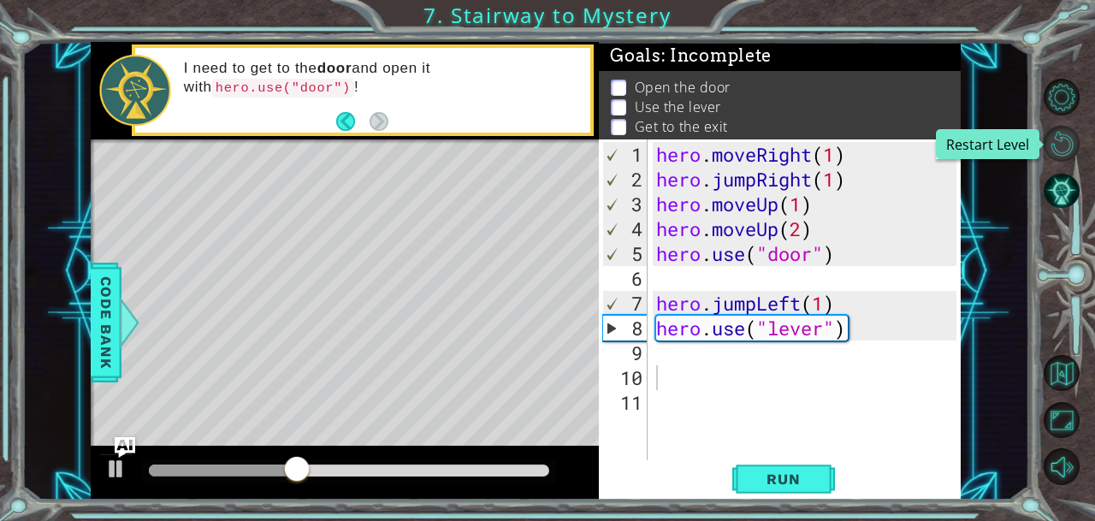
click at [1064, 139] on button "Restart Level" at bounding box center [1062, 144] width 37 height 37
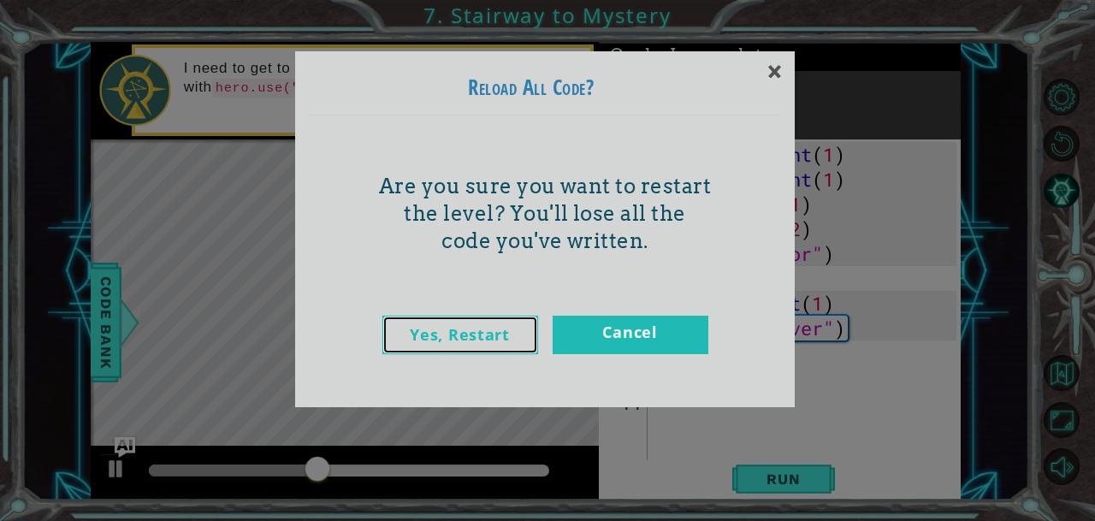
click at [489, 329] on link "Yes, Restart" at bounding box center [460, 335] width 156 height 38
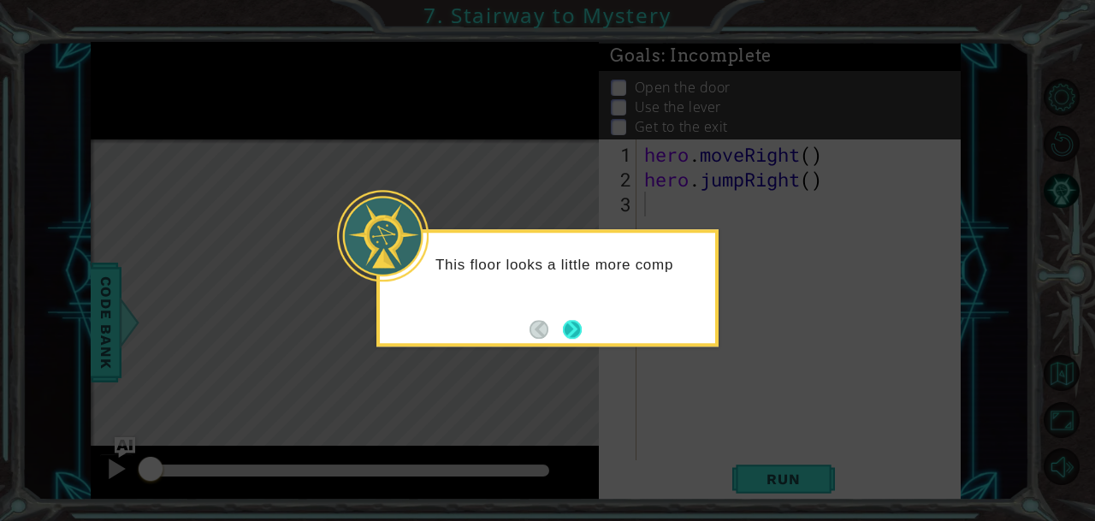
click at [563, 327] on button "Next" at bounding box center [572, 329] width 20 height 20
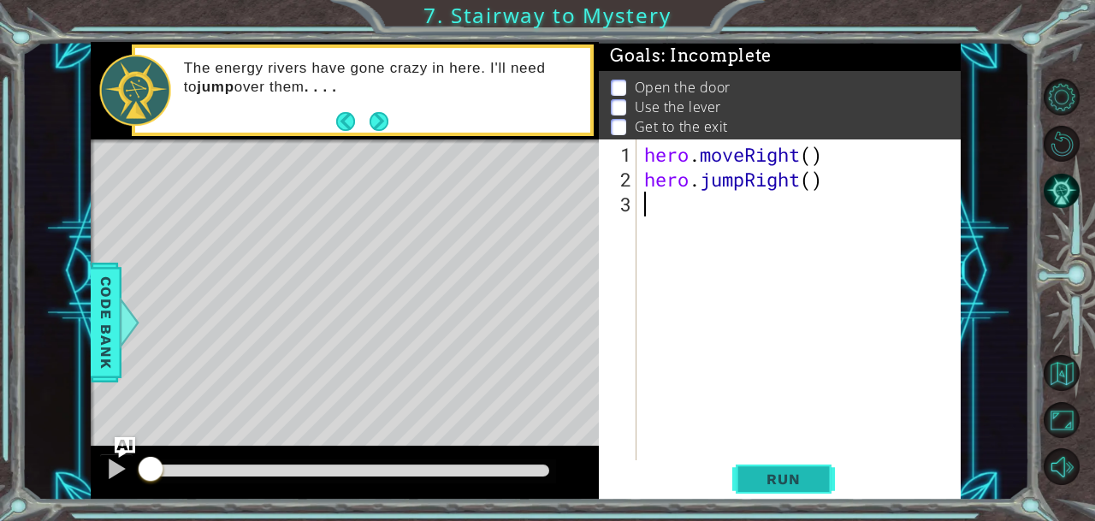
click at [758, 483] on span "Run" at bounding box center [783, 478] width 68 height 17
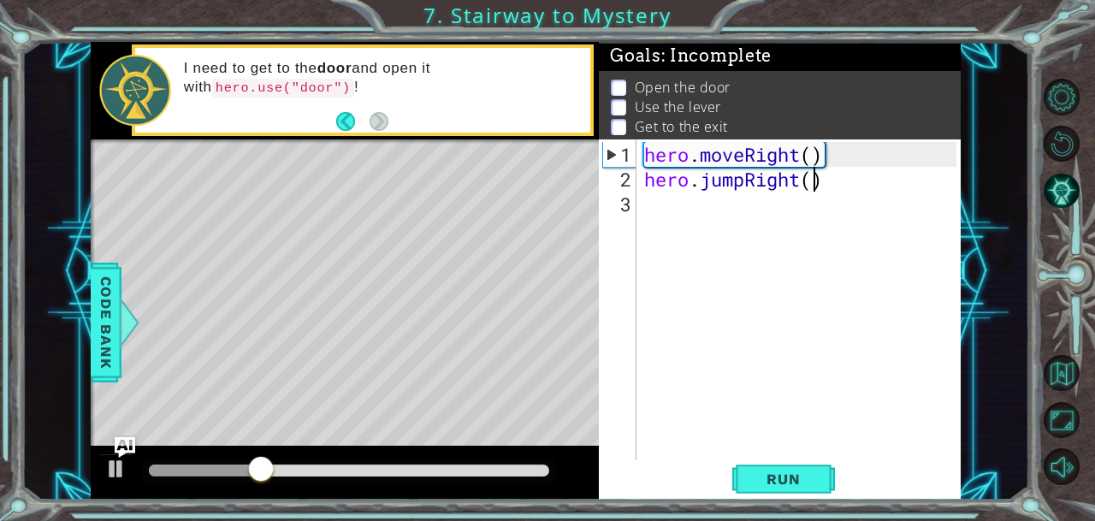
click at [819, 168] on div "hero . moveRight ( ) hero . jumpRight ( )" at bounding box center [803, 328] width 324 height 372
type textarea "hero.jumpRight()"
click at [645, 173] on div "hero . moveRight ( ) hero . jumpRight ( )" at bounding box center [803, 328] width 324 height 372
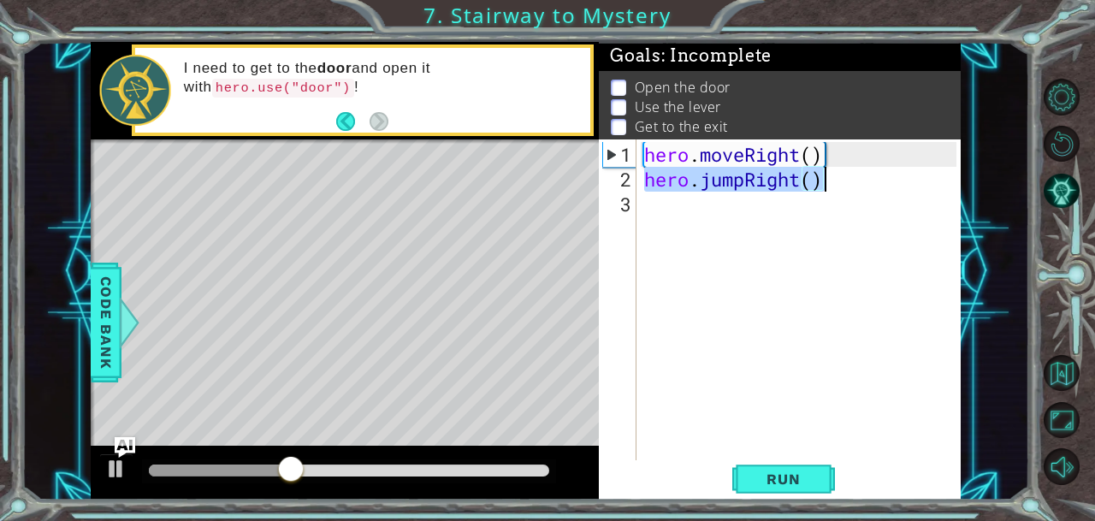
drag, startPoint x: 645, startPoint y: 173, endPoint x: 833, endPoint y: 186, distance: 188.7
click at [833, 186] on div "hero . moveRight ( ) hero . jumpRight ( )" at bounding box center [803, 328] width 324 height 372
type textarea "hero.jumpRight()"
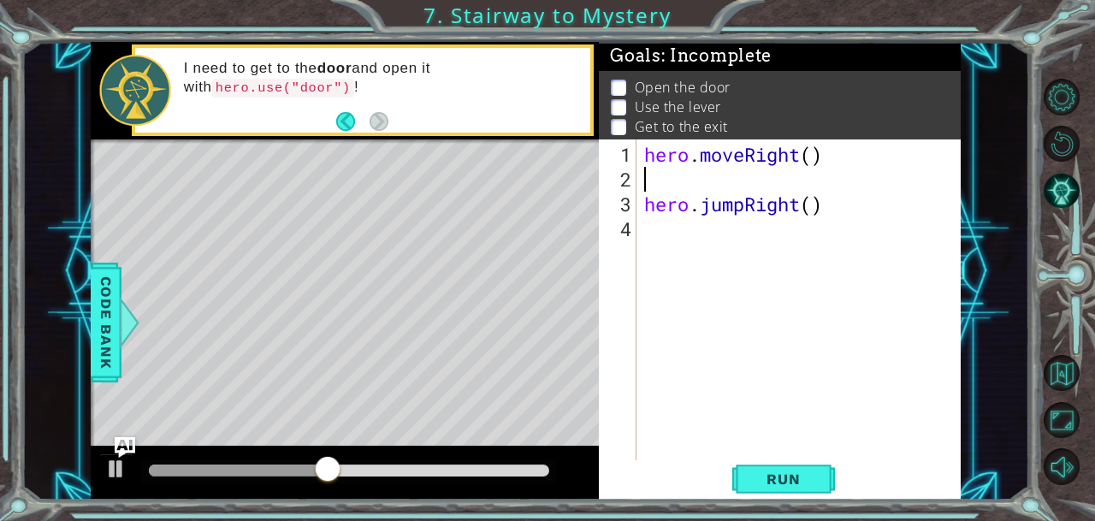
click at [660, 169] on div "hero . moveRight ( ) hero . jumpRight ( )" at bounding box center [803, 328] width 324 height 372
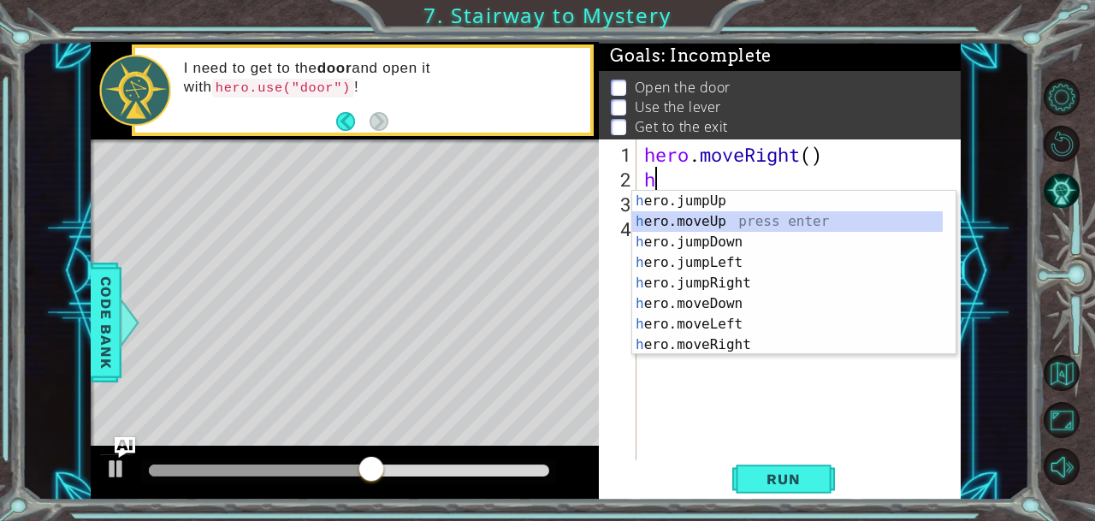
click at [679, 222] on div "h ero.jumpUp press enter h ero.moveUp press enter h ero.jumpDown press enter h …" at bounding box center [787, 293] width 311 height 205
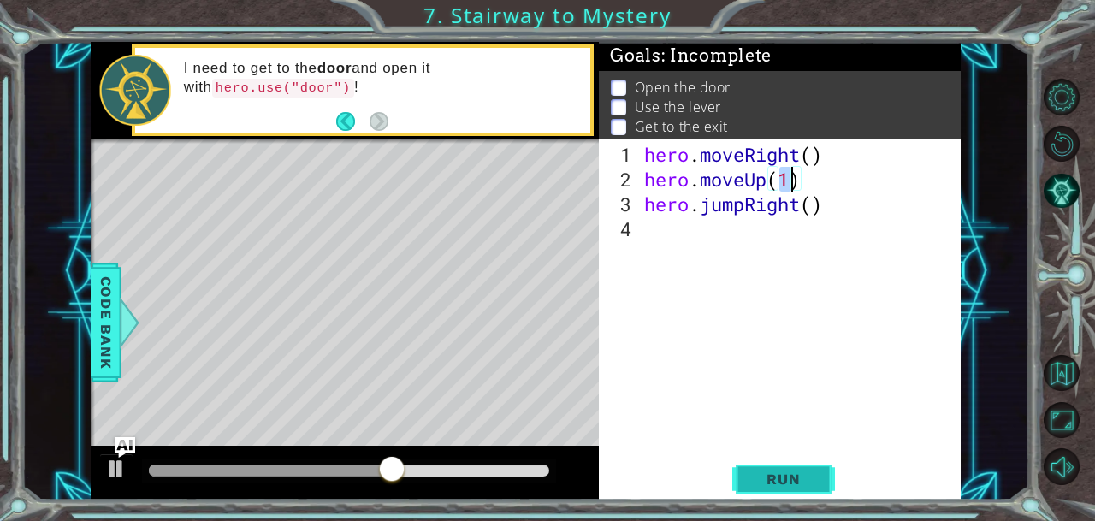
type textarea "hero.moveUp(1)"
click at [742, 471] on button "Run" at bounding box center [783, 478] width 103 height 36
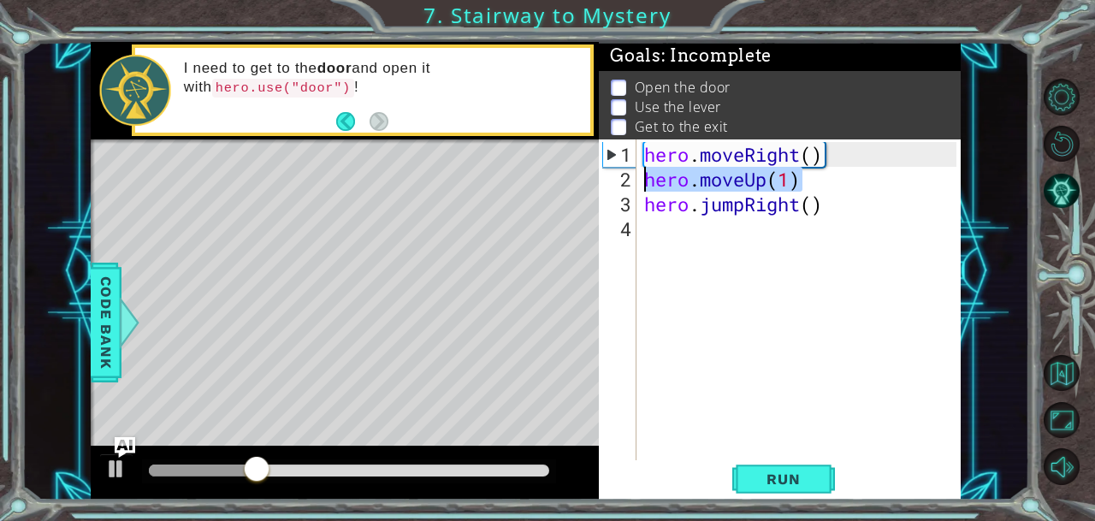
drag, startPoint x: 833, startPoint y: 185, endPoint x: 643, endPoint y: 184, distance: 189.9
click at [643, 184] on div "hero . moveRight ( ) hero . moveUp ( 1 ) hero . jumpRight ( )" at bounding box center [803, 328] width 324 height 372
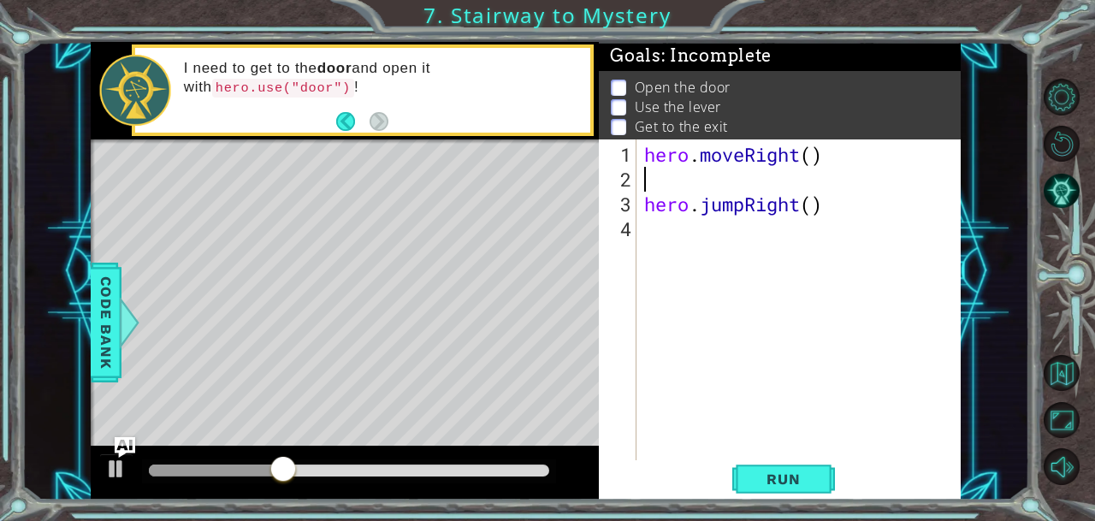
click at [647, 186] on div "hero . moveRight ( ) hero . jumpRight ( )" at bounding box center [803, 328] width 324 height 372
type textarea "hero.moveRight()"
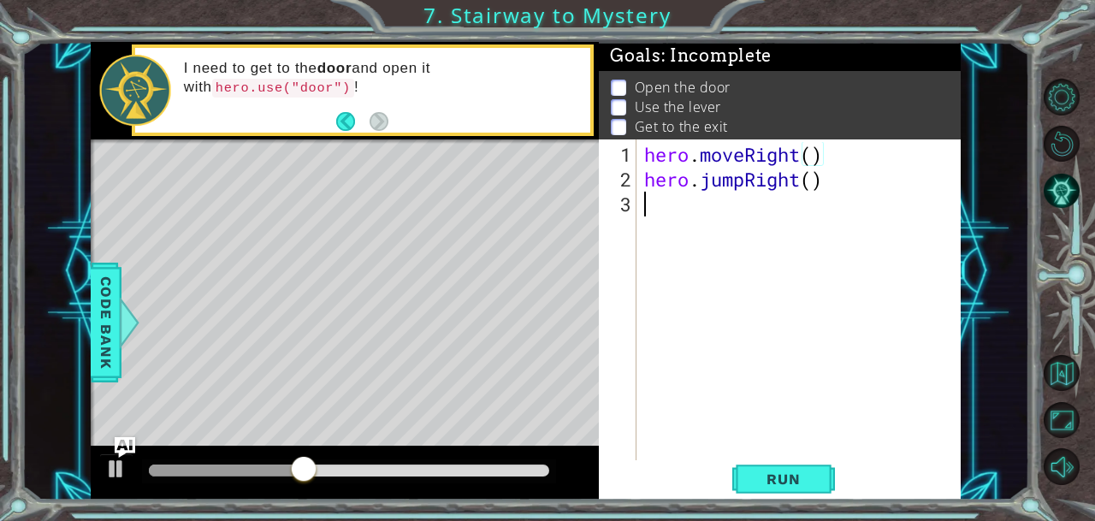
click at [651, 195] on div "hero . moveRight ( ) hero . jumpRight ( )" at bounding box center [803, 328] width 324 height 372
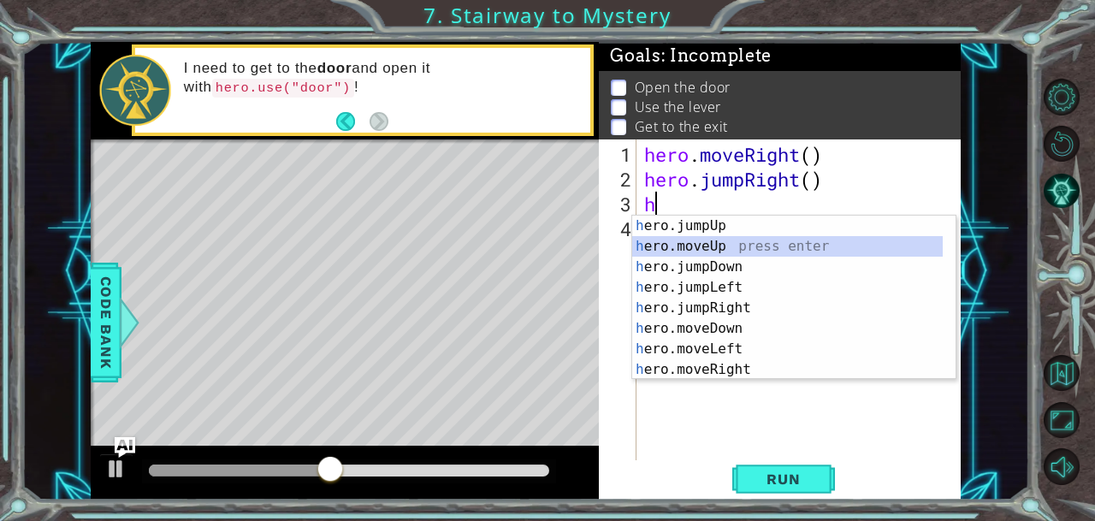
click at [671, 239] on div "h ero.jumpUp press enter h ero.moveUp press enter h ero.jumpDown press enter h …" at bounding box center [787, 318] width 311 height 205
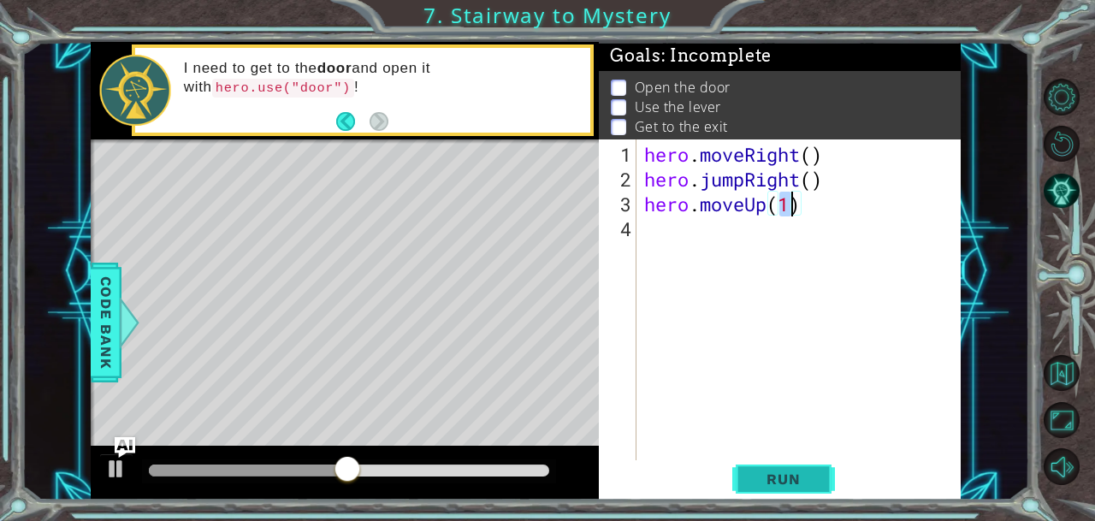
type textarea "hero.moveUp(1)"
click at [766, 474] on span "Run" at bounding box center [783, 478] width 68 height 17
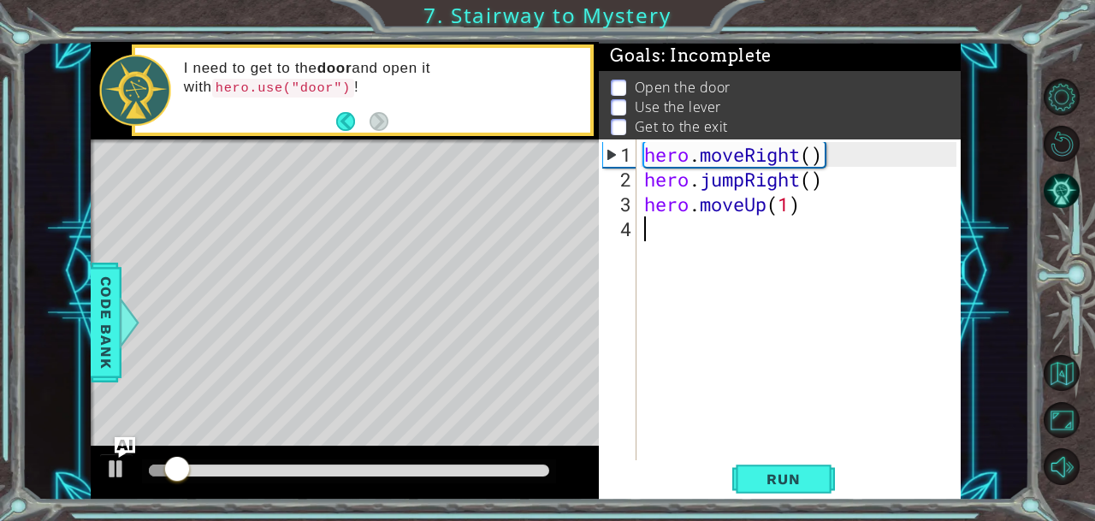
click at [719, 237] on div "hero . moveRight ( ) hero . jumpRight ( ) hero . moveUp ( 1 )" at bounding box center [803, 328] width 324 height 372
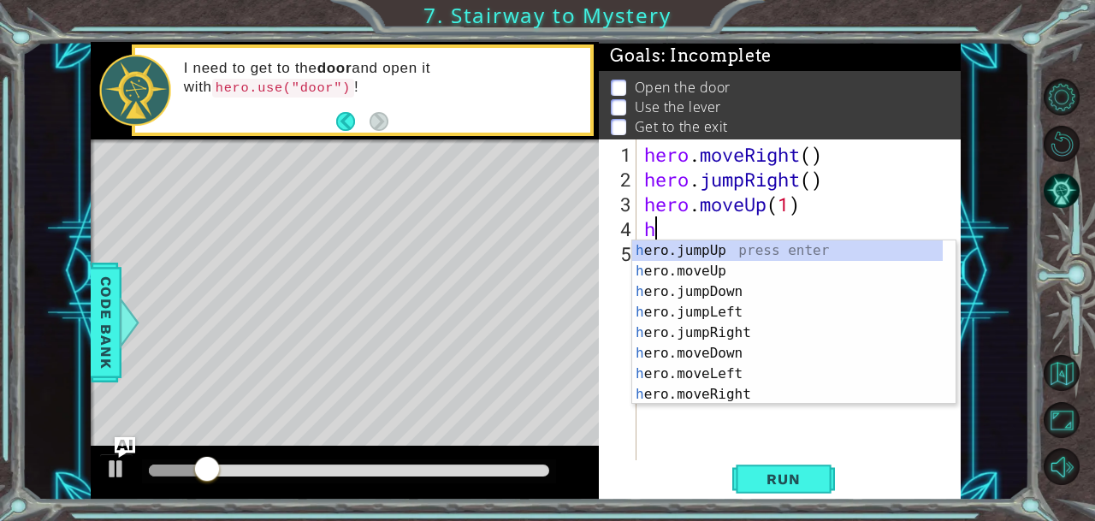
type textarea "her"
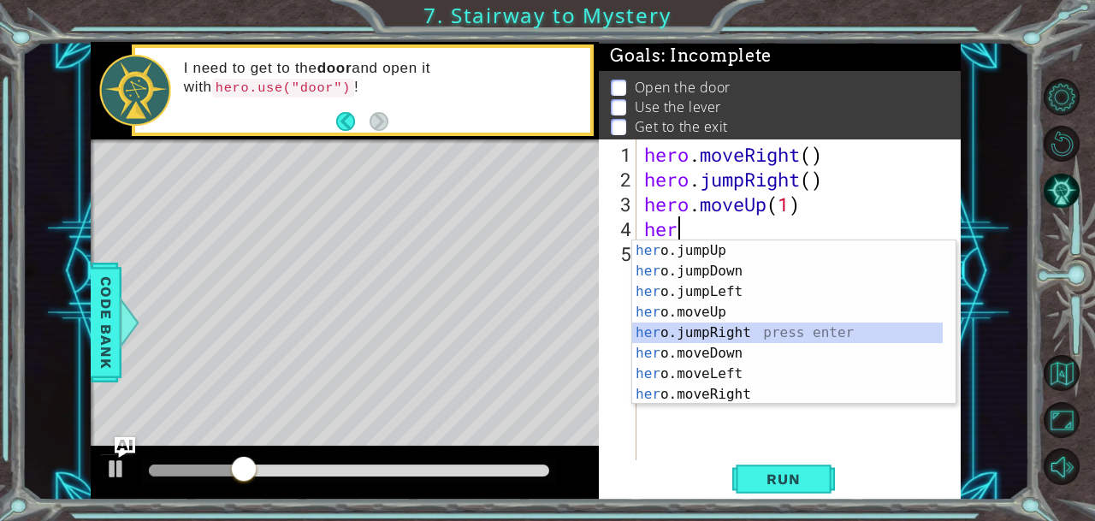
click at [729, 329] on div "her o.jumpUp press enter her o.jumpDown press enter her o.jumpLeft press enter …" at bounding box center [787, 342] width 311 height 205
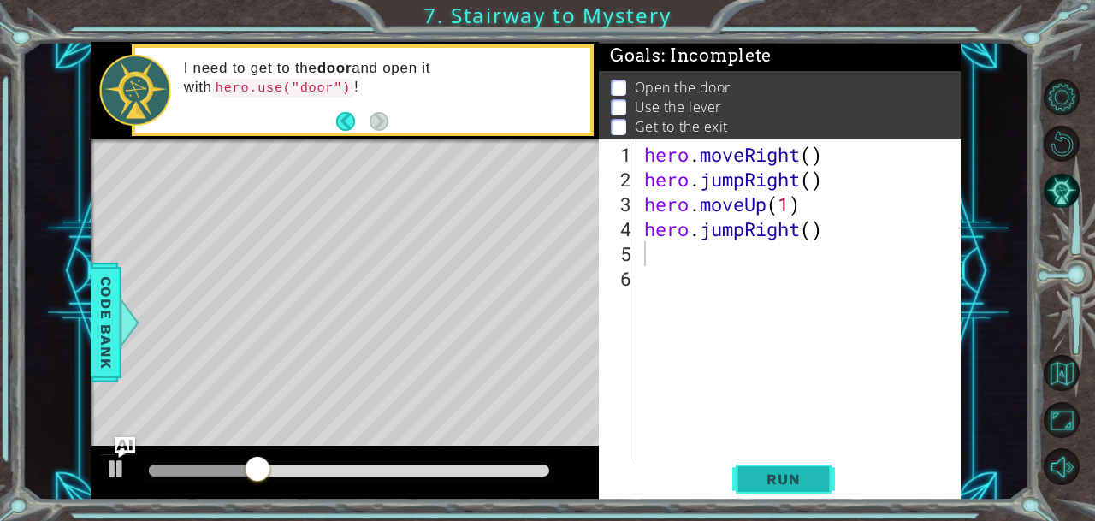
click at [753, 468] on button "Run" at bounding box center [783, 478] width 103 height 36
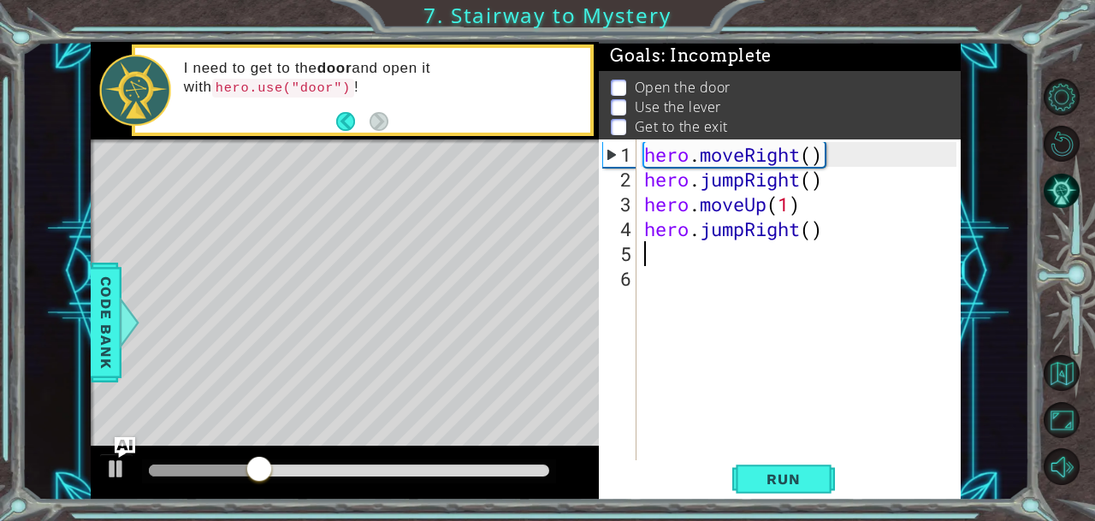
type textarea "h"
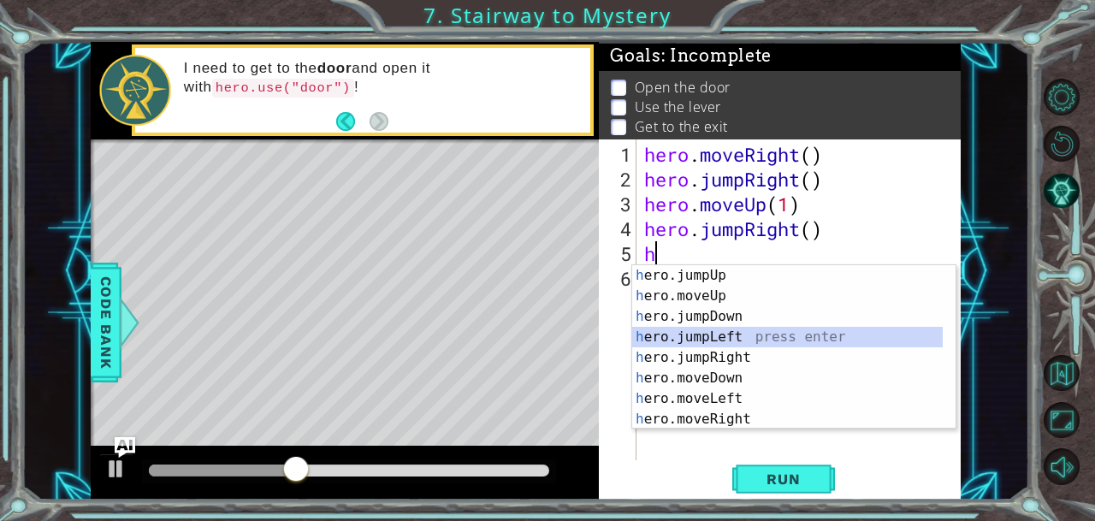
click at [696, 339] on div "h ero.jumpUp press enter h ero.moveUp press enter h ero.jumpDown press enter h …" at bounding box center [787, 367] width 311 height 205
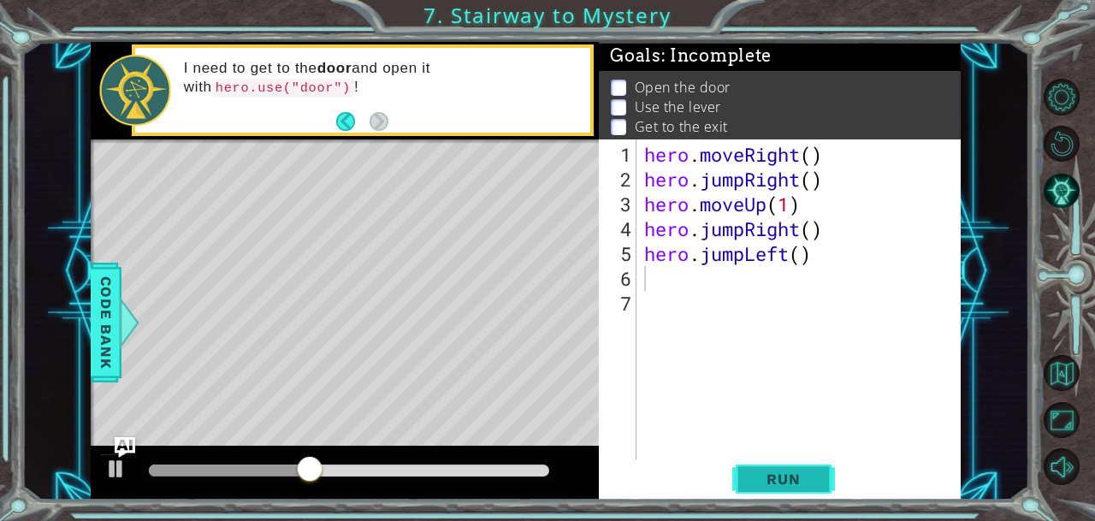
click at [765, 479] on span "Run" at bounding box center [783, 478] width 68 height 17
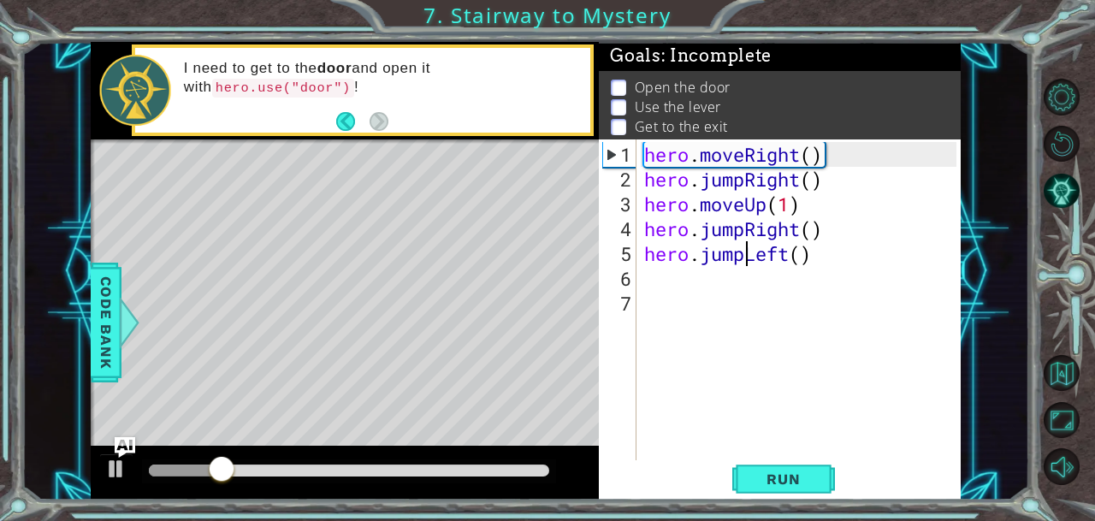
click at [742, 247] on div "hero . moveRight ( ) hero . jumpRight ( ) hero . moveUp ( 1 ) hero . jumpRight …" at bounding box center [803, 328] width 324 height 372
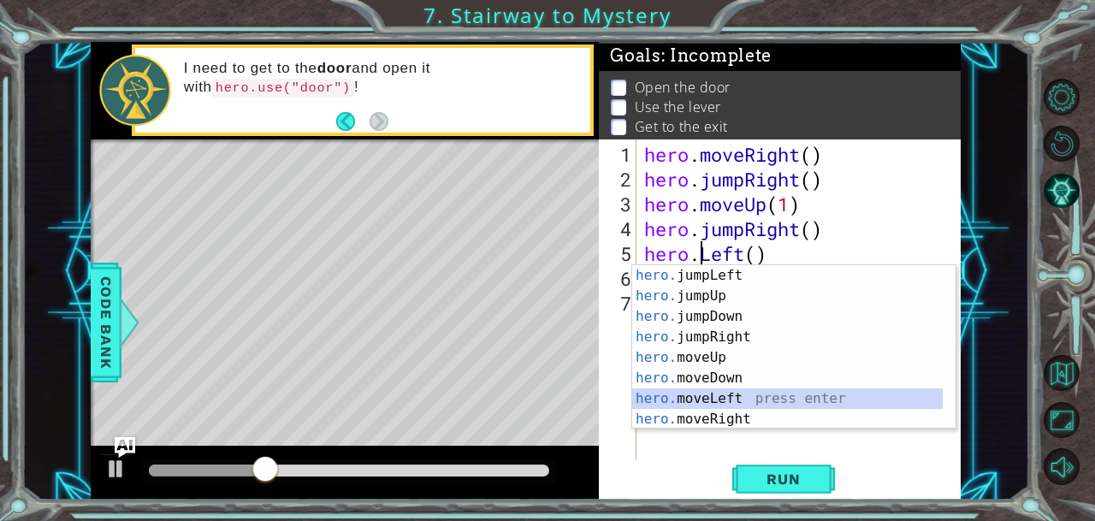
click at [736, 393] on div "hero. jumpLeft press enter hero. jumpUp press enter hero. jumpDown press enter …" at bounding box center [787, 367] width 311 height 205
type textarea "hero.moveLeft(1)"
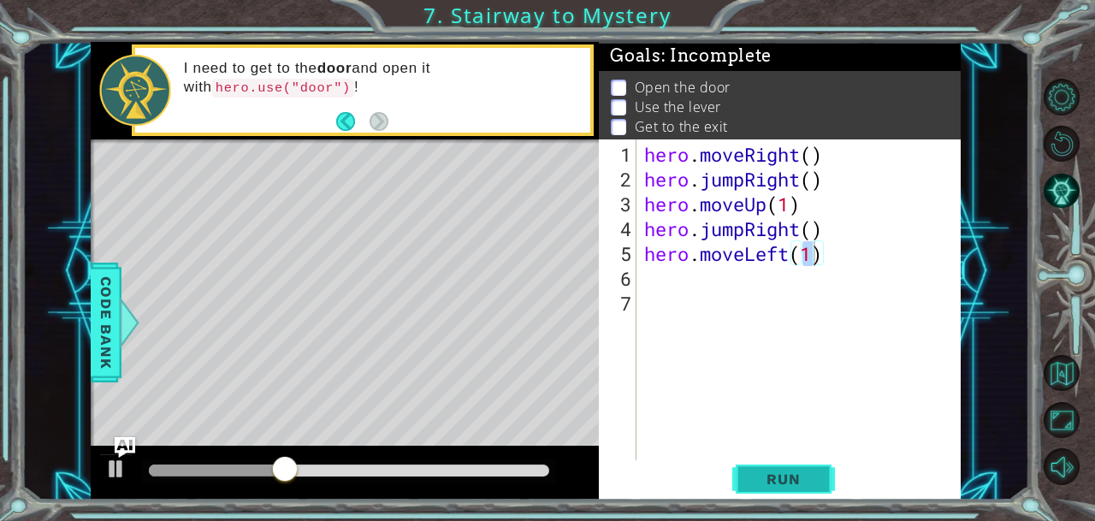
click at [761, 479] on span "Run" at bounding box center [783, 478] width 68 height 17
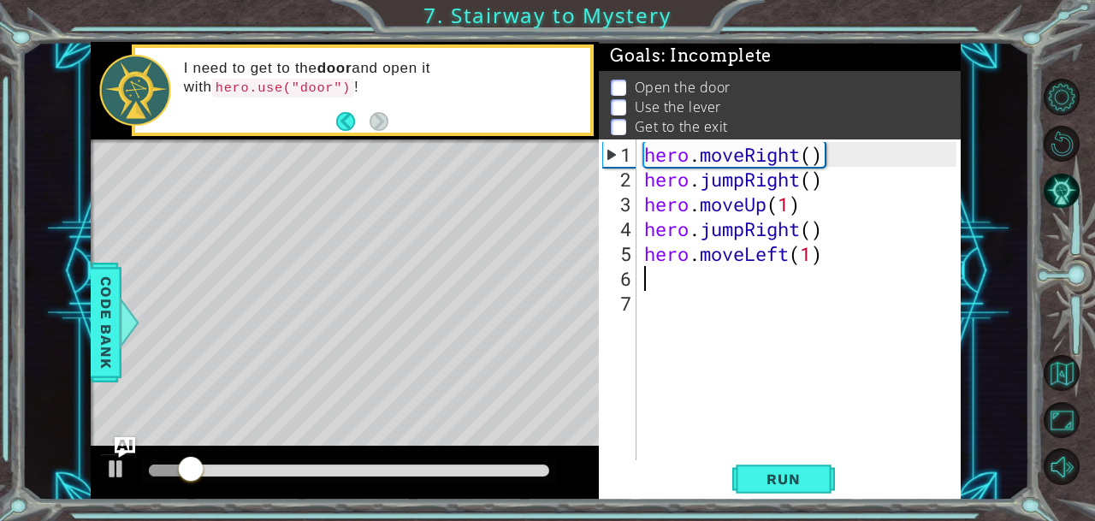
click at [688, 278] on div "hero . moveRight ( ) hero . jumpRight ( ) hero . moveUp ( 1 ) hero . jumpRight …" at bounding box center [803, 328] width 324 height 372
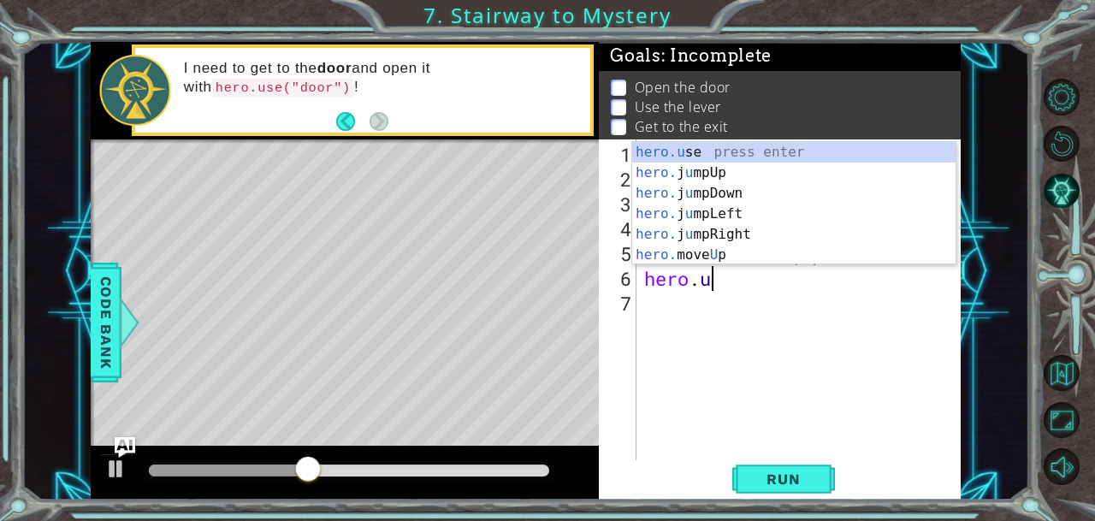
scroll to position [0, 2]
click at [699, 152] on div "hero.u se press enter hero. j u mpUp press enter hero. j u mpDown press enter h…" at bounding box center [794, 224] width 324 height 164
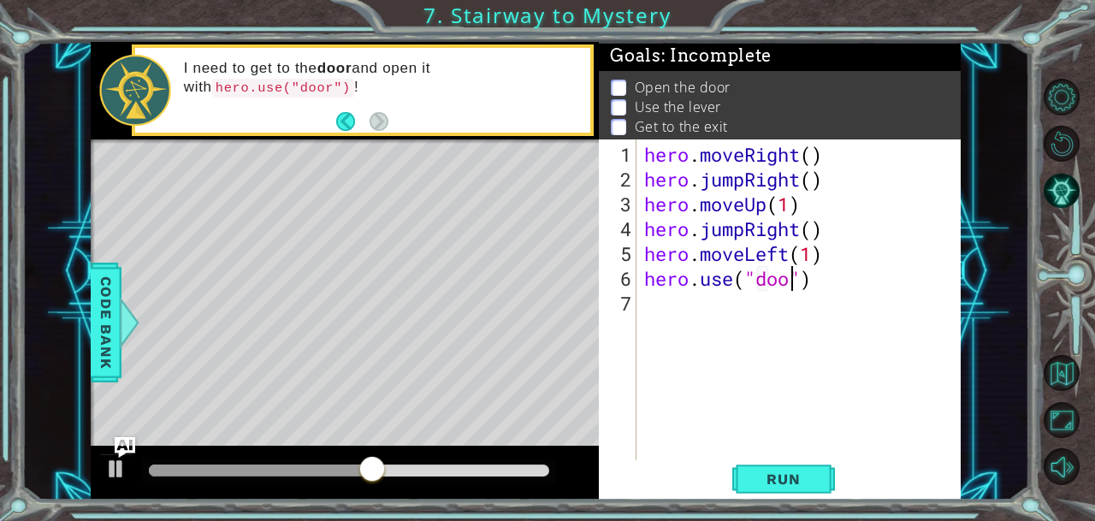
scroll to position [0, 7]
type textarea "hero.use("door")"
click at [777, 473] on span "Run" at bounding box center [783, 478] width 68 height 17
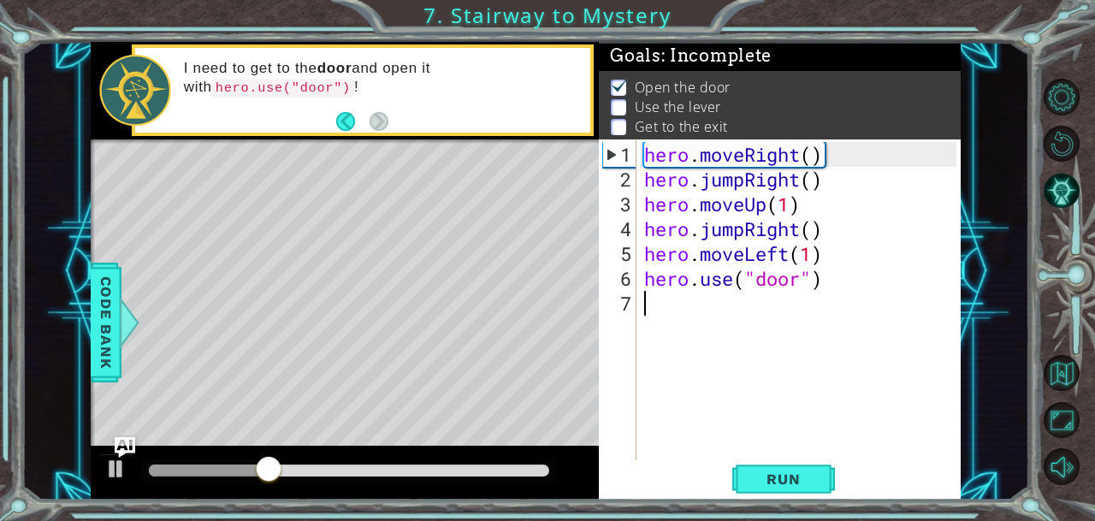
click at [665, 305] on div "hero . moveRight ( ) hero . jumpRight ( ) hero . moveUp ( 1 ) hero . jumpRight …" at bounding box center [803, 328] width 324 height 372
type textarea "h"
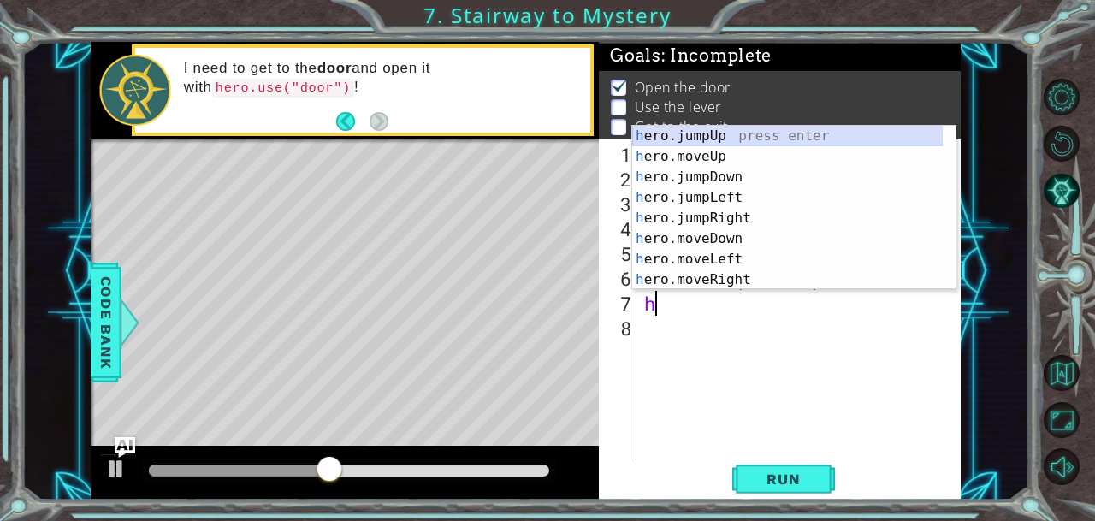
click at [732, 136] on div "h ero.jumpUp press enter h ero.moveUp press enter h ero.jumpDown press enter h …" at bounding box center [787, 228] width 311 height 205
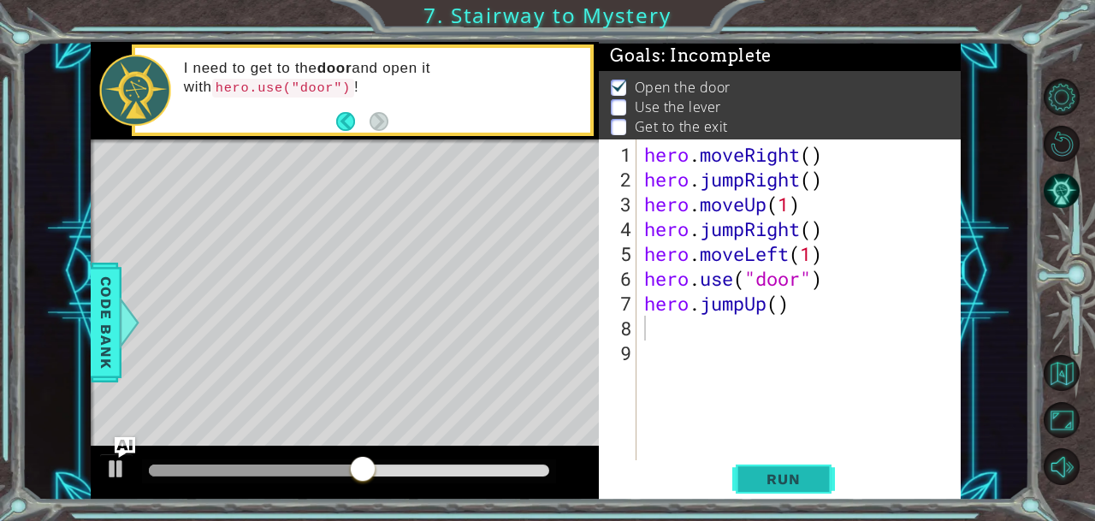
click at [748, 490] on button "Run" at bounding box center [783, 478] width 103 height 36
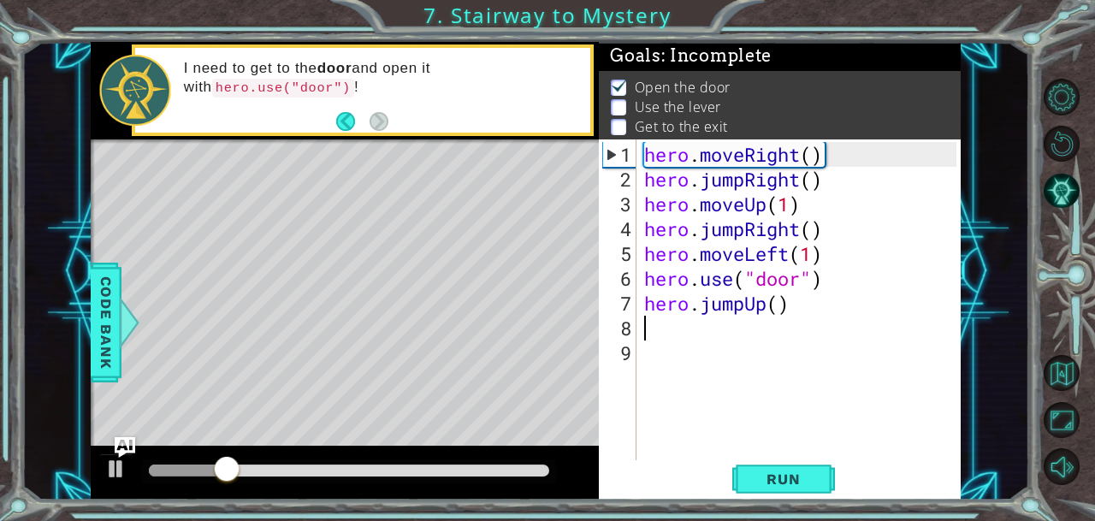
click at [712, 331] on div "hero . moveRight ( ) hero . jumpRight ( ) hero . moveUp ( 1 ) hero . jumpRight …" at bounding box center [803, 328] width 324 height 372
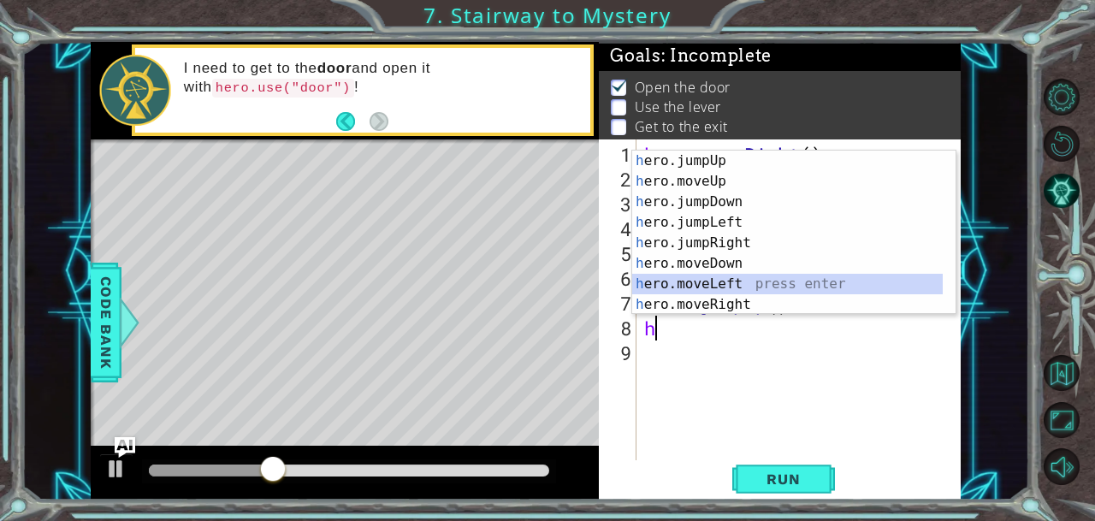
click at [727, 283] on div "h ero.jumpUp press enter h ero.moveUp press enter h ero.jumpDown press enter h …" at bounding box center [787, 253] width 311 height 205
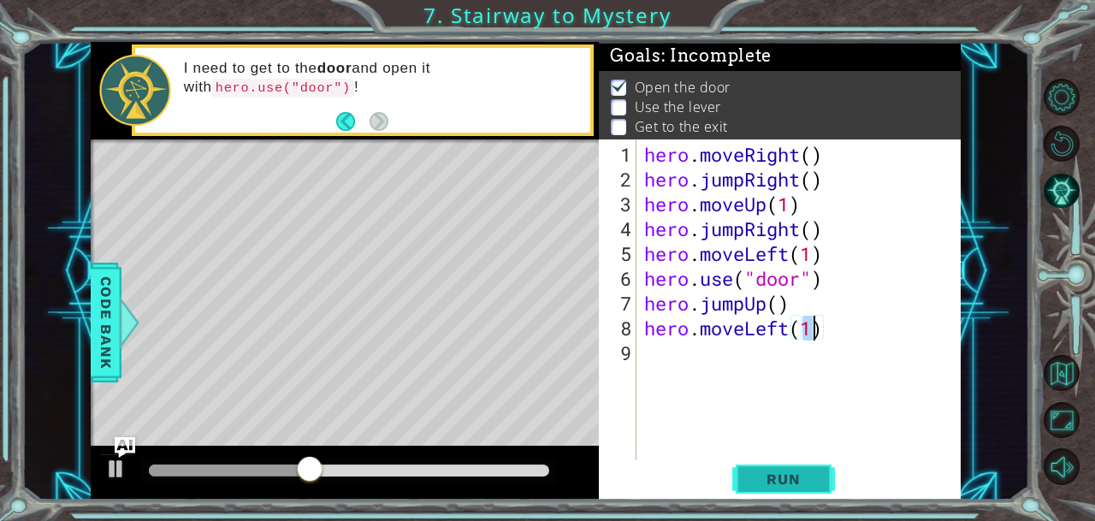
type textarea "hero.moveLeft(1)"
click at [777, 470] on span "Run" at bounding box center [783, 478] width 68 height 17
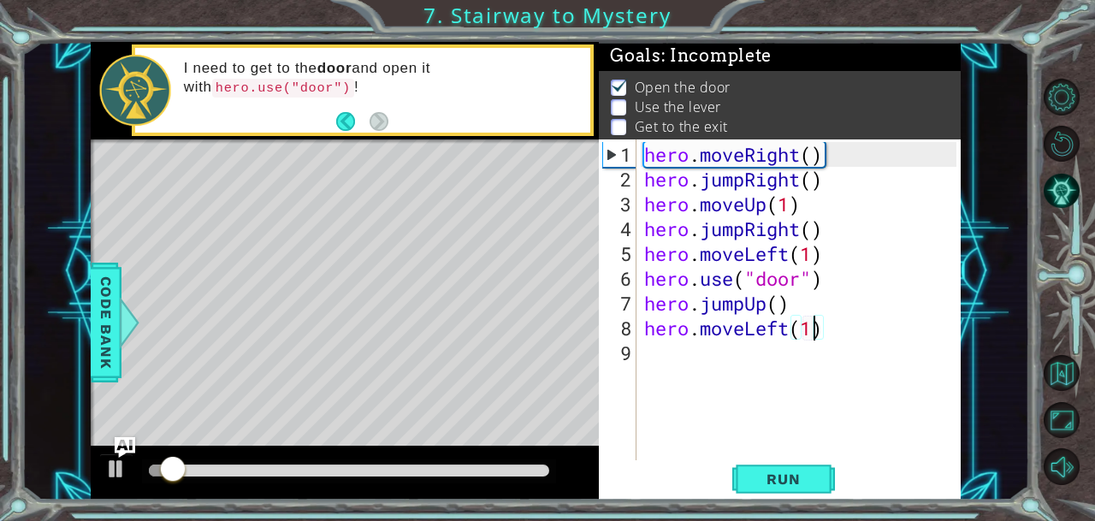
click at [727, 362] on div "hero . moveRight ( ) hero . jumpRight ( ) hero . moveUp ( 1 ) hero . jumpRight …" at bounding box center [803, 328] width 324 height 372
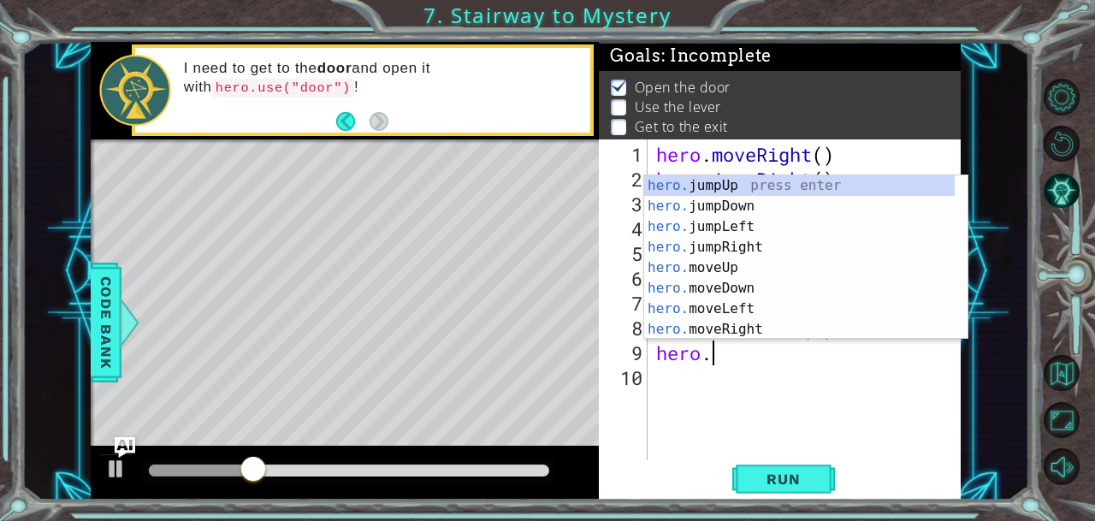
scroll to position [0, 2]
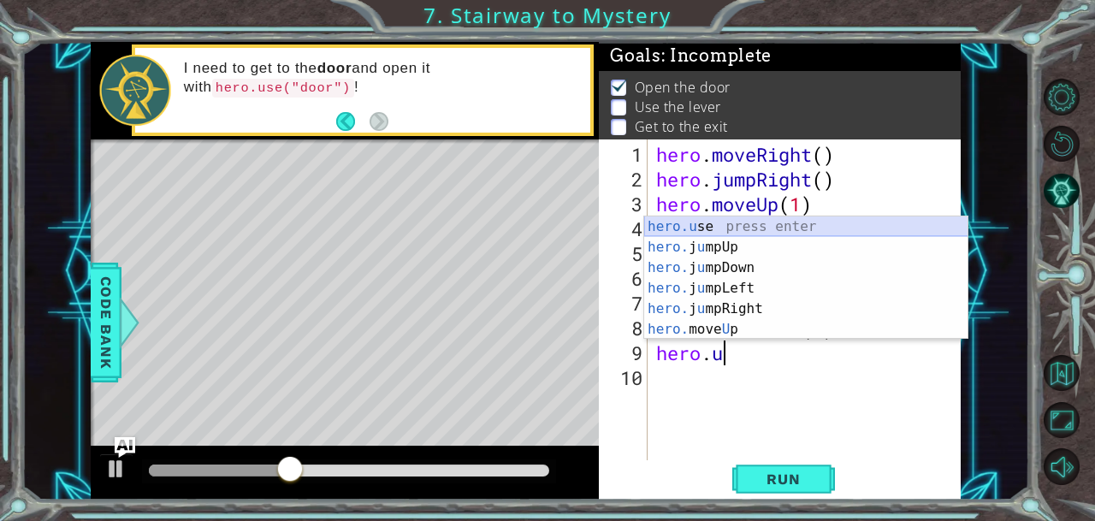
click at [734, 228] on div "hero.u se press enter hero. j u mpUp press enter hero. j u mpDown press enter h…" at bounding box center [806, 298] width 324 height 164
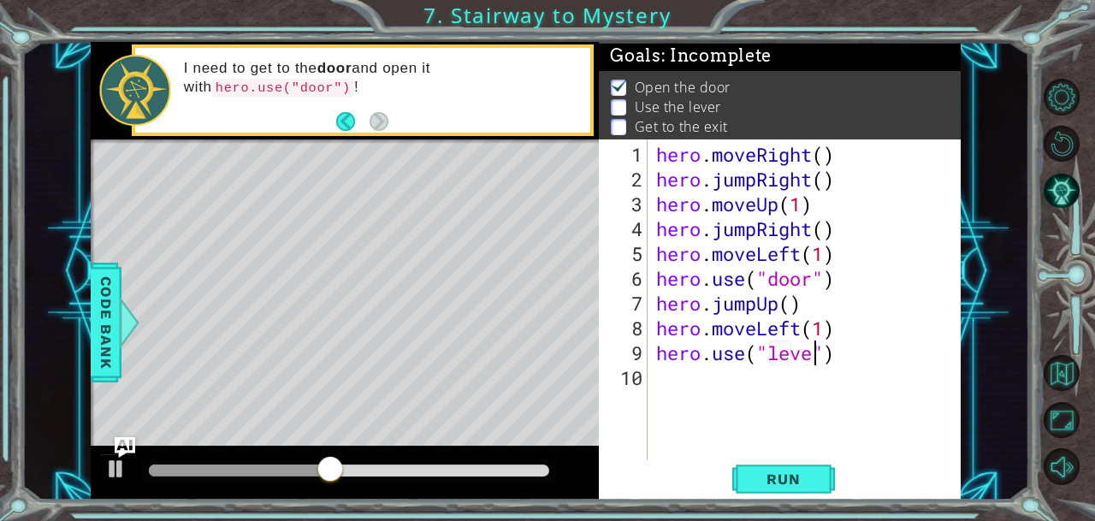
scroll to position [0, 8]
type textarea "hero.use("lever")"
click at [755, 468] on button "Run" at bounding box center [783, 478] width 103 height 36
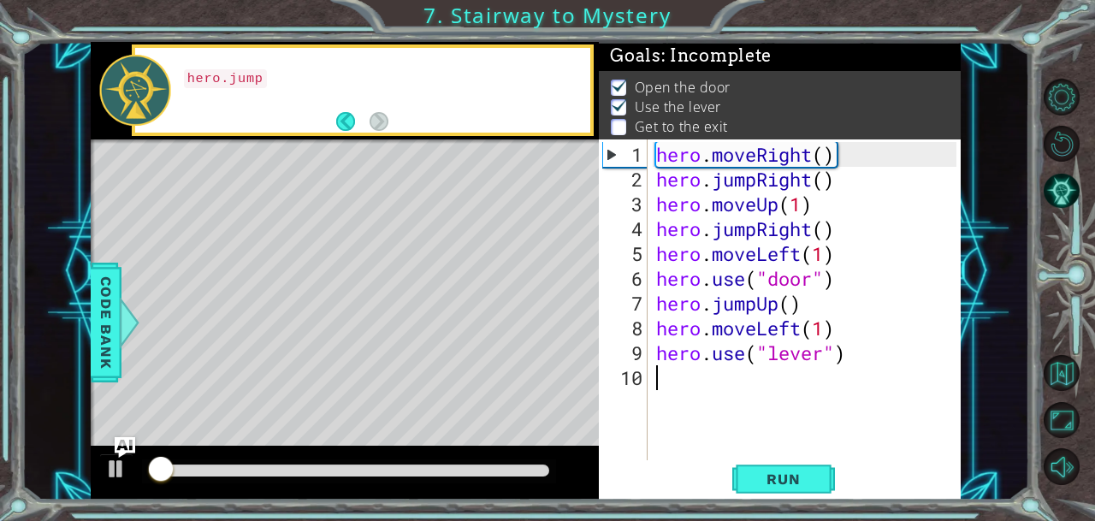
click at [691, 376] on div "hero . moveRight ( ) hero . jumpRight ( ) hero . moveUp ( 1 ) hero . jumpRight …" at bounding box center [809, 328] width 313 height 372
type textarea "h"
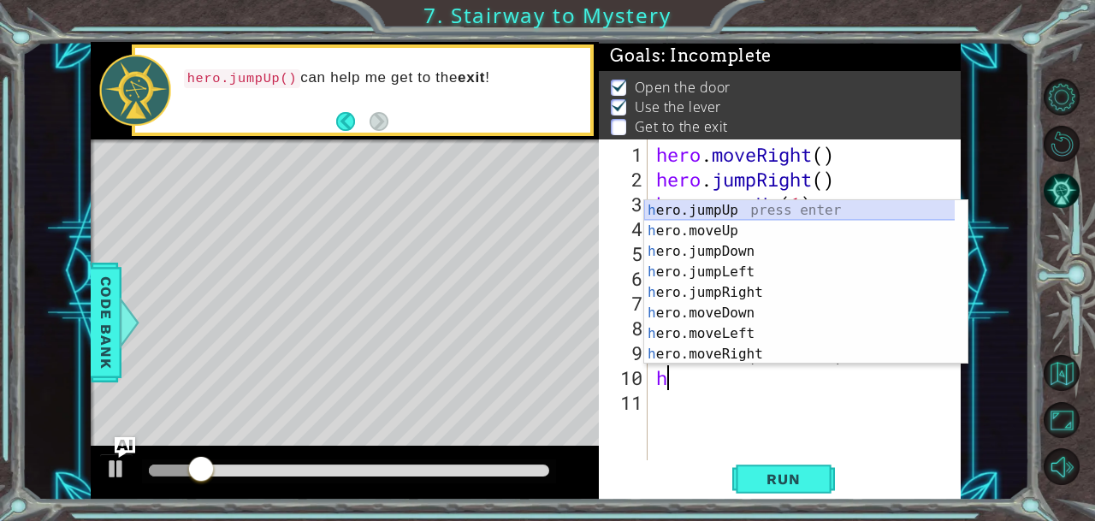
click at [768, 215] on div "h ero.jumpUp press enter h ero.moveUp press enter h ero.jumpDown press enter h …" at bounding box center [799, 302] width 311 height 205
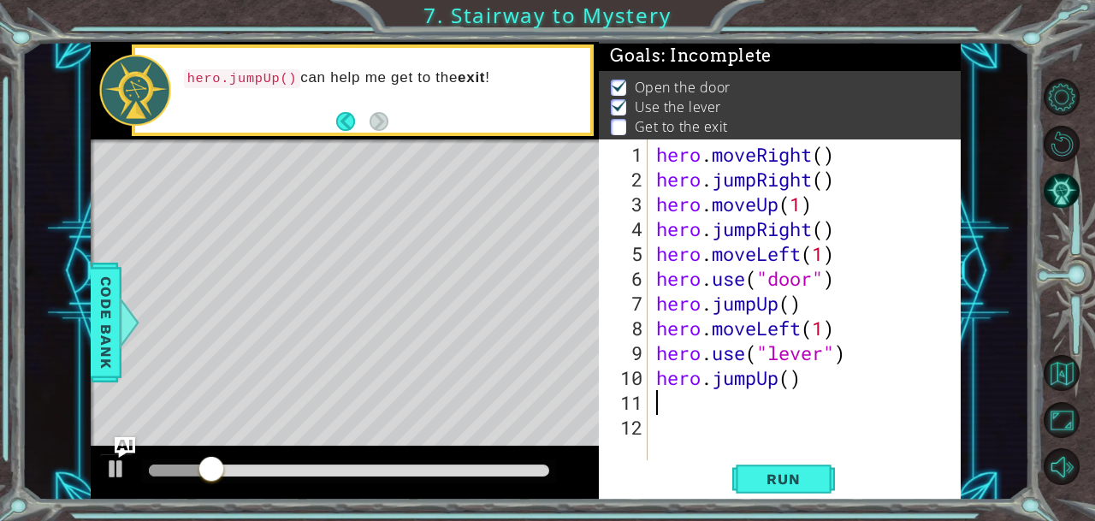
type textarea "h"
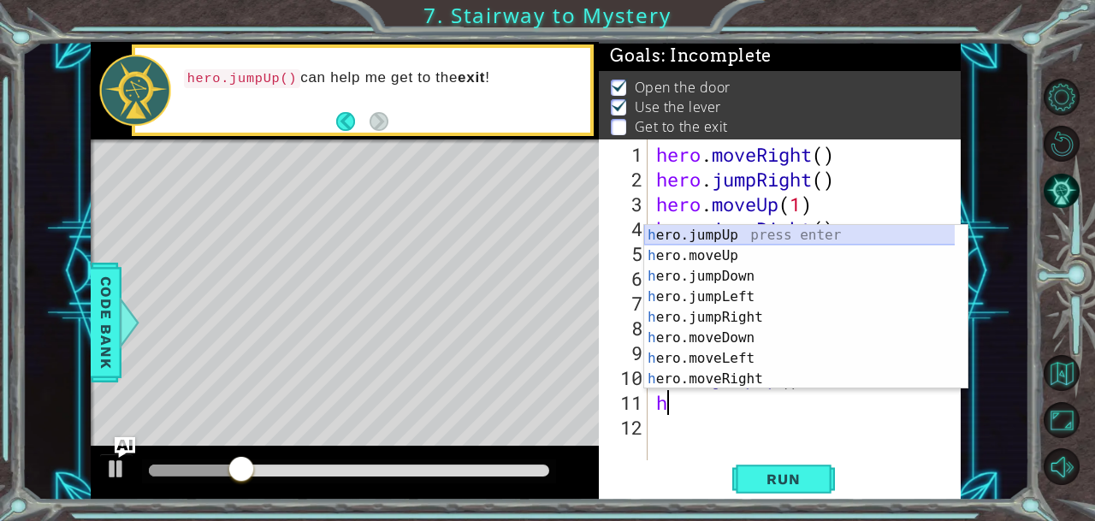
click at [735, 237] on div "h ero.jumpUp press enter h ero.moveUp press enter h ero.jumpDown press enter h …" at bounding box center [799, 327] width 311 height 205
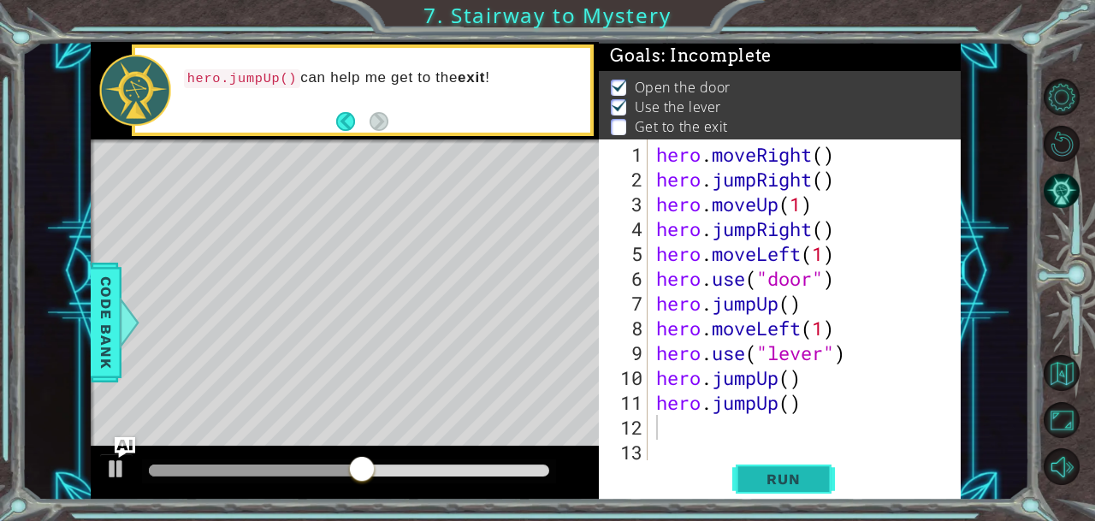
click at [763, 483] on span "Run" at bounding box center [783, 478] width 68 height 17
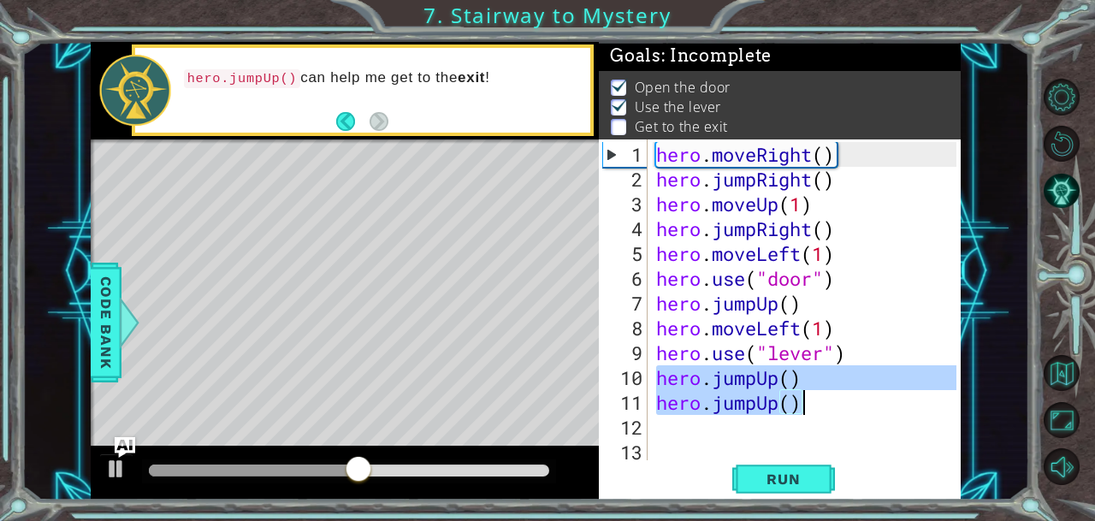
drag, startPoint x: 659, startPoint y: 380, endPoint x: 814, endPoint y: 410, distance: 158.5
click at [814, 410] on div "hero . moveRight ( ) hero . jumpRight ( ) hero . moveUp ( 1 ) hero . jumpRight …" at bounding box center [809, 328] width 313 height 372
type textarea "hero.jumpUp() hero.jumpUp()"
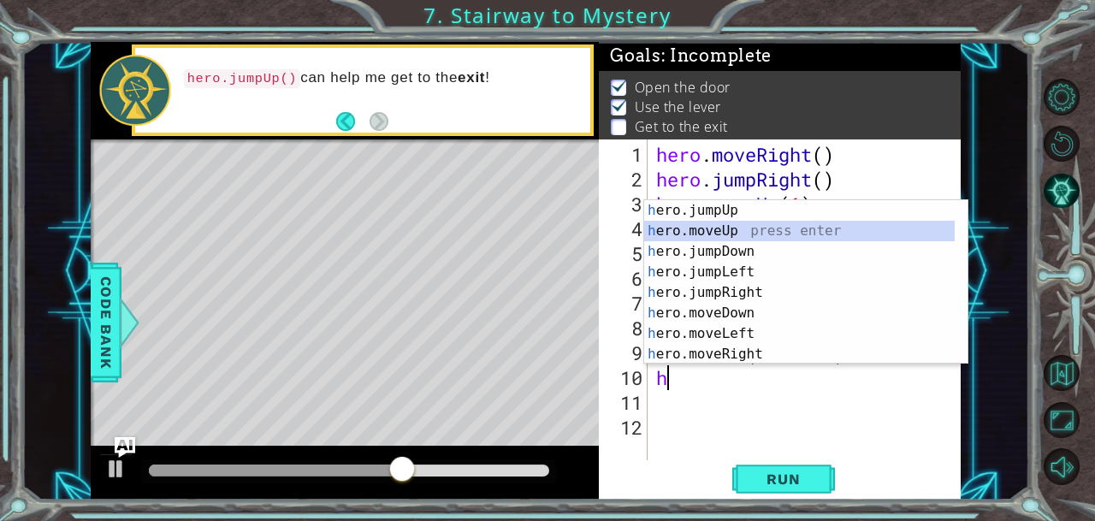
click at [741, 228] on div "h ero.jumpUp press enter h ero.moveUp press enter h ero.jumpDown press enter h …" at bounding box center [799, 302] width 311 height 205
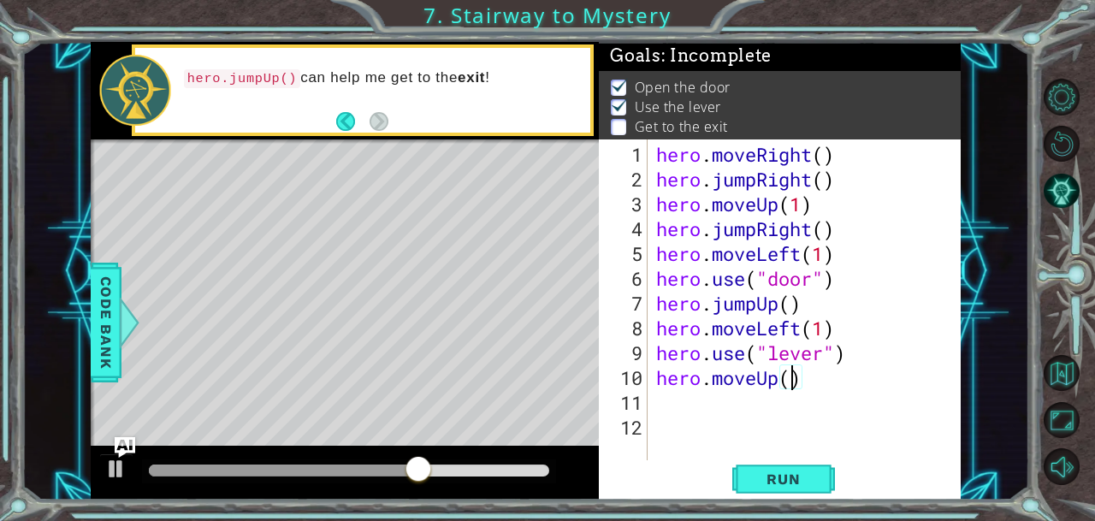
scroll to position [0, 6]
click at [791, 476] on span "Run" at bounding box center [783, 478] width 68 height 17
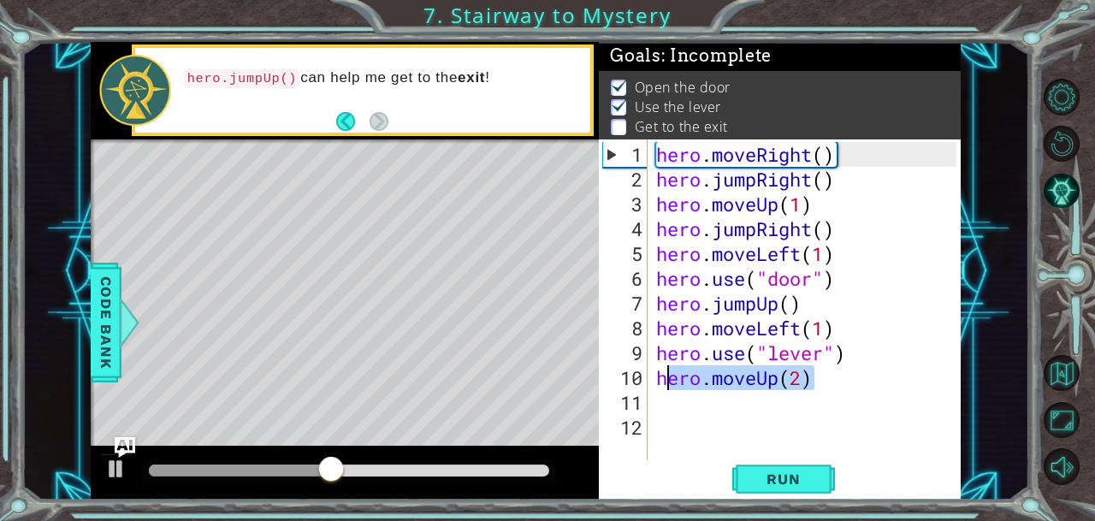
drag, startPoint x: 838, startPoint y: 381, endPoint x: 663, endPoint y: 377, distance: 175.4
click at [663, 377] on div "hero . moveRight ( ) hero . jumpRight ( ) hero . moveUp ( 1 ) hero . jumpRight …" at bounding box center [809, 328] width 313 height 372
type textarea "h"
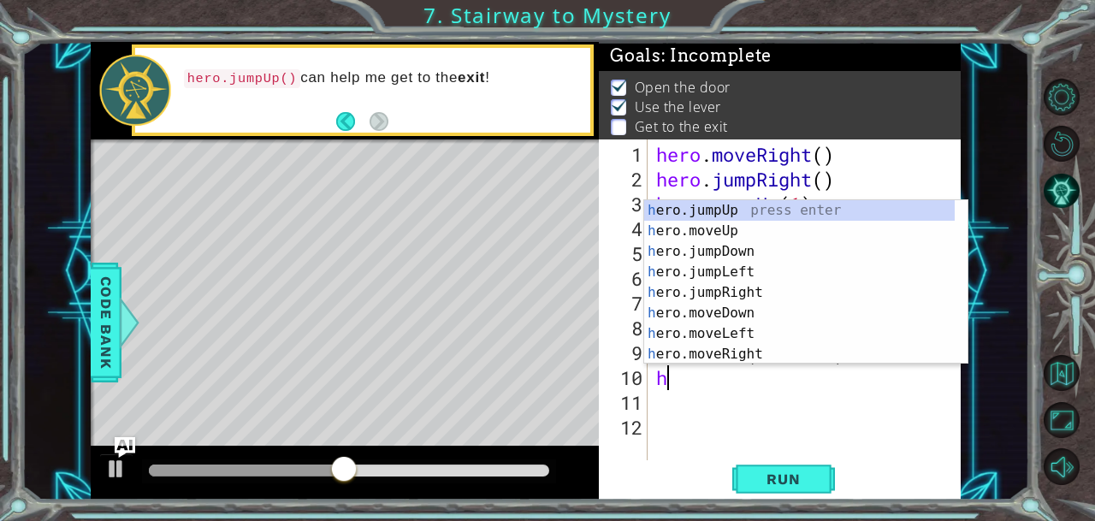
scroll to position [0, 0]
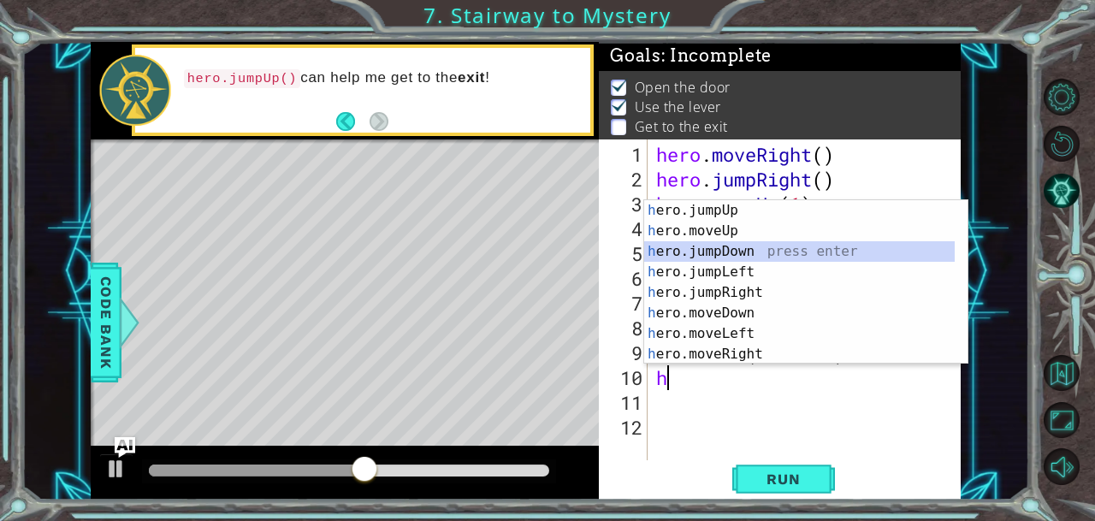
click at [772, 245] on div "h ero.jumpUp press enter h ero.moveUp press enter h ero.jumpDown press enter h …" at bounding box center [799, 302] width 311 height 205
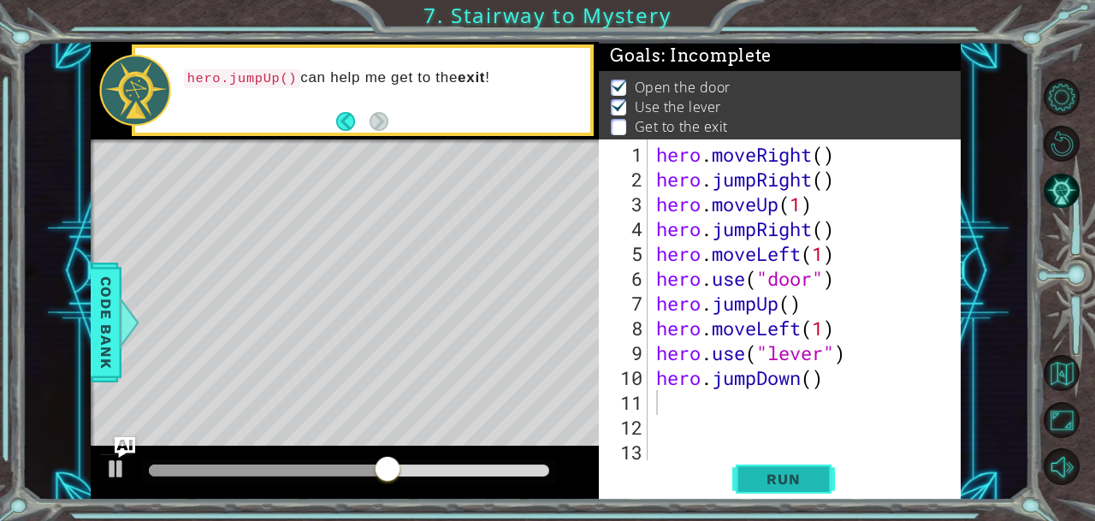
click at [793, 476] on span "Run" at bounding box center [783, 478] width 68 height 17
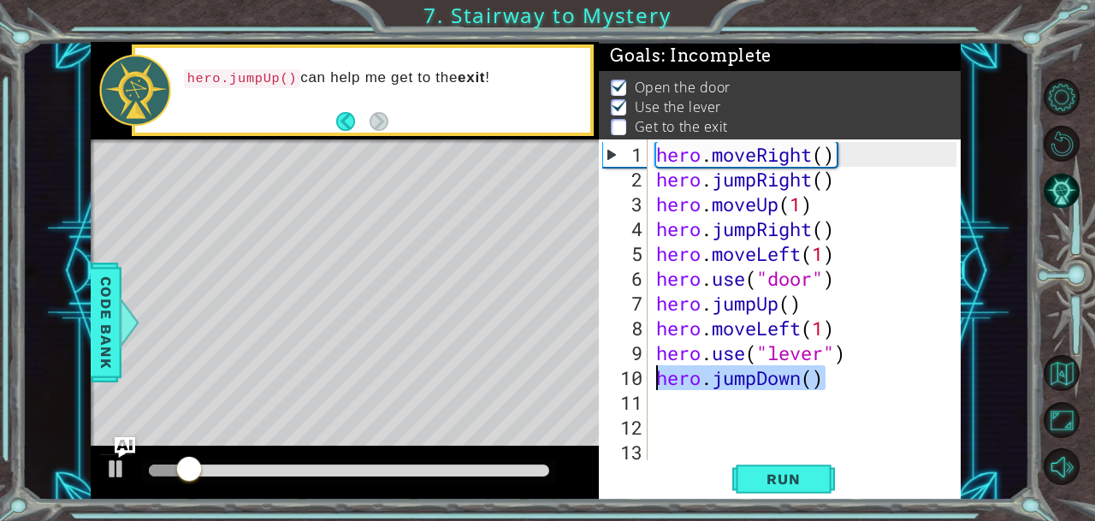
drag, startPoint x: 845, startPoint y: 381, endPoint x: 654, endPoint y: 383, distance: 190.8
click at [654, 383] on div "hero . moveRight ( ) hero . jumpRight ( ) hero . moveUp ( 1 ) hero . jumpRight …" at bounding box center [809, 328] width 313 height 372
type textarea "hero.jumpDown()"
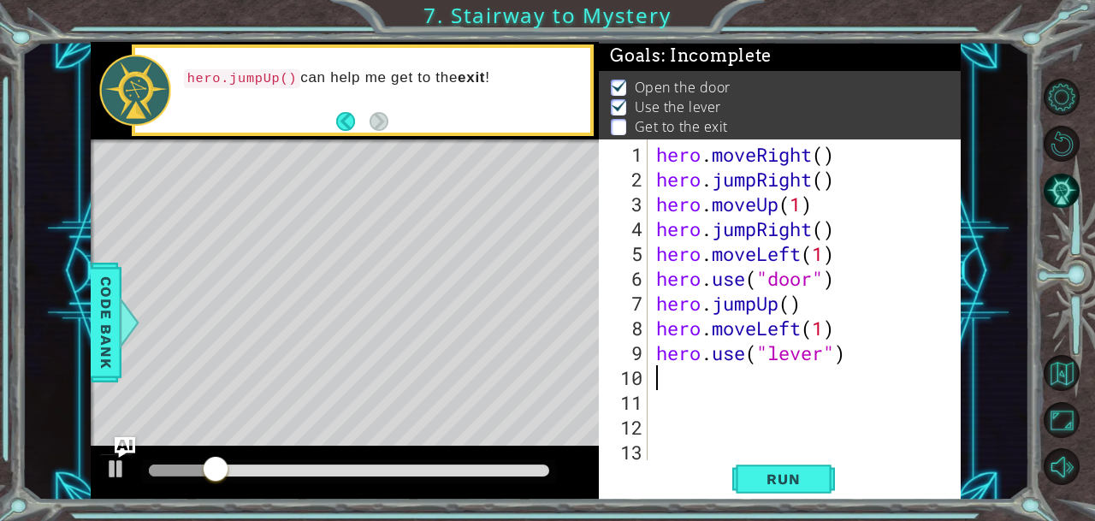
type textarea "h"
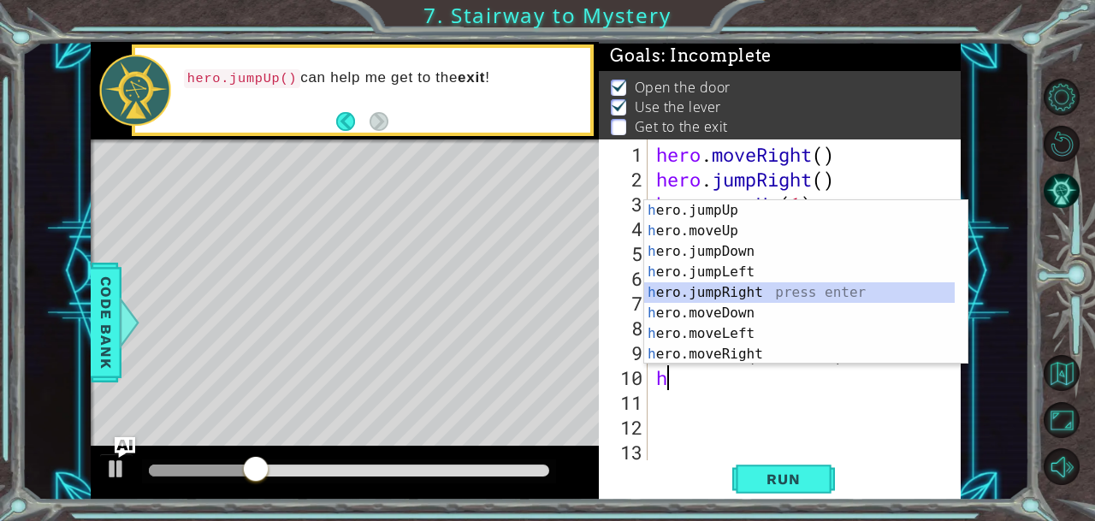
click at [748, 287] on div "h ero.jumpUp press enter h ero.moveUp press enter h ero.jumpDown press enter h …" at bounding box center [799, 302] width 311 height 205
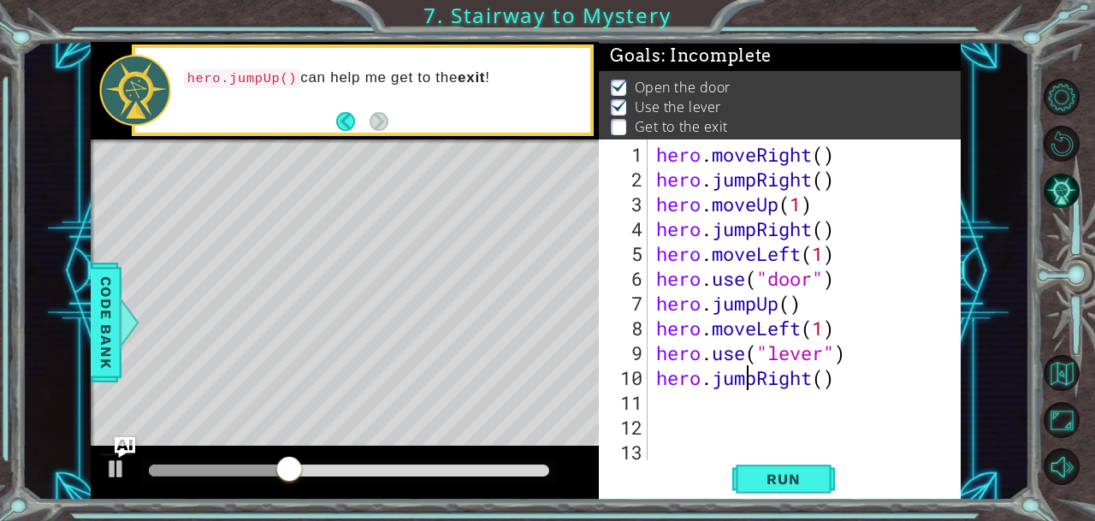
click at [748, 375] on div "hero . moveRight ( ) hero . jumpRight ( ) hero . moveUp ( 1 ) hero . jumpRight …" at bounding box center [802, 328] width 299 height 372
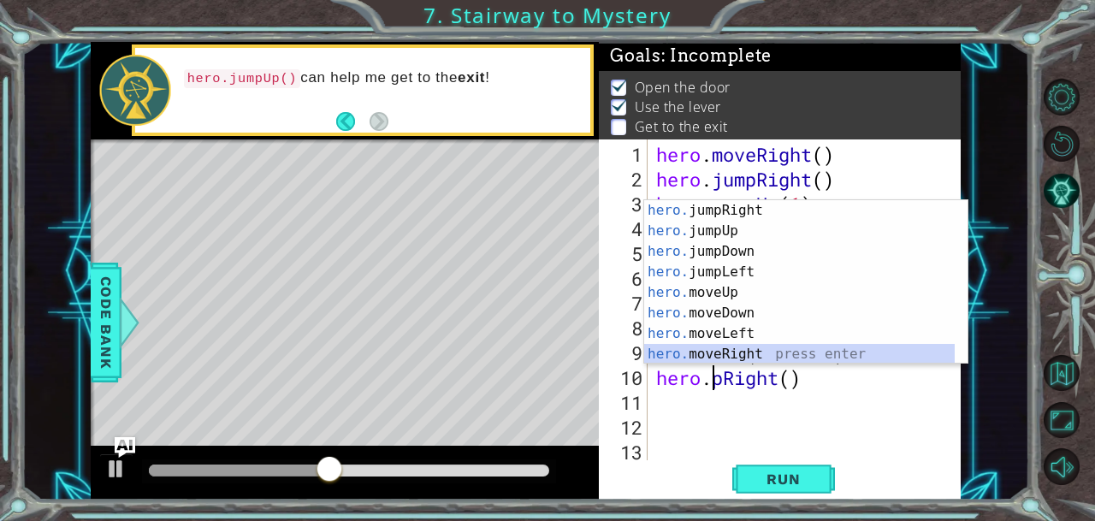
click at [713, 352] on div "hero. jumpRight press enter hero. jumpUp press enter hero. jumpDown press enter…" at bounding box center [799, 302] width 311 height 205
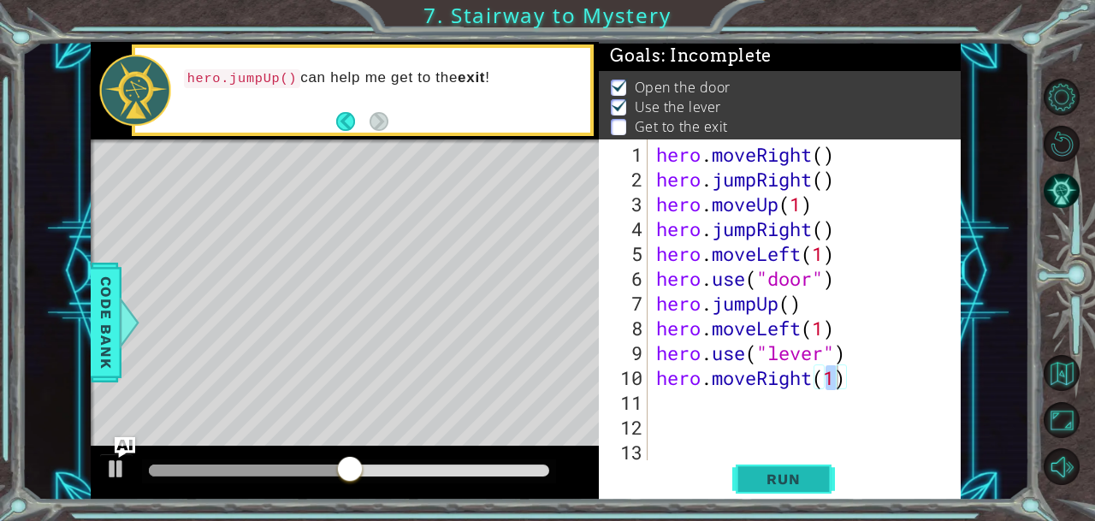
click at [819, 478] on button "Run" at bounding box center [783, 478] width 103 height 36
type textarea "hero.moveRight(2)"
click at [784, 485] on span "Run" at bounding box center [783, 478] width 68 height 17
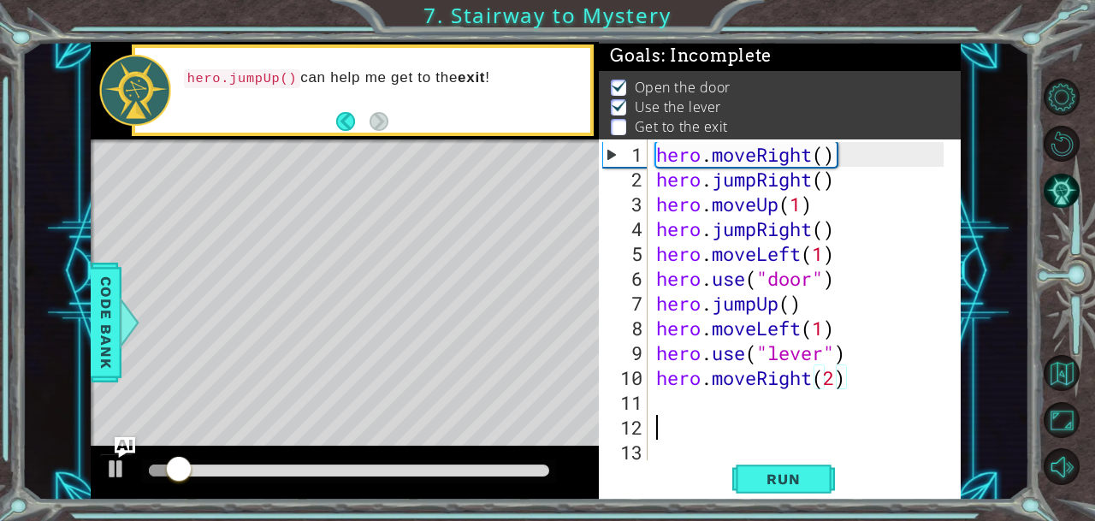
click at [742, 417] on div "hero . moveRight ( ) hero . jumpRight ( ) hero . moveUp ( 1 ) hero . jumpRight …" at bounding box center [802, 328] width 299 height 372
click at [715, 403] on div "hero . moveRight ( ) hero . jumpRight ( ) hero . moveUp ( 1 ) hero . jumpRight …" at bounding box center [802, 328] width 299 height 372
type textarea "h"
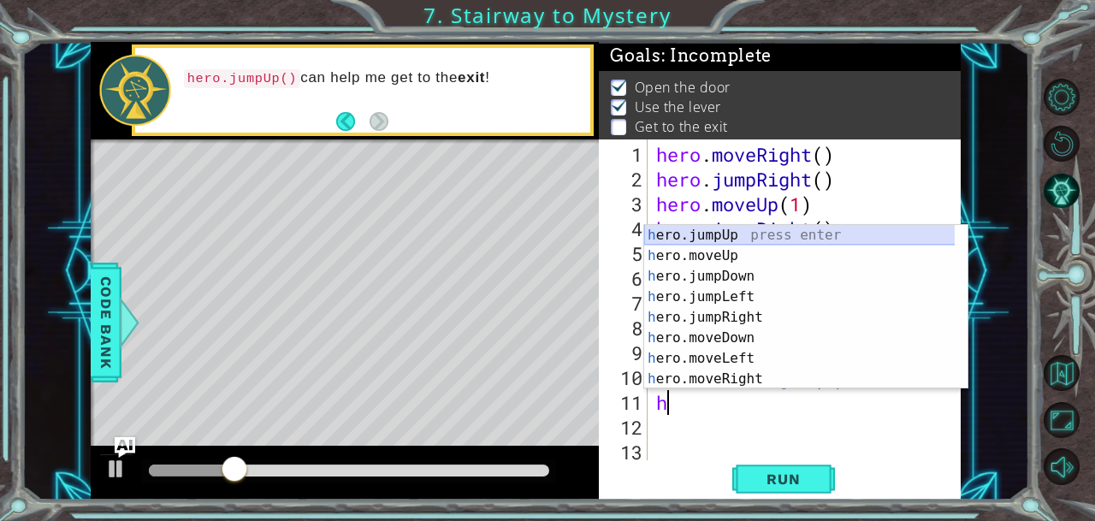
click at [759, 237] on div "h ero.jumpUp press enter h ero.moveUp press enter h ero.jumpDown press enter h …" at bounding box center [799, 327] width 311 height 205
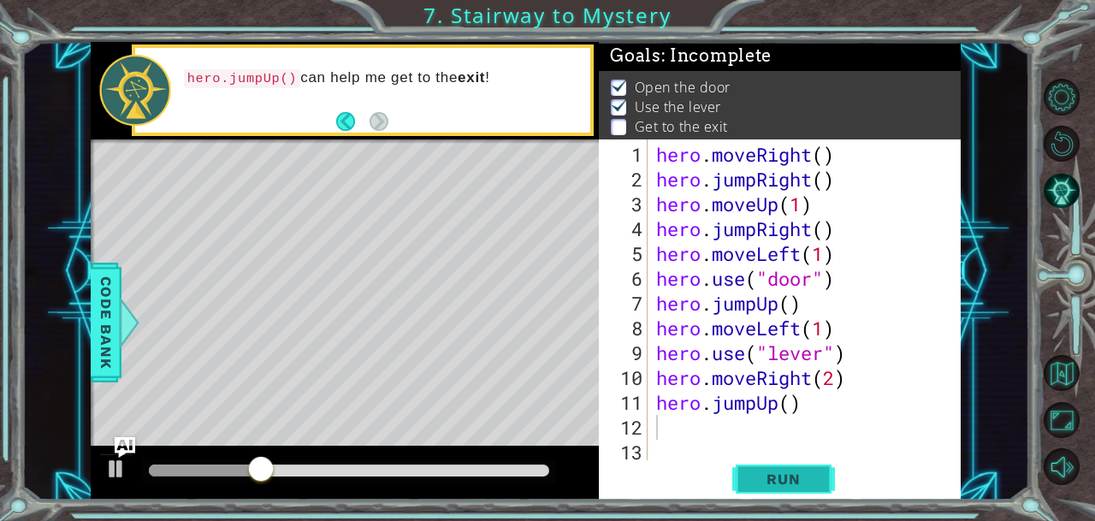
click at [753, 470] on button "Run" at bounding box center [783, 478] width 103 height 36
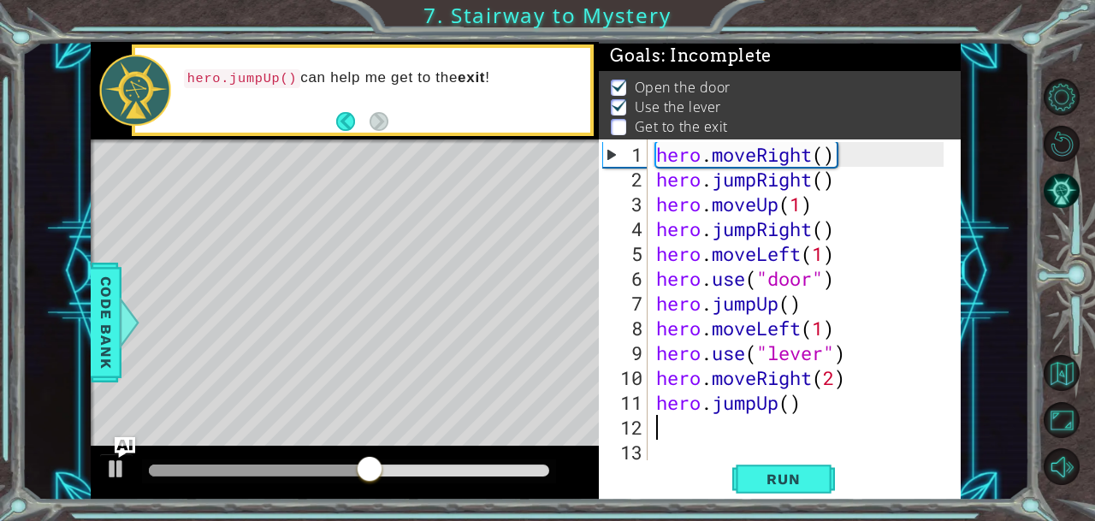
click at [679, 422] on div "hero . moveRight ( ) hero . jumpRight ( ) hero . moveUp ( 1 ) hero . jumpRight …" at bounding box center [802, 328] width 299 height 372
type textarea "h"
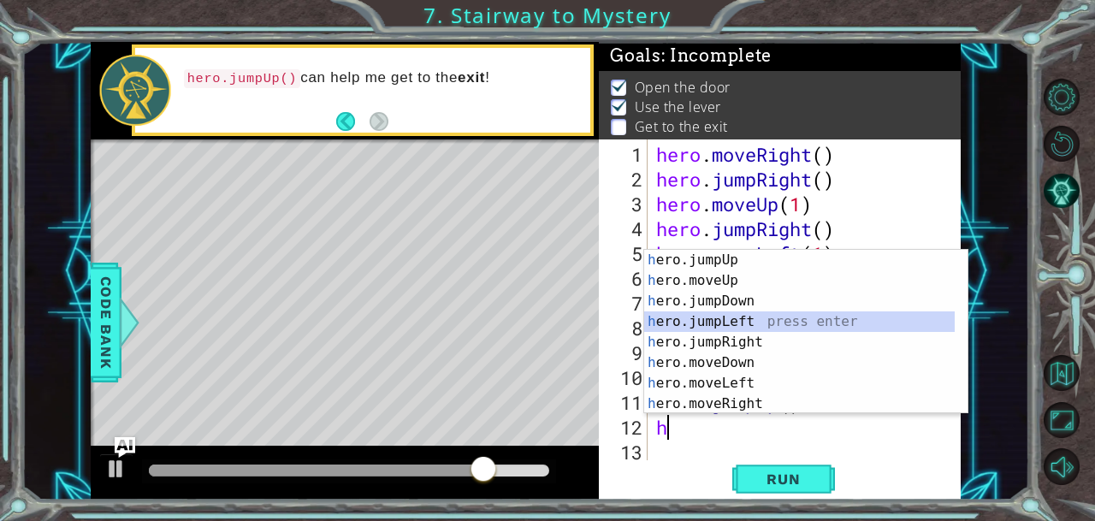
click at [742, 321] on div "h ero.jumpUp press enter h ero.moveUp press enter h ero.jumpDown press enter h …" at bounding box center [799, 352] width 311 height 205
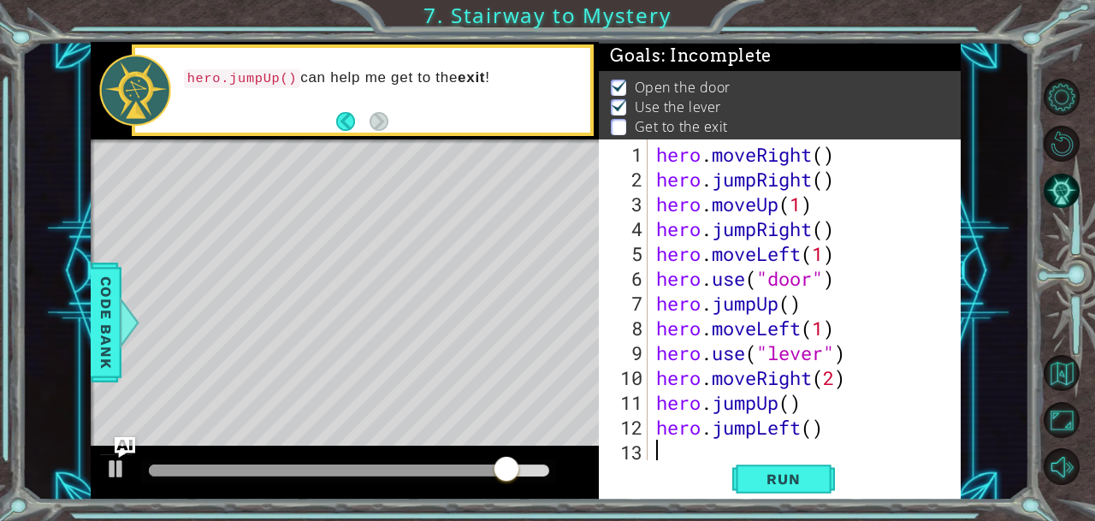
click at [813, 424] on div "hero . moveRight ( ) hero . jumpRight ( ) hero . moveUp ( 1 ) hero . jumpRight …" at bounding box center [802, 328] width 299 height 372
type textarea "hero.jumpLeft(2)"
click at [814, 467] on button "Run" at bounding box center [783, 478] width 103 height 36
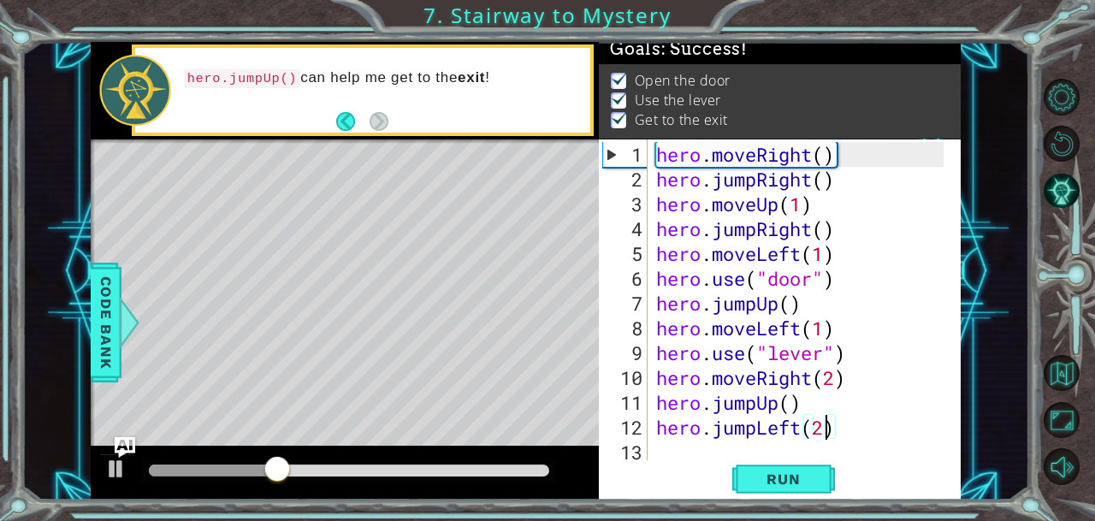
scroll to position [28, 0]
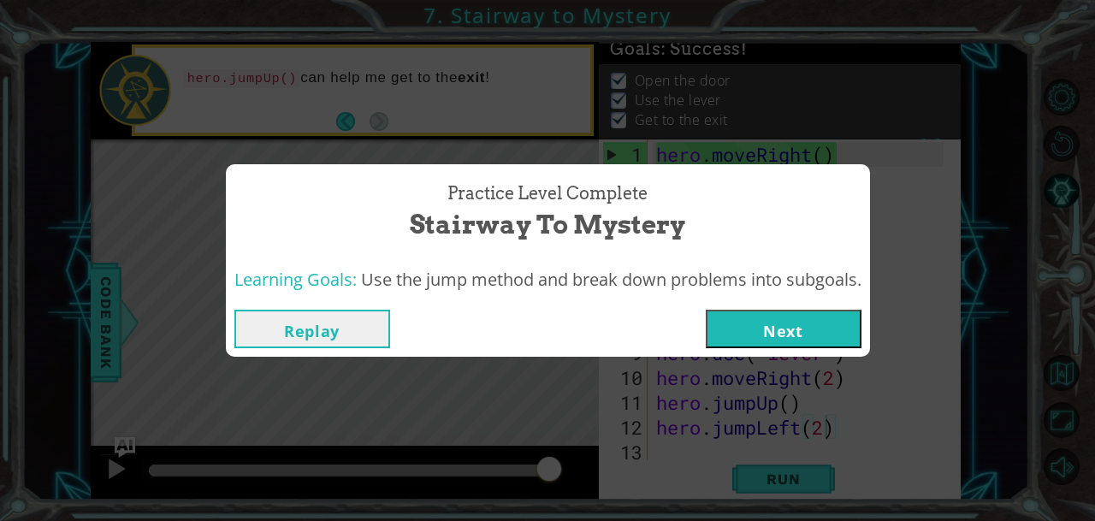
click at [800, 328] on button "Next" at bounding box center [784, 329] width 156 height 38
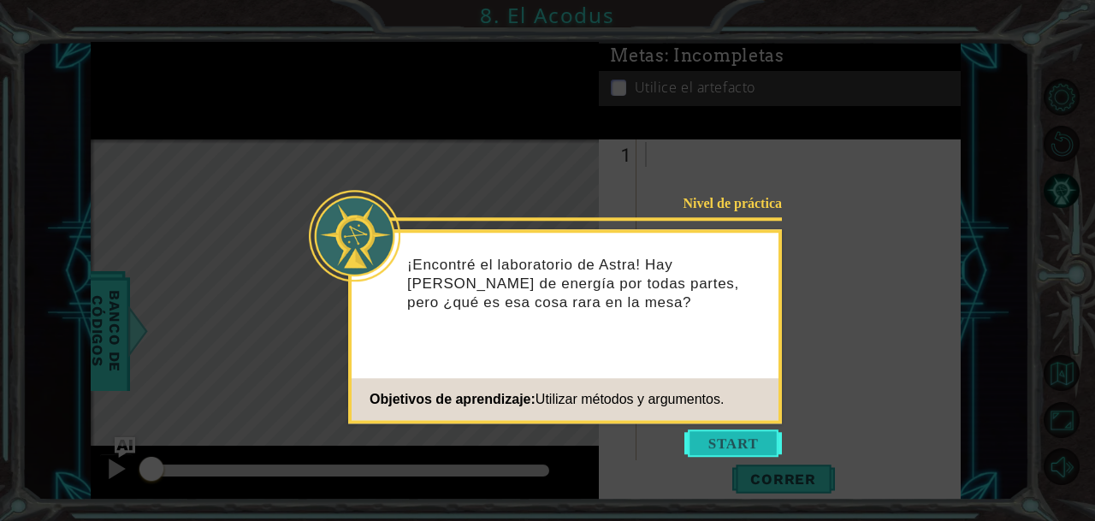
click at [731, 447] on button "Comenzar" at bounding box center [733, 442] width 98 height 27
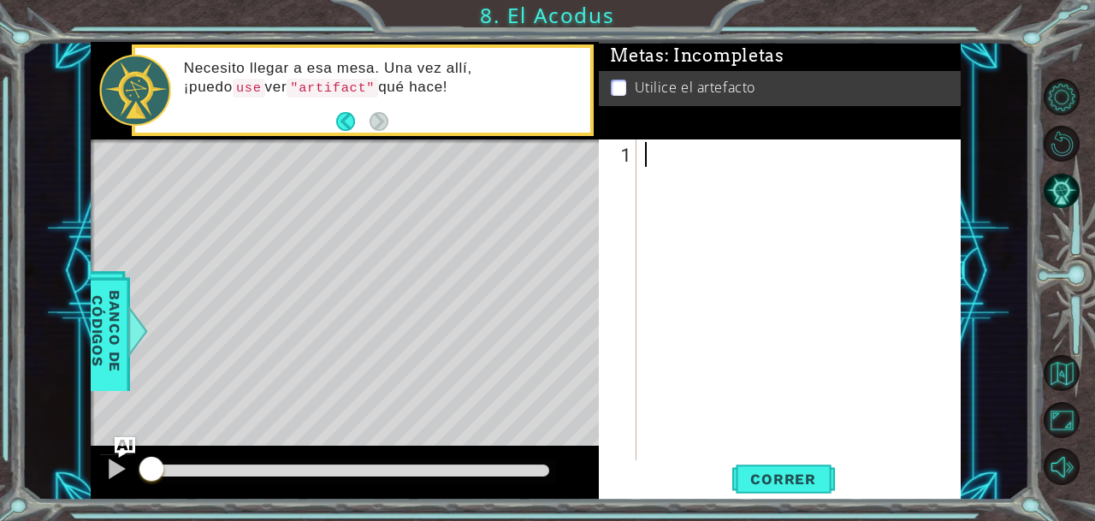
click at [659, 151] on div at bounding box center [803, 328] width 323 height 372
click at [315, 104] on div "Necesito llegar a esa mesa. Una vez allí, ¡puedo use ver "artifact" qué hace!" at bounding box center [381, 90] width 419 height 80
click at [659, 160] on div at bounding box center [803, 328] width 323 height 372
click at [659, 159] on div at bounding box center [803, 328] width 323 height 372
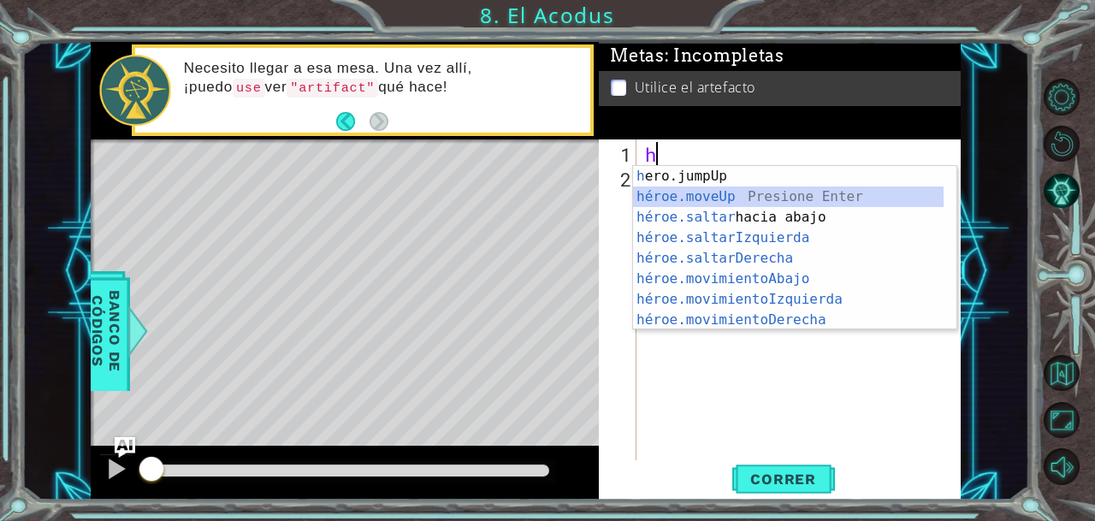
click at [713, 198] on div "h ero.jumpUp presiona enter héroe.moveUp ​ Presione Enter héroe.saltar hacia ab…" at bounding box center [788, 268] width 311 height 205
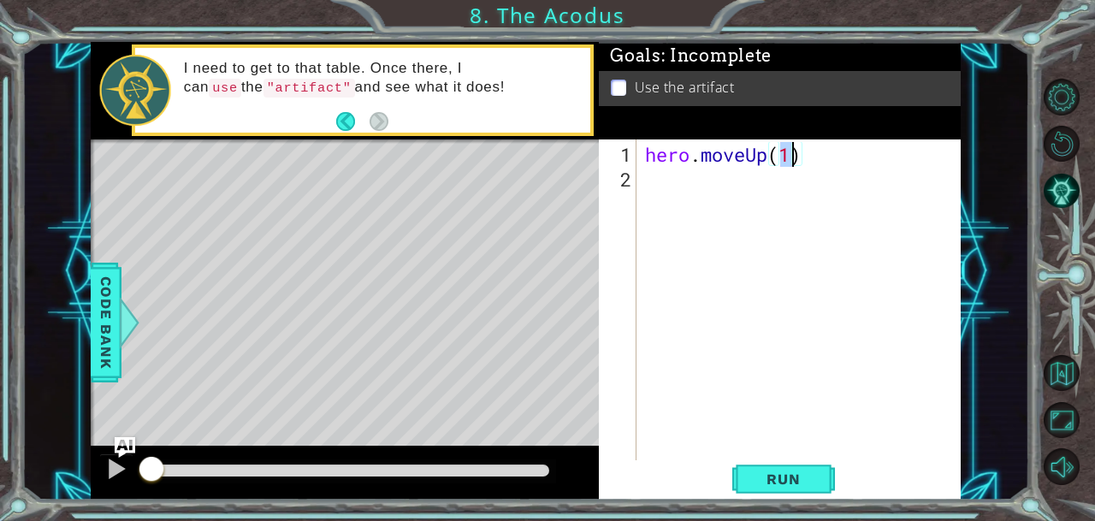
click at [786, 157] on div "hero . moveUp ( 1 )" at bounding box center [799, 300] width 315 height 322
click at [802, 151] on div "hero . moveUp ( 21 )" at bounding box center [803, 328] width 323 height 372
type textarea "hero.moveUp(2)"
click at [648, 184] on div "hero . moveUp ( 2 )" at bounding box center [803, 328] width 323 height 372
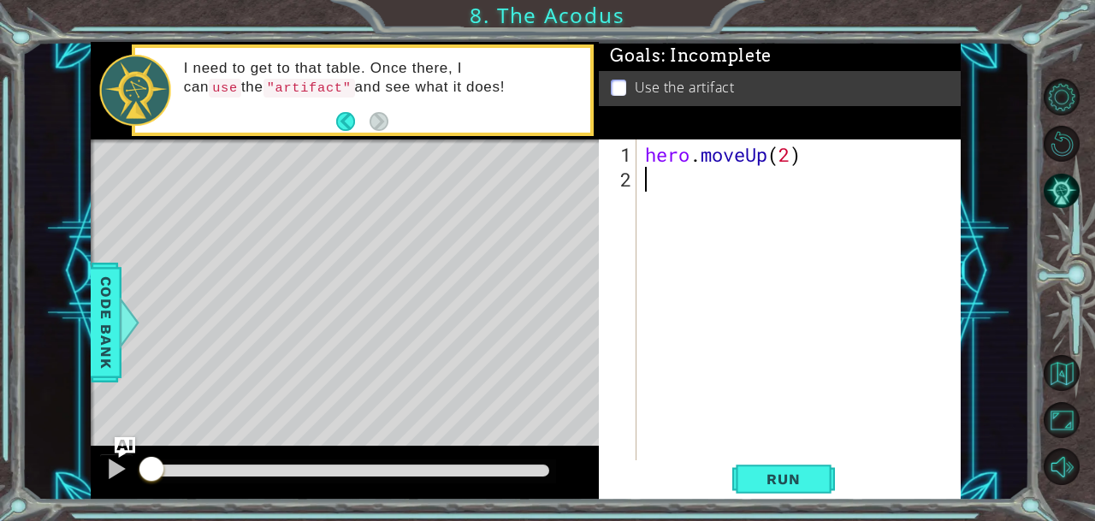
scroll to position [0, 0]
type textarea "h"
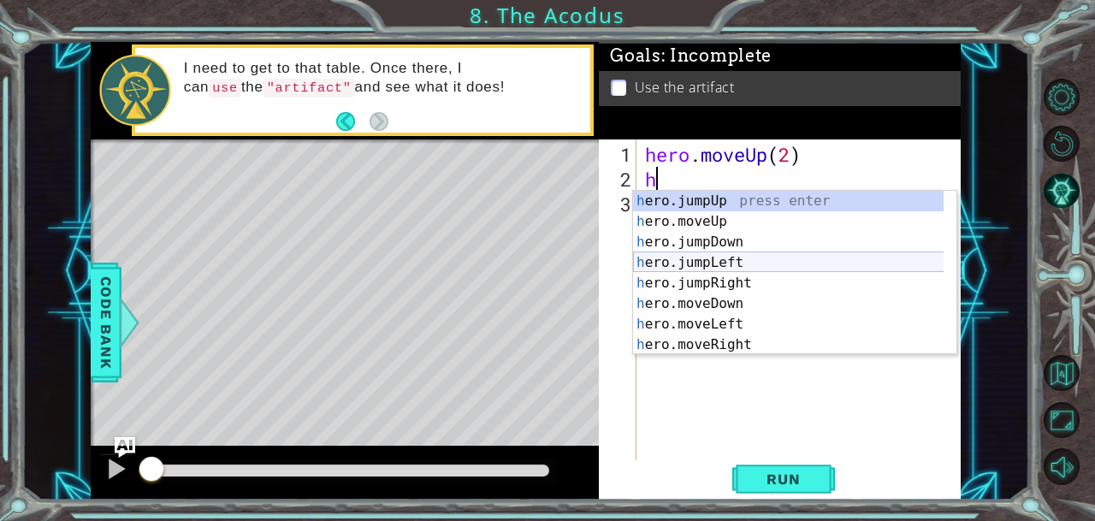
click at [733, 259] on div "h ero.jumpUp press enter h ero.moveUp press enter h ero.jumpDown press enter h …" at bounding box center [788, 293] width 311 height 205
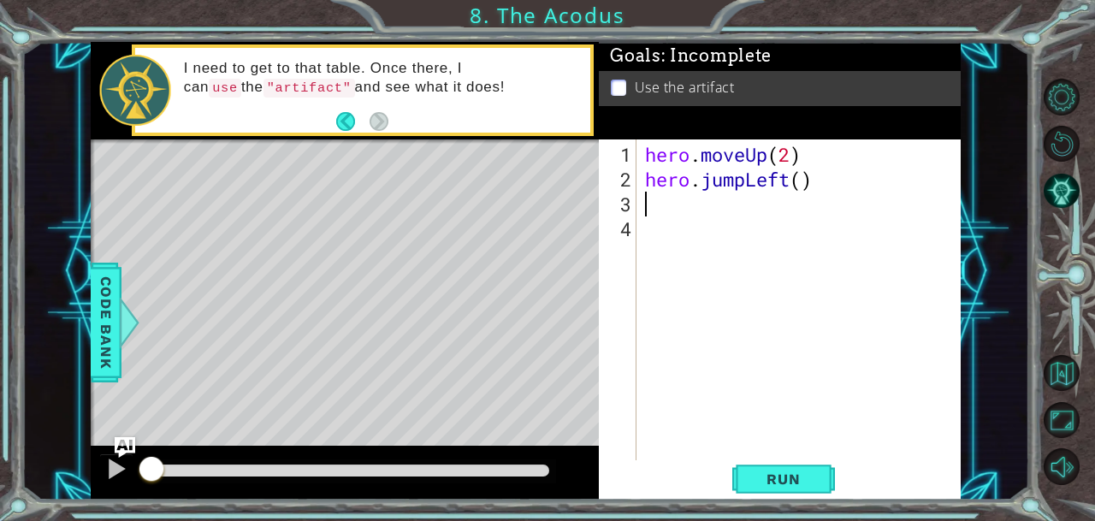
click at [803, 181] on div "hero . moveUp ( 2 ) hero . jumpLeft ( )" at bounding box center [803, 328] width 323 height 372
click at [771, 474] on span "Run" at bounding box center [783, 478] width 68 height 17
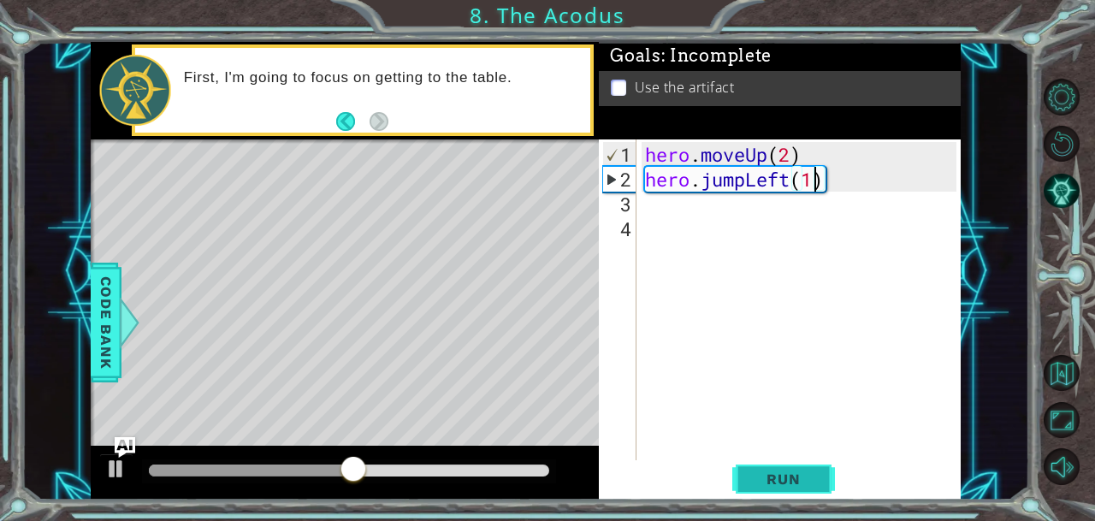
type textarea "hero.jumpLeft(1)"
click at [772, 473] on span "Run" at bounding box center [783, 478] width 68 height 17
click at [655, 210] on div "hero . moveUp ( 2 ) hero . jumpLeft ( 1 )" at bounding box center [803, 328] width 323 height 372
click at [113, 464] on div at bounding box center [116, 469] width 22 height 22
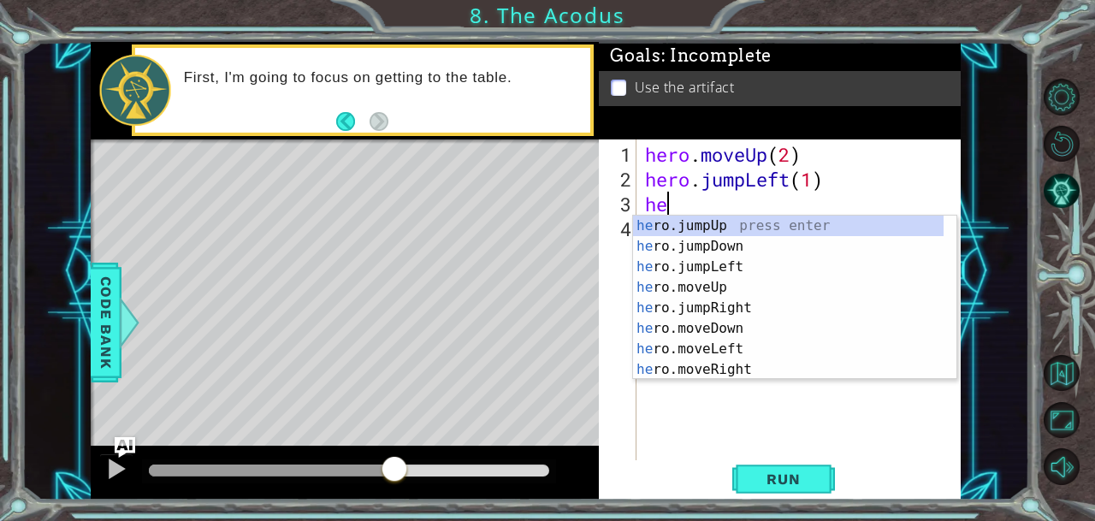
type textarea "her"
click at [700, 264] on div "her o.jumpUp press enter her o.jumpDown press enter her o.jumpLeft press enter …" at bounding box center [788, 318] width 311 height 205
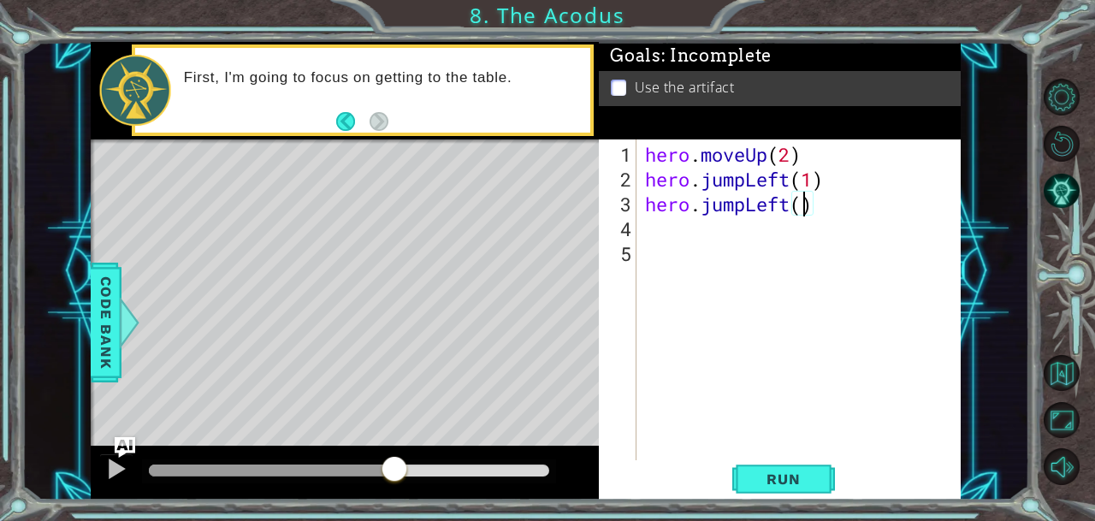
click at [801, 210] on div "hero . moveUp ( 2 ) hero . jumpLeft ( 1 ) hero . jumpLeft ( )" at bounding box center [803, 328] width 323 height 372
type textarea "hero.jumpLeft(1)"
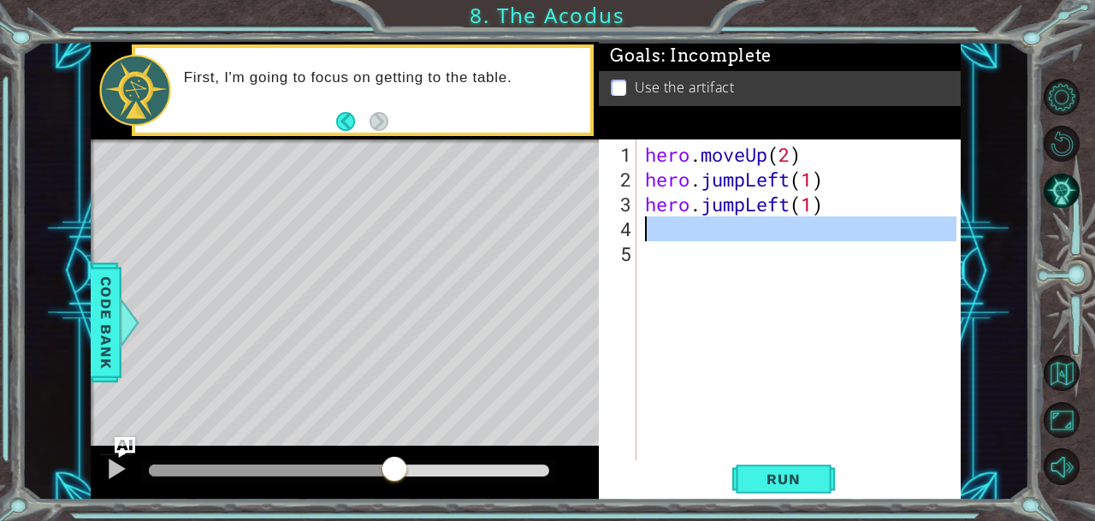
drag, startPoint x: 647, startPoint y: 228, endPoint x: 633, endPoint y: 237, distance: 16.1
click at [633, 237] on div "4" at bounding box center [619, 228] width 34 height 25
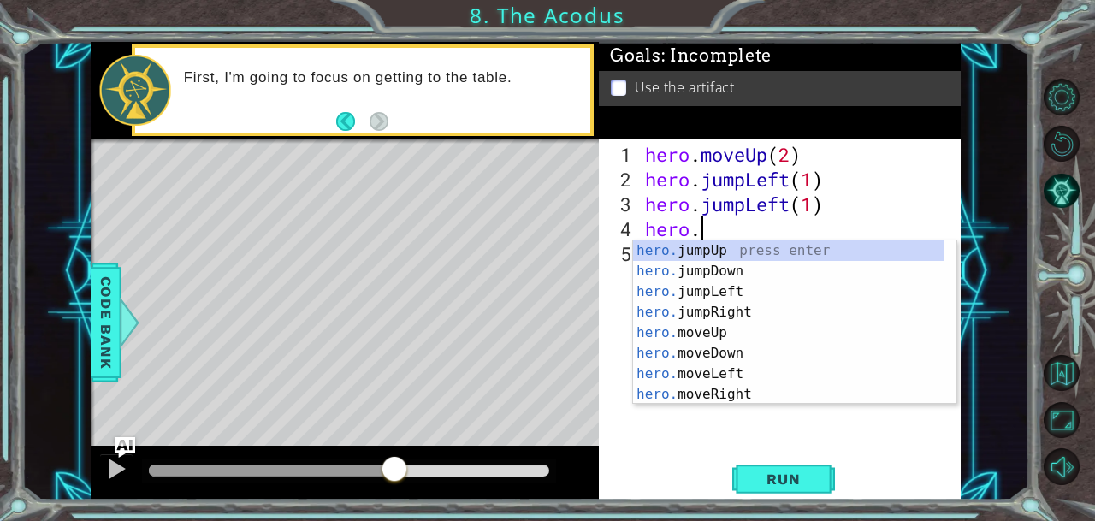
scroll to position [0, 2]
click at [731, 331] on div "hero. jumpUp press enter hero. jumpDown press enter hero. jumpLeft press enter …" at bounding box center [788, 342] width 311 height 205
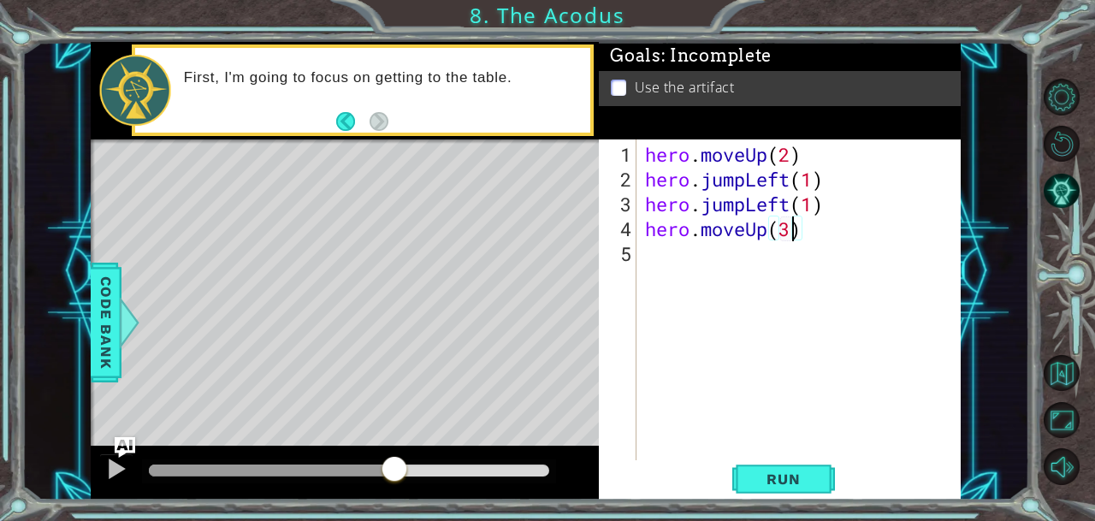
scroll to position [0, 6]
click at [754, 483] on span "Run" at bounding box center [783, 478] width 68 height 17
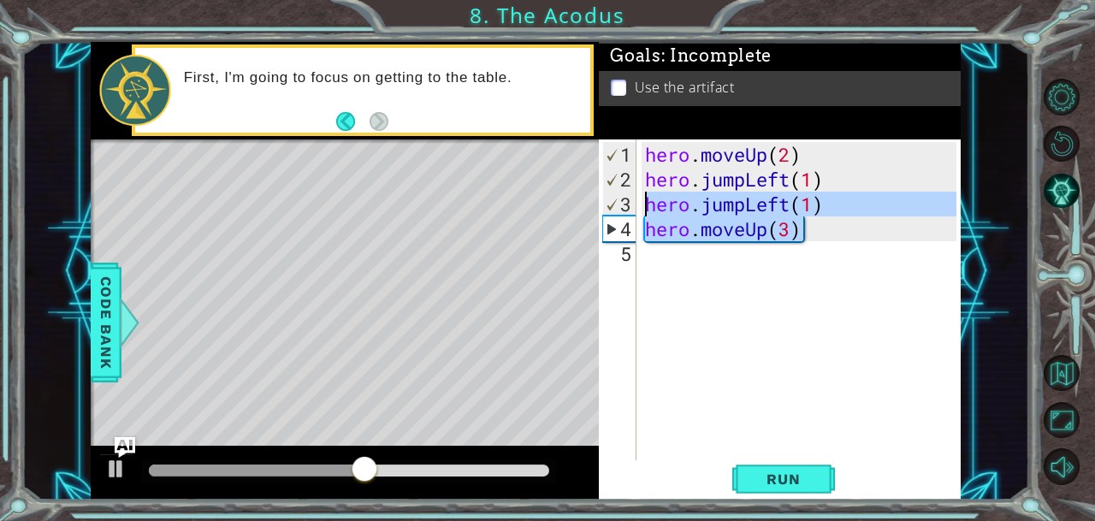
drag, startPoint x: 825, startPoint y: 238, endPoint x: 642, endPoint y: 208, distance: 185.5
click at [642, 208] on div "hero . moveUp ( 2 ) hero . jumpLeft ( 1 ) hero . jumpLeft ( 1 ) hero . moveUp (…" at bounding box center [803, 328] width 323 height 372
type textarea "hero.jumpLeft(1) hero.moveUp(3)"
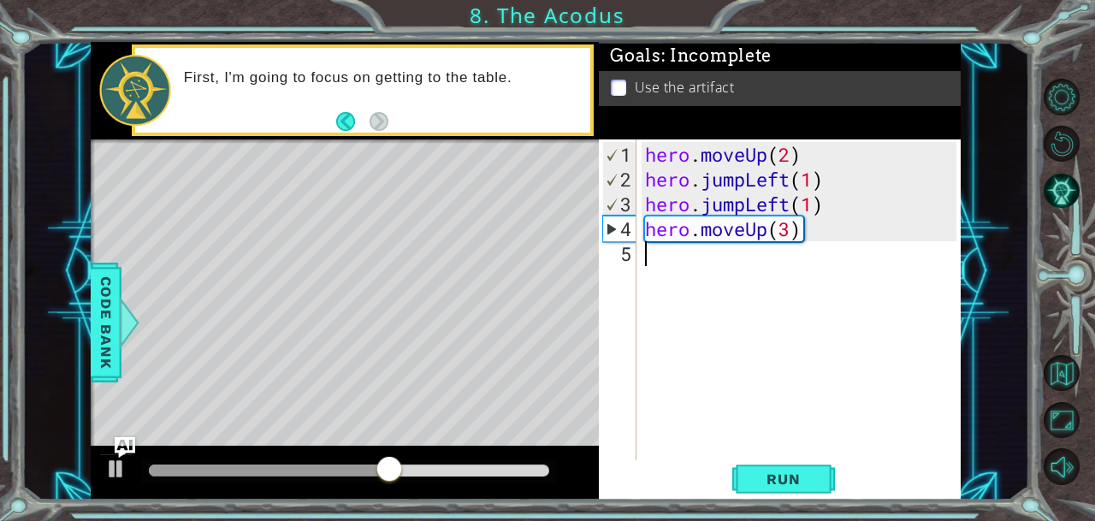
click at [932, 269] on div "hero . moveUp ( 2 ) hero . jumpLeft ( 1 ) hero . jumpLeft ( 1 ) hero . moveUp (…" at bounding box center [803, 328] width 323 height 372
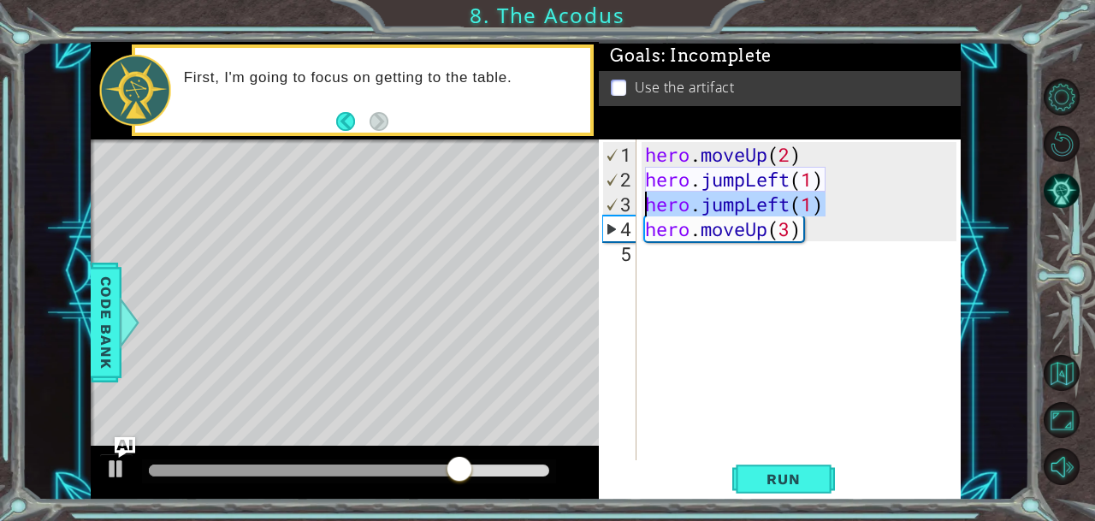
drag, startPoint x: 839, startPoint y: 206, endPoint x: 648, endPoint y: 207, distance: 190.8
click at [648, 207] on div "hero . moveUp ( 2 ) hero . jumpLeft ( 1 ) hero . jumpLeft ( 1 ) hero . moveUp (…" at bounding box center [803, 328] width 323 height 372
type textarea "hero.jumpLeft(1)"
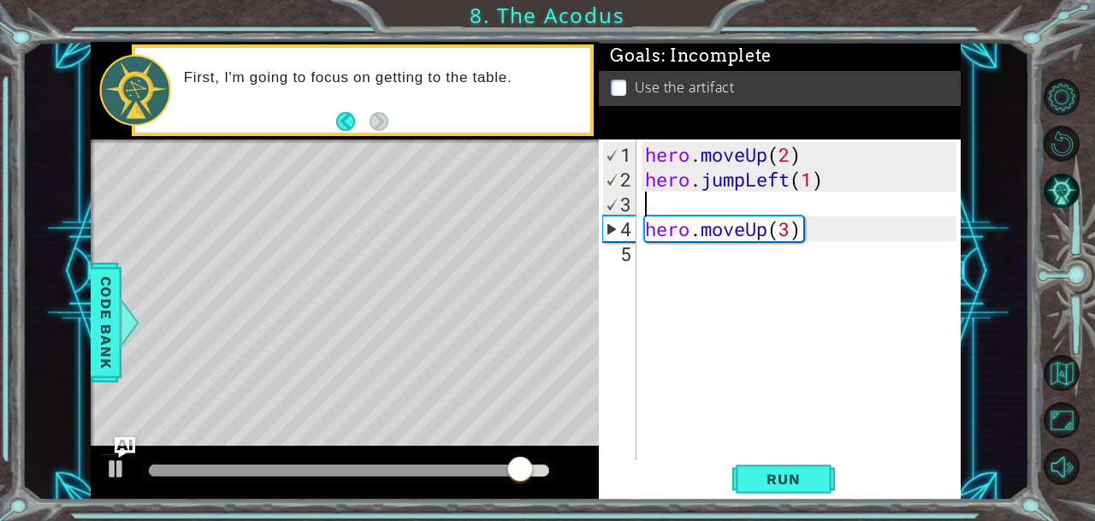
click at [641, 234] on div "1 2 3 4 5 hero . moveUp ( 2 ) hero . jumpLeft ( 1 ) hero . moveUp ( 3 ) ההההההה…" at bounding box center [778, 300] width 358 height 322
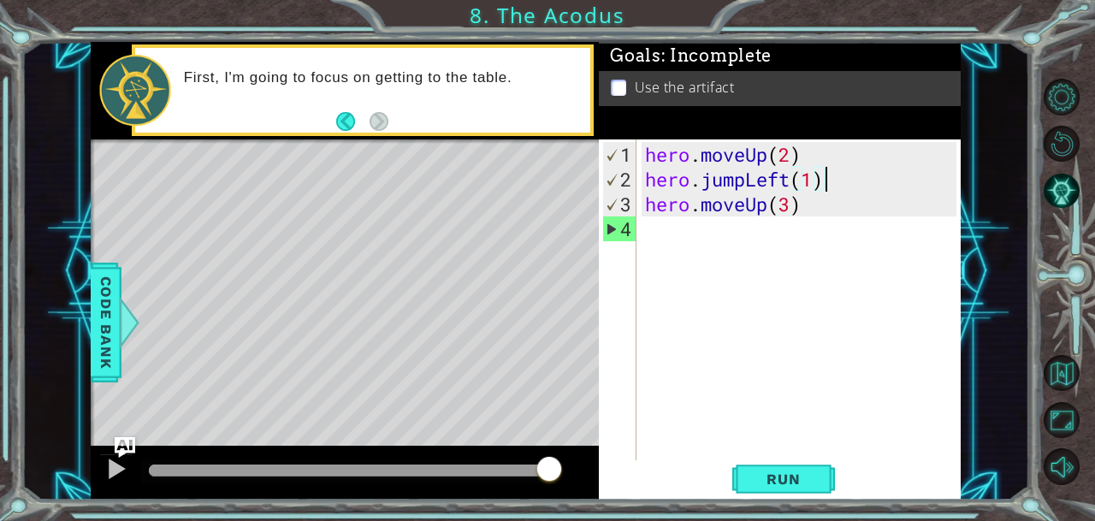
click at [841, 183] on div "hero . moveUp ( 2 ) hero . jumpLeft ( 1 ) hero . moveUp ( 3 )" at bounding box center [803, 328] width 323 height 372
drag, startPoint x: 790, startPoint y: 179, endPoint x: 744, endPoint y: 182, distance: 45.5
click at [744, 182] on div "hero . moveUp ( 2 ) hero . jumpLeft ( 1 ) hero . moveUp ( 3 )" at bounding box center [803, 328] width 323 height 372
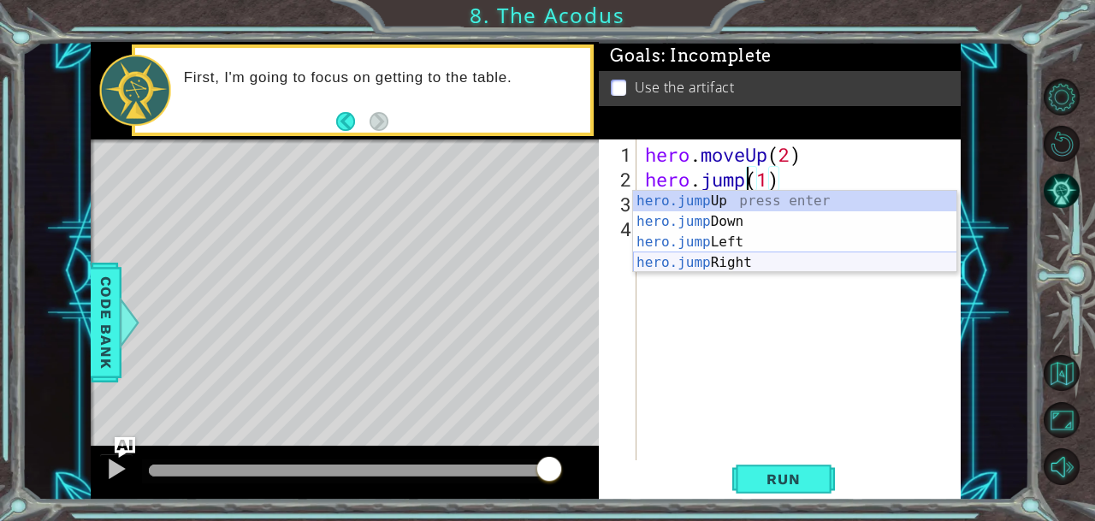
click at [741, 263] on div "hero.jump Up press enter hero.jump Down press enter hero.jump Left press enter …" at bounding box center [795, 252] width 324 height 123
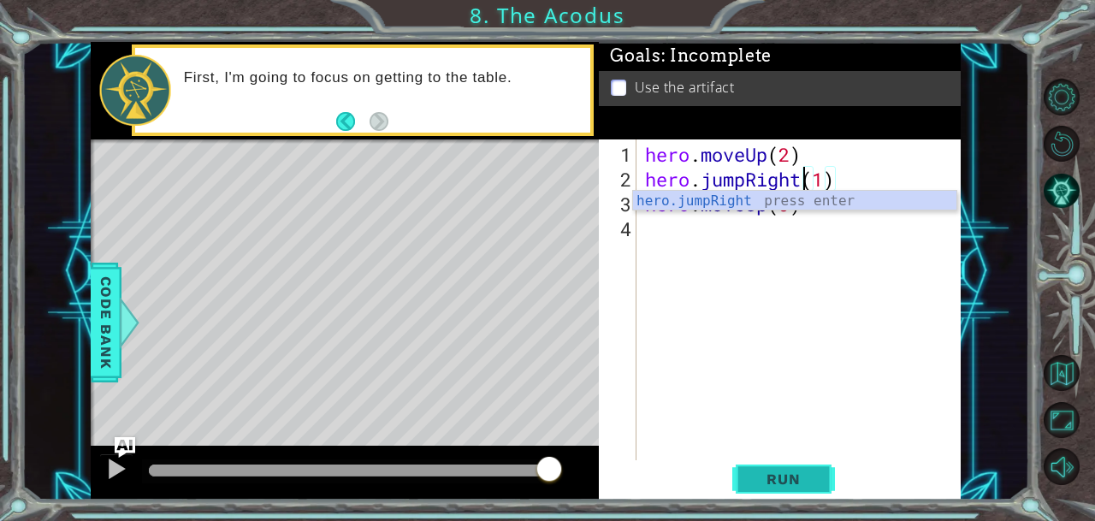
click at [787, 477] on span "Run" at bounding box center [783, 478] width 68 height 17
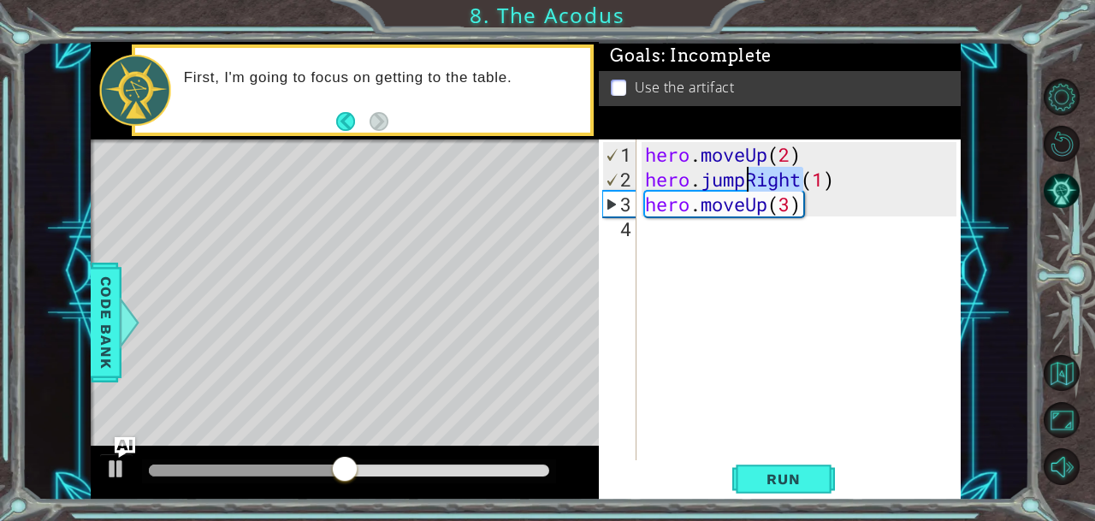
drag, startPoint x: 802, startPoint y: 181, endPoint x: 749, endPoint y: 181, distance: 53.0
click at [749, 181] on div "hero . moveUp ( 2 ) hero . jumpRight ( 1 ) hero . moveUp ( 3 )" at bounding box center [803, 328] width 323 height 372
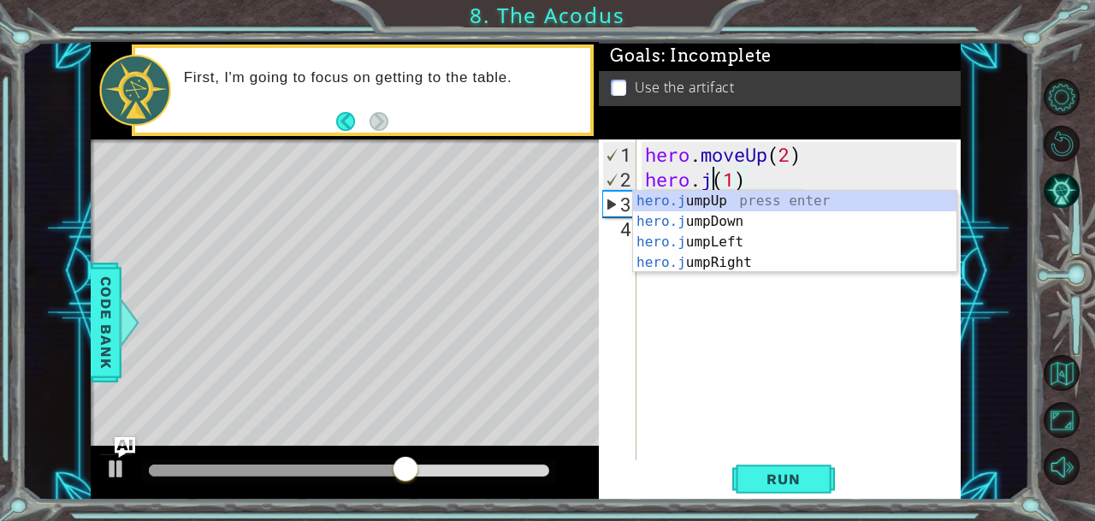
type textarea "hero.(1)"
